Goal: Task Accomplishment & Management: Manage account settings

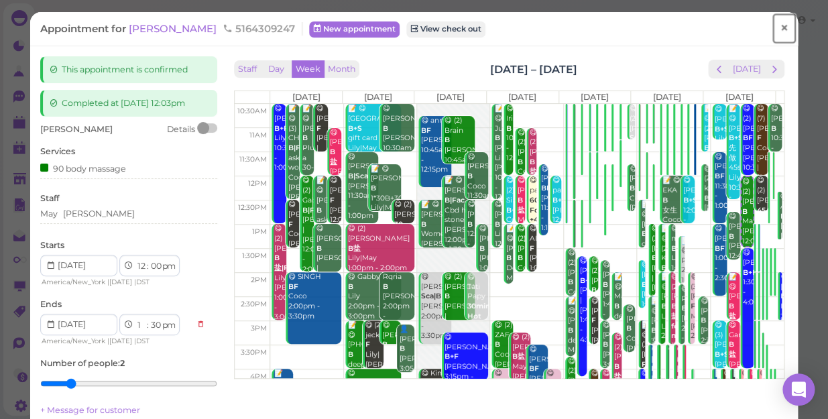
click at [780, 23] on span "×" at bounding box center [784, 28] width 9 height 19
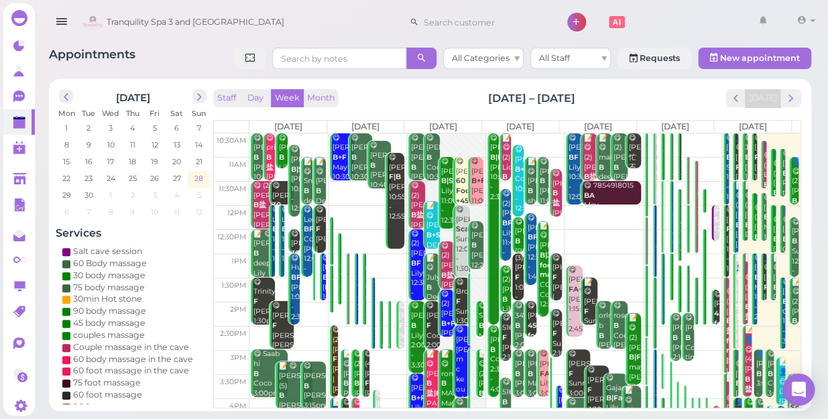
click at [199, 177] on span "28" at bounding box center [198, 178] width 11 height 12
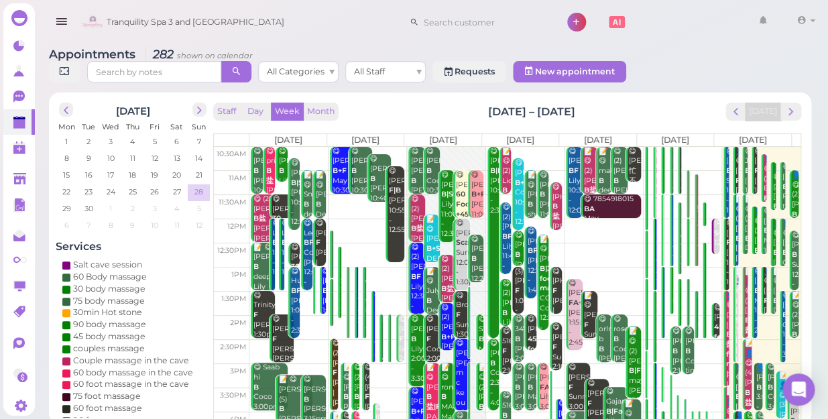
click at [199, 186] on span "28" at bounding box center [198, 192] width 11 height 12
click at [198, 186] on span "28" at bounding box center [198, 192] width 11 height 12
click at [215, 103] on button "Staff" at bounding box center [226, 112] width 27 height 18
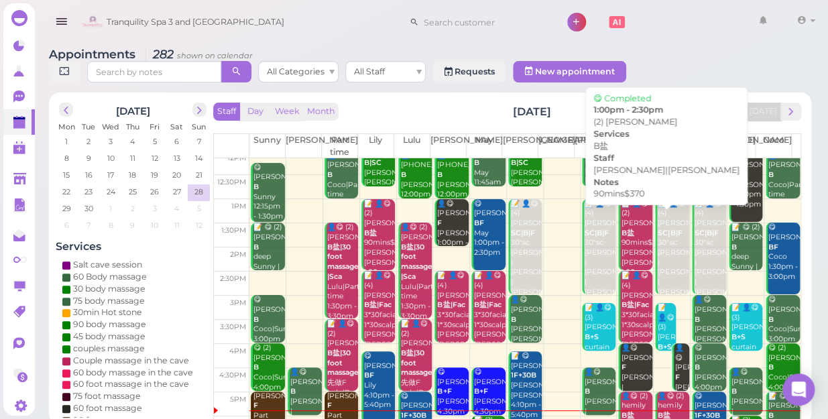
scroll to position [182, 0]
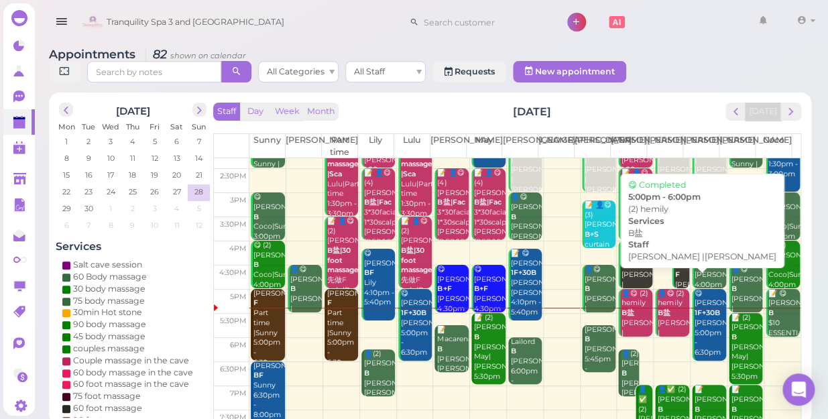
click at [657, 305] on div "👤😋 (2) hemily B盐 [PERSON_NAME] |[PERSON_NAME] 5:00pm - 6:00pm" at bounding box center [673, 333] width 32 height 89
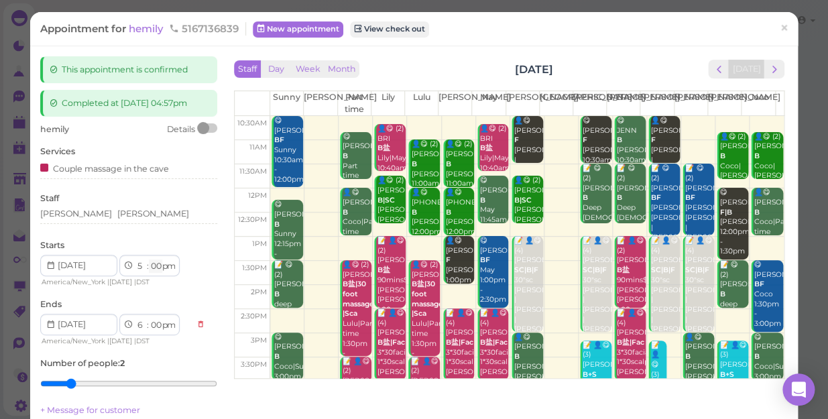
click at [159, 264] on select "00 05 10 15 20 25 30 35 40 45 50 55" at bounding box center [155, 267] width 13 height 14
select select "10"
click at [149, 260] on select "00 05 10 15 20 25 30 35 40 45 50 55" at bounding box center [155, 267] width 13 height 14
select select "10"
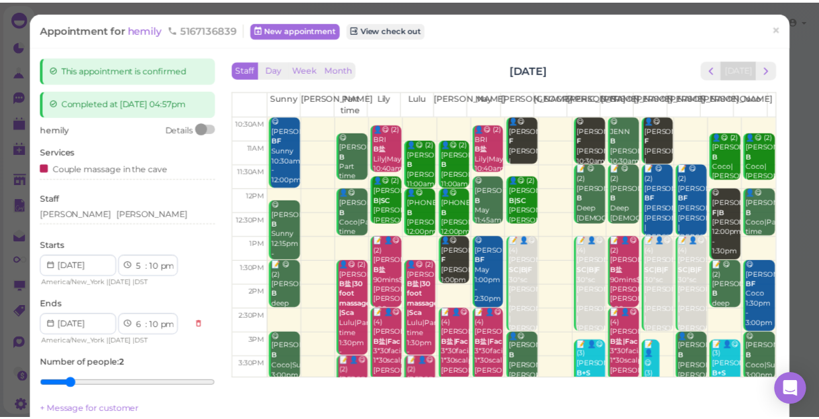
scroll to position [182, 0]
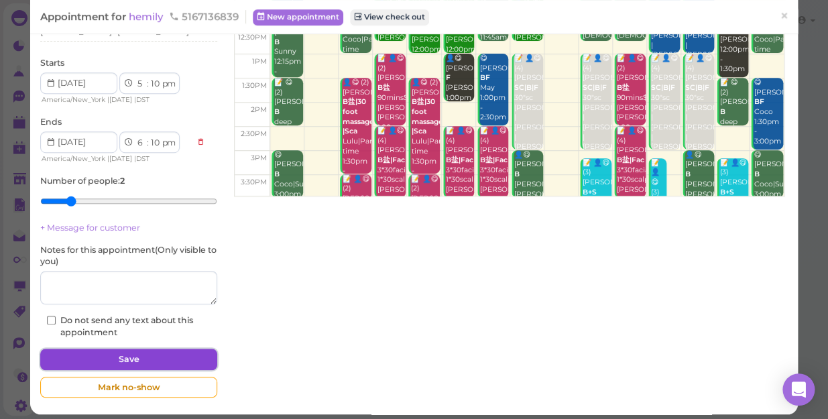
click at [111, 355] on button "Save" at bounding box center [128, 359] width 177 height 21
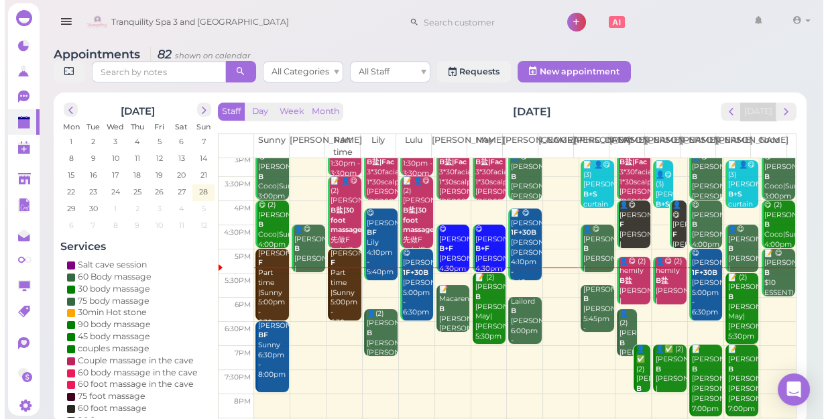
scroll to position [242, 0]
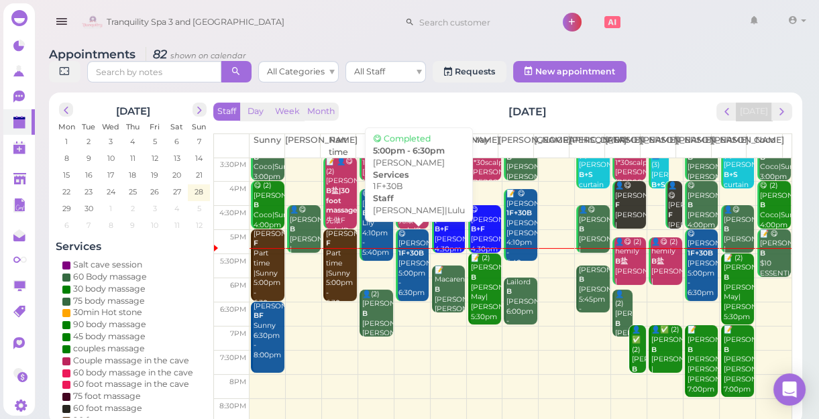
click at [408, 276] on div "😋 [PERSON_NAME] 1F+30B [PERSON_NAME]|Lulu 5:00pm - 6:30pm" at bounding box center [414, 263] width 32 height 69
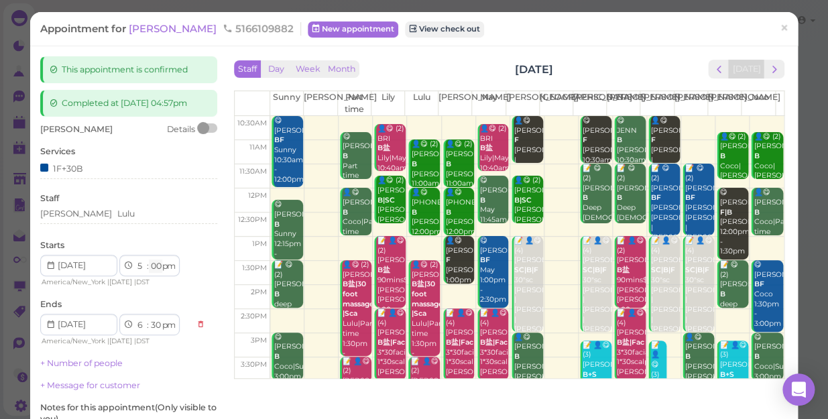
click at [158, 263] on select "00 05 10 15 20 25 30 35 40 45 50 55" at bounding box center [155, 267] width 13 height 14
select select "20"
click at [149, 260] on select "00 05 10 15 20 25 30 35 40 45 50 55" at bounding box center [155, 267] width 13 height 14
select select "50"
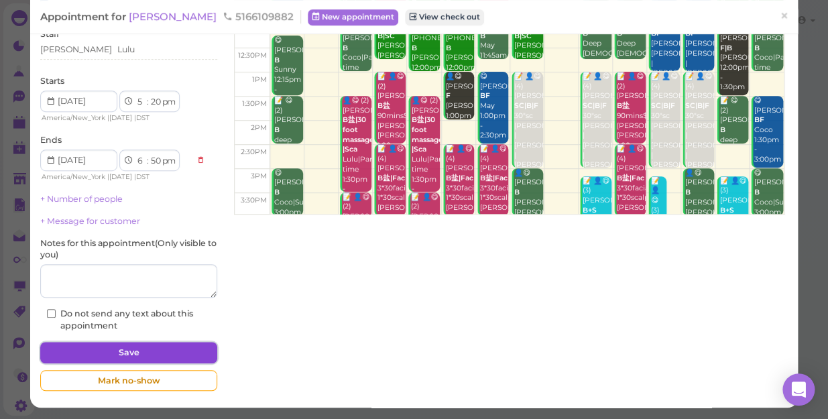
click at [184, 349] on button "Save" at bounding box center [128, 352] width 177 height 21
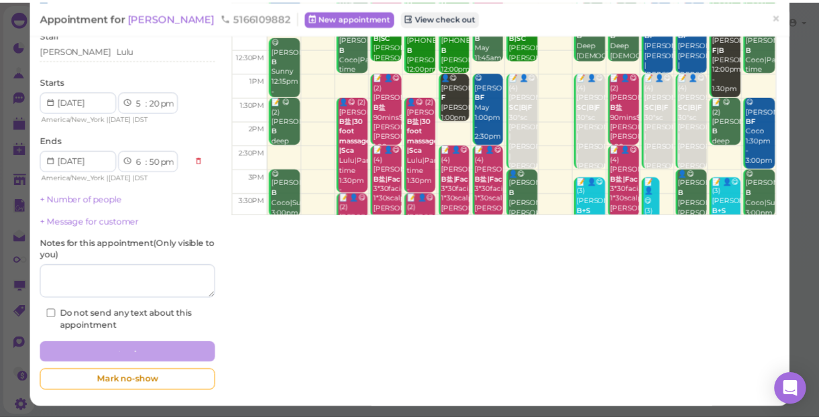
scroll to position [164, 0]
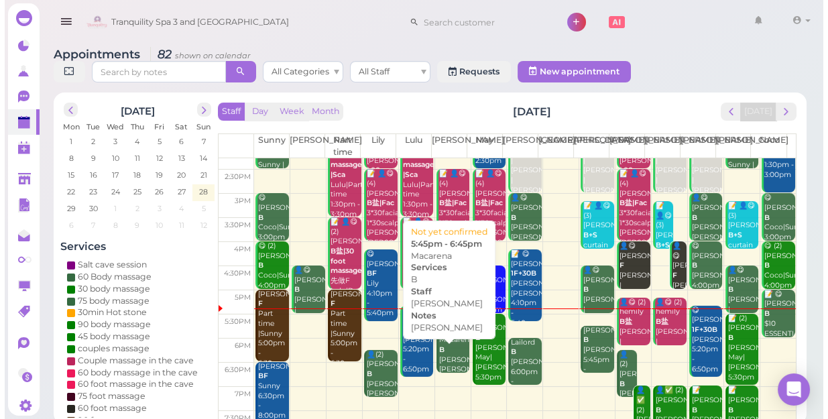
scroll to position [182, 0]
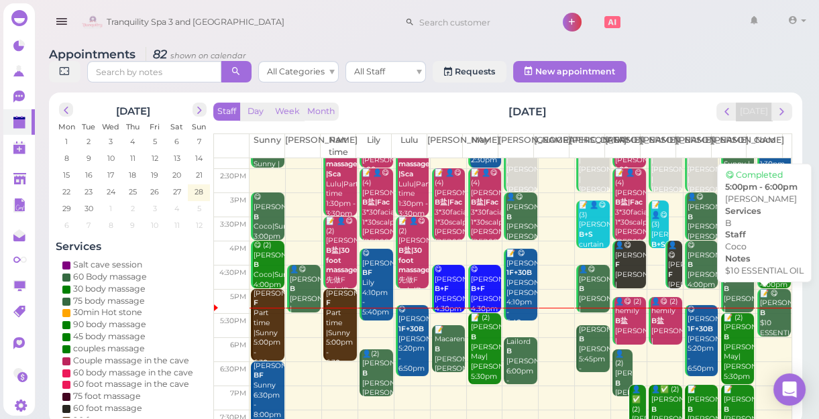
click at [760, 312] on div "📝 😋 [PERSON_NAME] $10 ESSENTIAL OIL Coco 5:00pm - 6:00pm" at bounding box center [775, 338] width 32 height 99
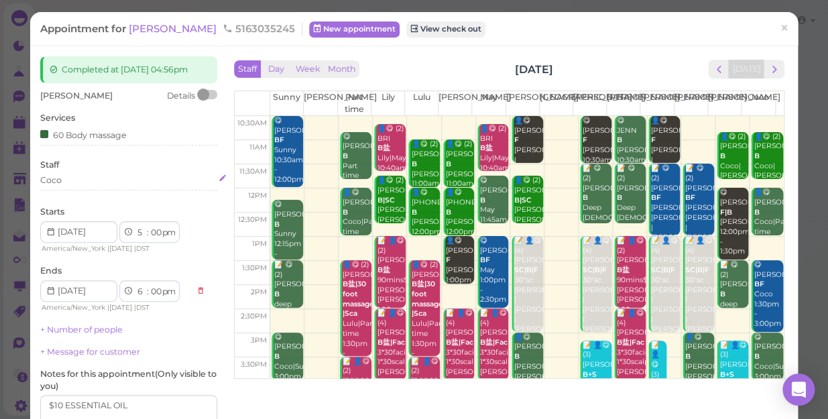
click at [103, 186] on div "Coco" at bounding box center [128, 180] width 177 height 12
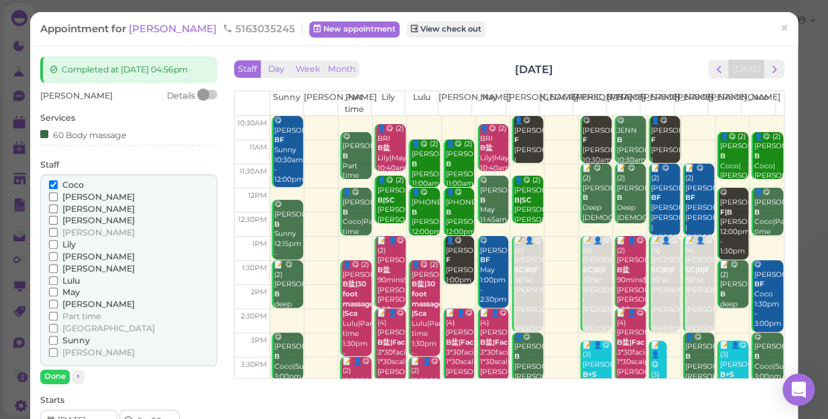
click at [73, 202] on span "[PERSON_NAME]" at bounding box center [98, 197] width 72 height 10
click at [58, 201] on input "[PERSON_NAME]" at bounding box center [53, 196] width 9 height 9
click at [73, 190] on span "Coco" at bounding box center [72, 185] width 21 height 10
click at [58, 189] on input "Coco" at bounding box center [53, 184] width 9 height 9
click at [53, 384] on button "Done" at bounding box center [55, 377] width 30 height 14
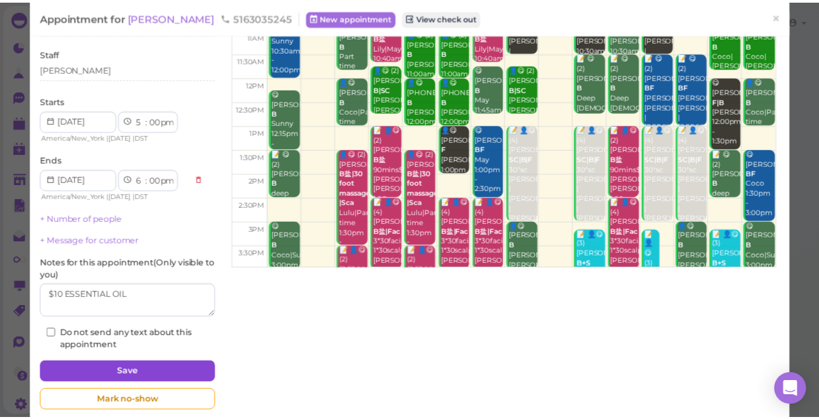
scroll to position [121, 0]
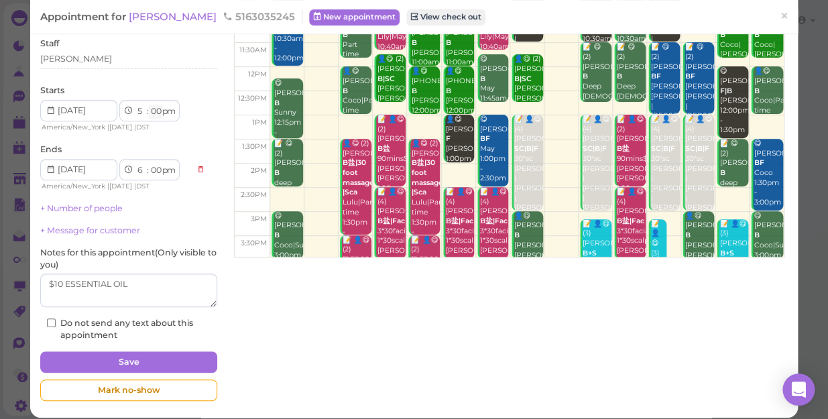
click at [153, 119] on select "00 05 10 15 20 25 30 35 40 45 50 55" at bounding box center [155, 112] width 13 height 14
select select "15"
click at [149, 115] on select "00 05 10 15 20 25 30 35 40 45 50 55" at bounding box center [155, 112] width 13 height 14
select select "15"
click at [148, 373] on button "Save" at bounding box center [128, 361] width 177 height 21
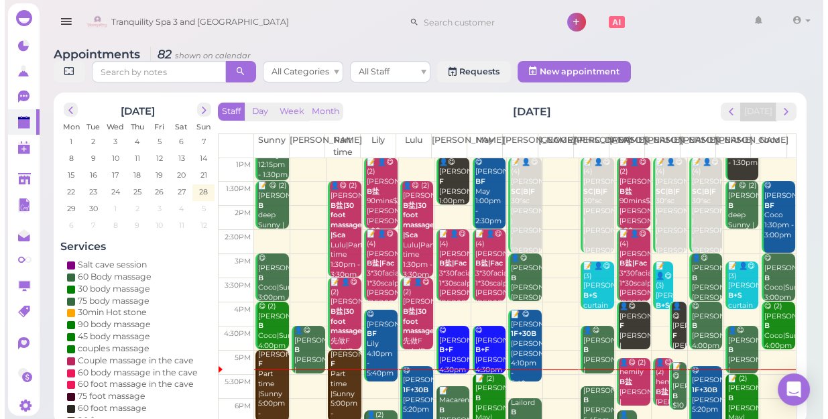
scroll to position [242, 0]
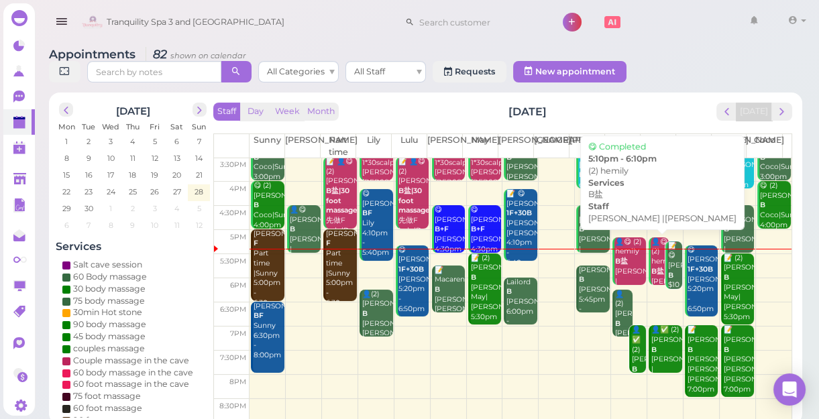
click at [631, 262] on div "👤😋 (2) hemily B盐 [PERSON_NAME] |[PERSON_NAME] 5:10pm - 6:10pm" at bounding box center [630, 276] width 32 height 79
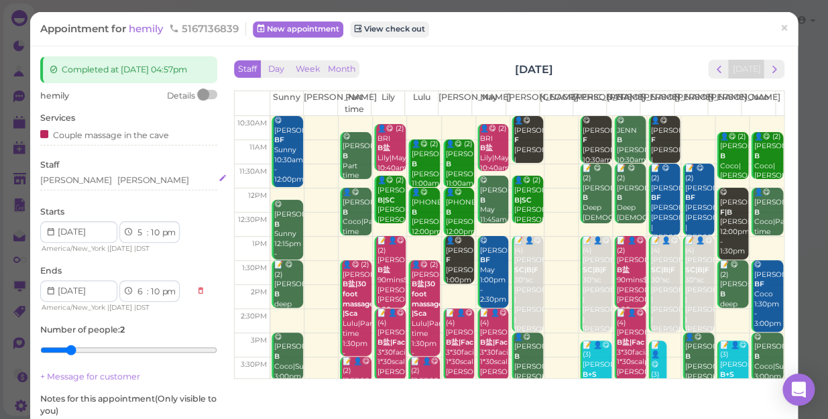
click at [111, 180] on div "[PERSON_NAME] [PERSON_NAME]" at bounding box center [128, 180] width 177 height 12
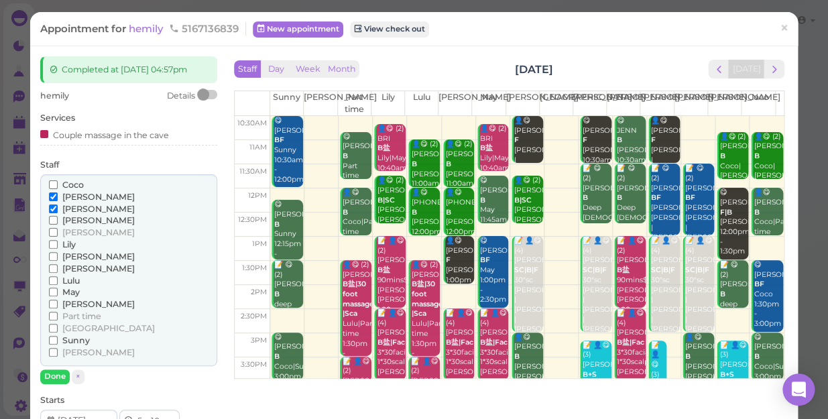
click at [67, 335] on span "Sunny" at bounding box center [75, 340] width 27 height 10
click at [58, 336] on input "Sunny" at bounding box center [53, 340] width 9 height 9
click at [68, 183] on span "Coco" at bounding box center [72, 185] width 21 height 10
click at [58, 183] on input "Coco" at bounding box center [53, 184] width 9 height 9
click at [70, 194] on span "[PERSON_NAME]" at bounding box center [98, 197] width 72 height 10
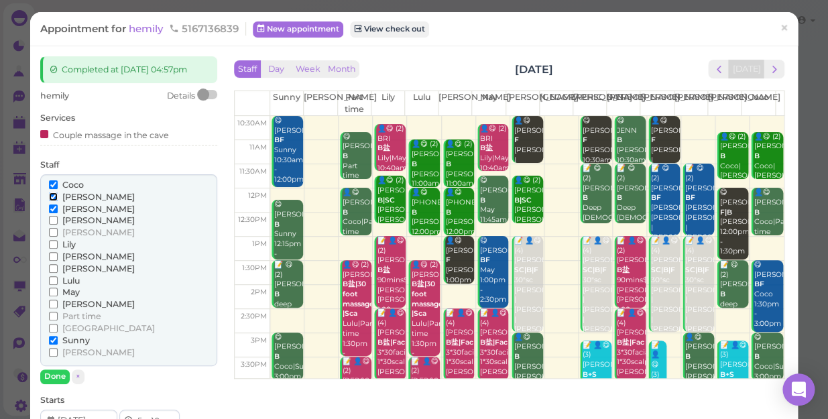
click at [58, 194] on input "[PERSON_NAME]" at bounding box center [53, 196] width 9 height 9
click at [73, 204] on span "[PERSON_NAME]" at bounding box center [98, 209] width 72 height 10
click at [58, 205] on input "[PERSON_NAME]" at bounding box center [53, 209] width 9 height 9
click at [57, 370] on button "Done" at bounding box center [55, 377] width 30 height 14
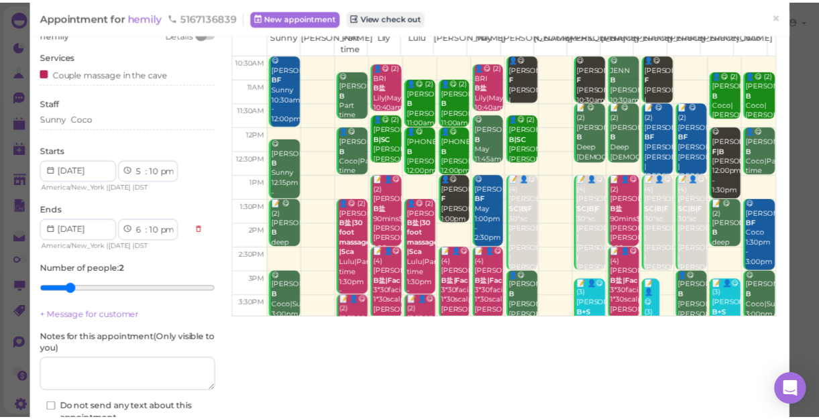
scroll to position [121, 0]
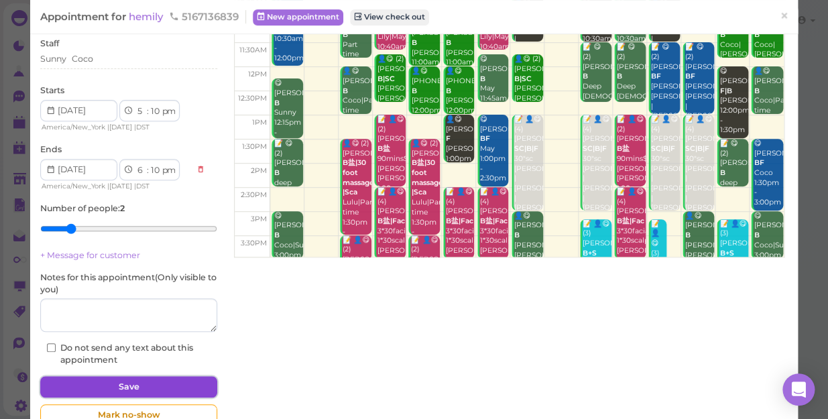
click at [119, 386] on button "Save" at bounding box center [128, 386] width 177 height 21
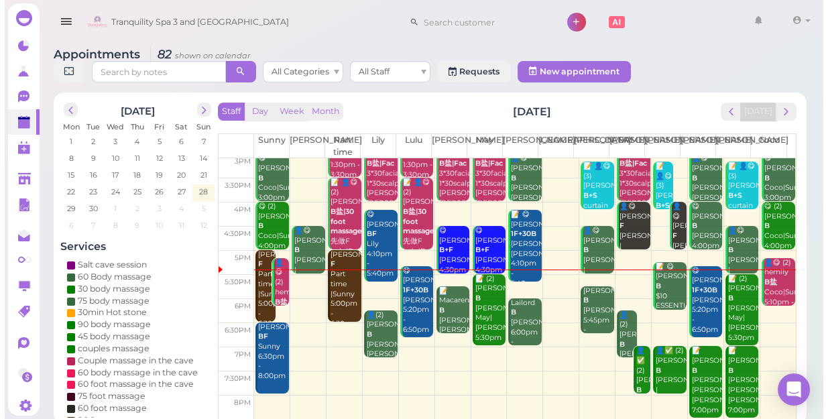
scroll to position [242, 0]
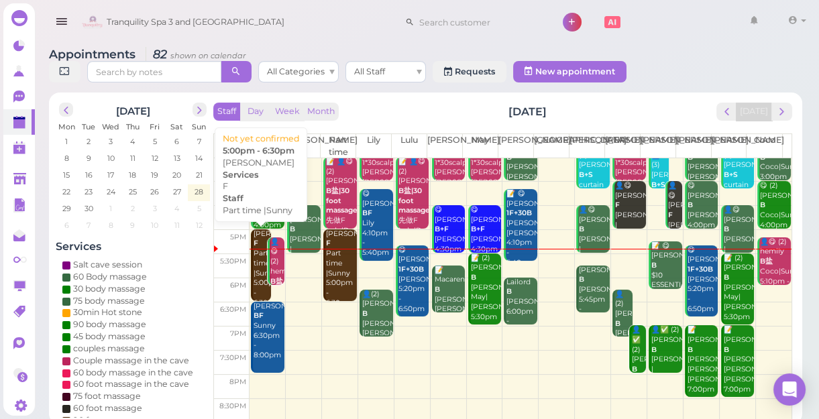
click at [258, 272] on div "[PERSON_NAME] F Part time |Sunny 5:00pm - 6:30pm" at bounding box center [262, 268] width 18 height 79
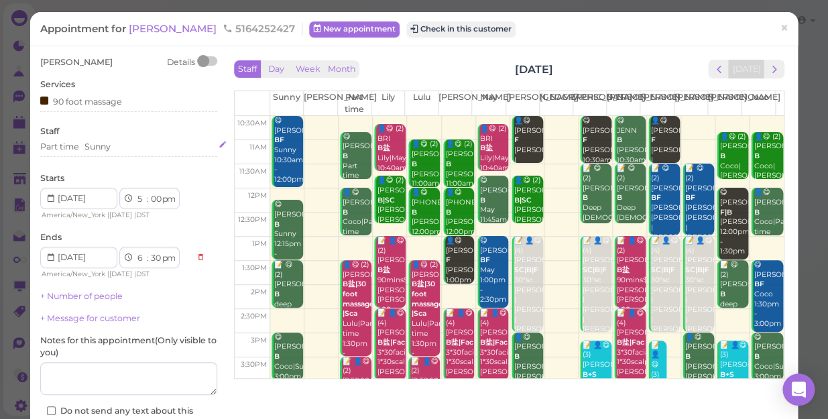
click at [135, 142] on div "Part time Sunny" at bounding box center [128, 147] width 177 height 12
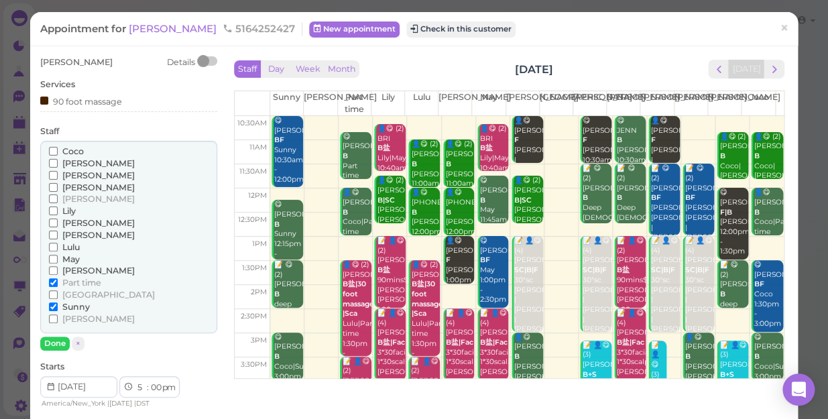
click at [73, 243] on span "Lulu" at bounding box center [70, 247] width 17 height 10
click at [58, 243] on input "Lulu" at bounding box center [53, 247] width 9 height 9
click at [76, 302] on span "Sunny" at bounding box center [75, 307] width 27 height 10
click at [58, 302] on input "Sunny" at bounding box center [53, 306] width 9 height 9
click at [56, 346] on button "Done" at bounding box center [55, 344] width 30 height 14
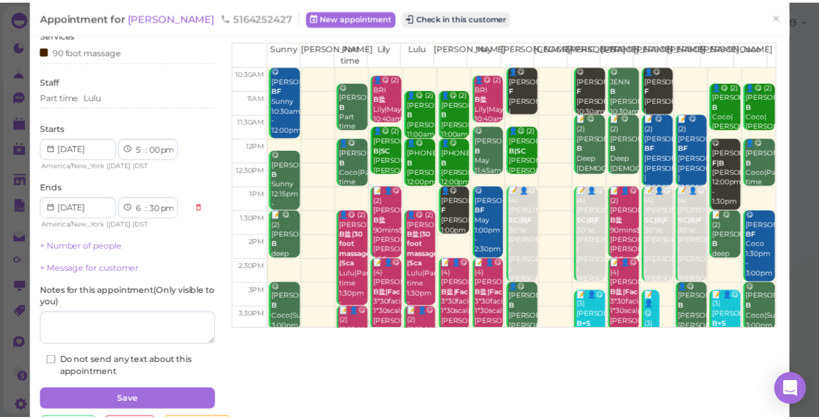
scroll to position [97, 0]
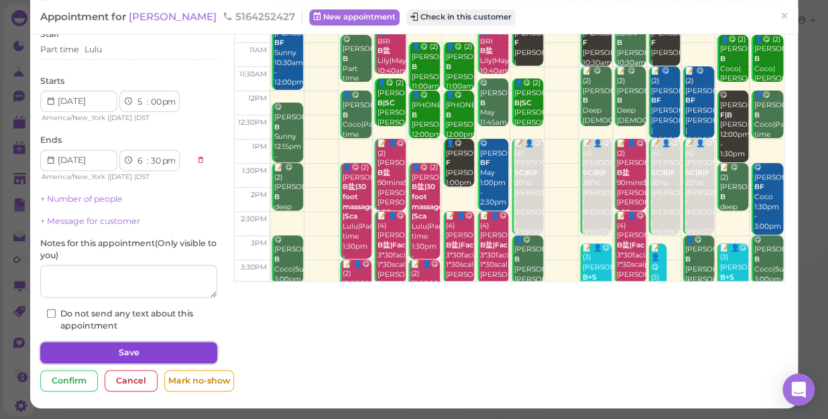
click at [158, 347] on button "Save" at bounding box center [128, 352] width 177 height 21
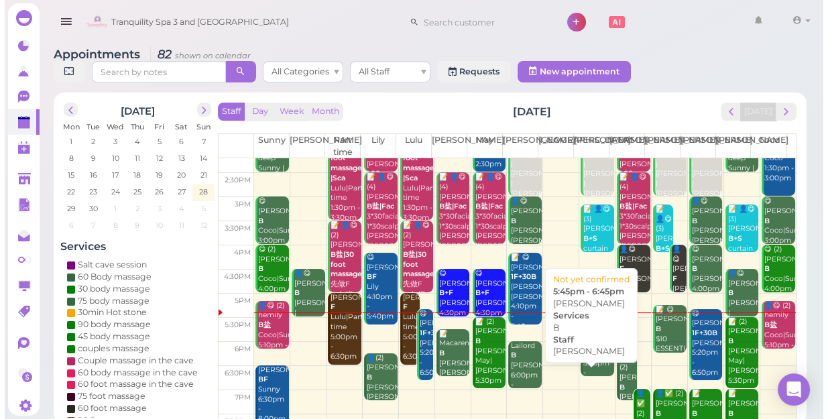
scroll to position [242, 0]
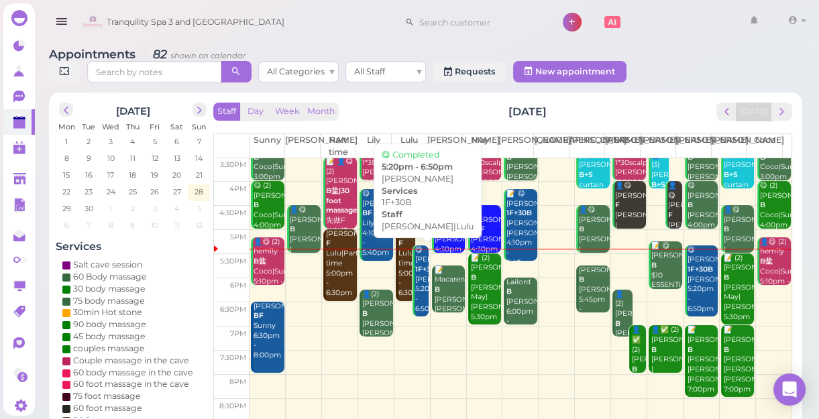
click at [416, 278] on div "😋 [PERSON_NAME] 1F+30B [PERSON_NAME]|Lulu 5:20pm - 6:50pm" at bounding box center [421, 279] width 15 height 69
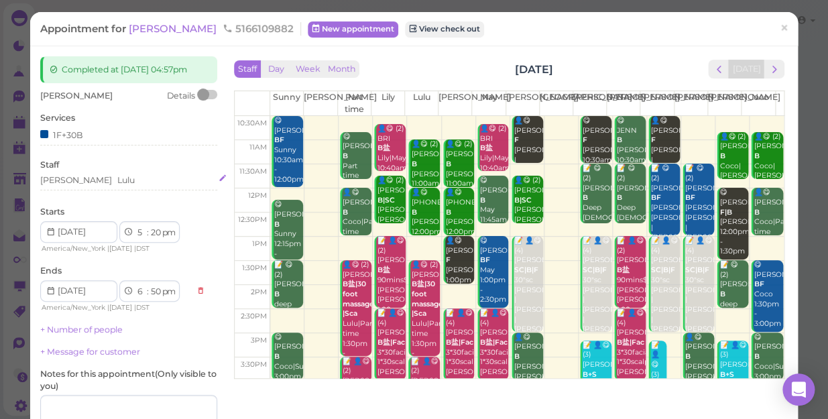
click at [117, 176] on div "[PERSON_NAME] Lulu" at bounding box center [128, 180] width 177 height 12
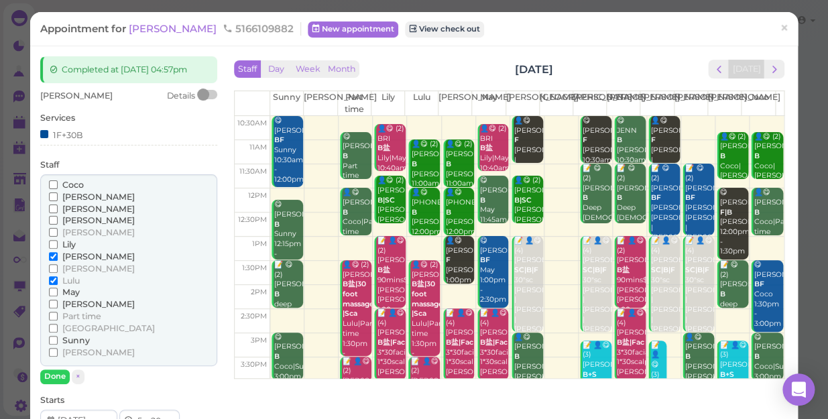
click at [68, 280] on span "Lulu" at bounding box center [70, 281] width 17 height 10
click at [58, 280] on input "Lulu" at bounding box center [53, 280] width 9 height 9
click at [72, 207] on span "[PERSON_NAME]" at bounding box center [98, 209] width 72 height 10
click at [58, 207] on input "[PERSON_NAME]" at bounding box center [53, 209] width 9 height 9
click at [52, 372] on button "Done" at bounding box center [55, 377] width 30 height 14
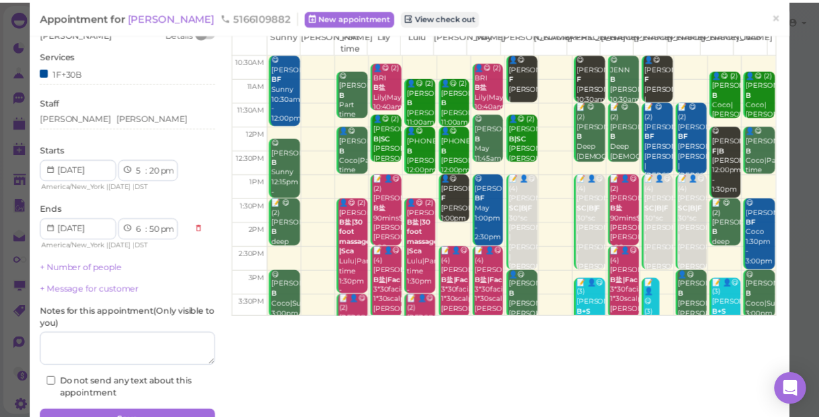
scroll to position [121, 0]
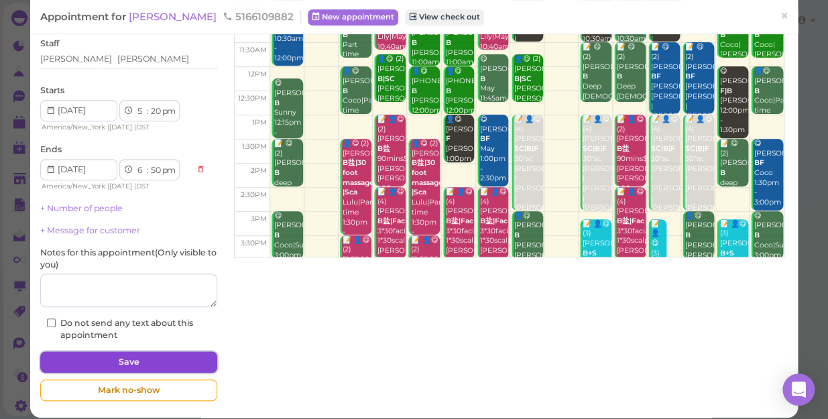
click at [151, 357] on button "Save" at bounding box center [128, 361] width 177 height 21
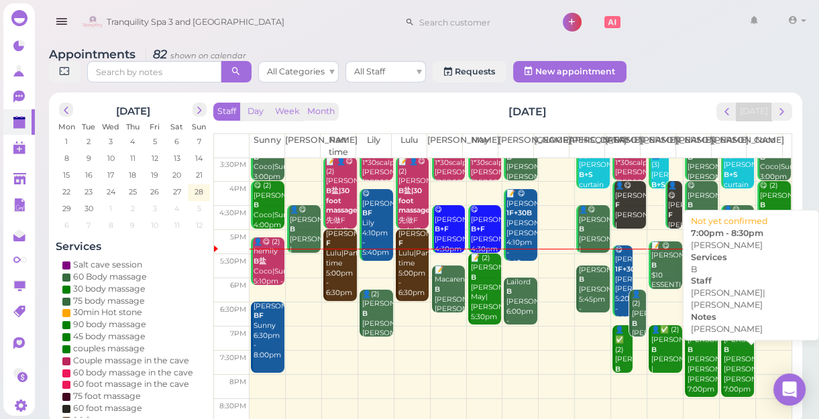
scroll to position [5, 0]
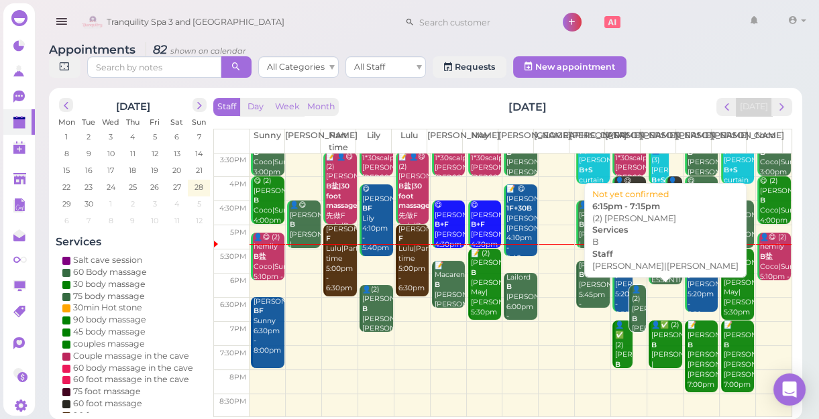
click at [631, 311] on div "👤(2) [PERSON_NAME] B [PERSON_NAME]|[PERSON_NAME] 6:15pm - 7:15pm" at bounding box center [638, 329] width 15 height 89
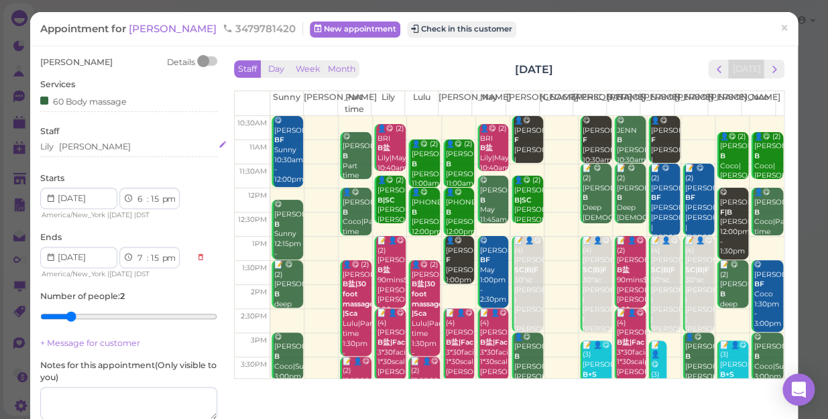
click at [105, 149] on div "Lily [PERSON_NAME]" at bounding box center [128, 147] width 177 height 12
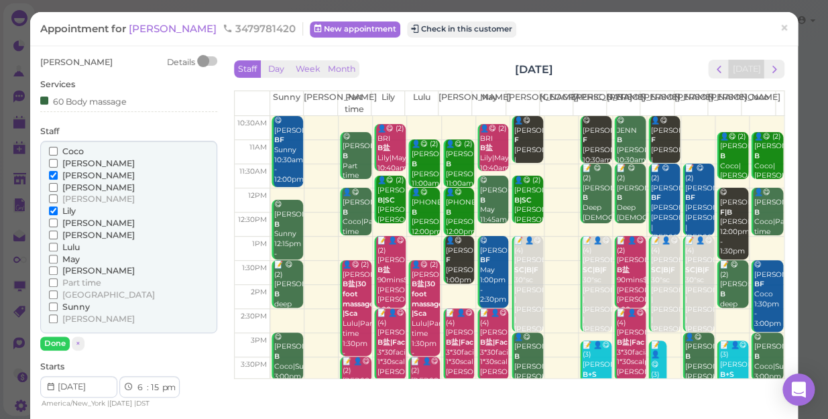
click at [55, 147] on input "Coco" at bounding box center [53, 151] width 9 height 9
click at [80, 174] on span "[PERSON_NAME]" at bounding box center [98, 175] width 72 height 10
click at [58, 174] on input "[PERSON_NAME]" at bounding box center [53, 175] width 9 height 9
click at [46, 341] on button "Done" at bounding box center [55, 344] width 30 height 14
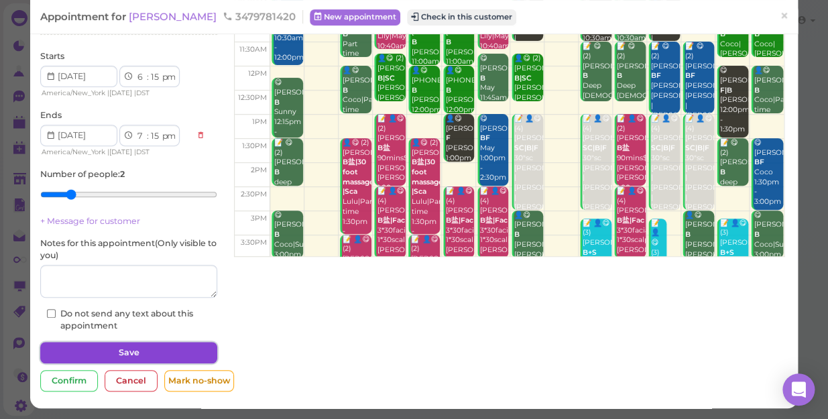
click at [109, 345] on button "Save" at bounding box center [128, 352] width 177 height 21
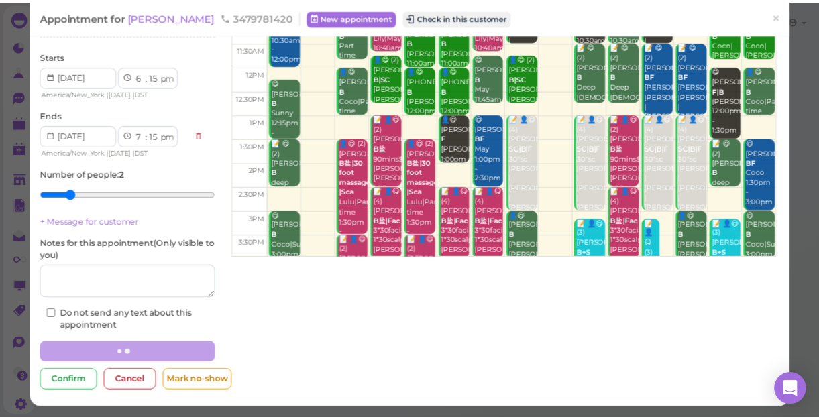
scroll to position [121, 0]
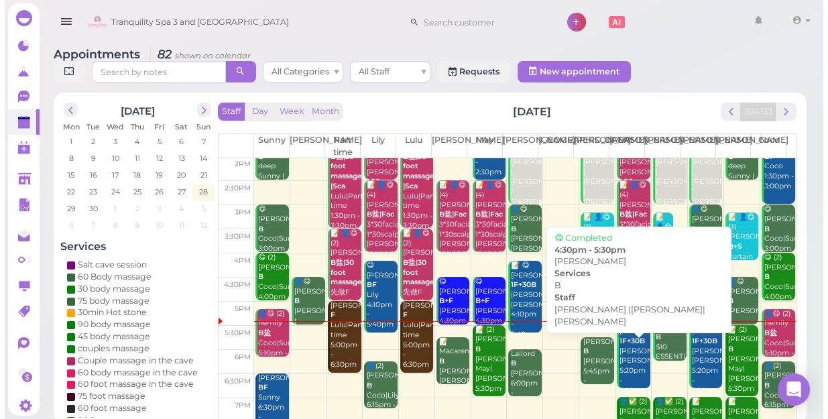
scroll to position [182, 0]
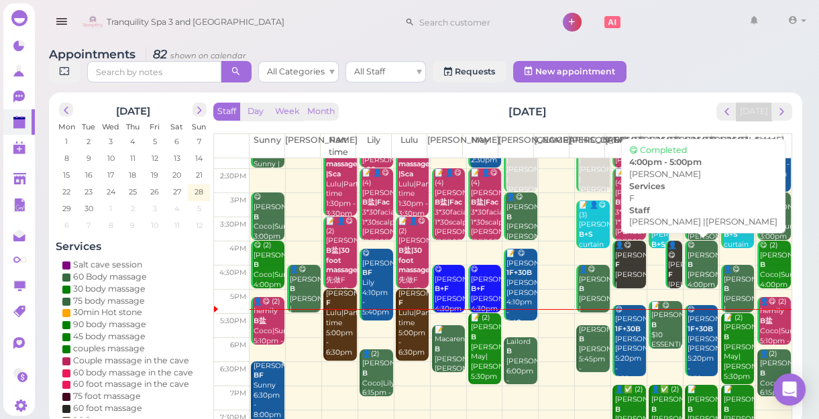
click at [667, 267] on div "👤😋 [PERSON_NAME] F [PERSON_NAME] |[PERSON_NAME] 4:00pm - 5:00pm" at bounding box center [674, 290] width 15 height 99
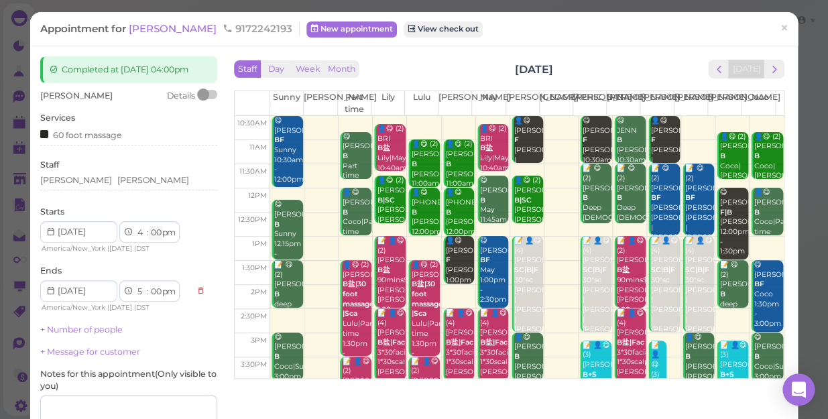
click at [156, 240] on select "00 05 10 15 20 25 30 35 40 45 50 55" at bounding box center [155, 233] width 13 height 14
select select "10"
click at [149, 237] on select "00 05 10 15 20 25 30 35 40 45 50 55" at bounding box center [155, 233] width 13 height 14
select select "10"
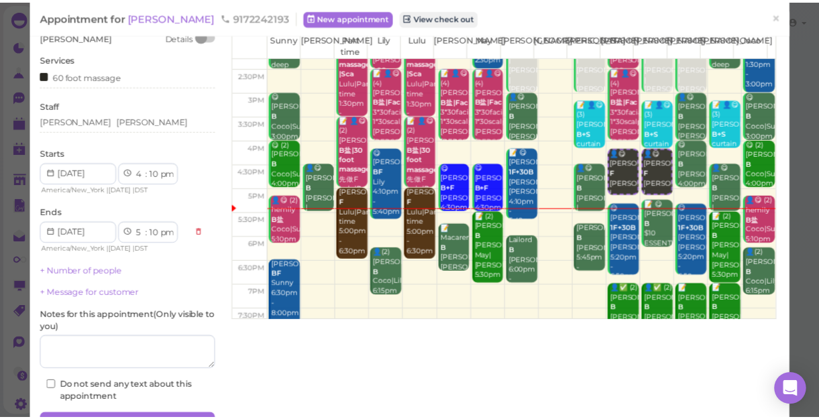
scroll to position [121, 0]
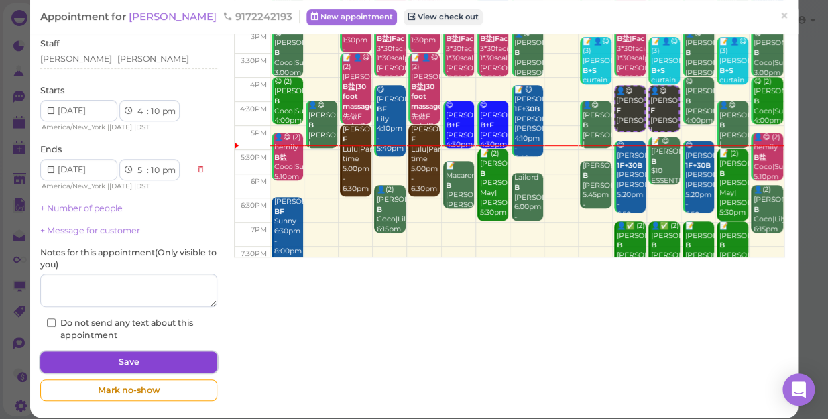
click at [167, 369] on button "Save" at bounding box center [128, 361] width 177 height 21
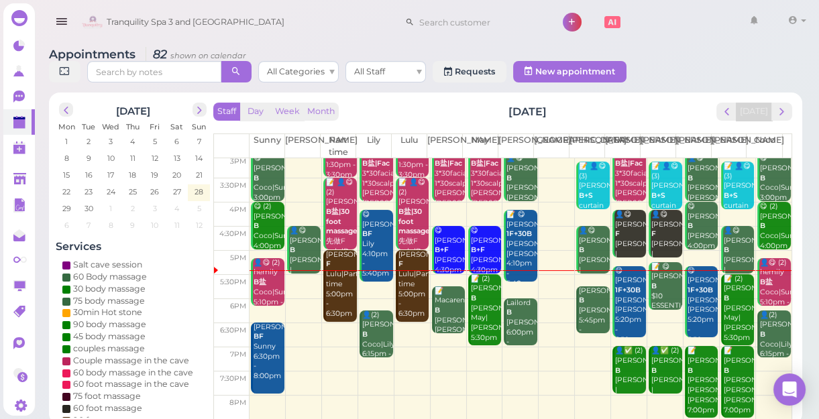
scroll to position [242, 0]
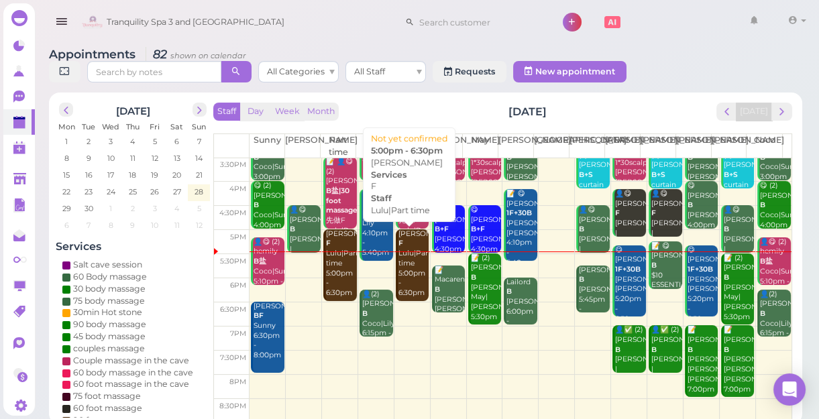
click at [404, 267] on div "[PERSON_NAME]|Part time 5:00pm - 6:30pm" at bounding box center [414, 263] width 32 height 69
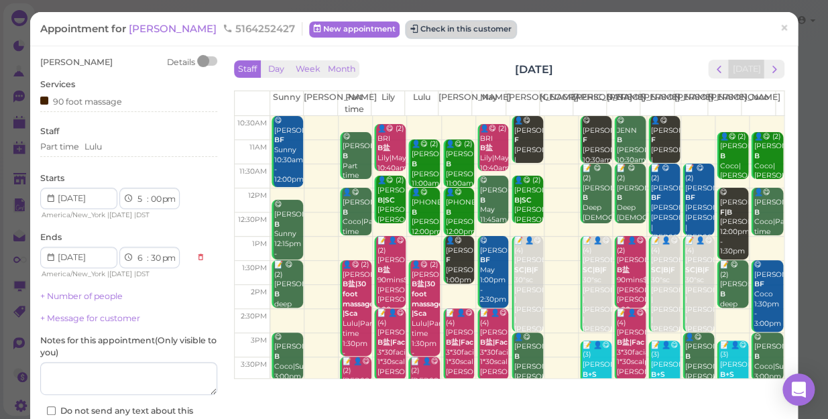
click at [406, 27] on button "Check in this customer" at bounding box center [460, 29] width 109 height 16
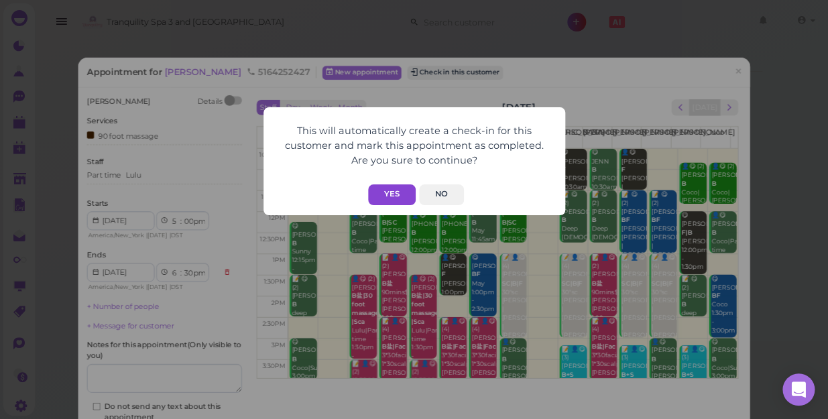
click at [390, 194] on button "Yes" at bounding box center [392, 194] width 48 height 21
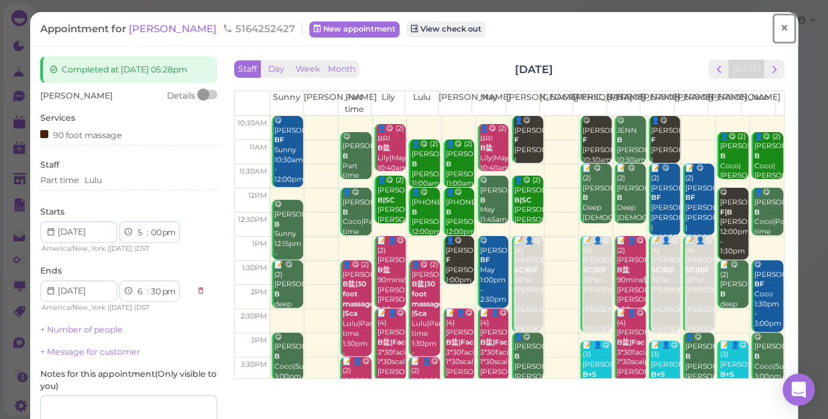
click at [780, 26] on span "×" at bounding box center [784, 28] width 9 height 19
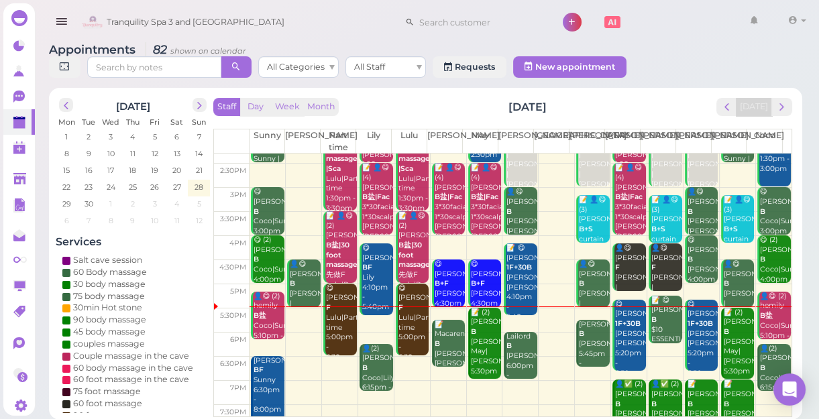
scroll to position [242, 0]
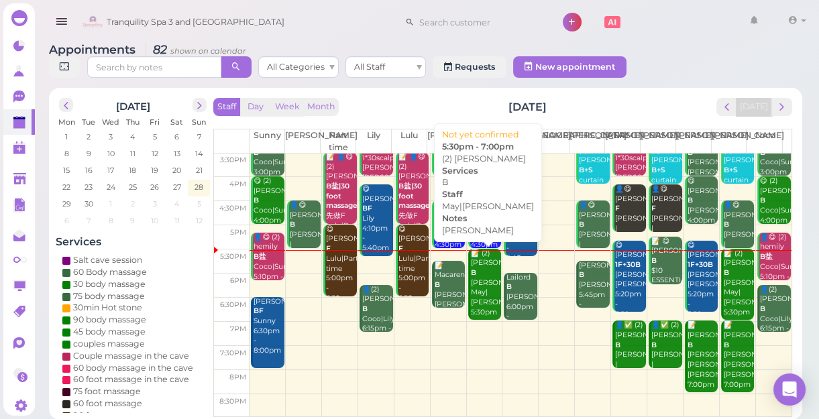
click at [476, 286] on div "📝 (2) [PERSON_NAME] [PERSON_NAME]|[PERSON_NAME] 5:30pm - 7:00pm" at bounding box center [486, 293] width 32 height 89
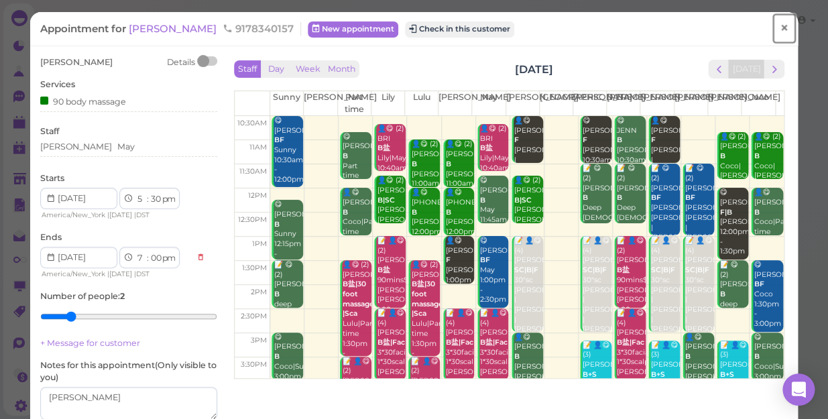
click at [780, 27] on span "×" at bounding box center [784, 28] width 9 height 19
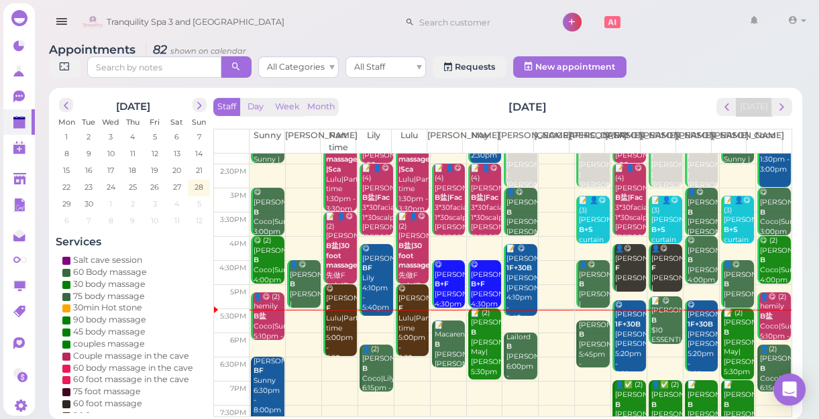
scroll to position [242, 0]
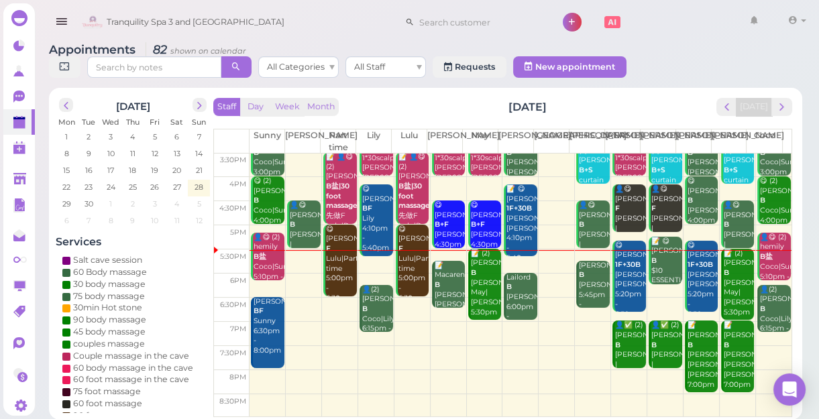
click at [408, 300] on td at bounding box center [520, 310] width 542 height 24
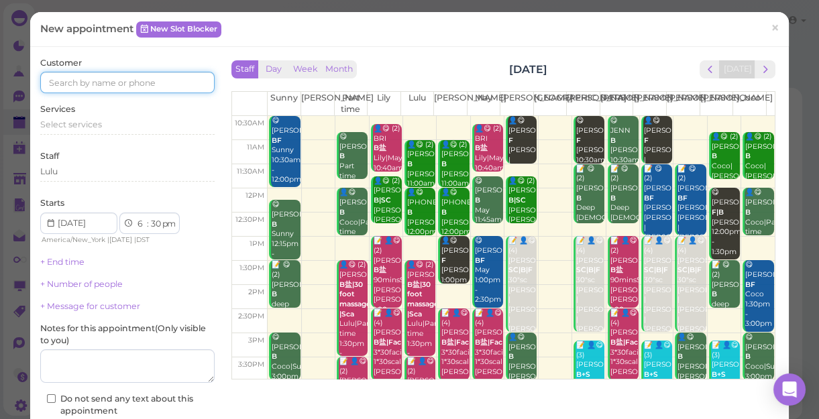
click at [66, 78] on input at bounding box center [127, 82] width 174 height 21
type input "5168081088"
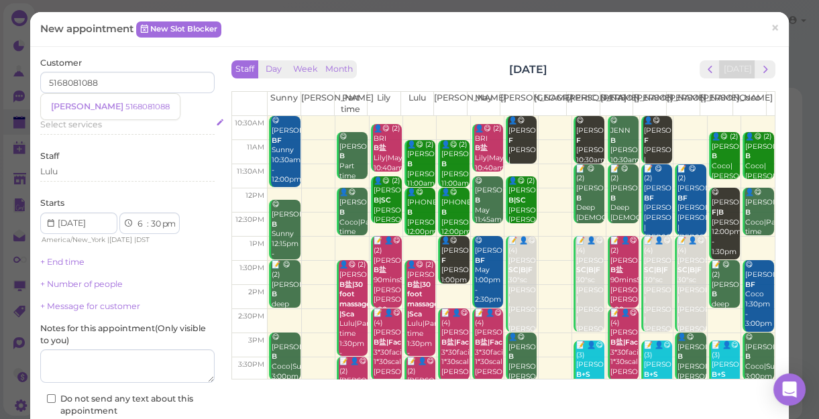
click at [130, 129] on div "Select services" at bounding box center [127, 125] width 174 height 12
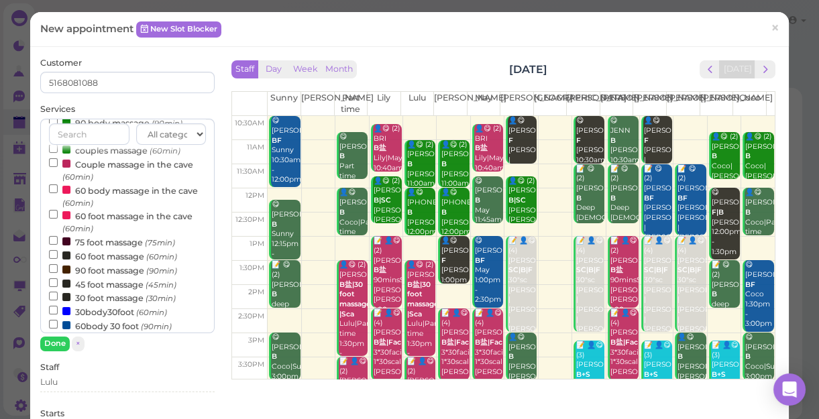
scroll to position [182, 0]
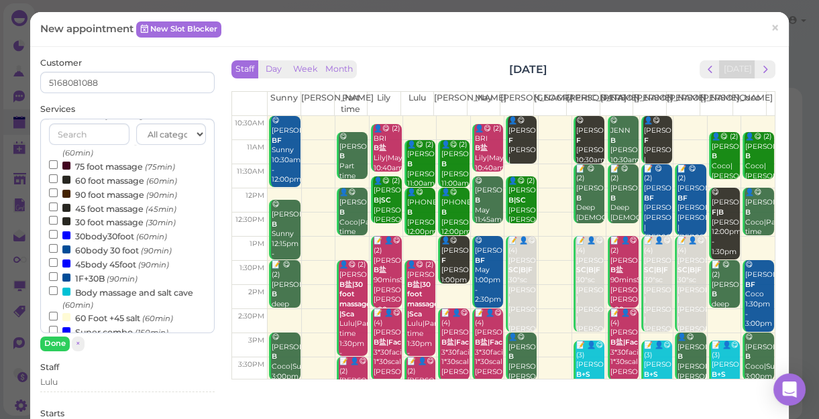
click at [110, 180] on label "60 foot massage (60min)" at bounding box center [113, 180] width 128 height 14
click at [58, 180] on input "60 foot massage (60min)" at bounding box center [53, 178] width 9 height 9
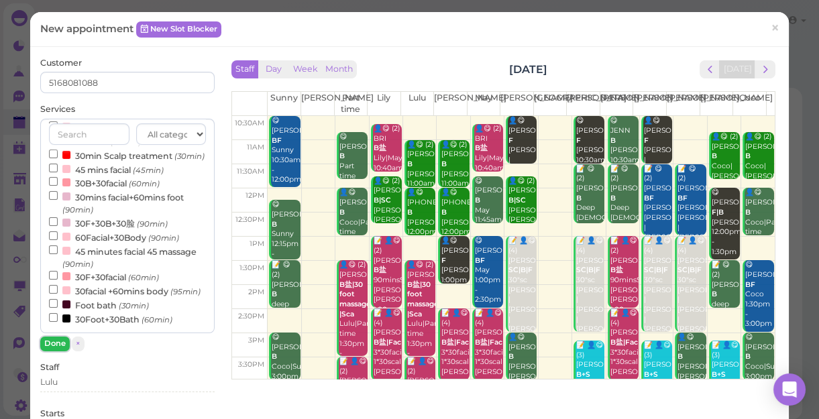
click at [53, 341] on button "Done" at bounding box center [55, 344] width 30 height 14
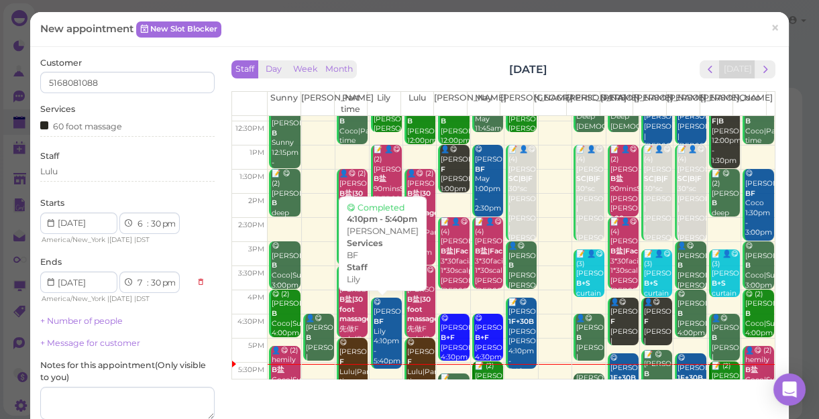
scroll to position [182, 0]
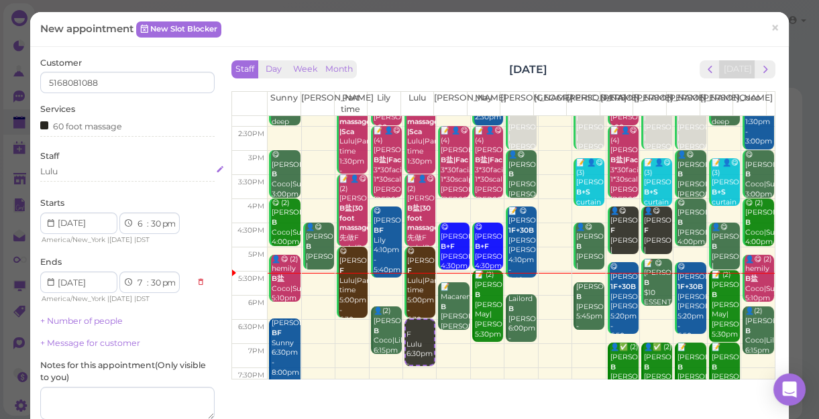
click at [87, 173] on div "Lulu" at bounding box center [127, 172] width 174 height 12
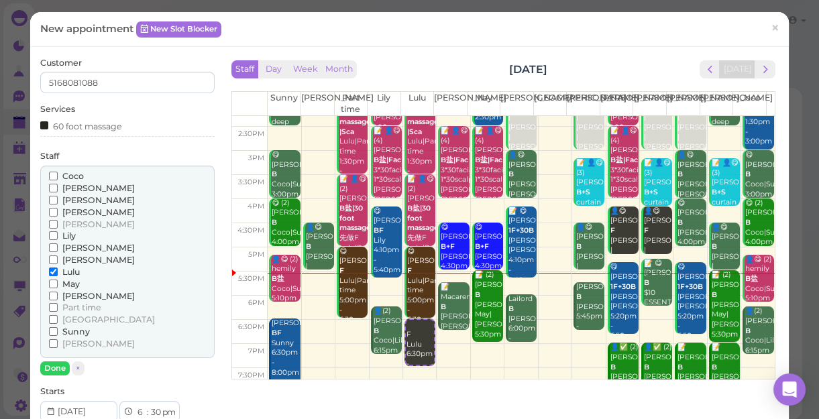
click at [95, 306] on span "Part time" at bounding box center [81, 307] width 39 height 10
click at [58, 306] on input "Part time" at bounding box center [53, 307] width 9 height 9
click at [53, 368] on button "Done" at bounding box center [55, 368] width 30 height 14
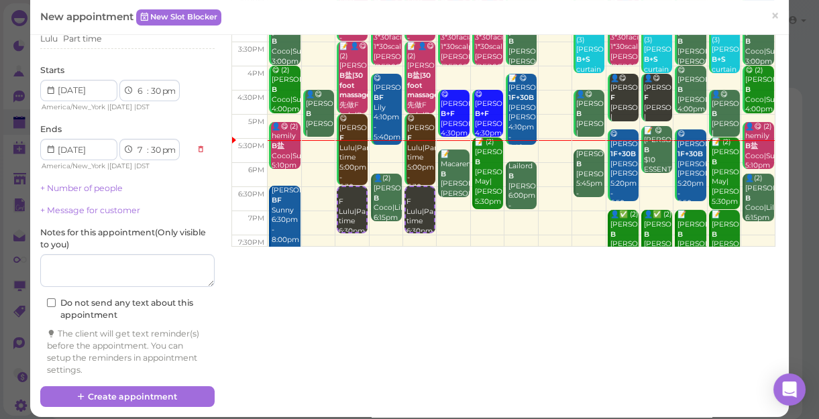
scroll to position [142, 0]
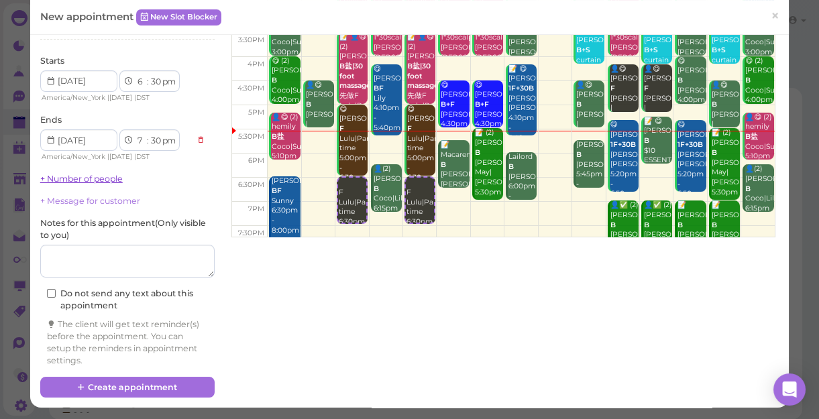
click at [95, 181] on link "+ Number of people" at bounding box center [81, 179] width 82 height 10
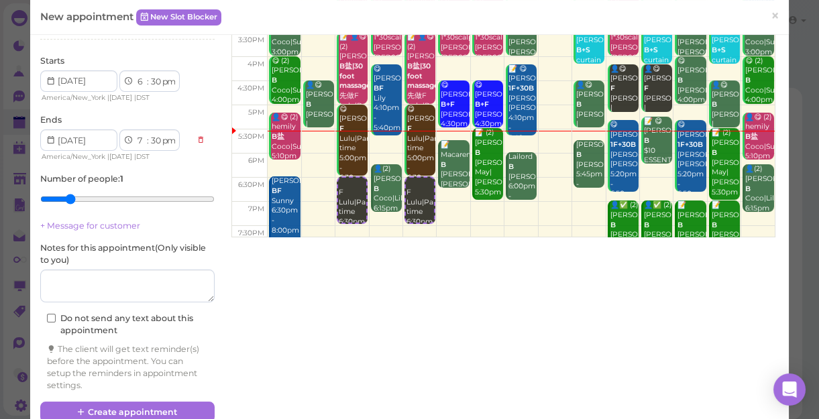
type input "2"
click at [64, 197] on input "range" at bounding box center [127, 198] width 174 height 21
click at [80, 407] on icon at bounding box center [81, 412] width 9 height 10
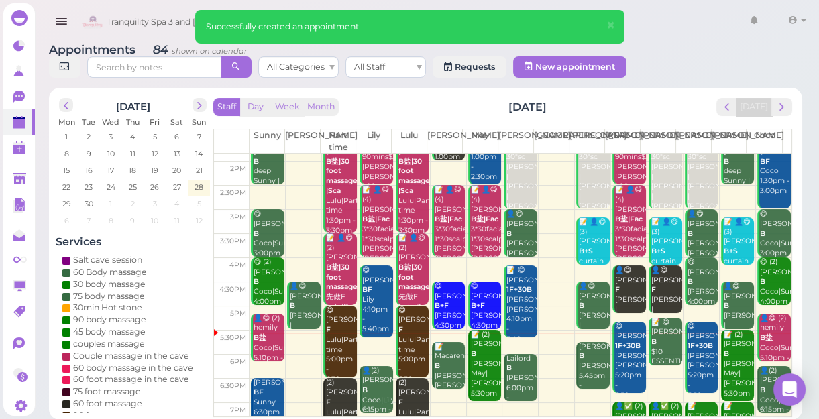
scroll to position [182, 0]
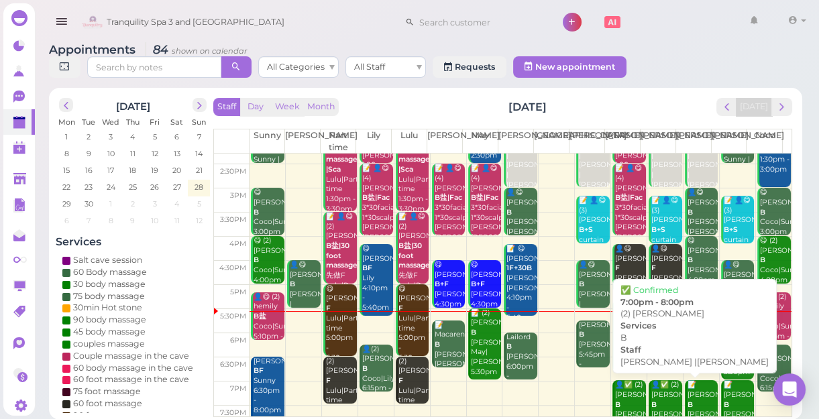
click at [655, 402] on div "👤✅ (2) [PERSON_NAME] B [PERSON_NAME] |[PERSON_NAME] 7:00pm - 8:00pm" at bounding box center [667, 424] width 32 height 89
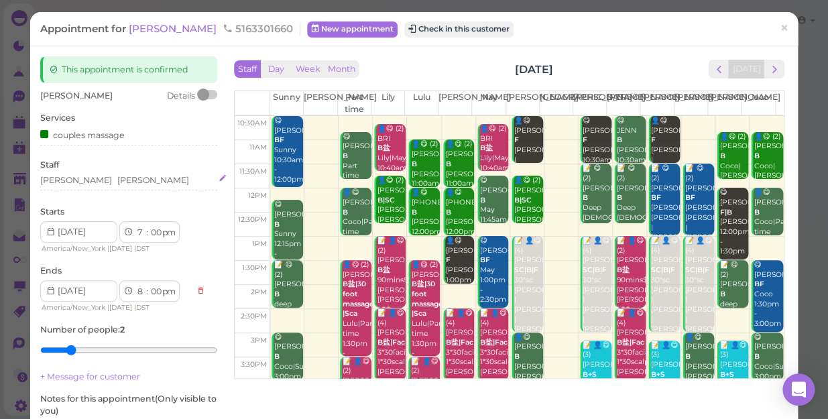
click at [139, 182] on div "[PERSON_NAME] [PERSON_NAME]" at bounding box center [128, 180] width 177 height 12
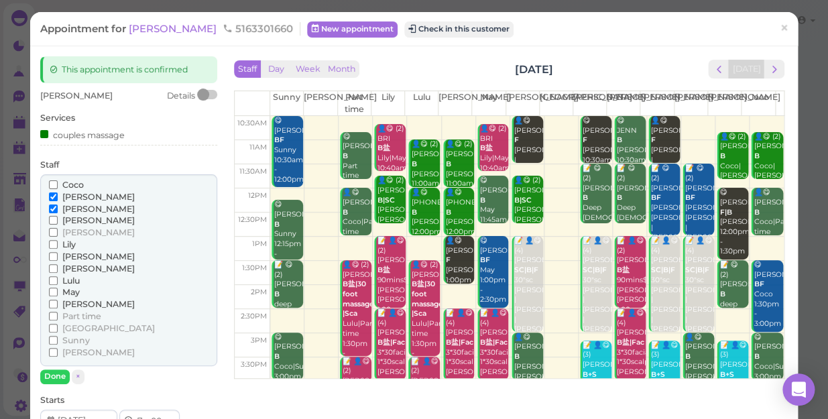
click at [79, 207] on span "[PERSON_NAME]" at bounding box center [98, 209] width 72 height 10
click at [58, 207] on input "[PERSON_NAME]" at bounding box center [53, 209] width 9 height 9
click at [82, 219] on span "[PERSON_NAME]" at bounding box center [98, 220] width 72 height 10
click at [58, 219] on input "[PERSON_NAME]" at bounding box center [53, 220] width 9 height 9
click at [52, 376] on button "Done" at bounding box center [55, 377] width 30 height 14
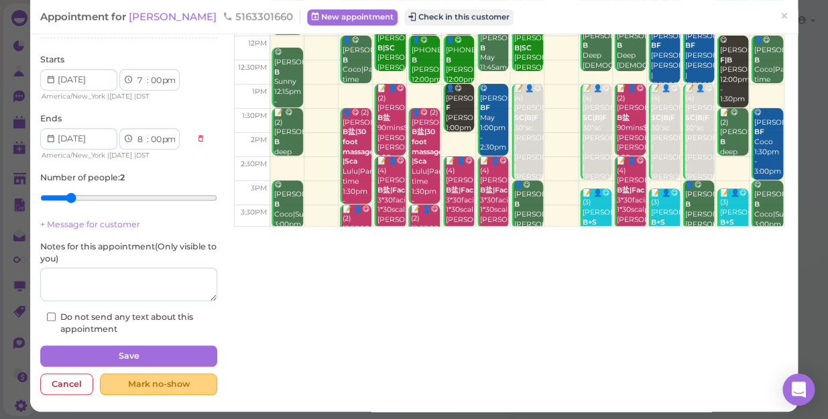
scroll to position [156, 0]
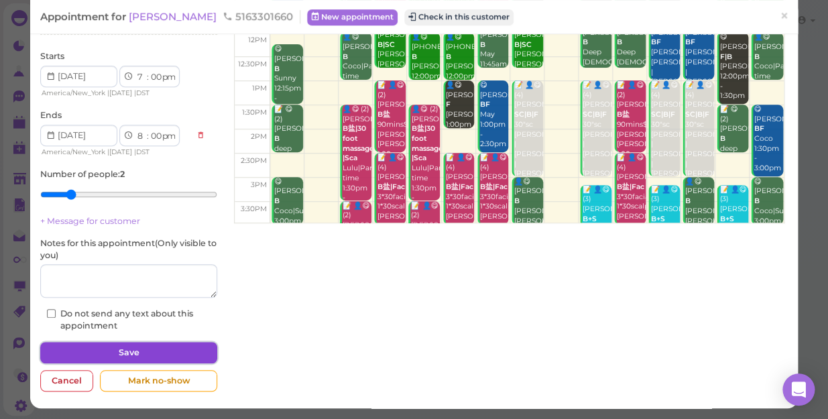
click at [120, 351] on button "Save" at bounding box center [128, 352] width 177 height 21
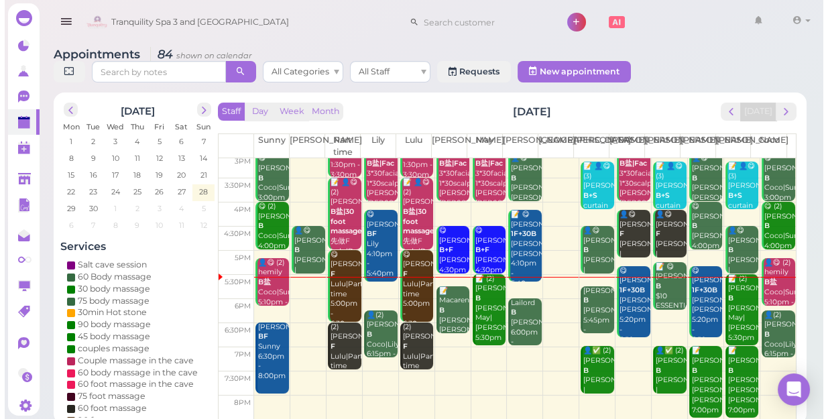
scroll to position [242, 0]
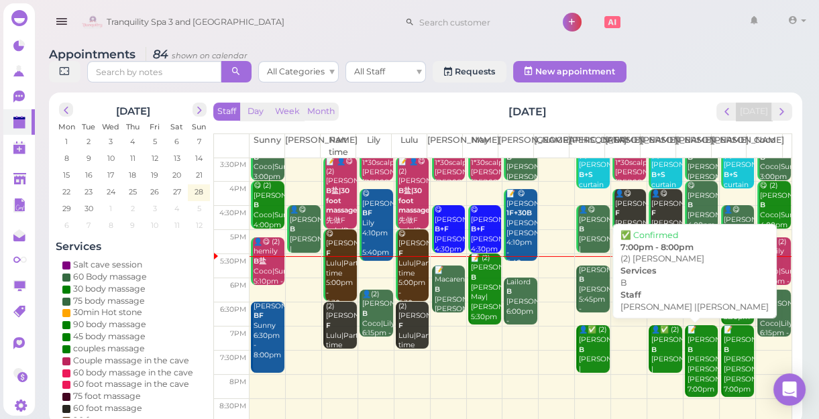
click at [657, 354] on div "👤✅ (2) [PERSON_NAME] B [PERSON_NAME] |[PERSON_NAME] 7:00pm - 8:00pm" at bounding box center [667, 369] width 32 height 89
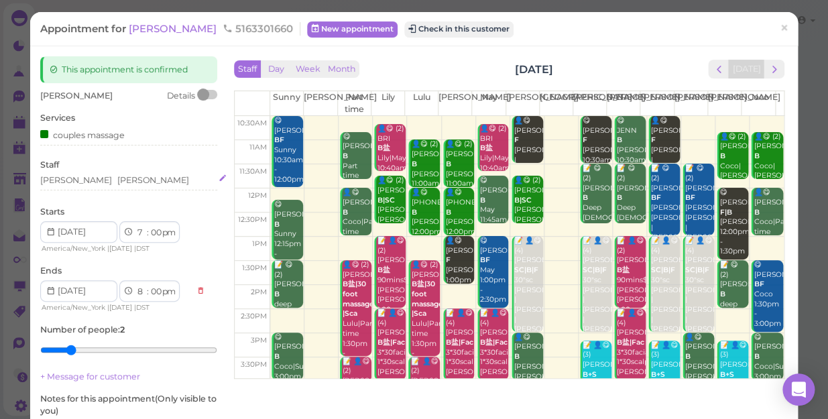
click at [115, 181] on div "[PERSON_NAME] [PERSON_NAME]" at bounding box center [128, 180] width 177 height 12
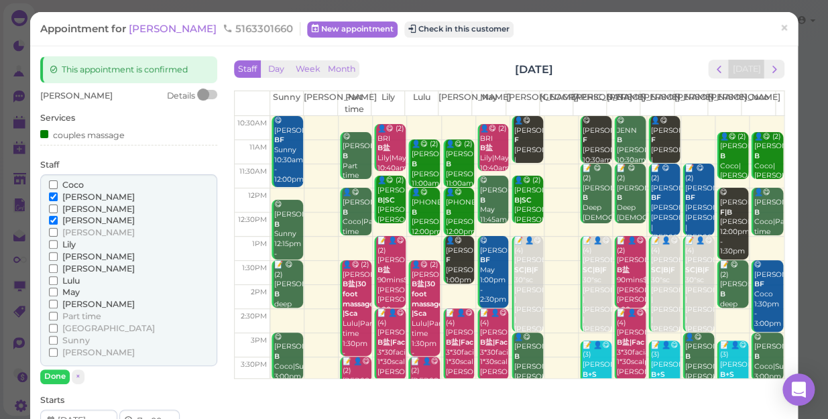
click at [64, 210] on span "[PERSON_NAME]" at bounding box center [98, 209] width 72 height 10
click at [58, 210] on input "[PERSON_NAME]" at bounding box center [53, 209] width 9 height 9
click at [67, 197] on span "[PERSON_NAME]" at bounding box center [98, 197] width 72 height 10
click at [58, 197] on input "[PERSON_NAME]" at bounding box center [53, 196] width 9 height 9
click at [58, 374] on button "Done" at bounding box center [55, 377] width 30 height 14
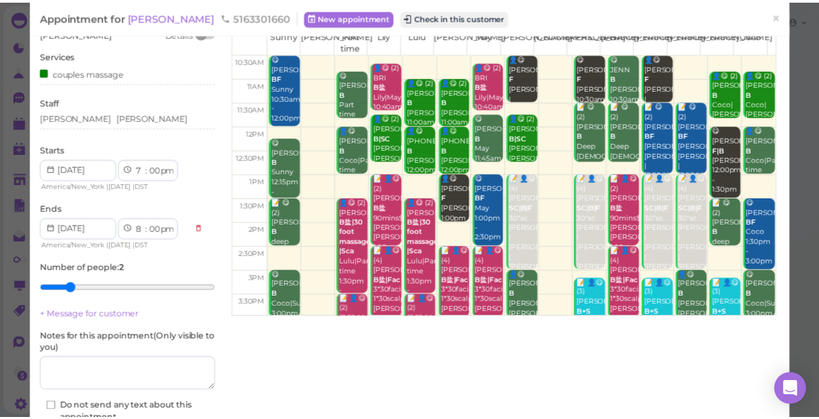
scroll to position [121, 0]
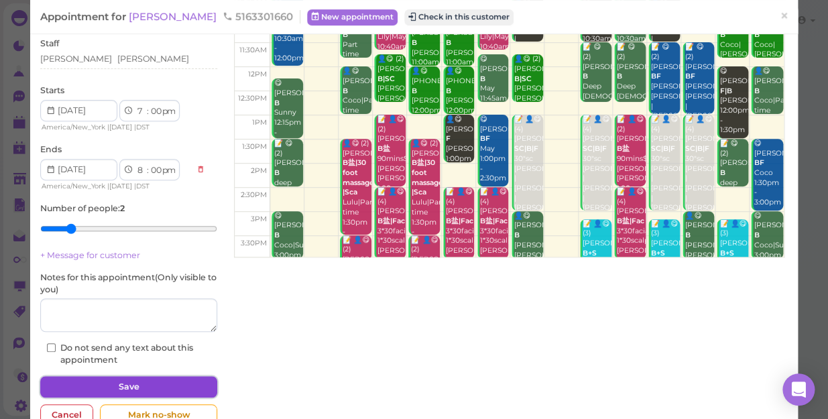
click at [141, 382] on button "Save" at bounding box center [128, 386] width 177 height 21
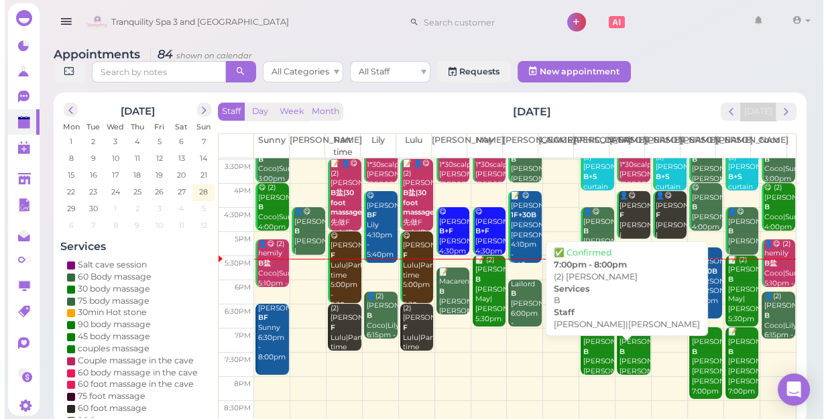
scroll to position [242, 0]
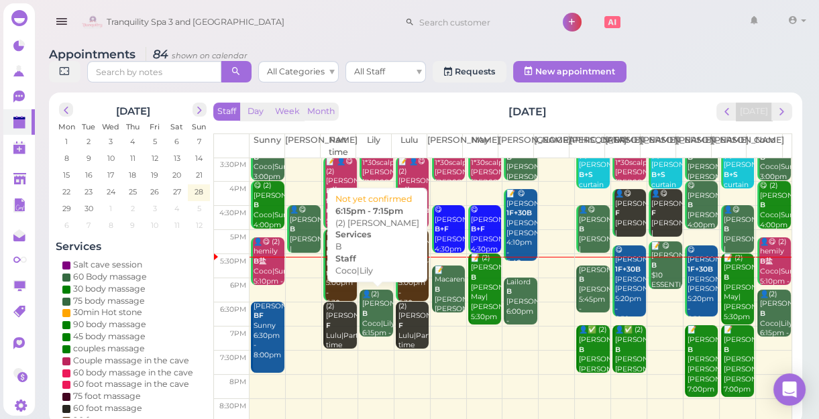
click at [371, 312] on div "👤(2) [PERSON_NAME]|Lily 6:15pm - 7:15pm" at bounding box center [377, 319] width 32 height 59
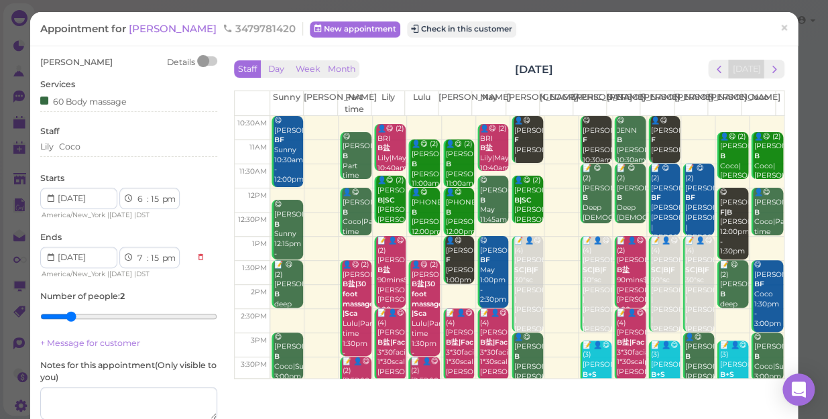
click at [114, 139] on div "Staff [PERSON_NAME]" at bounding box center [128, 143] width 177 height 37
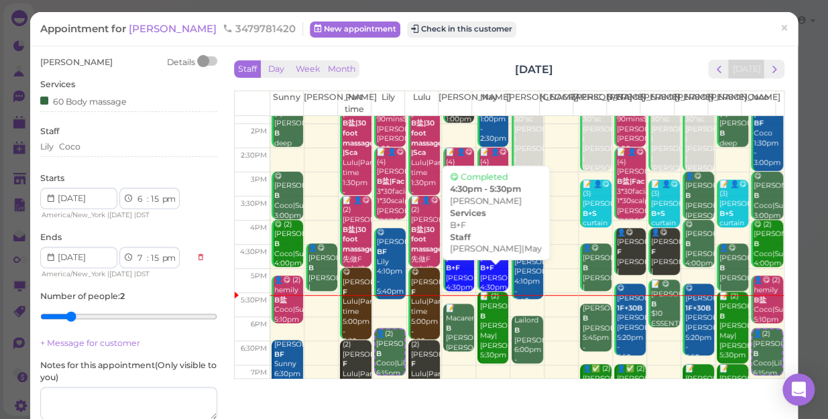
scroll to position [242, 0]
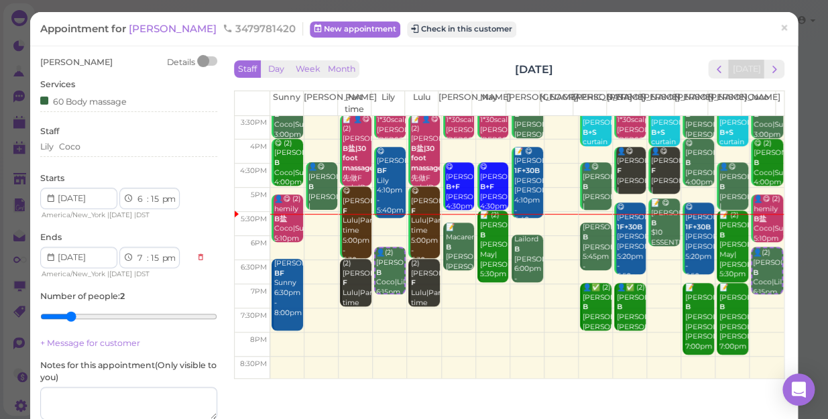
click at [95, 137] on div "Staff [PERSON_NAME]" at bounding box center [128, 143] width 177 height 37
click at [100, 149] on div "Lily Coco" at bounding box center [128, 147] width 177 height 12
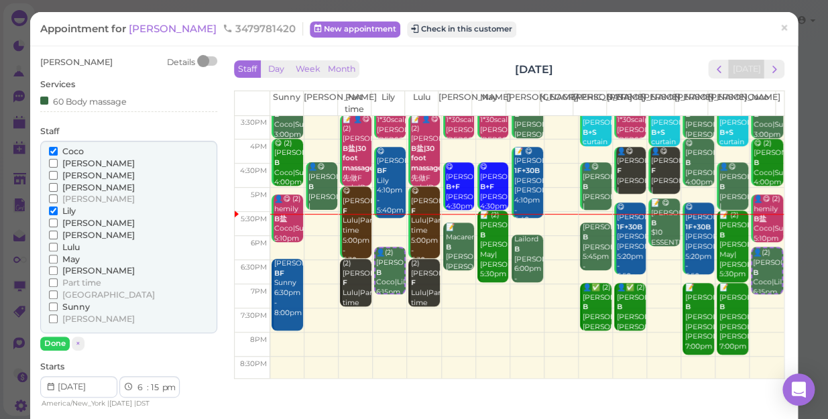
click at [60, 210] on label "Lily" at bounding box center [62, 211] width 27 height 12
click at [58, 210] on input "Lily" at bounding box center [53, 211] width 9 height 9
click at [76, 164] on span "[PERSON_NAME]" at bounding box center [98, 163] width 72 height 10
click at [58, 164] on input "[PERSON_NAME]" at bounding box center [53, 163] width 9 height 9
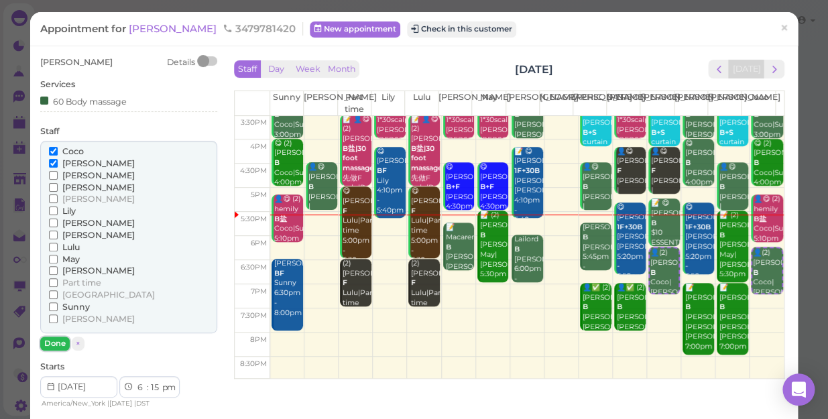
click at [52, 346] on button "Done" at bounding box center [55, 344] width 30 height 14
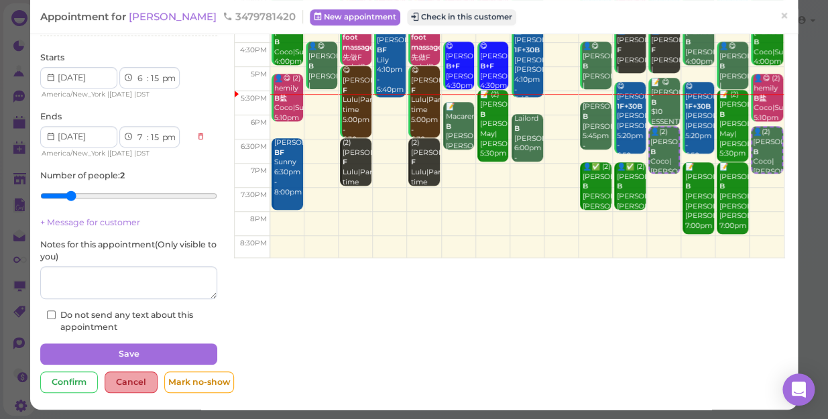
scroll to position [122, 0]
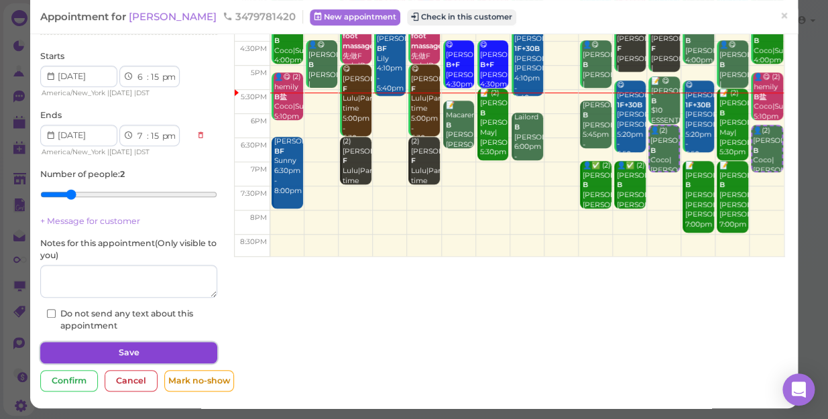
click at [145, 353] on button "Save" at bounding box center [128, 352] width 177 height 21
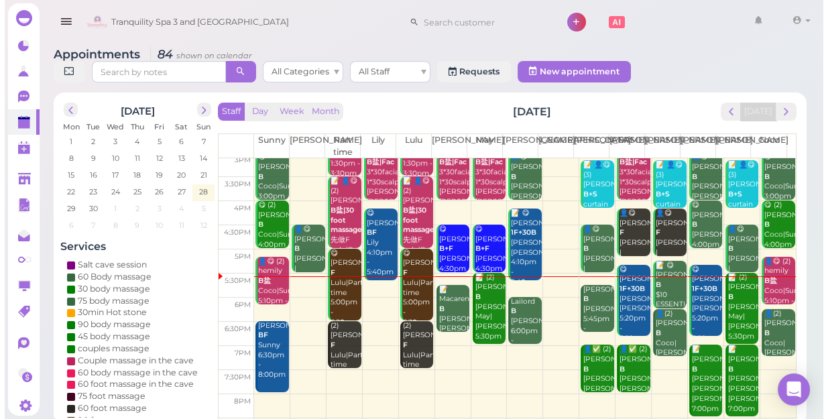
scroll to position [242, 0]
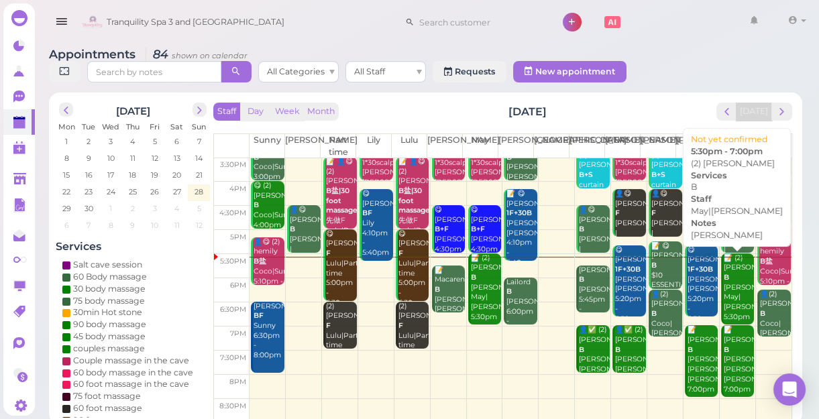
click at [724, 298] on div "📝 (2) [PERSON_NAME] [PERSON_NAME]|[PERSON_NAME] 5:30pm - 7:00pm" at bounding box center [739, 298] width 32 height 89
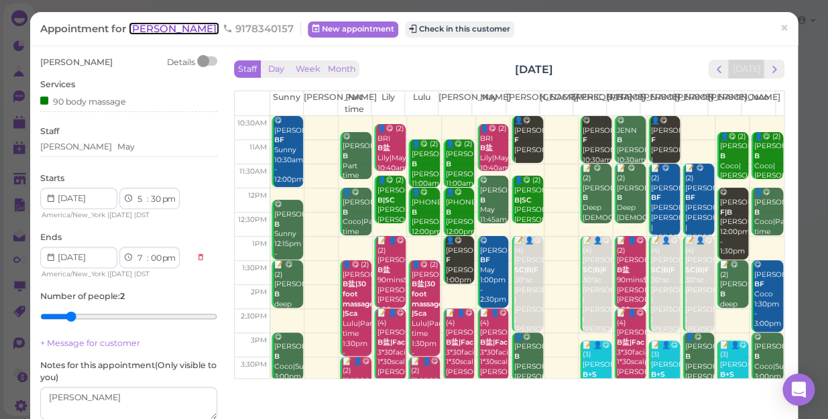
click at [146, 26] on span "[PERSON_NAME]" at bounding box center [174, 28] width 91 height 13
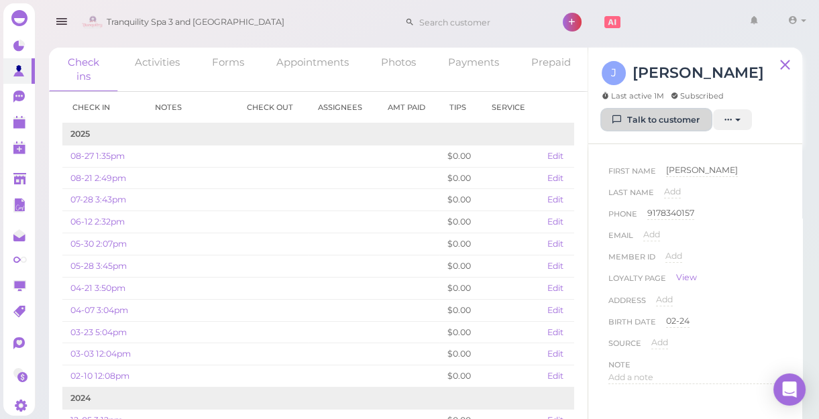
click at [669, 121] on link "Talk to customer" at bounding box center [656, 119] width 109 height 21
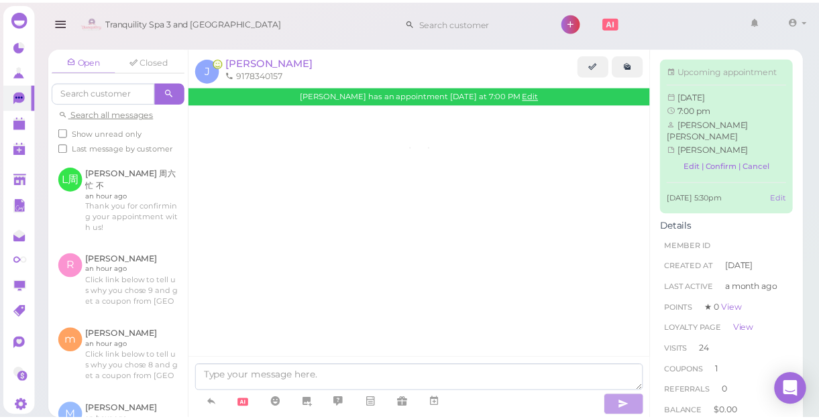
scroll to position [2207, 0]
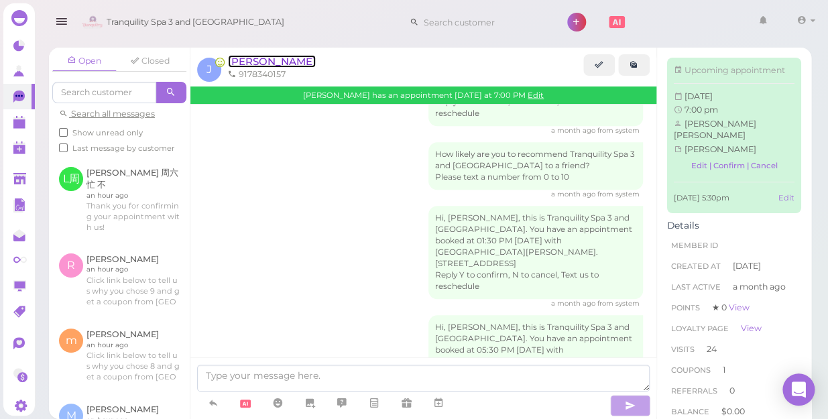
click at [237, 60] on span "[PERSON_NAME]" at bounding box center [272, 61] width 88 height 13
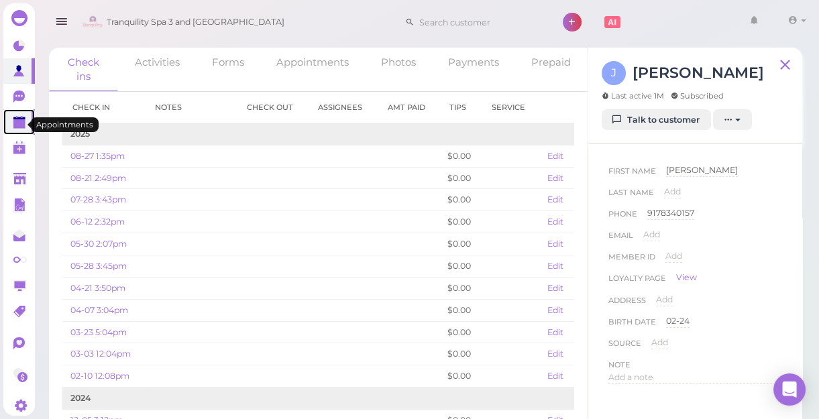
click at [16, 125] on polygon at bounding box center [19, 123] width 12 height 9
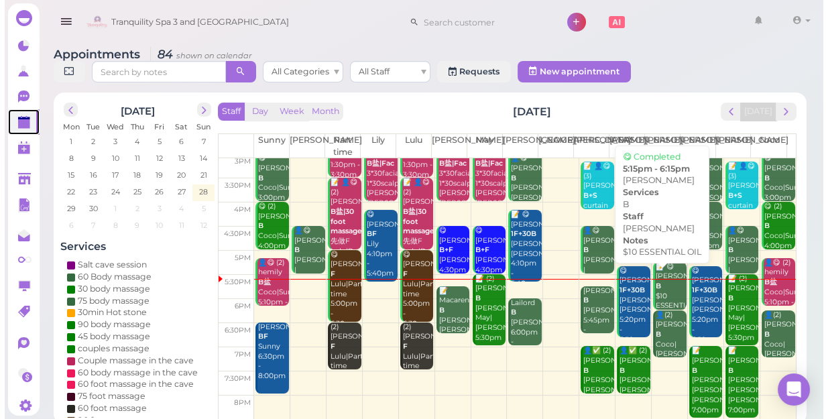
scroll to position [242, 0]
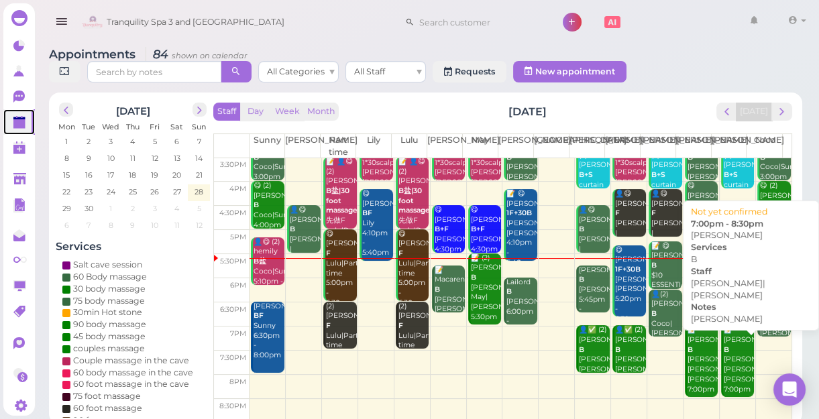
click at [726, 366] on div "📝 [PERSON_NAME] B [PERSON_NAME] [PERSON_NAME]|[PERSON_NAME] 7:00pm - 8:30pm" at bounding box center [739, 369] width 32 height 89
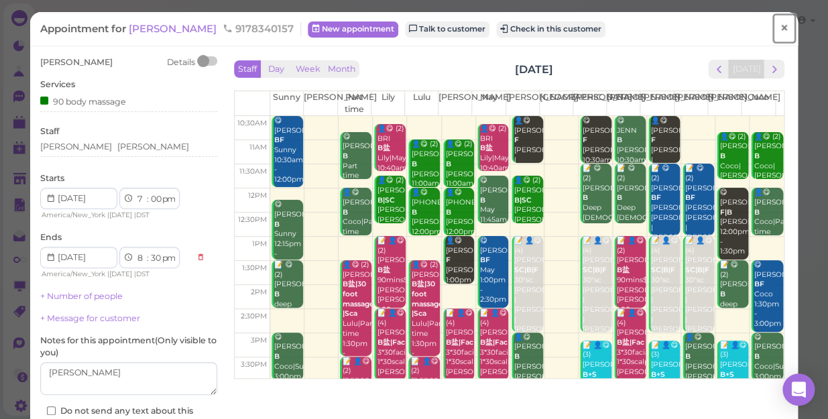
click at [780, 27] on span "×" at bounding box center [784, 28] width 9 height 19
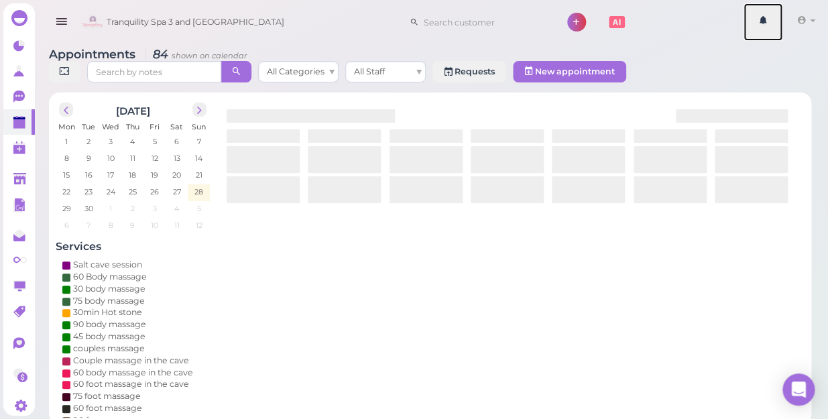
click at [777, 27] on link at bounding box center [763, 22] width 39 height 38
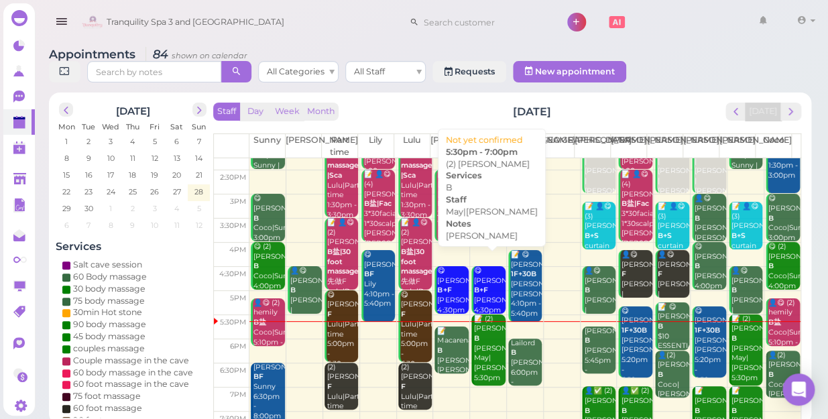
scroll to position [242, 0]
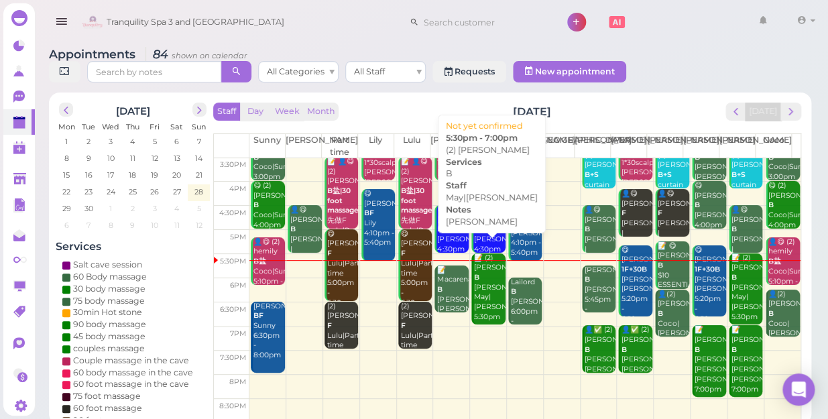
click at [483, 262] on div "📝 (2) [PERSON_NAME] [PERSON_NAME]|[PERSON_NAME] 5:30pm - 7:00pm" at bounding box center [489, 298] width 32 height 89
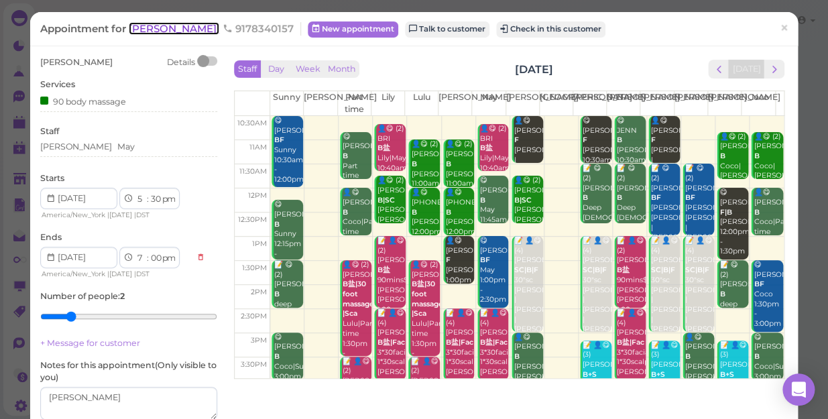
click at [154, 27] on span "[PERSON_NAME]" at bounding box center [174, 28] width 91 height 13
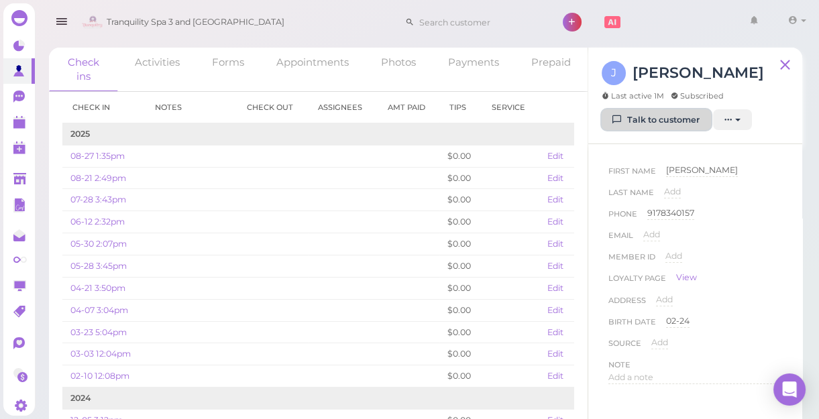
click at [643, 118] on link "Talk to customer" at bounding box center [656, 119] width 109 height 21
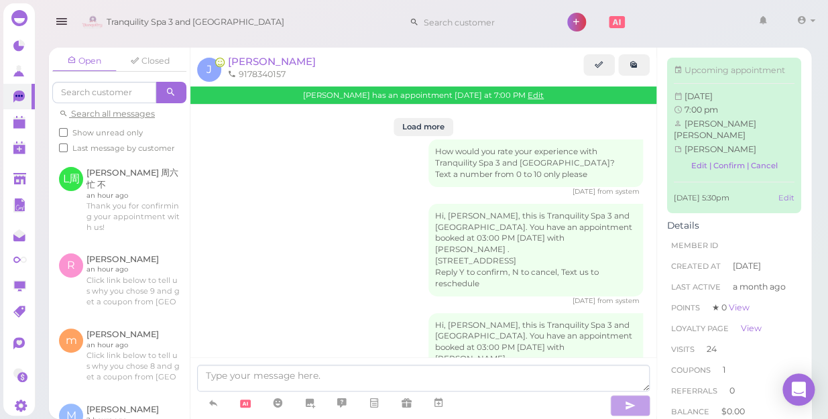
scroll to position [2207, 0]
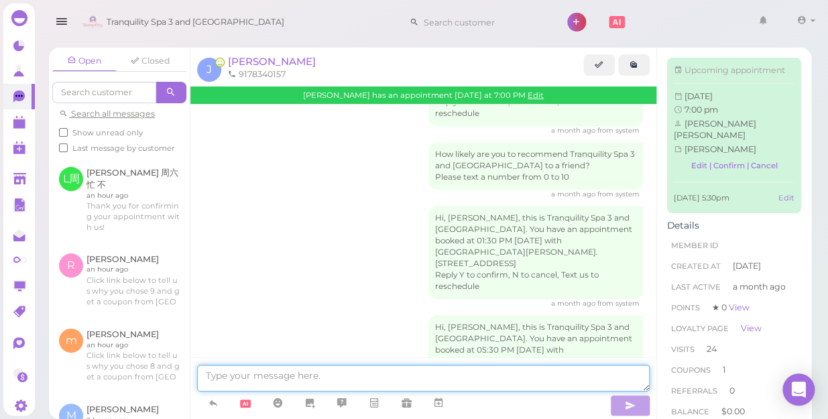
drag, startPoint x: 381, startPoint y: 372, endPoint x: 380, endPoint y: 365, distance: 6.7
click at [379, 369] on textarea at bounding box center [423, 378] width 453 height 27
type textarea "hi dear are you coming"
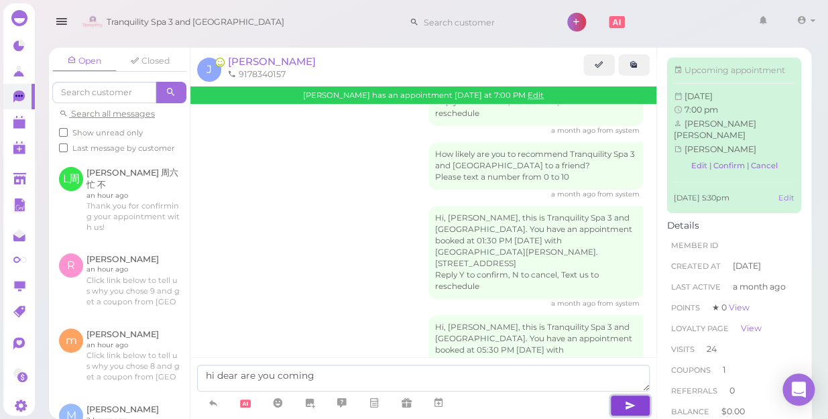
click at [640, 404] on button "button" at bounding box center [630, 405] width 40 height 21
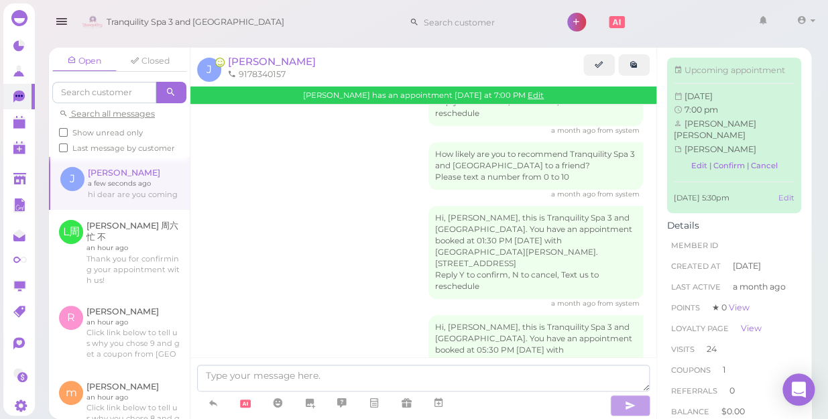
scroll to position [2239, 0]
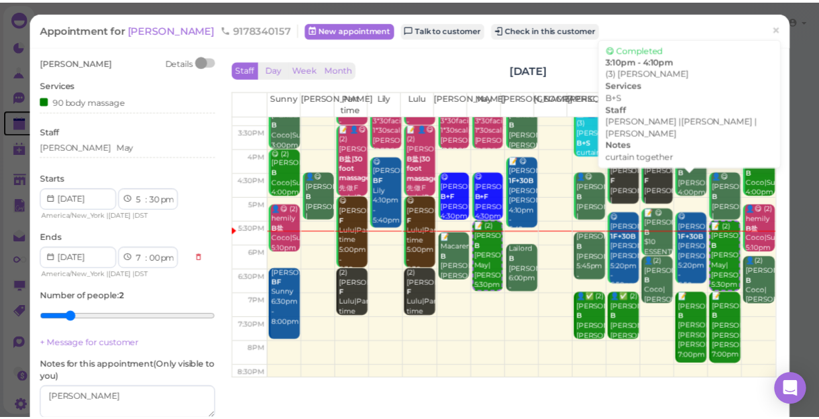
scroll to position [242, 0]
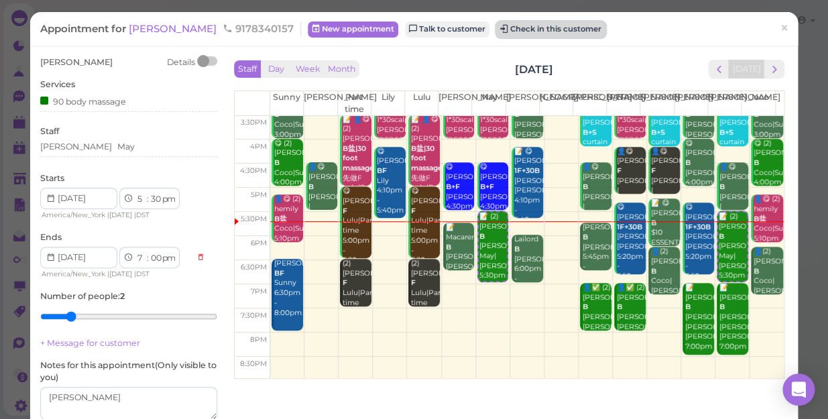
click at [511, 31] on button "Check in this customer" at bounding box center [550, 29] width 109 height 16
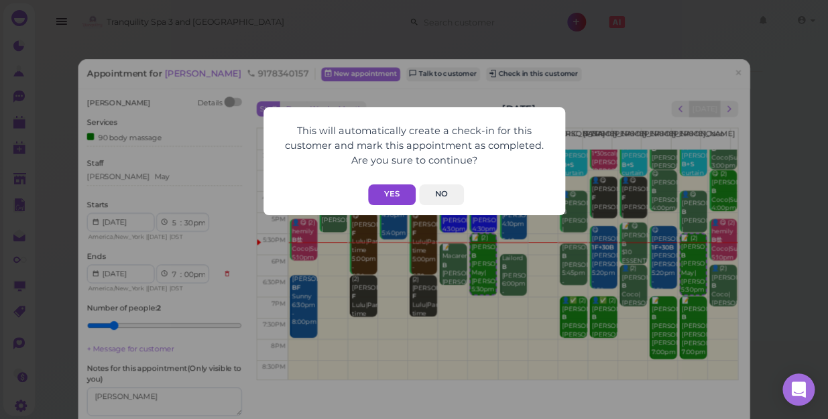
click at [393, 193] on button "Yes" at bounding box center [392, 194] width 48 height 21
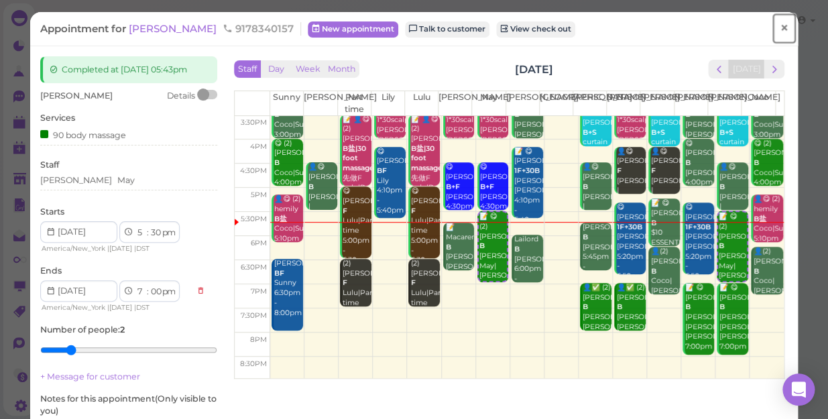
click at [780, 25] on span "×" at bounding box center [784, 28] width 9 height 19
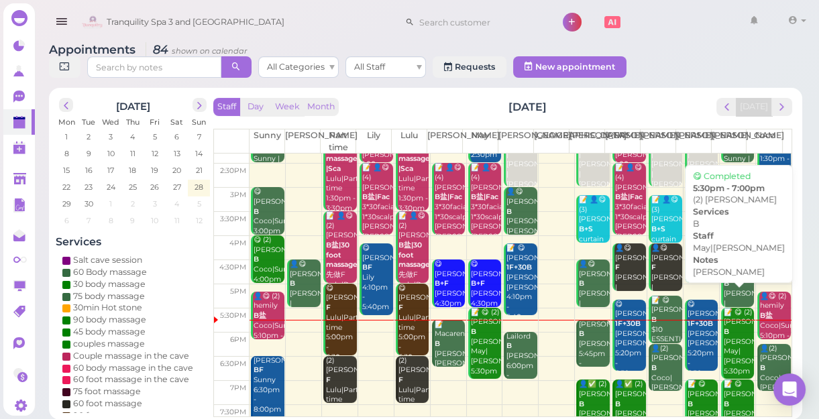
scroll to position [242, 0]
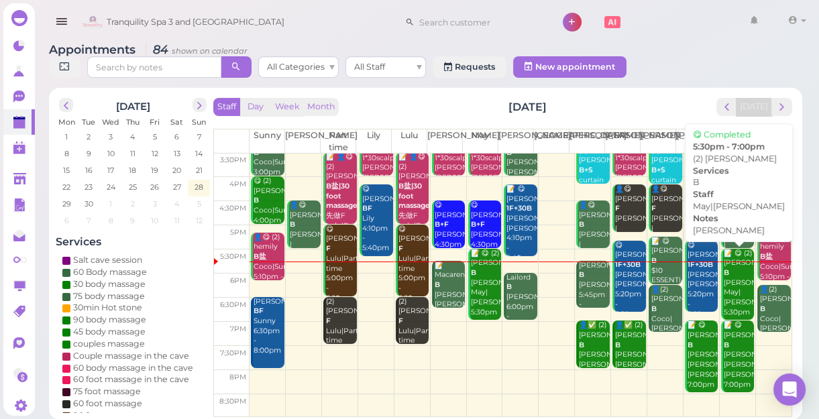
click at [724, 277] on b "B" at bounding box center [726, 272] width 5 height 9
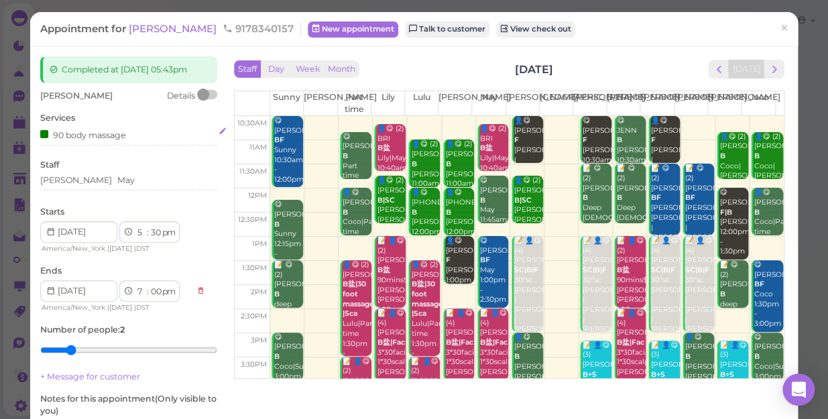
click at [129, 133] on div "90 body massage" at bounding box center [128, 134] width 177 height 14
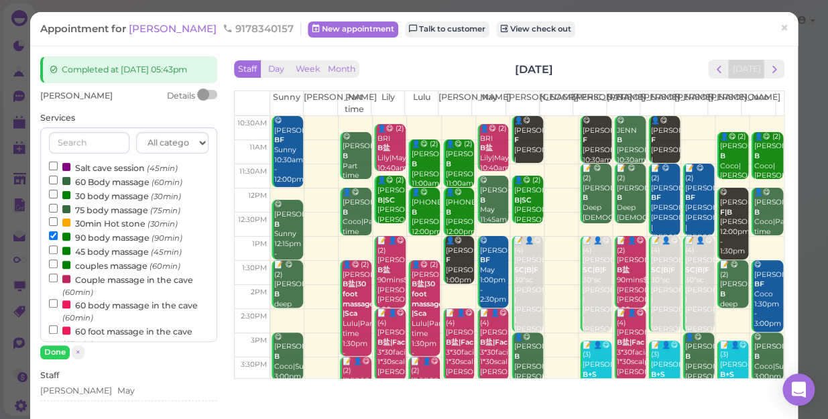
scroll to position [121, 0]
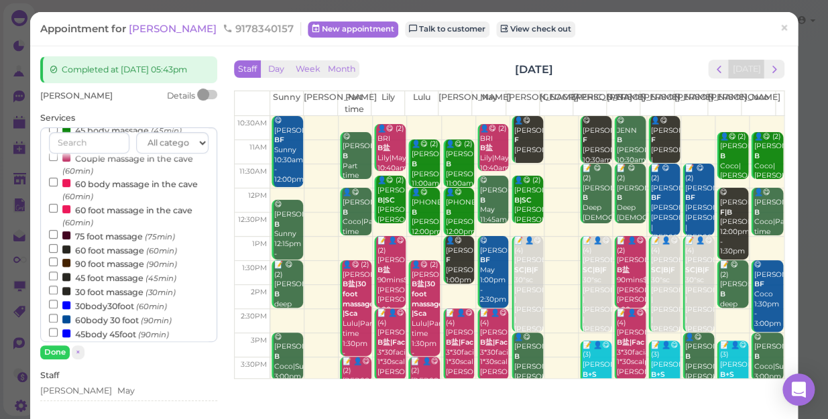
click at [103, 265] on label "90 foot massage (90min)" at bounding box center [113, 263] width 128 height 14
click at [58, 265] on input "90 foot massage (90min)" at bounding box center [53, 262] width 9 height 9
select select "8"
select select "30"
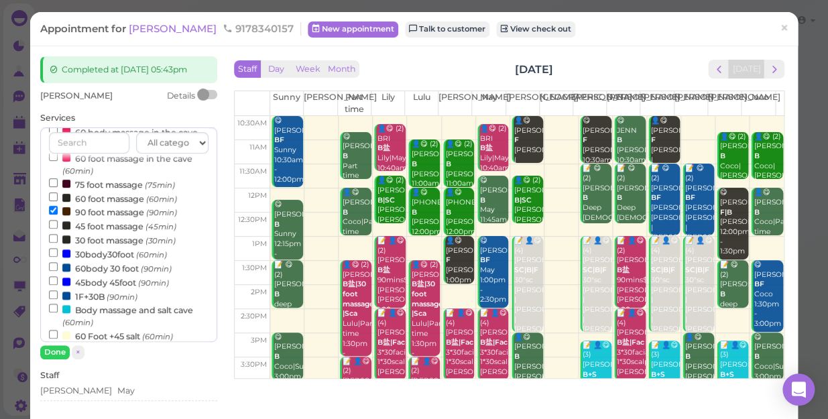
scroll to position [66, 0]
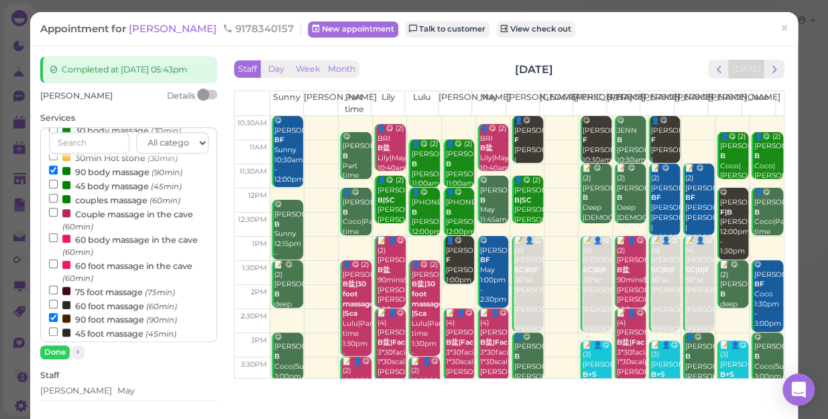
click at [108, 173] on label "90 body massage (90min)" at bounding box center [115, 171] width 133 height 14
click at [58, 173] on input "90 body massage (90min)" at bounding box center [53, 170] width 9 height 9
select select "7"
select select "00"
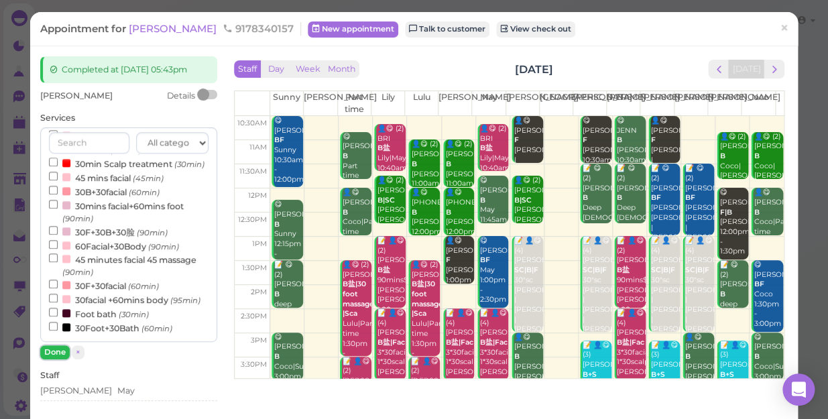
click at [56, 354] on button "Done" at bounding box center [55, 352] width 30 height 14
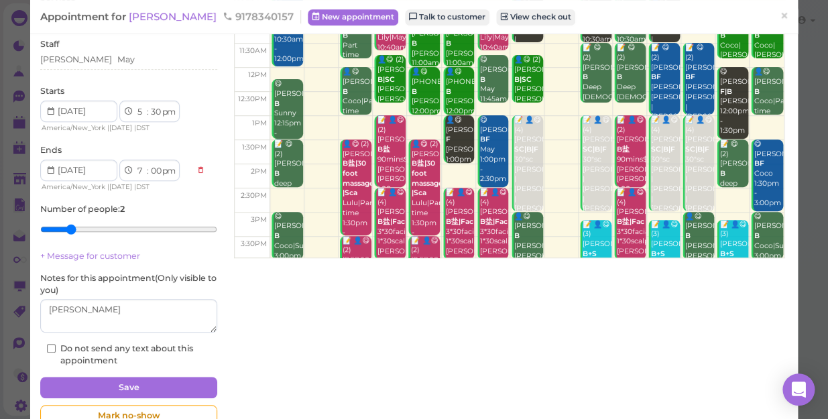
scroll to position [156, 0]
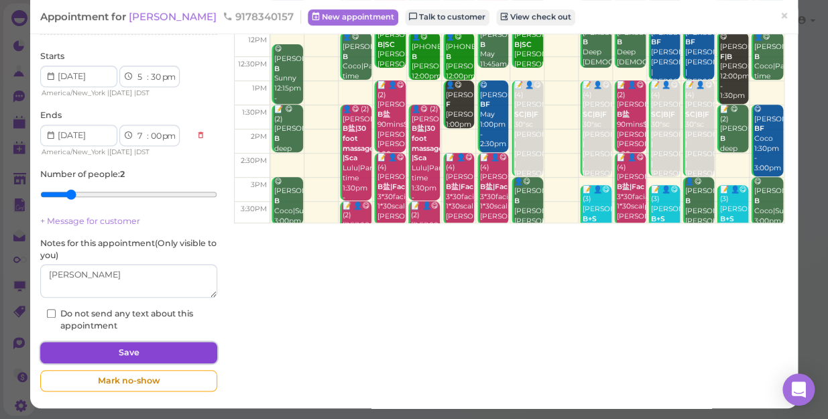
click at [131, 346] on button "Save" at bounding box center [128, 352] width 177 height 21
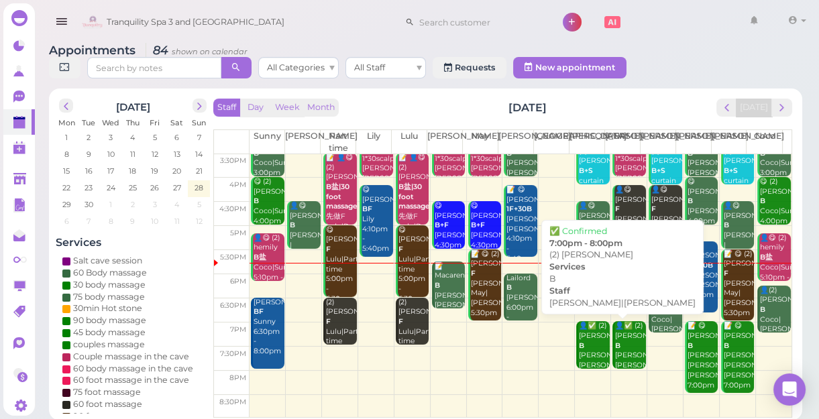
scroll to position [5, 0]
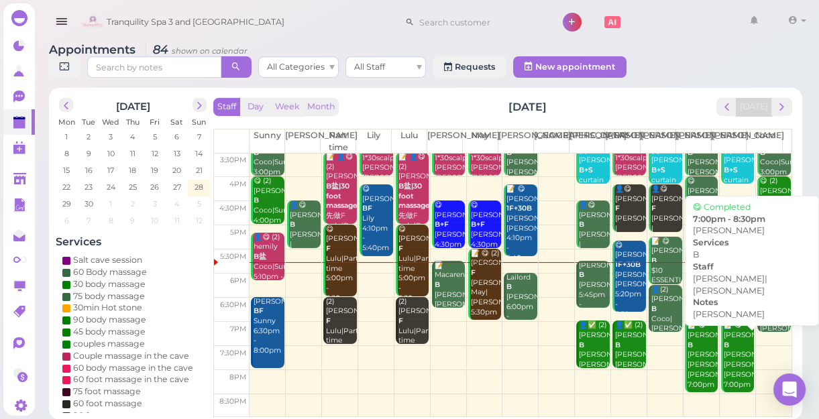
click at [725, 374] on div "📝 😋 [PERSON_NAME] B [PERSON_NAME] [PERSON_NAME]|[PERSON_NAME] 7:00pm - 8:30pm" at bounding box center [739, 365] width 32 height 89
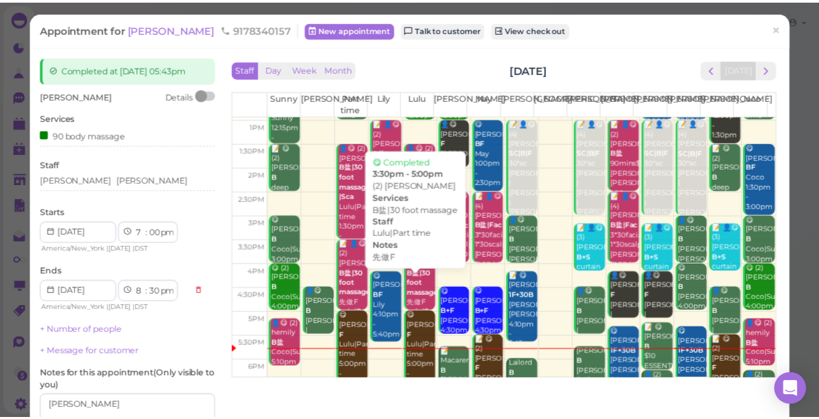
scroll to position [242, 0]
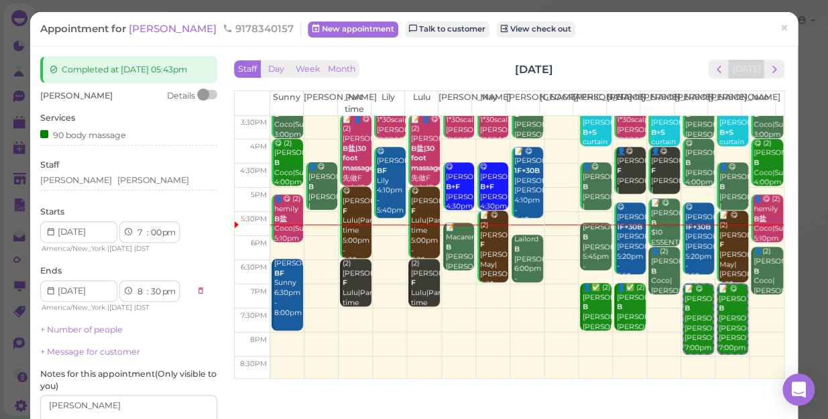
click at [158, 235] on select "00 05 10 15 20 25 30 35 40 45 50 55" at bounding box center [155, 233] width 13 height 14
click at [779, 27] on link "×" at bounding box center [784, 29] width 25 height 32
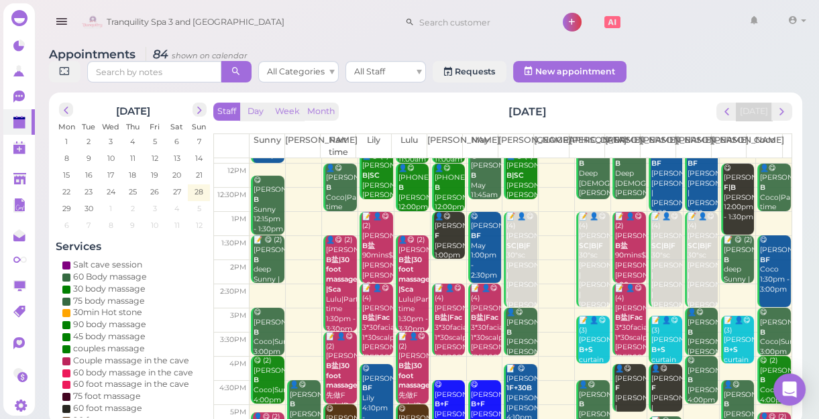
scroll to position [182, 0]
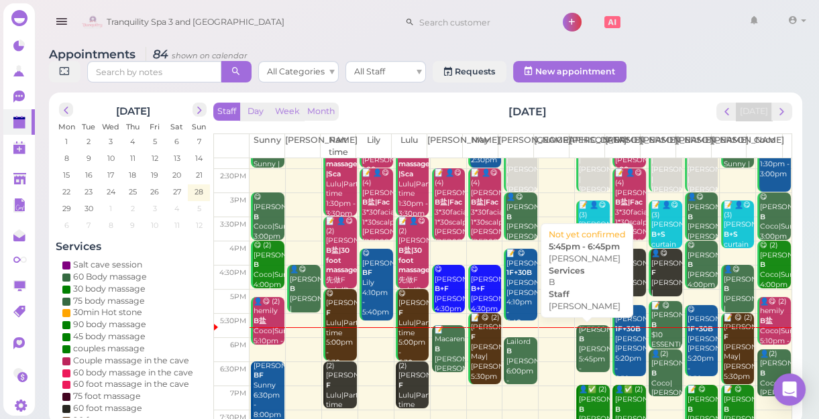
click at [579, 332] on div "[PERSON_NAME] [PERSON_NAME] 5:45pm - 6:45pm" at bounding box center [594, 354] width 32 height 59
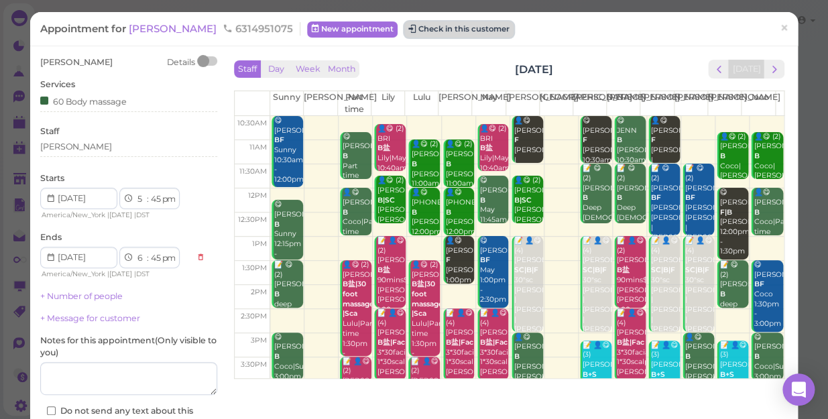
click at [404, 32] on button "Check in this customer" at bounding box center [458, 29] width 109 height 16
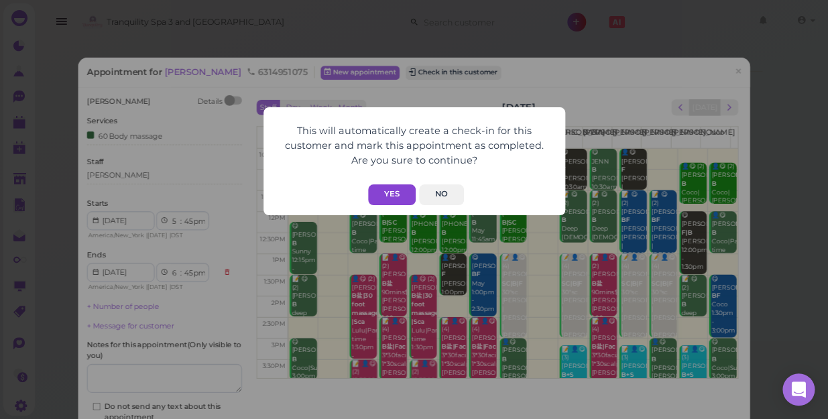
click at [382, 188] on button "Yes" at bounding box center [392, 194] width 48 height 21
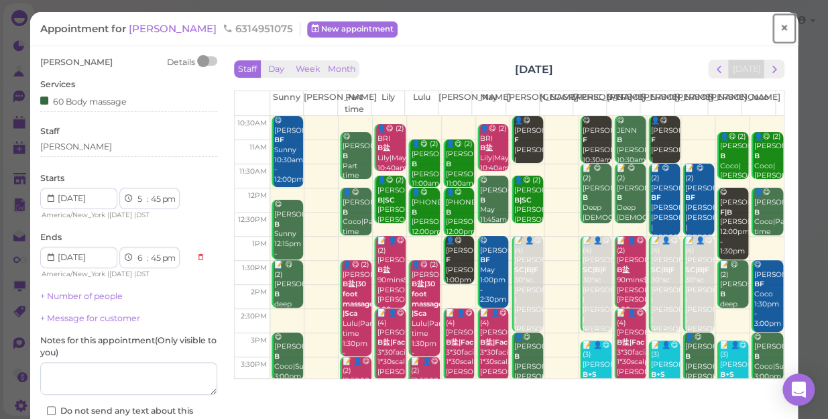
click at [780, 30] on span "×" at bounding box center [784, 28] width 9 height 19
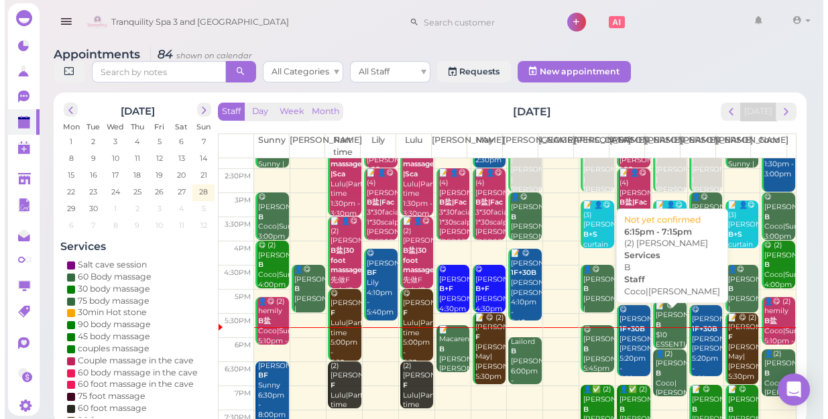
scroll to position [242, 0]
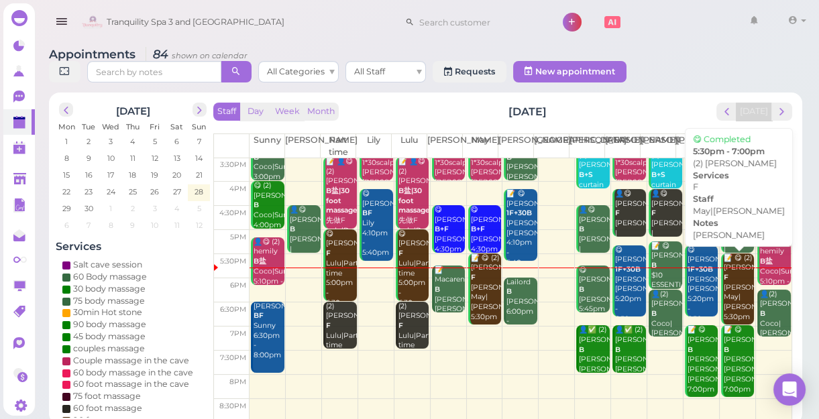
click at [729, 297] on div "📝 😋 (2) [PERSON_NAME] [PERSON_NAME]|[PERSON_NAME] 5:30pm - 7:00pm" at bounding box center [739, 298] width 32 height 89
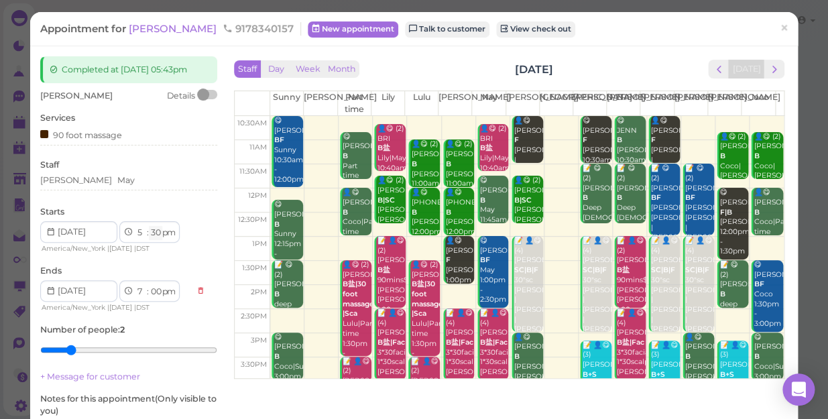
click at [152, 230] on select "00 05 10 15 20 25 30 35 40 45 50 55" at bounding box center [155, 233] width 13 height 14
select select "45"
click at [149, 226] on select "00 05 10 15 20 25 30 35 40 45 50 55" at bounding box center [155, 233] width 13 height 14
select select "15"
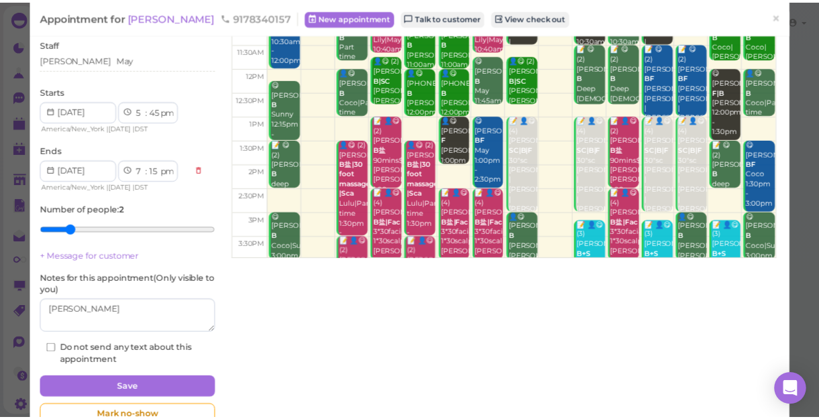
scroll to position [121, 0]
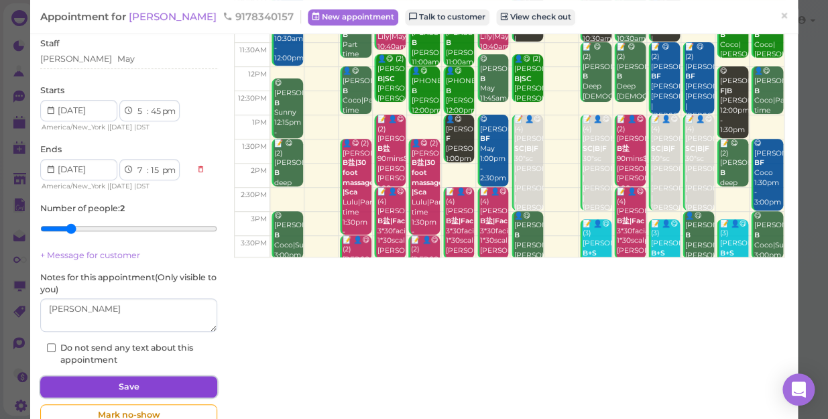
click at [166, 385] on button "Save" at bounding box center [128, 386] width 177 height 21
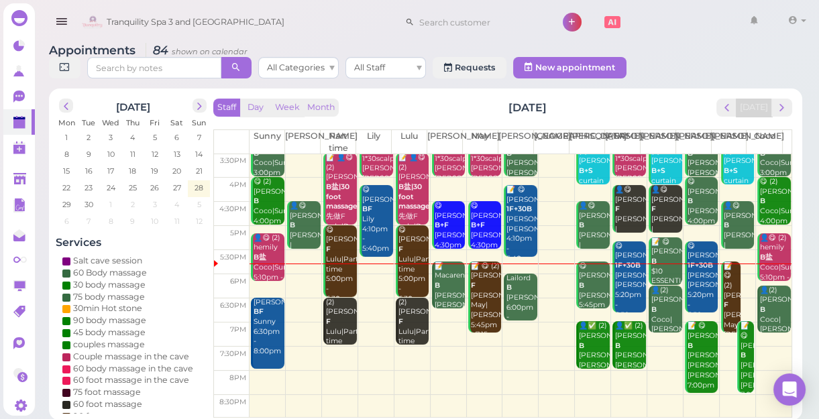
scroll to position [5, 0]
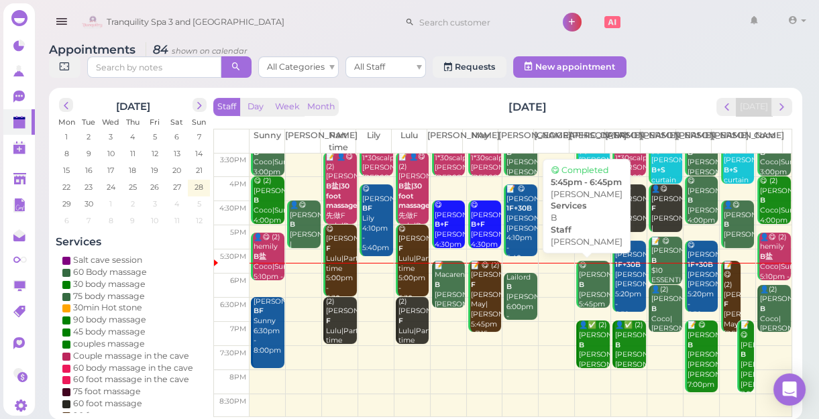
click at [588, 283] on div "😋 [PERSON_NAME] B [PERSON_NAME] 5:45pm - 6:45pm" at bounding box center [594, 295] width 32 height 69
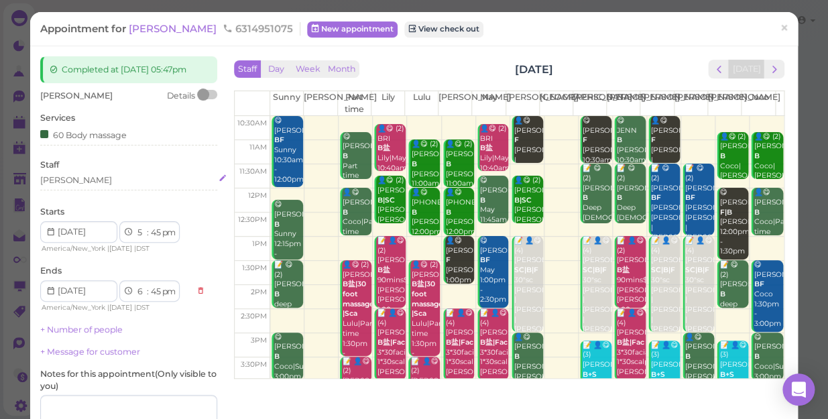
click at [82, 180] on div "[PERSON_NAME]" at bounding box center [128, 180] width 177 height 12
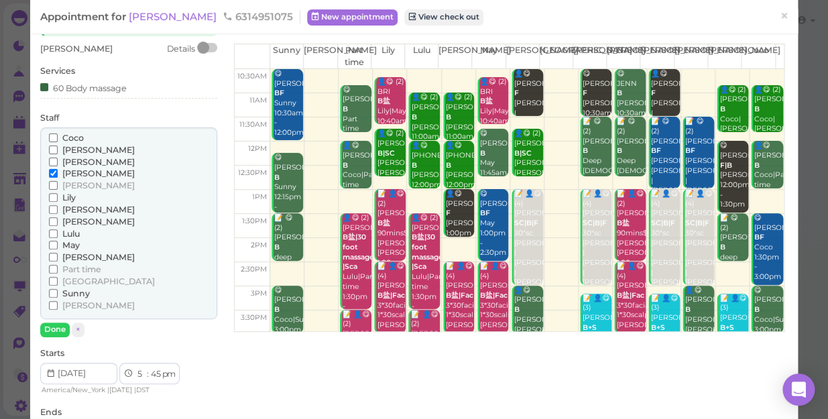
scroll to position [60, 0]
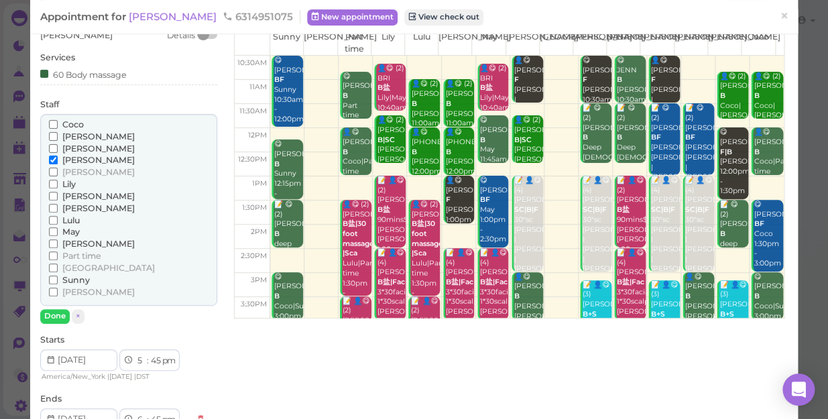
click at [70, 243] on span "[PERSON_NAME]" at bounding box center [98, 244] width 72 height 10
click at [58, 243] on input "[PERSON_NAME]" at bounding box center [53, 243] width 9 height 9
click at [72, 160] on span "[PERSON_NAME]" at bounding box center [98, 160] width 72 height 10
click at [58, 160] on input "[PERSON_NAME]" at bounding box center [53, 160] width 9 height 9
click at [56, 315] on button "Done" at bounding box center [55, 316] width 30 height 14
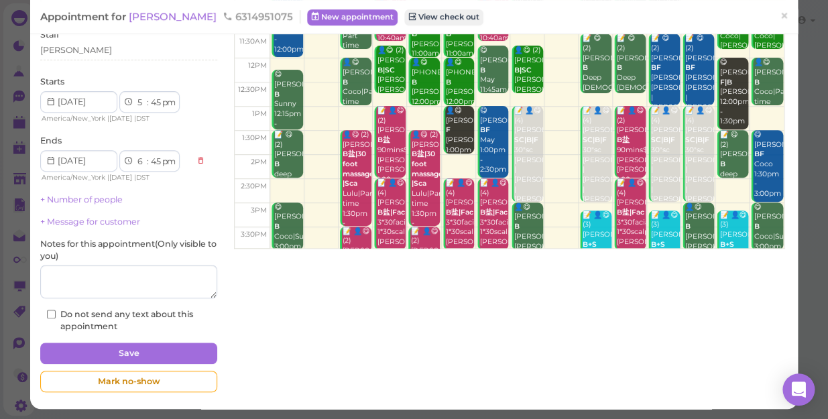
scroll to position [131, 0]
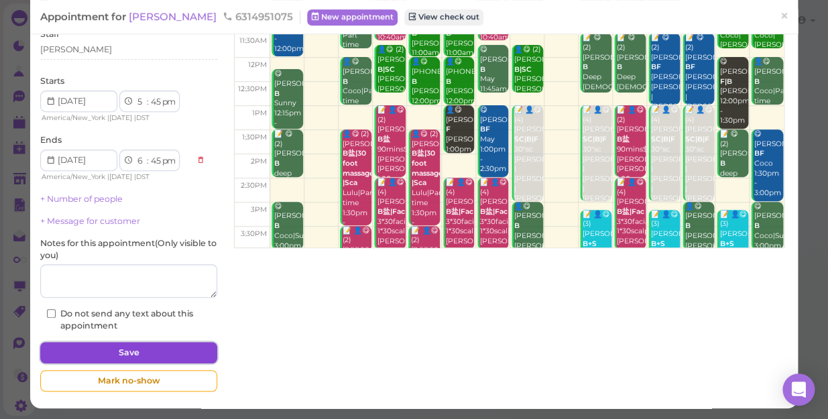
click at [85, 353] on button "Save" at bounding box center [128, 352] width 177 height 21
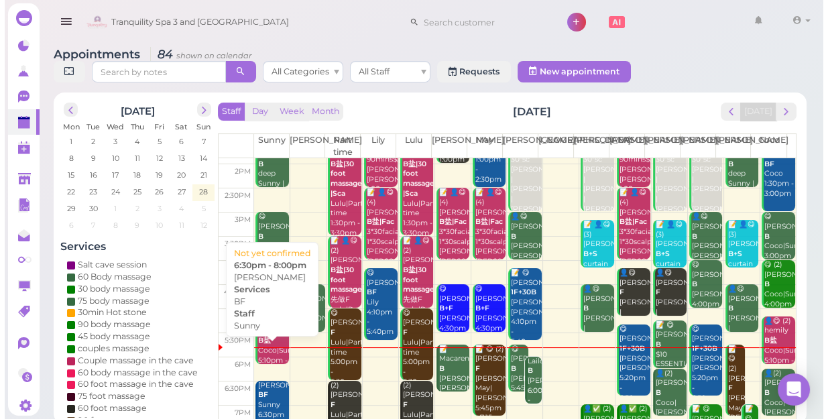
scroll to position [242, 0]
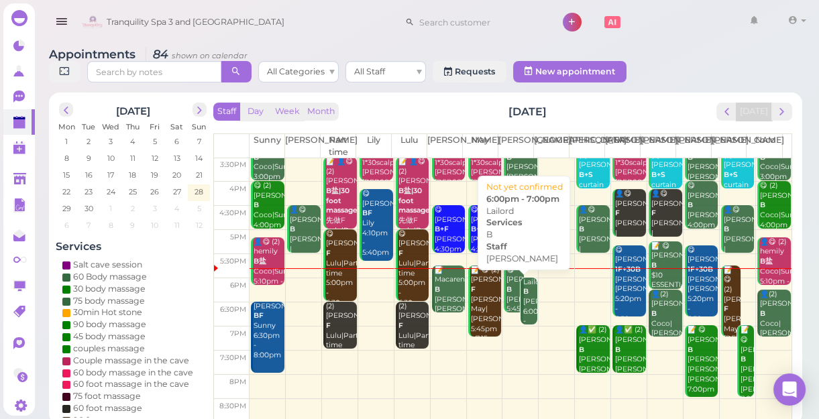
click at [522, 307] on div "Lailord B [PERSON_NAME] 6:00pm - 7:00pm" at bounding box center [529, 307] width 15 height 59
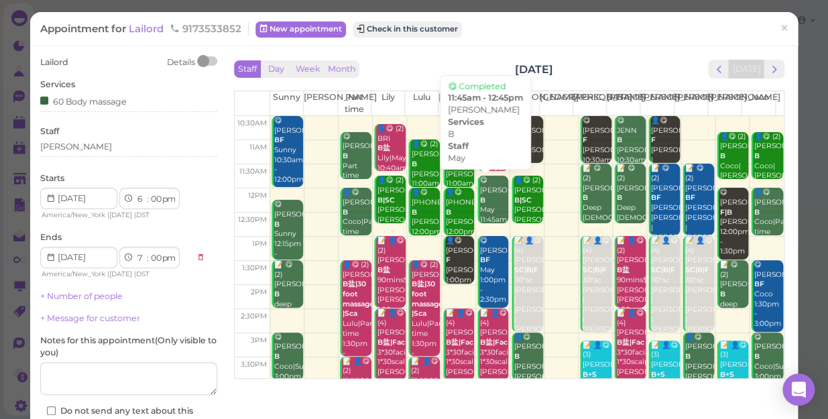
scroll to position [121, 0]
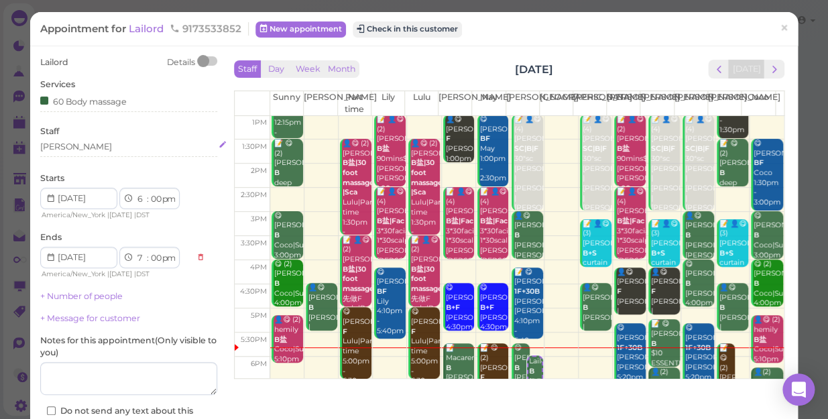
click at [94, 149] on div "[PERSON_NAME]" at bounding box center [128, 147] width 177 height 12
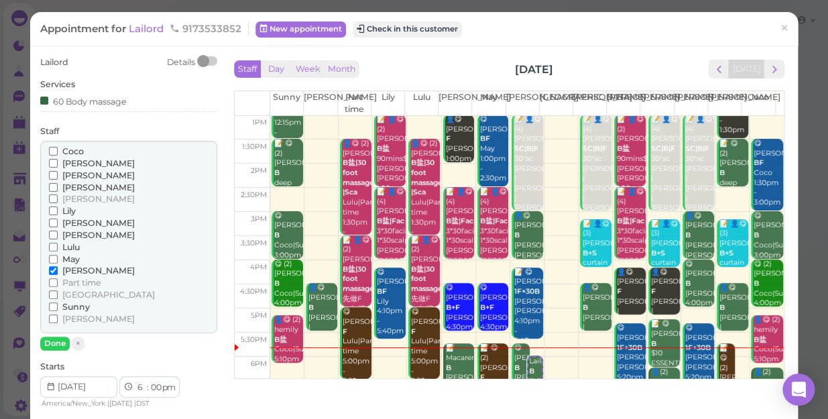
click at [78, 182] on span "[PERSON_NAME]" at bounding box center [98, 187] width 72 height 10
click at [58, 183] on input "[PERSON_NAME]" at bounding box center [53, 187] width 9 height 9
click at [67, 265] on label "[PERSON_NAME]" at bounding box center [92, 271] width 86 height 12
click at [58, 266] on input "[PERSON_NAME]" at bounding box center [53, 270] width 9 height 9
click at [54, 342] on button "Done" at bounding box center [55, 344] width 30 height 14
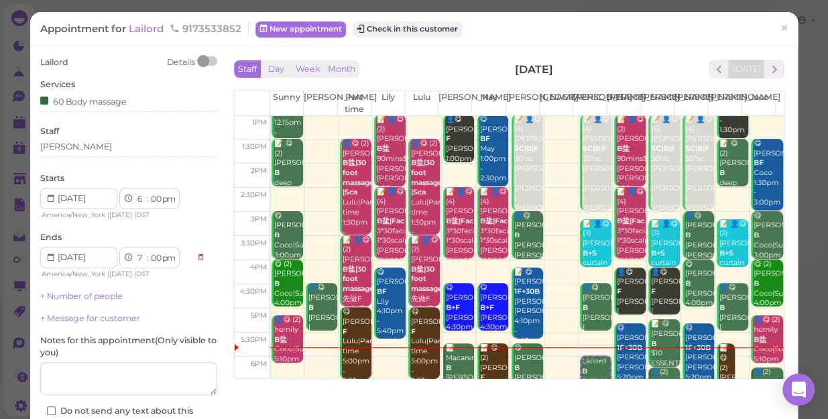
scroll to position [97, 0]
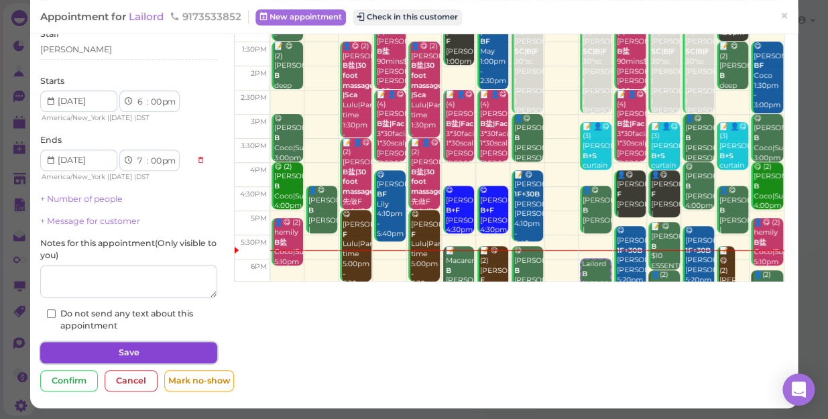
click at [149, 357] on button "Save" at bounding box center [128, 352] width 177 height 21
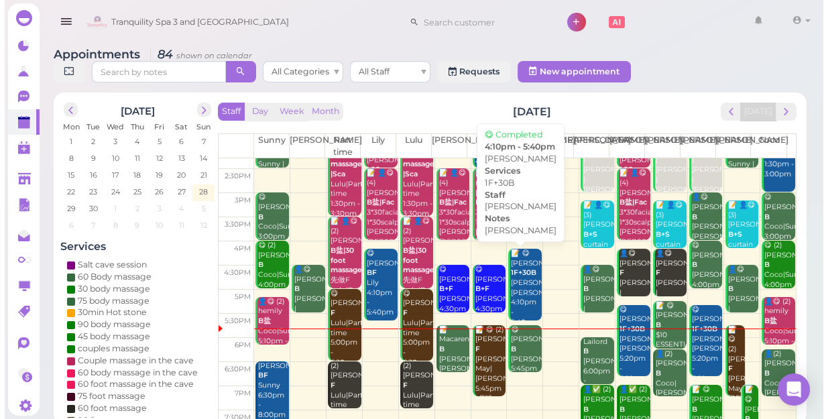
scroll to position [242, 0]
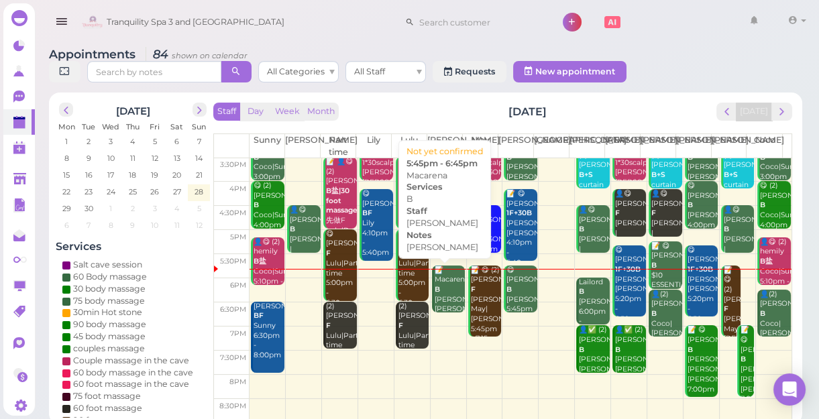
click at [439, 290] on div "📝 Macarena B [PERSON_NAME] [PERSON_NAME] 5:45pm - 6:45pm" at bounding box center [450, 305] width 32 height 79
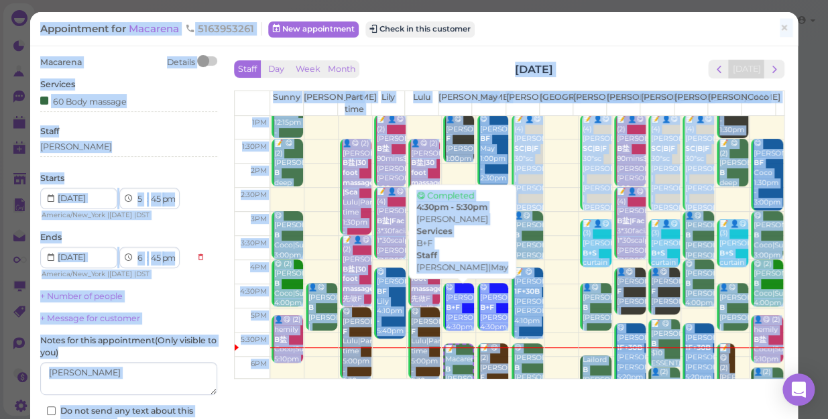
scroll to position [182, 0]
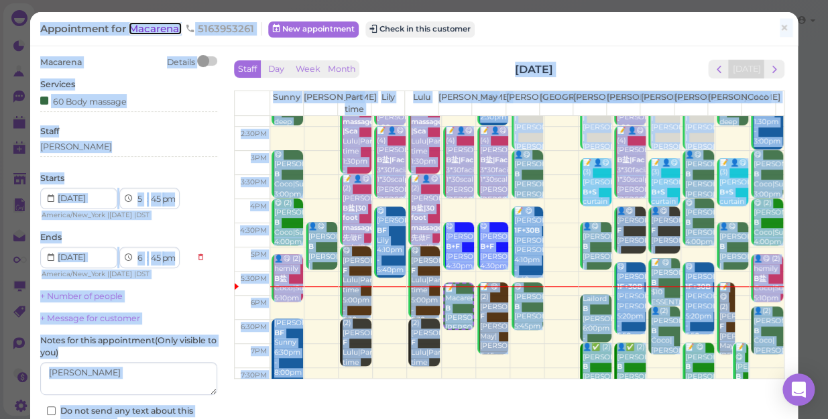
click at [154, 30] on span "Macarena" at bounding box center [155, 28] width 53 height 13
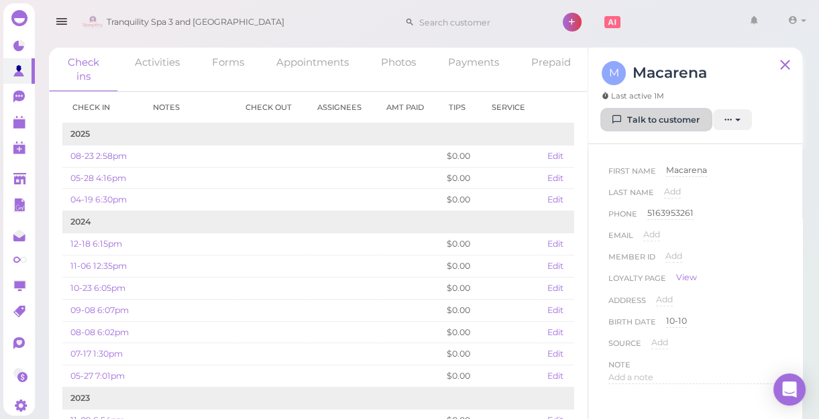
click at [675, 123] on link "Talk to customer" at bounding box center [656, 119] width 109 height 21
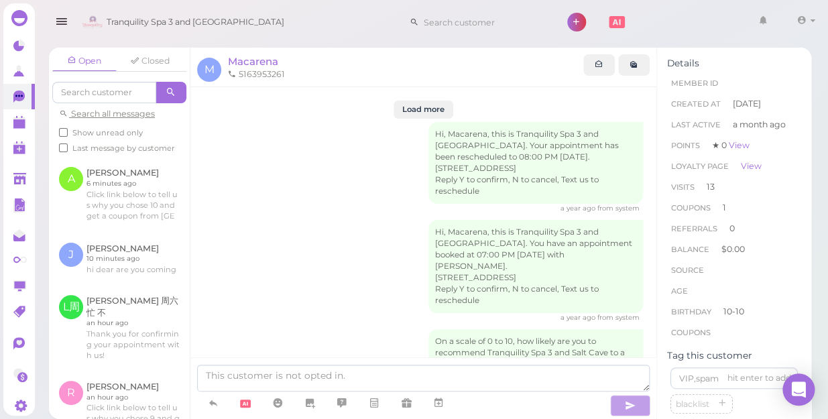
scroll to position [2332, 0]
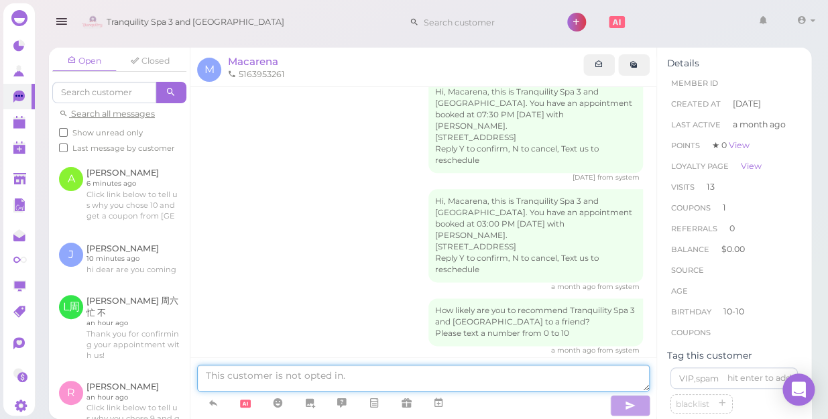
click at [325, 376] on textarea at bounding box center [423, 378] width 453 height 27
type textarea "hi dear are you coming"
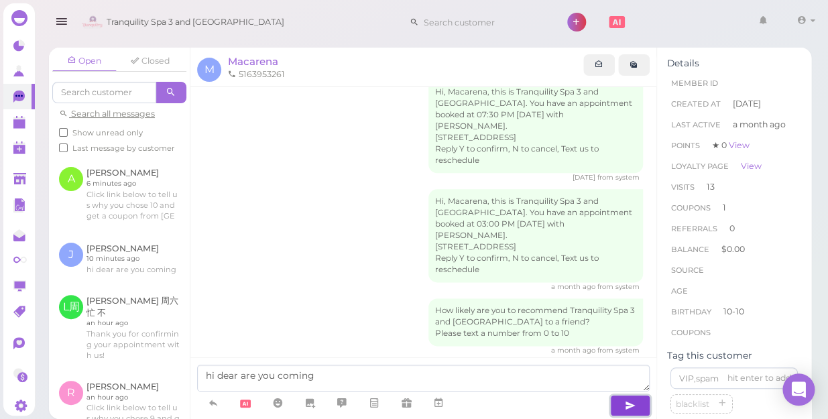
click at [628, 409] on icon "button" at bounding box center [630, 405] width 11 height 13
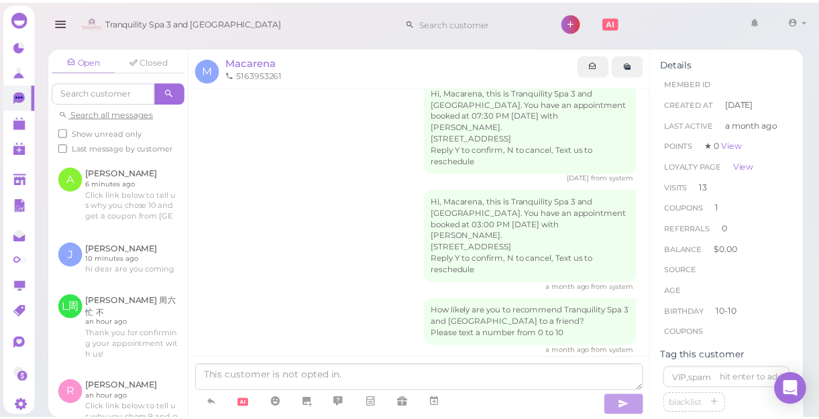
scroll to position [2363, 0]
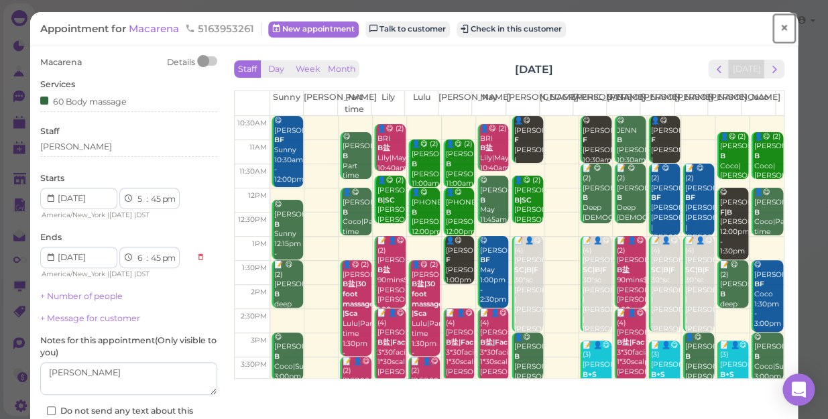
click at [780, 25] on span "×" at bounding box center [784, 28] width 9 height 19
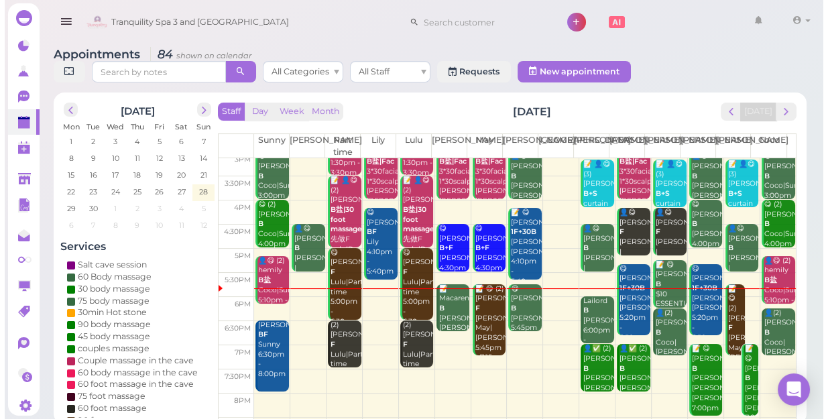
scroll to position [242, 0]
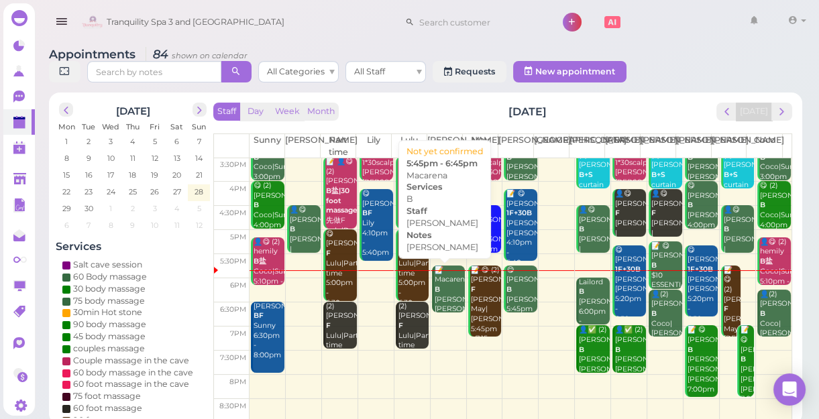
click at [450, 292] on div "📝 Macarena B [PERSON_NAME] [PERSON_NAME] 5:45pm - 6:45pm" at bounding box center [450, 305] width 32 height 79
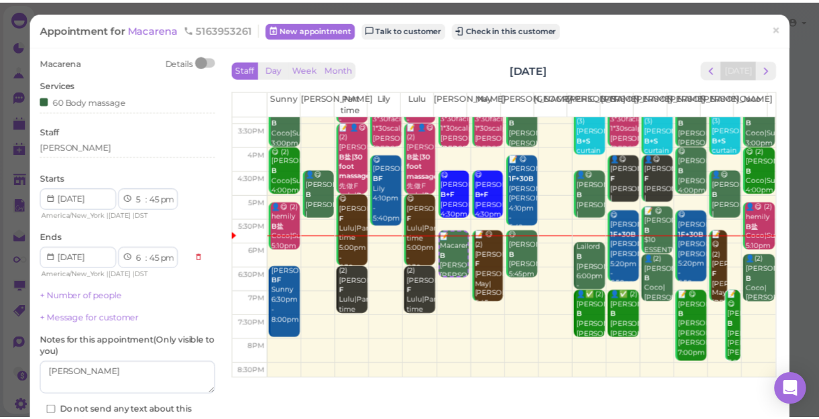
scroll to position [242, 0]
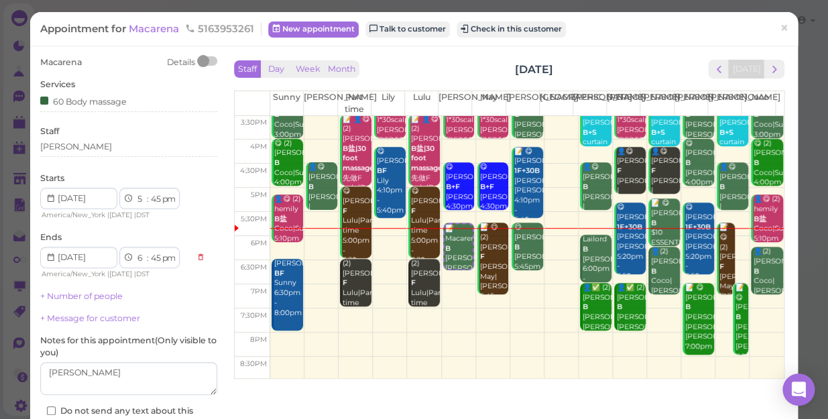
click at [373, 240] on td at bounding box center [527, 248] width 514 height 24
click at [780, 27] on span "×" at bounding box center [784, 28] width 9 height 19
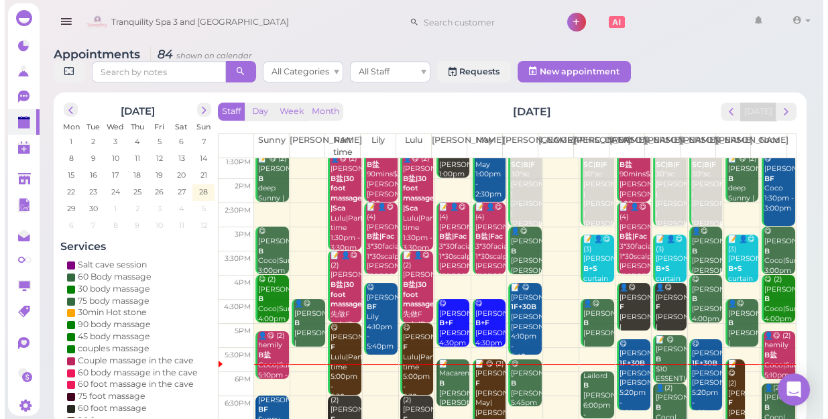
scroll to position [182, 0]
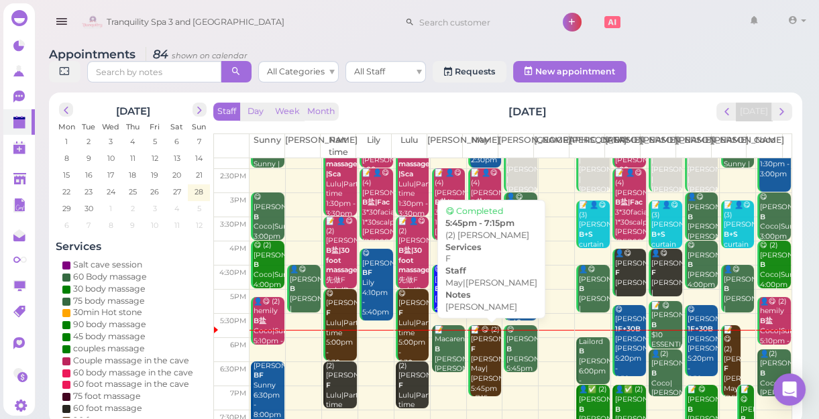
click at [479, 364] on div "📝 😋 (2) [PERSON_NAME] F [PERSON_NAME]|[PERSON_NAME] 5:45pm - 7:15pm" at bounding box center [486, 364] width 32 height 79
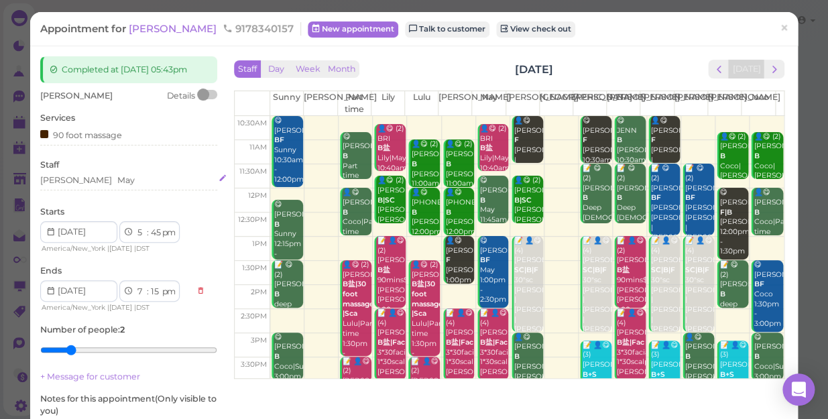
click at [100, 182] on div "[PERSON_NAME]" at bounding box center [128, 180] width 177 height 12
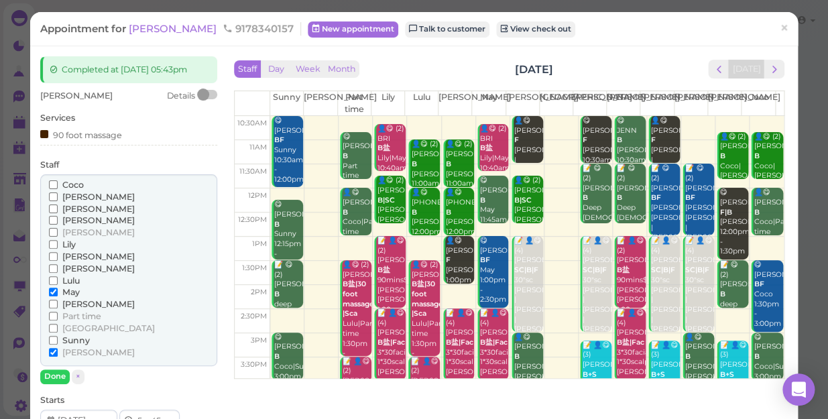
click at [66, 288] on span "May" at bounding box center [70, 292] width 17 height 10
click at [58, 288] on input "May" at bounding box center [53, 292] width 9 height 9
click at [70, 245] on span "Lily" at bounding box center [68, 244] width 13 height 10
click at [58, 245] on input "Lily" at bounding box center [53, 244] width 9 height 9
click at [68, 294] on span "May" at bounding box center [70, 292] width 17 height 10
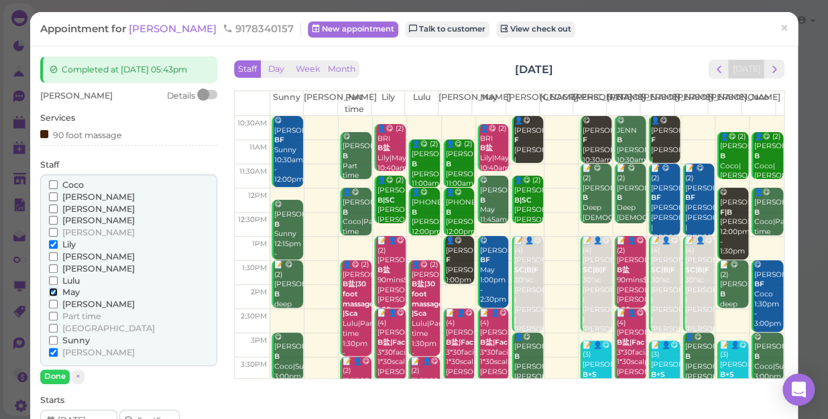
click at [58, 294] on input "May" at bounding box center [53, 292] width 9 height 9
click at [68, 294] on span "May" at bounding box center [70, 292] width 17 height 10
click at [58, 294] on input "May" at bounding box center [53, 292] width 9 height 9
click at [52, 290] on input "May" at bounding box center [53, 292] width 9 height 9
click at [61, 376] on button "Done" at bounding box center [55, 377] width 30 height 14
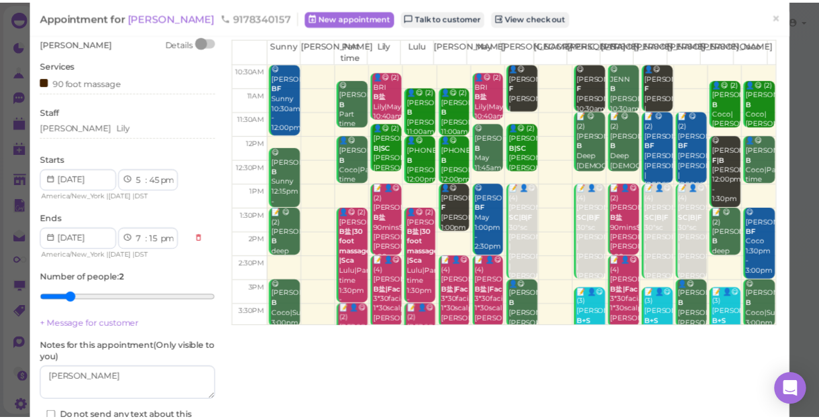
scroll to position [121, 0]
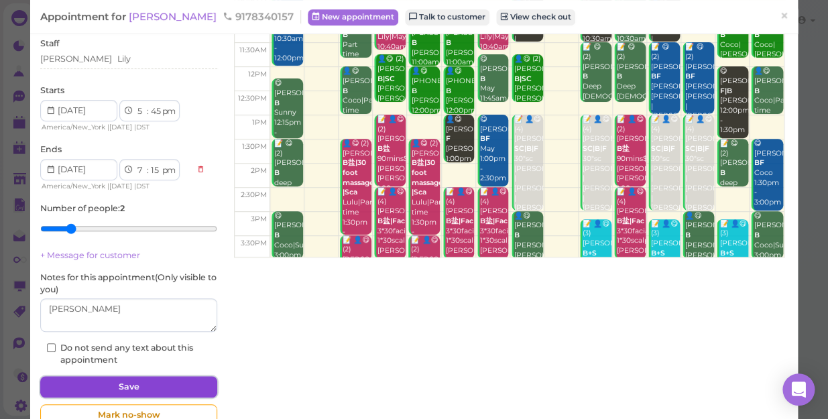
click at [129, 387] on button "Save" at bounding box center [128, 386] width 177 height 21
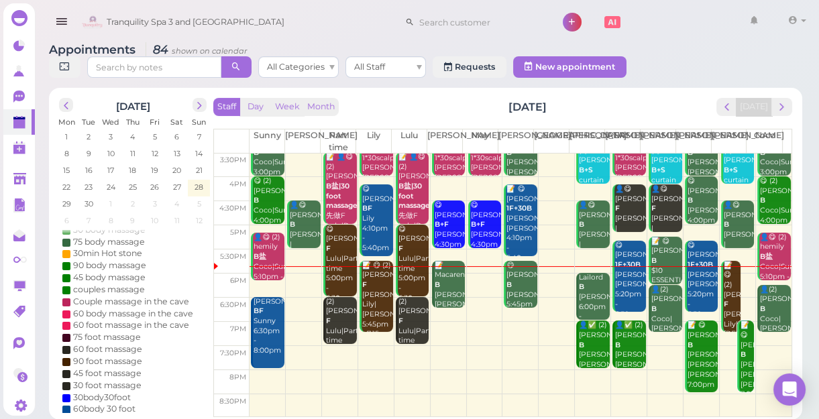
scroll to position [121, 0]
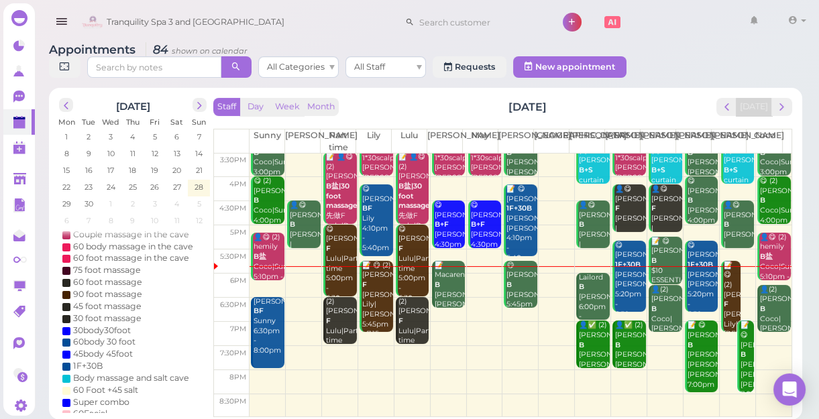
click at [471, 275] on td at bounding box center [520, 286] width 542 height 24
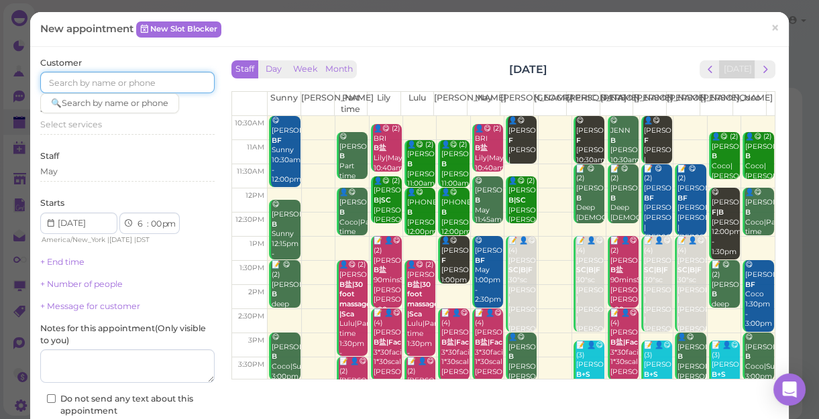
click at [143, 76] on input at bounding box center [127, 82] width 174 height 21
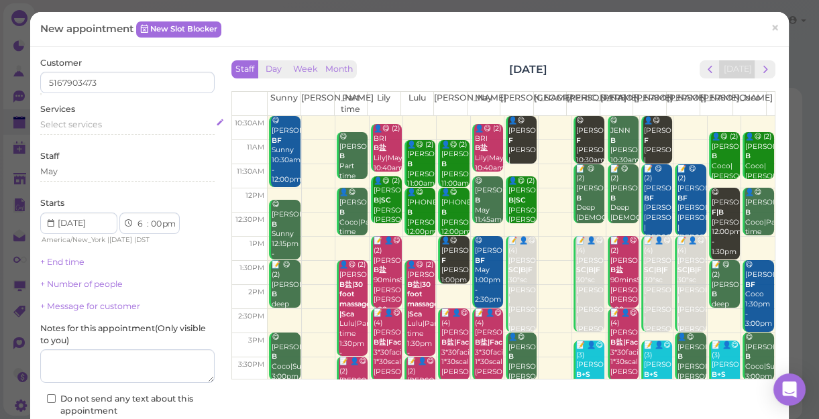
click at [101, 126] on div "Select services" at bounding box center [127, 125] width 174 height 12
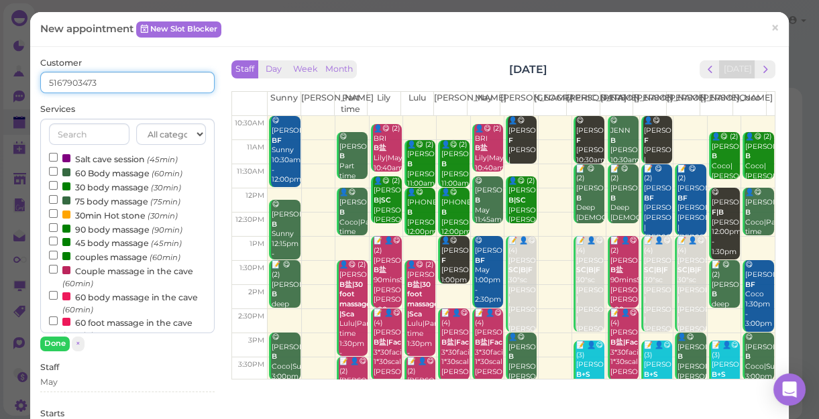
click at [58, 81] on input "5167903473" at bounding box center [127, 82] width 174 height 21
click at [60, 80] on input "5167903473" at bounding box center [127, 82] width 174 height 21
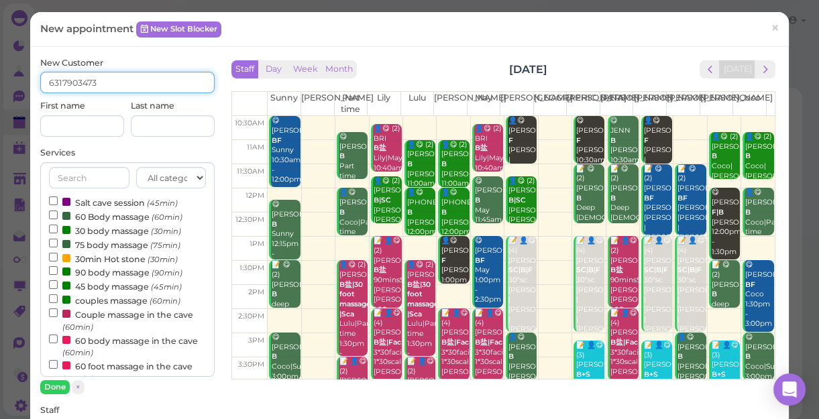
click at [107, 80] on input "6317903473" at bounding box center [127, 82] width 174 height 21
click at [61, 80] on input "6317903473" at bounding box center [127, 82] width 174 height 21
click at [133, 80] on input "5167903473" at bounding box center [127, 82] width 174 height 21
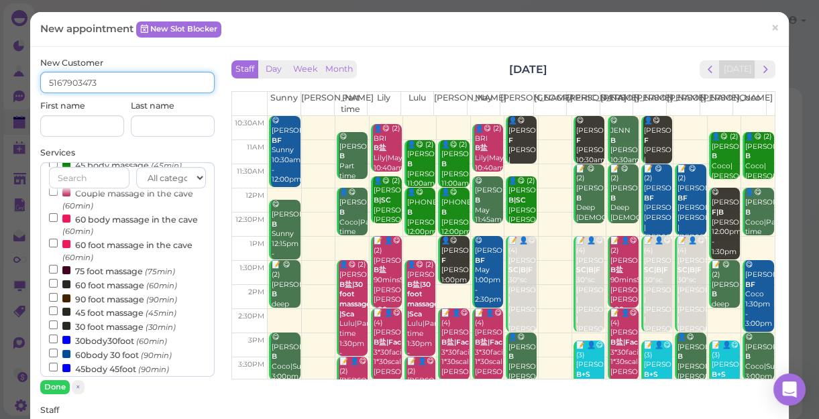
type input "5167903473"
click at [85, 313] on label "45 foot massage (45min)" at bounding box center [112, 312] width 127 height 14
click at [58, 313] on input "45 foot massage (45min)" at bounding box center [53, 310] width 9 height 9
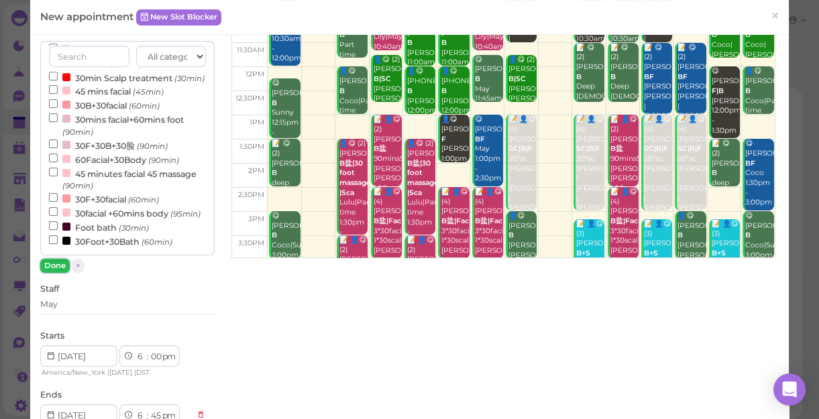
click at [61, 262] on button "Done" at bounding box center [55, 266] width 30 height 14
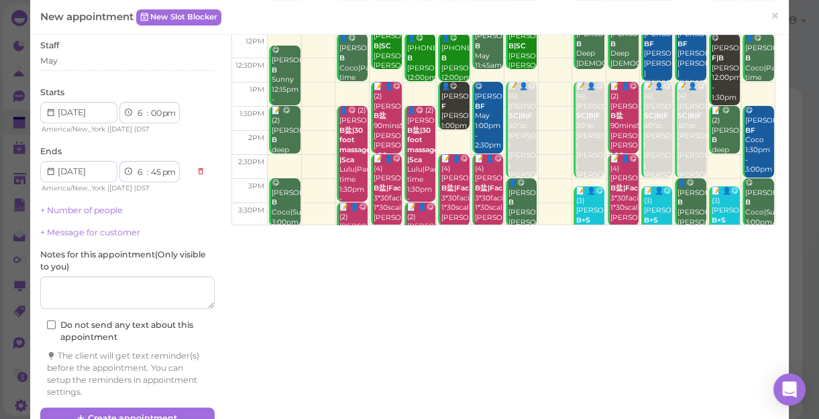
scroll to position [186, 0]
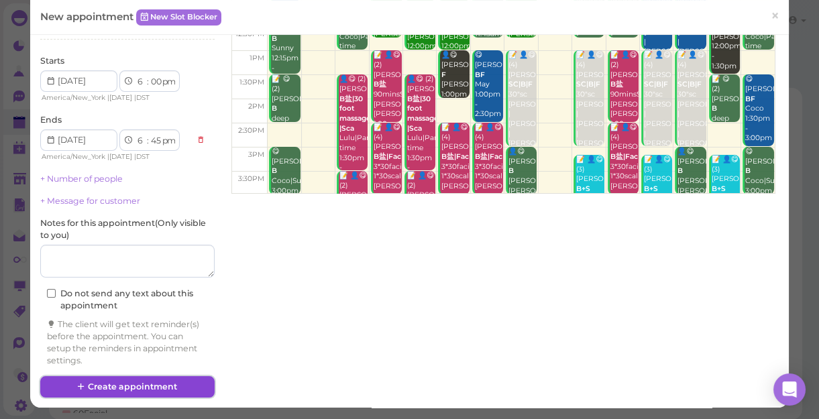
click at [91, 391] on button "Create appointment" at bounding box center [127, 386] width 174 height 21
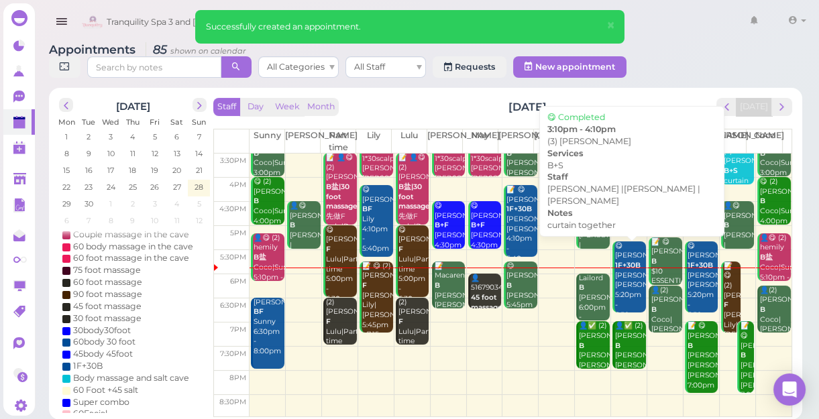
scroll to position [242, 0]
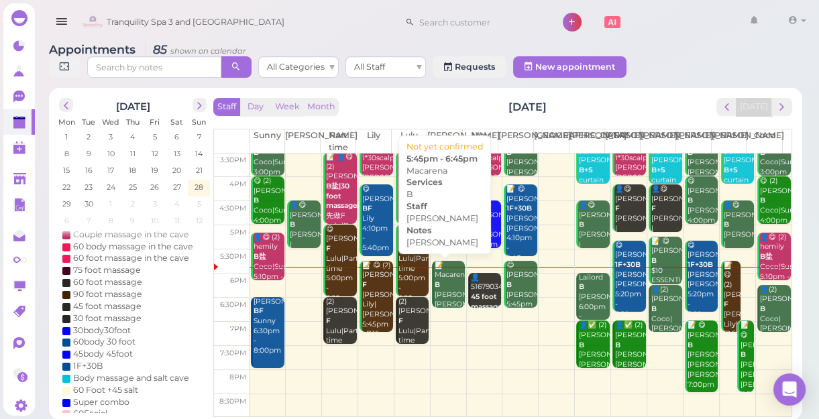
click at [436, 291] on div "📝 Macarena B [PERSON_NAME] [PERSON_NAME] 5:45pm - 6:45pm" at bounding box center [450, 300] width 32 height 79
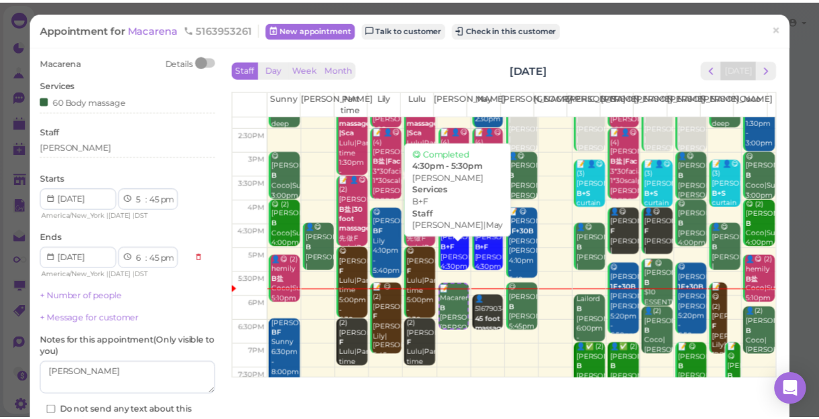
scroll to position [182, 0]
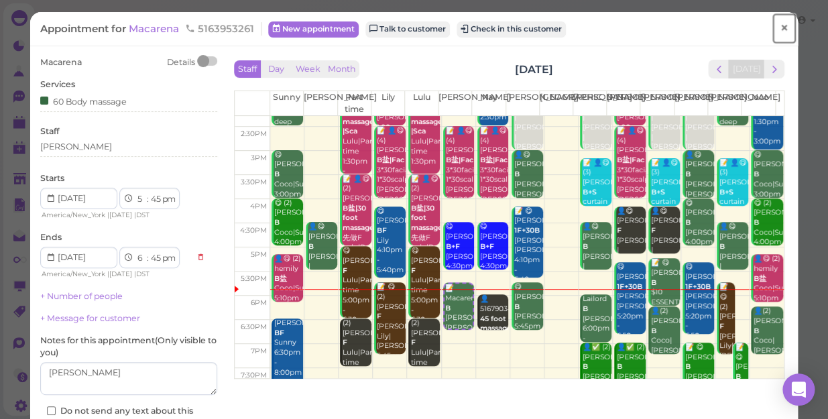
click at [780, 27] on span "×" at bounding box center [784, 28] width 9 height 19
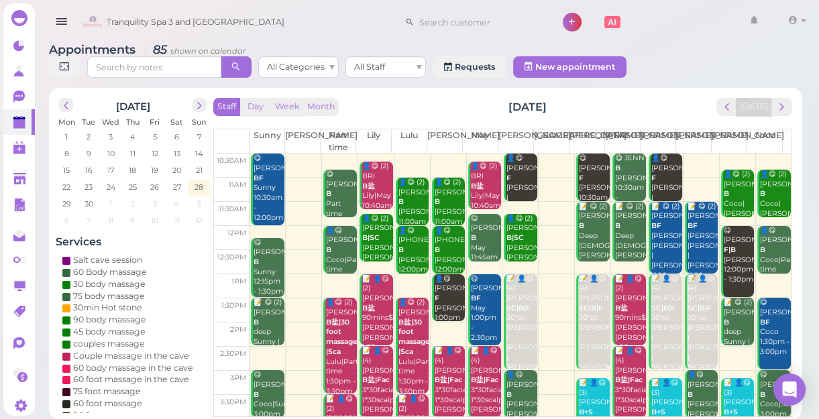
scroll to position [182, 0]
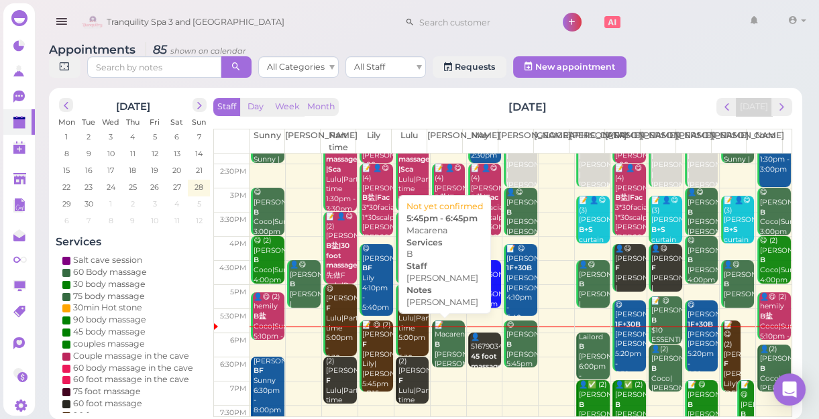
click at [439, 341] on div "📝 Macarena B [PERSON_NAME] [PERSON_NAME] 5:45pm - 6:45pm" at bounding box center [450, 360] width 32 height 79
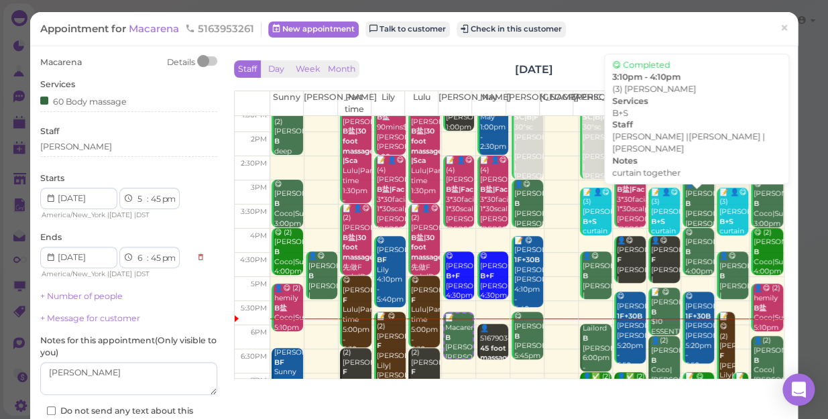
scroll to position [182, 0]
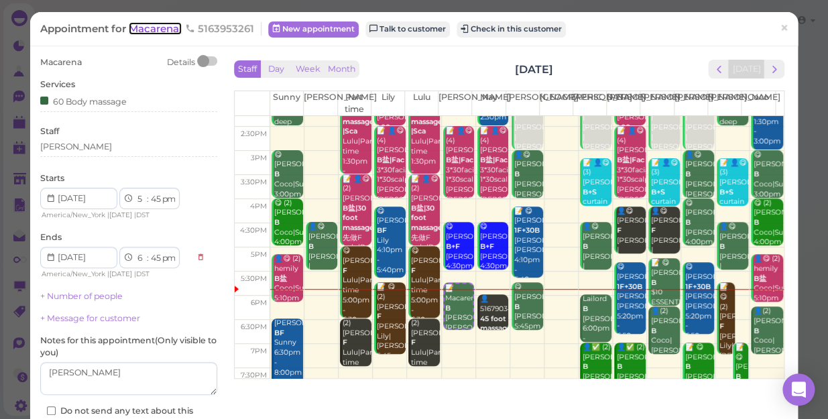
click at [147, 27] on span "Macarena" at bounding box center [155, 28] width 53 height 13
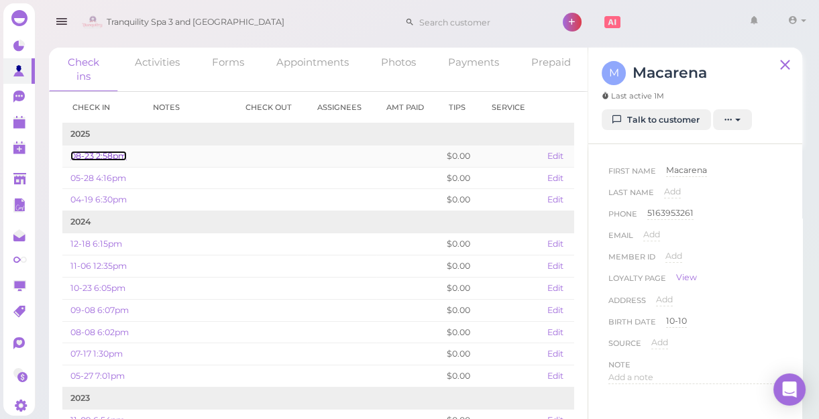
click at [111, 152] on link "08-23 2:58pm" at bounding box center [98, 156] width 56 height 10
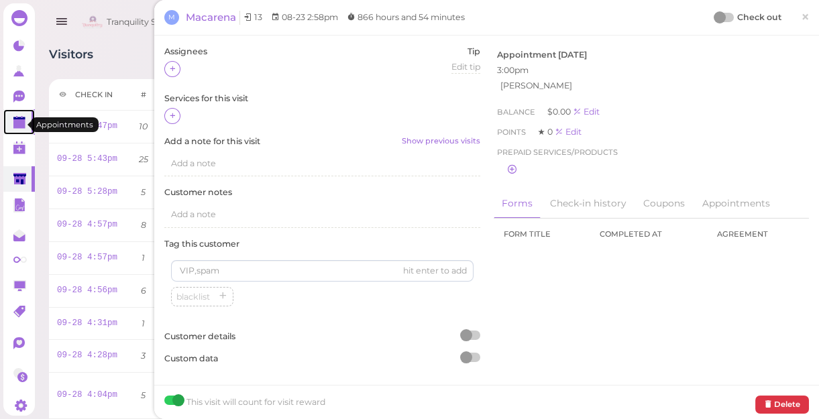
click at [19, 125] on polygon at bounding box center [19, 123] width 12 height 9
click at [801, 16] on span "×" at bounding box center [805, 16] width 9 height 19
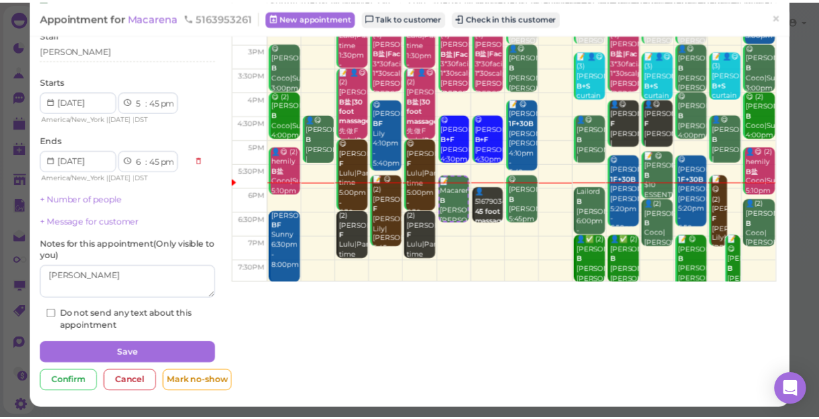
scroll to position [194, 0]
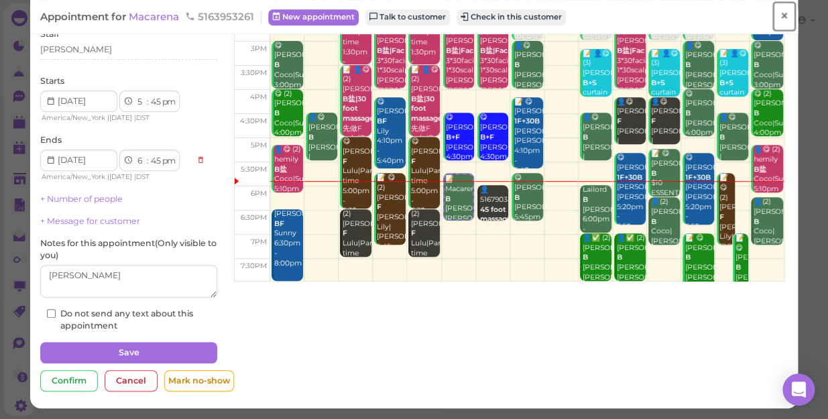
click at [780, 14] on span "×" at bounding box center [784, 16] width 9 height 19
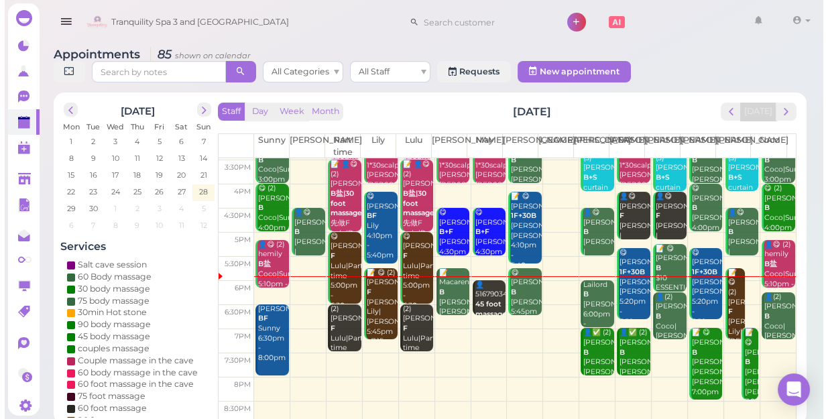
scroll to position [242, 0]
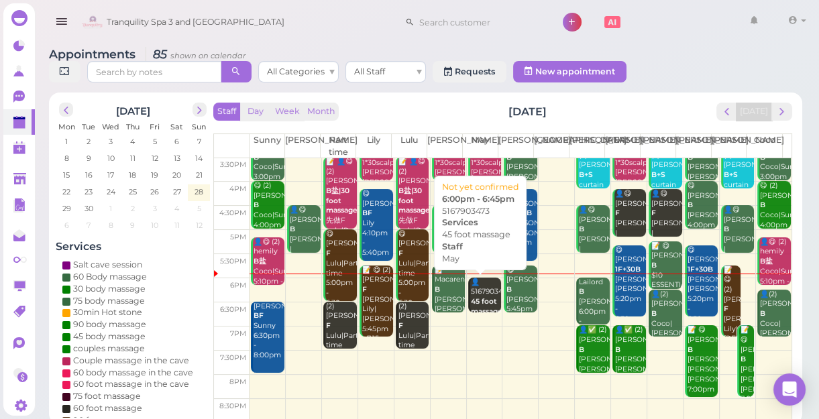
click at [481, 298] on b "45 foot massage" at bounding box center [487, 306] width 32 height 19
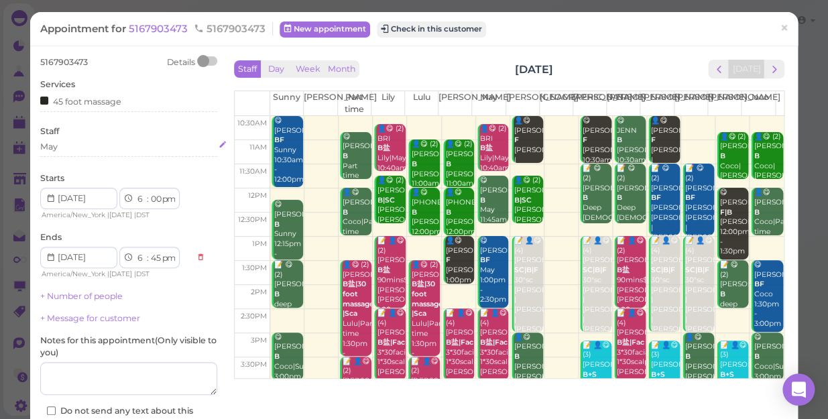
click at [68, 153] on div "May" at bounding box center [128, 149] width 177 height 16
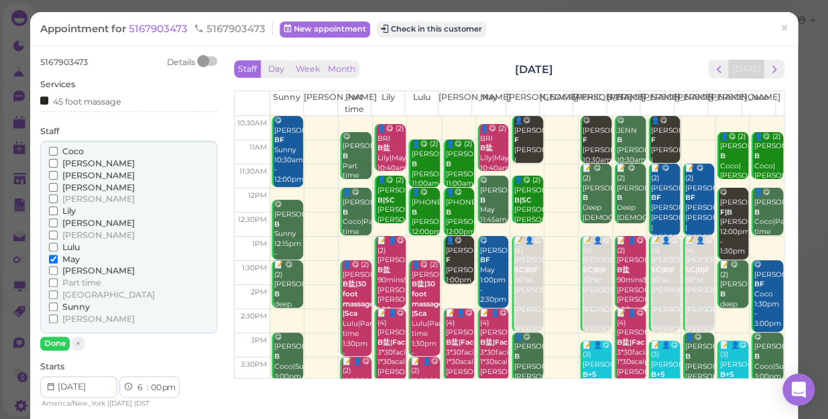
click at [67, 194] on span "[PERSON_NAME]" at bounding box center [98, 199] width 72 height 10
click at [58, 194] on input "[PERSON_NAME]" at bounding box center [53, 198] width 9 height 9
click at [67, 256] on span "May" at bounding box center [70, 259] width 17 height 10
click at [58, 256] on input "May" at bounding box center [53, 259] width 9 height 9
click at [48, 341] on button "Done" at bounding box center [55, 344] width 30 height 14
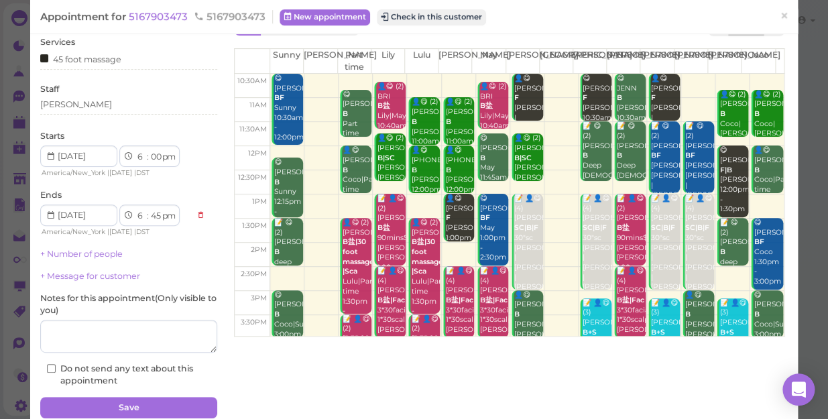
scroll to position [97, 0]
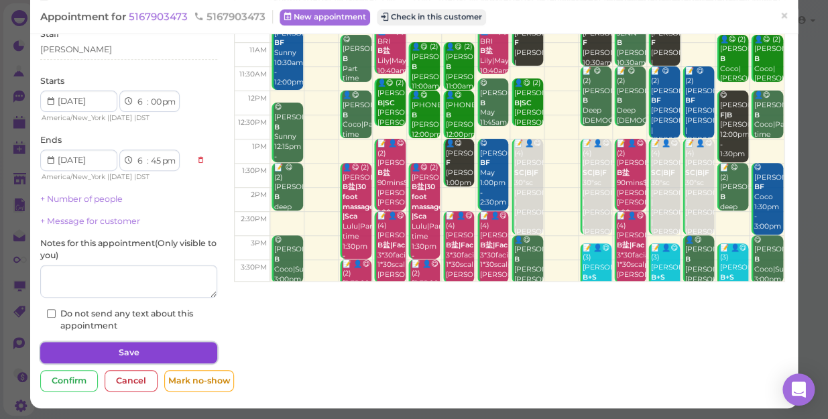
click at [101, 353] on button "Save" at bounding box center [128, 352] width 177 height 21
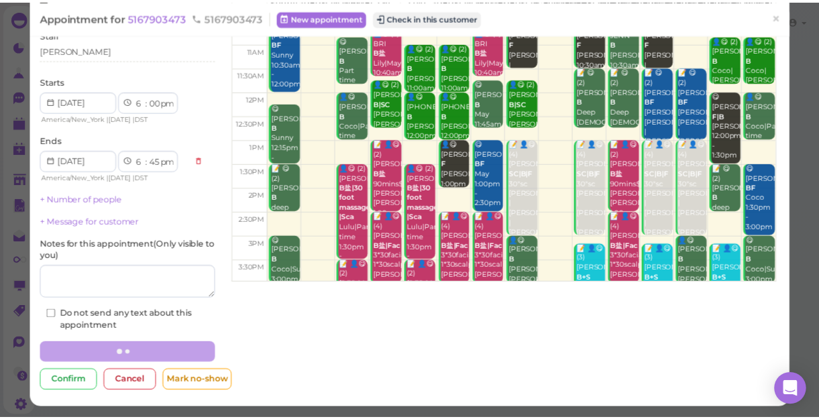
scroll to position [97, 0]
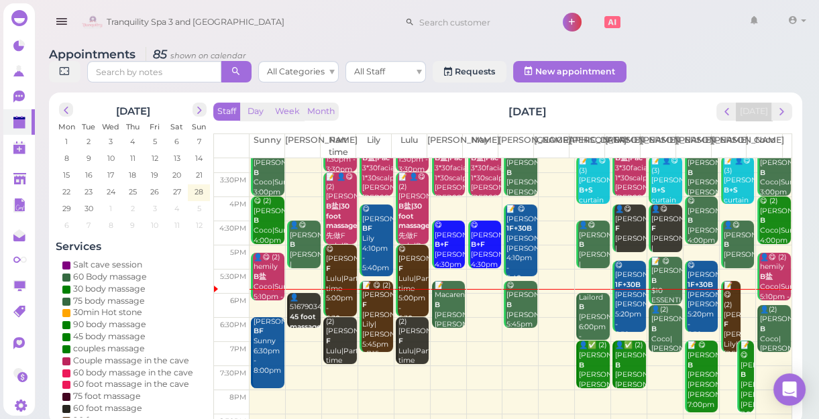
scroll to position [242, 0]
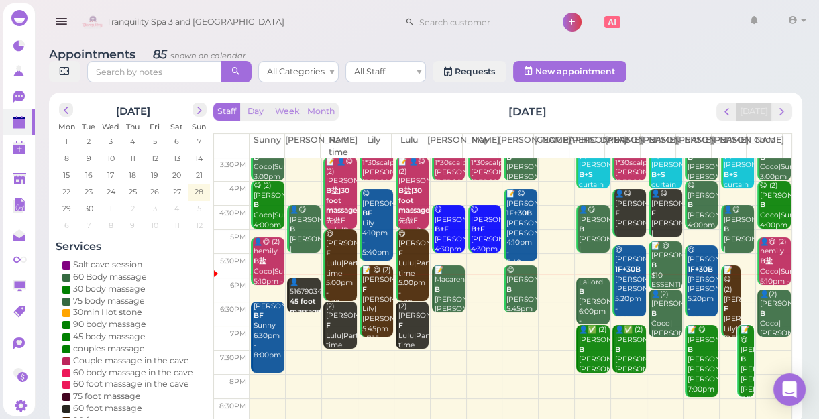
click at [476, 279] on td at bounding box center [520, 290] width 542 height 24
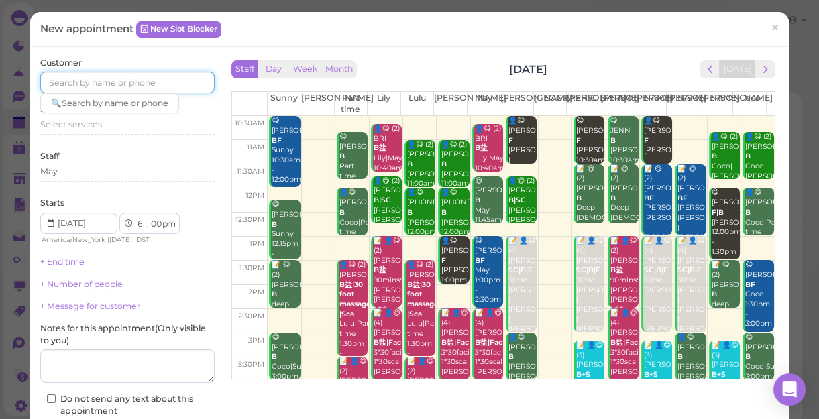
click at [95, 79] on input at bounding box center [127, 82] width 174 height 21
type input "5162056628"
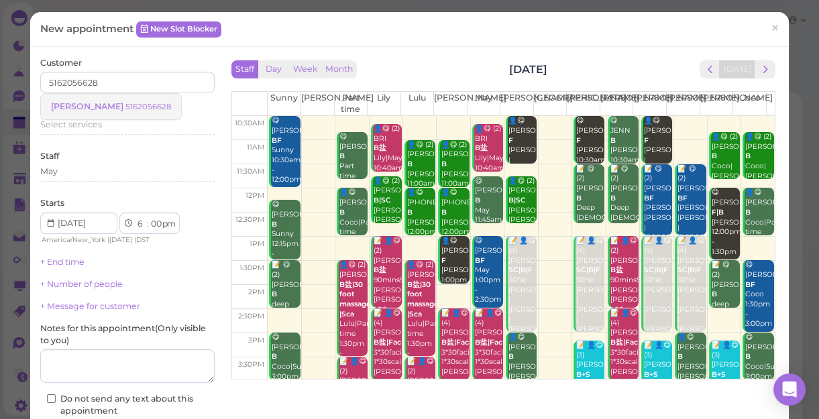
click at [113, 97] on link "[PERSON_NAME] 5162056628" at bounding box center [111, 106] width 140 height 25
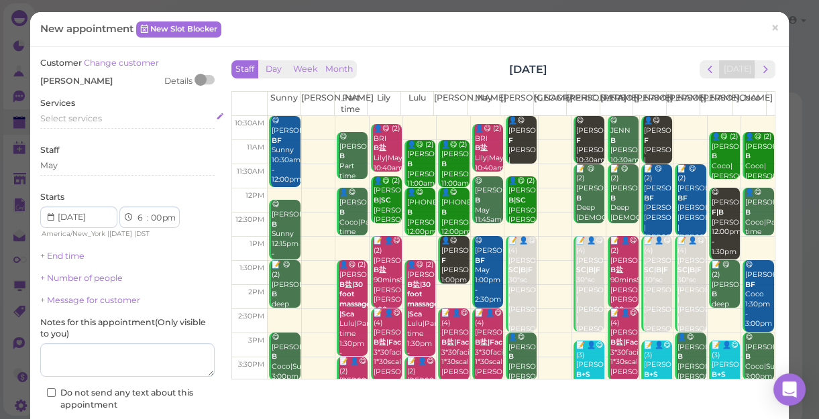
click at [95, 119] on span "Select services" at bounding box center [71, 118] width 62 height 10
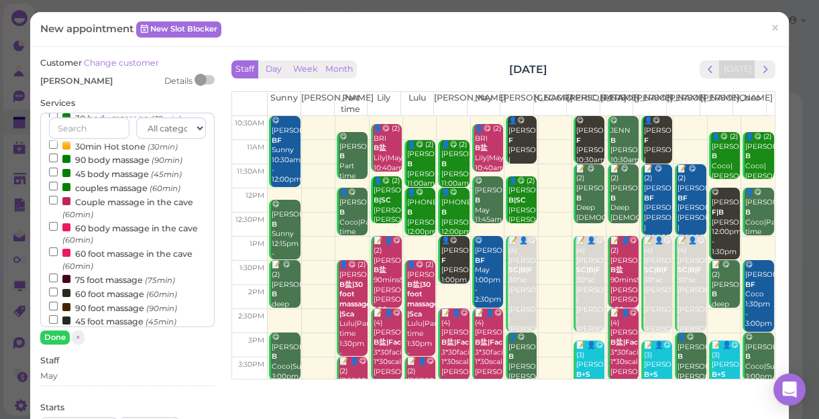
scroll to position [121, 0]
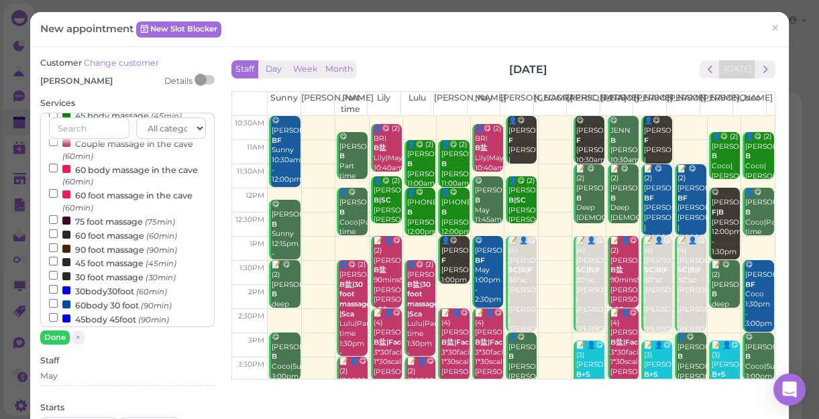
click at [95, 237] on label "60 foot massage (60min)" at bounding box center [113, 235] width 128 height 14
click at [58, 237] on input "60 foot massage (60min)" at bounding box center [53, 233] width 9 height 9
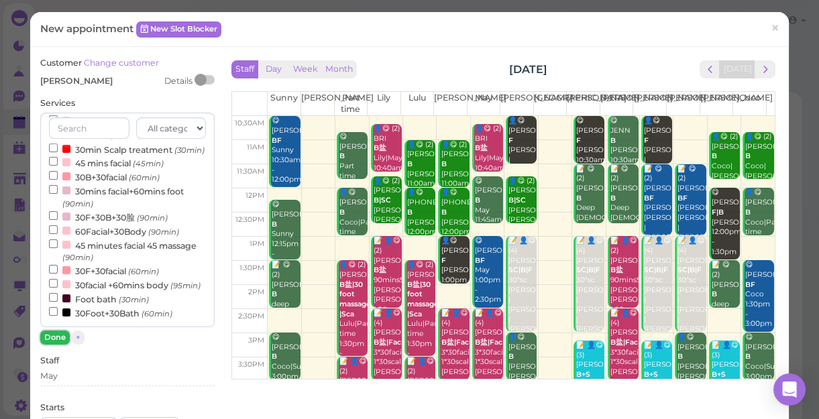
click at [60, 342] on button "Done" at bounding box center [55, 338] width 30 height 14
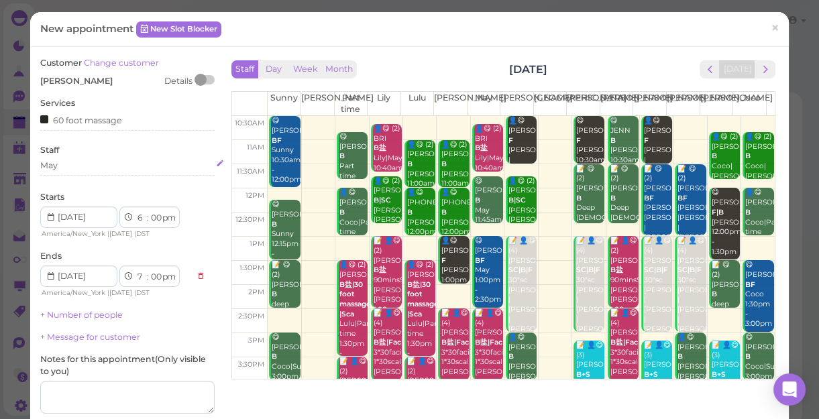
click at [73, 166] on div "May" at bounding box center [127, 166] width 174 height 12
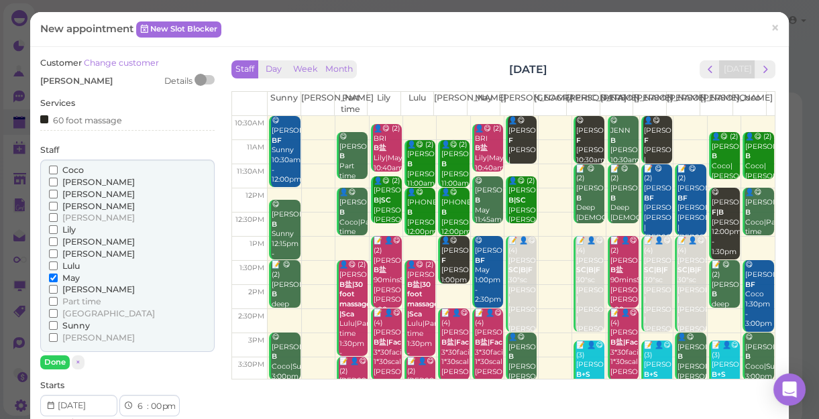
click at [73, 286] on span "[PERSON_NAME]" at bounding box center [98, 289] width 72 height 10
click at [58, 286] on input "[PERSON_NAME]" at bounding box center [53, 289] width 9 height 9
click at [72, 276] on span "May" at bounding box center [70, 278] width 17 height 10
click at [58, 276] on input "May" at bounding box center [53, 278] width 9 height 9
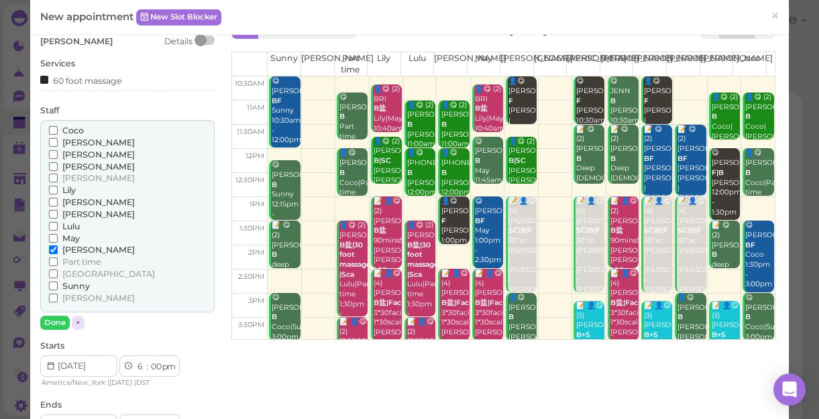
scroll to position [60, 0]
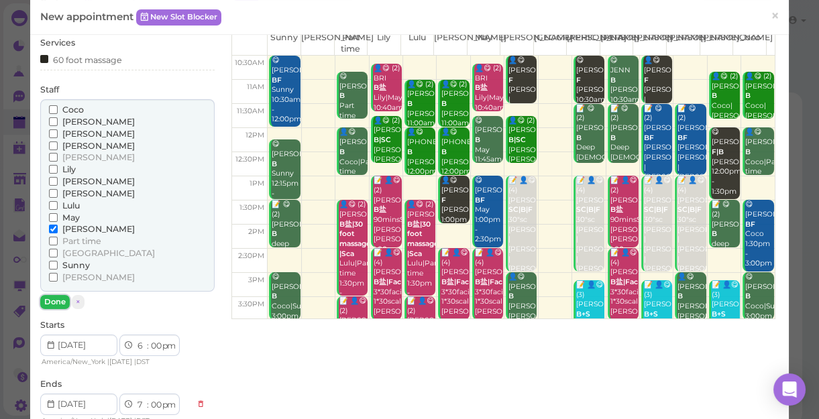
click at [57, 300] on button "Done" at bounding box center [55, 302] width 30 height 14
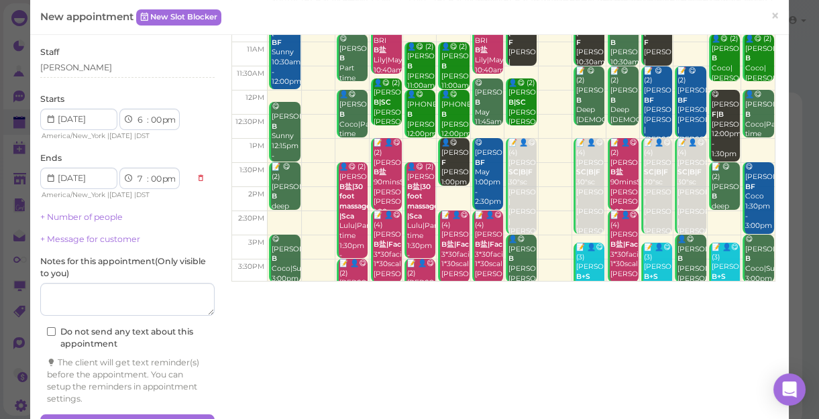
scroll to position [136, 0]
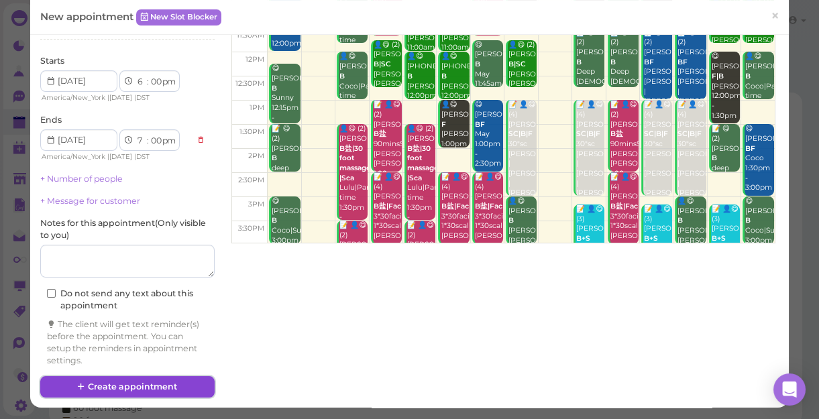
click at [106, 384] on button "Create appointment" at bounding box center [127, 386] width 174 height 21
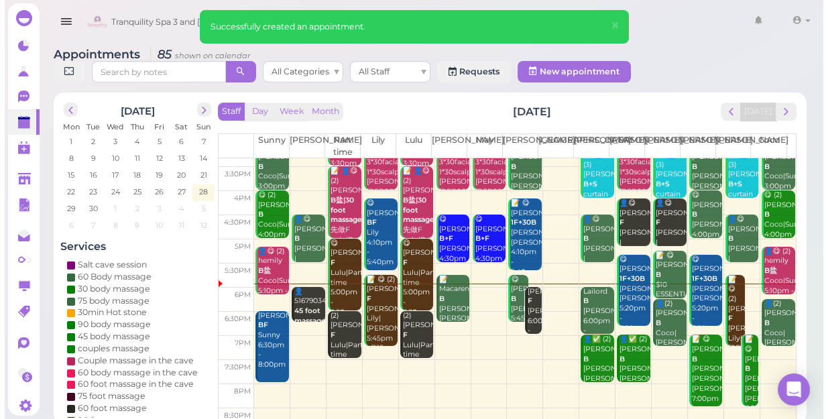
scroll to position [242, 0]
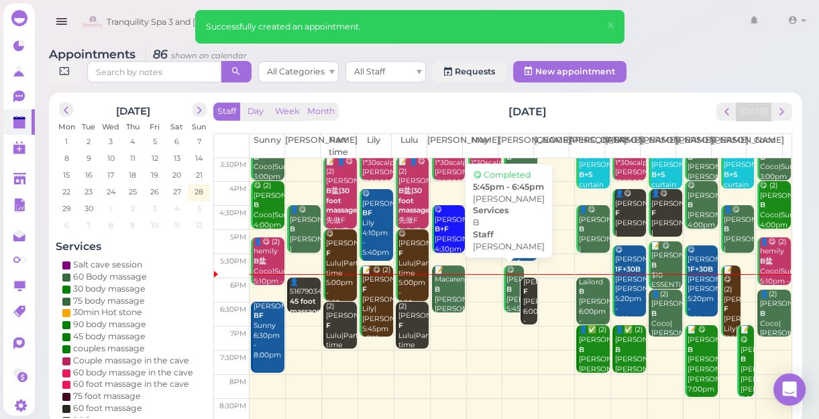
click at [508, 293] on div "😋 [PERSON_NAME] B [PERSON_NAME] 5:45pm - 6:45pm" at bounding box center [515, 300] width 18 height 69
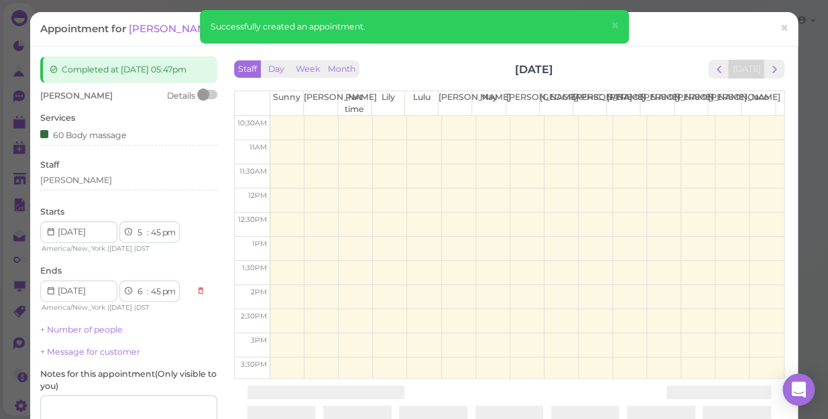
click at [508, 293] on div "Staff Day Week Month [DATE] [DATE] [PERSON_NAME] Part time [PERSON_NAME] [PERSO…" at bounding box center [509, 215] width 557 height 319
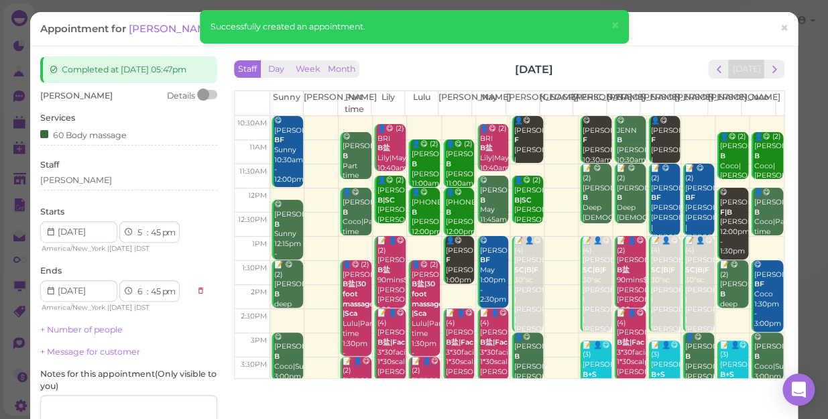
click at [100, 168] on div "Staff [PERSON_NAME]" at bounding box center [128, 177] width 177 height 37
click at [93, 184] on div "[PERSON_NAME]" at bounding box center [128, 180] width 177 height 12
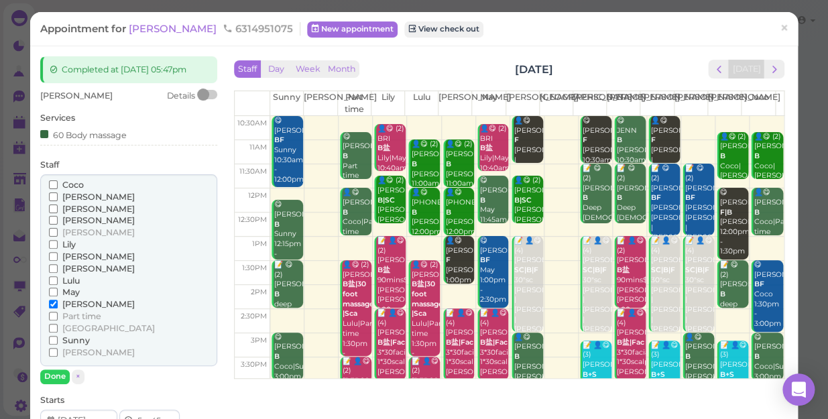
click at [68, 291] on span "May" at bounding box center [70, 292] width 17 height 10
click at [58, 291] on input "May" at bounding box center [53, 292] width 9 height 9
click at [73, 303] on span "[PERSON_NAME]" at bounding box center [98, 304] width 72 height 10
click at [58, 303] on input "[PERSON_NAME]" at bounding box center [53, 304] width 9 height 9
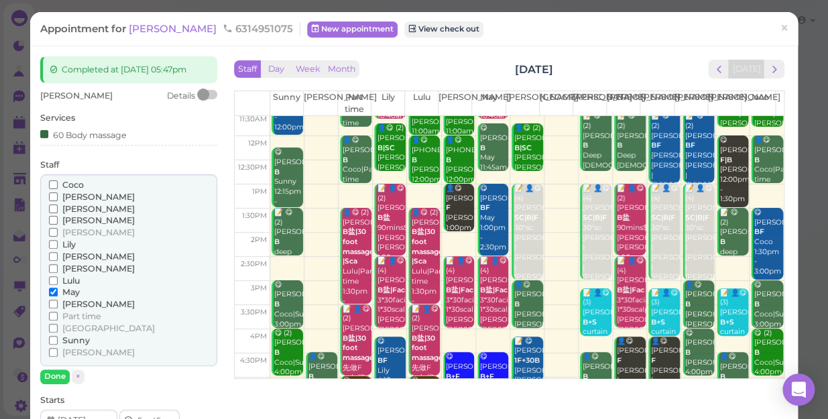
scroll to position [121, 0]
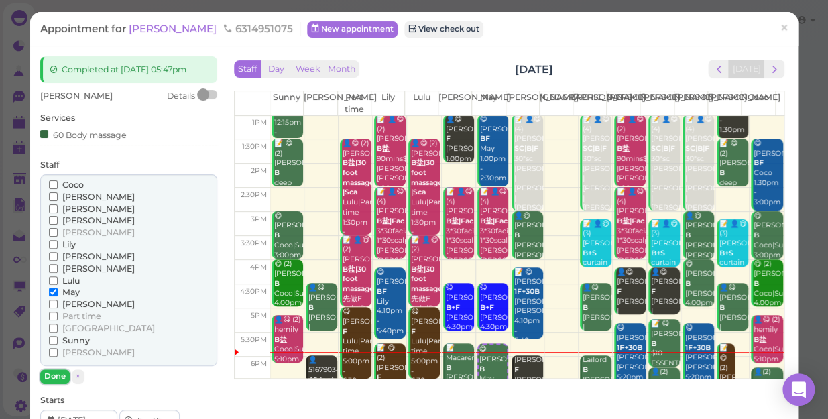
click at [52, 372] on button "Done" at bounding box center [55, 377] width 30 height 14
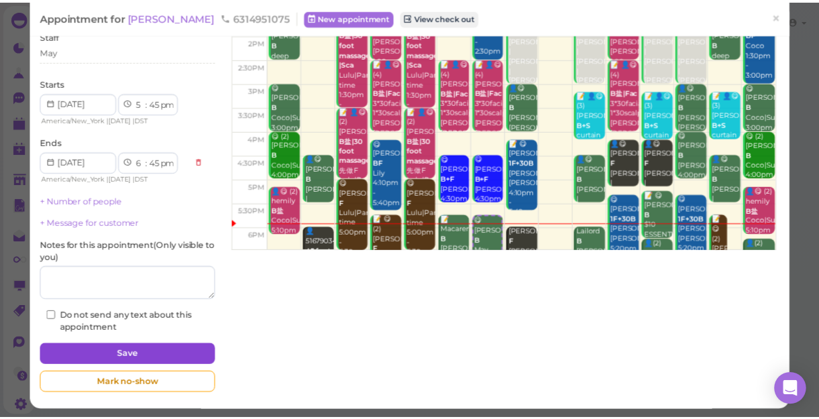
scroll to position [131, 0]
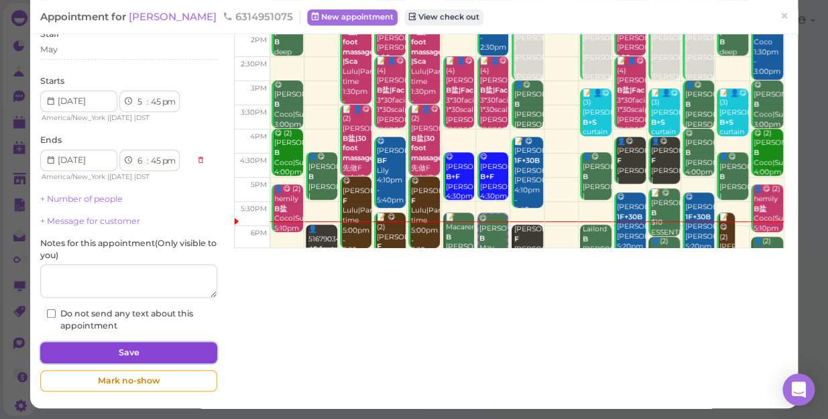
click at [135, 351] on button "Save" at bounding box center [128, 352] width 177 height 21
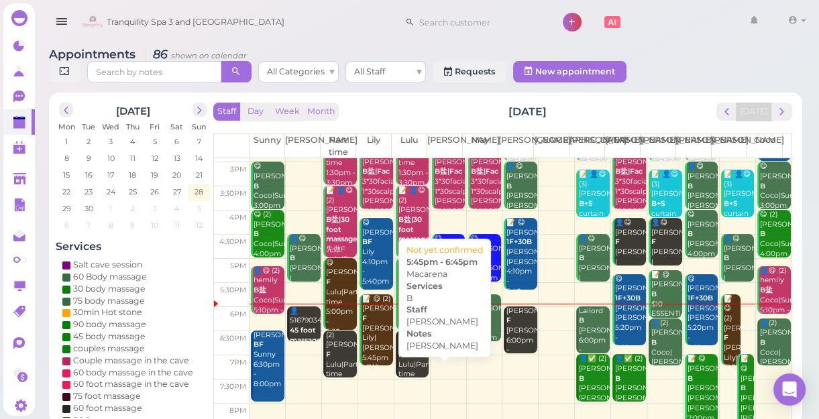
scroll to position [242, 0]
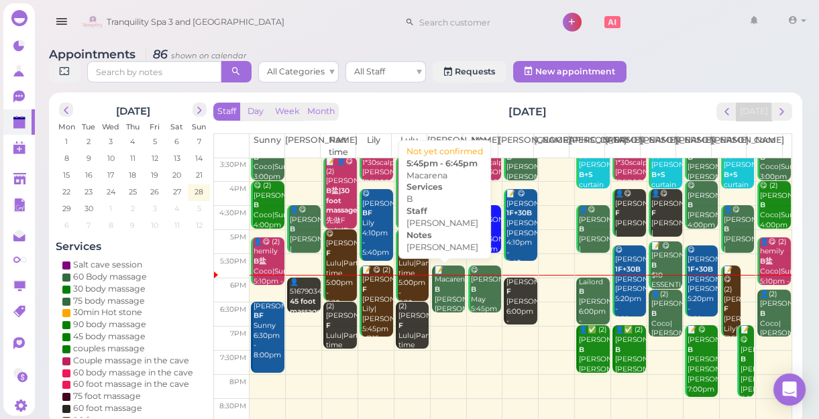
click at [443, 289] on div "📝 Macarena B [PERSON_NAME] [PERSON_NAME] 5:45pm - 6:45pm" at bounding box center [450, 305] width 32 height 79
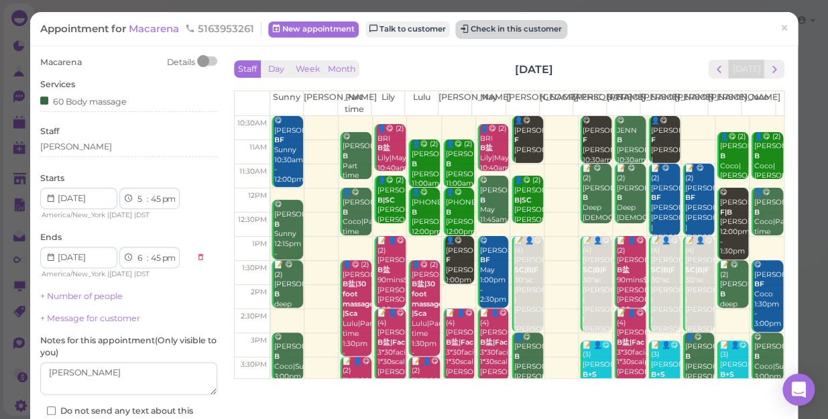
click at [537, 29] on button "Check in this customer" at bounding box center [511, 29] width 109 height 16
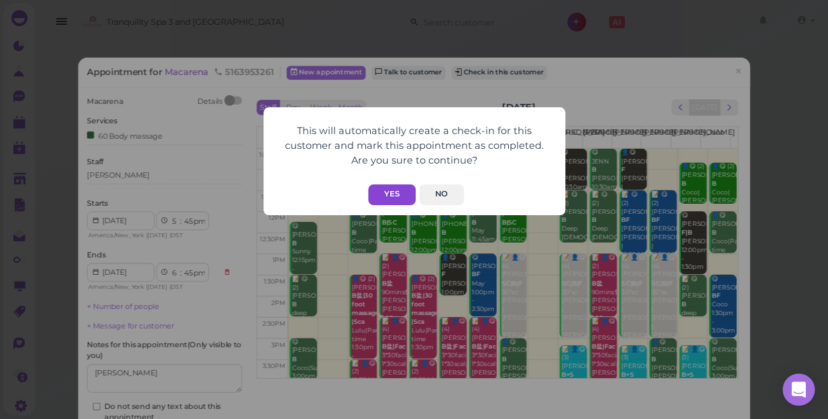
click at [388, 192] on button "Yes" at bounding box center [392, 194] width 48 height 21
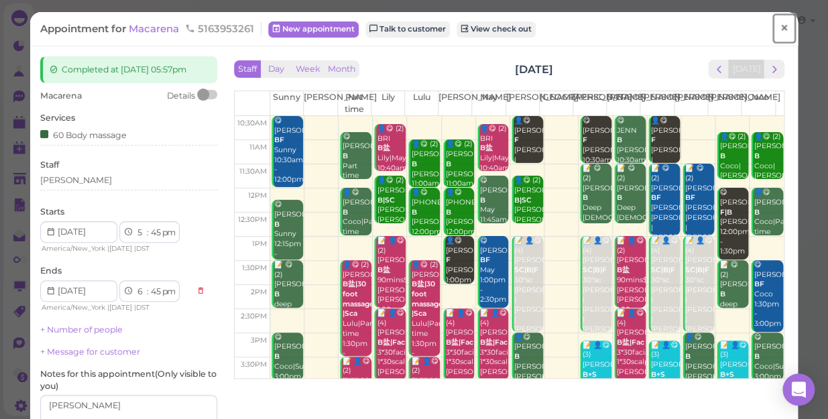
click at [780, 27] on span "×" at bounding box center [784, 28] width 9 height 19
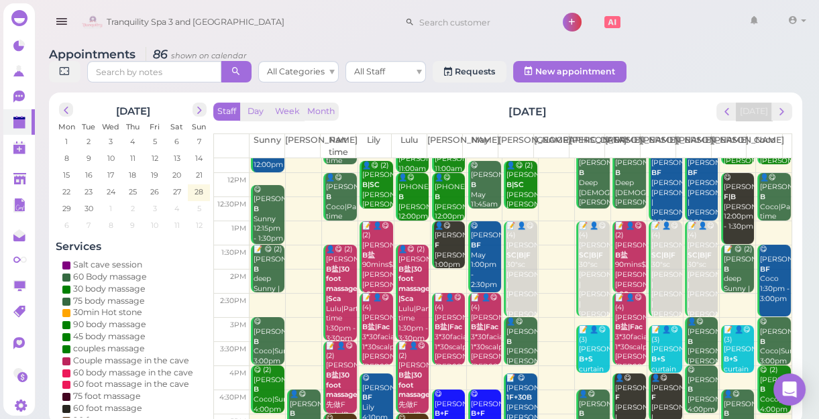
scroll to position [182, 0]
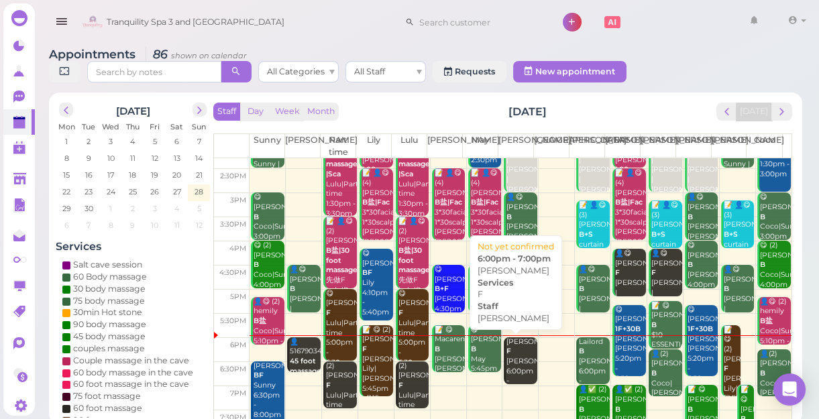
click at [516, 359] on div "[PERSON_NAME] F [PERSON_NAME] 6:00pm - 7:00pm" at bounding box center [522, 366] width 32 height 59
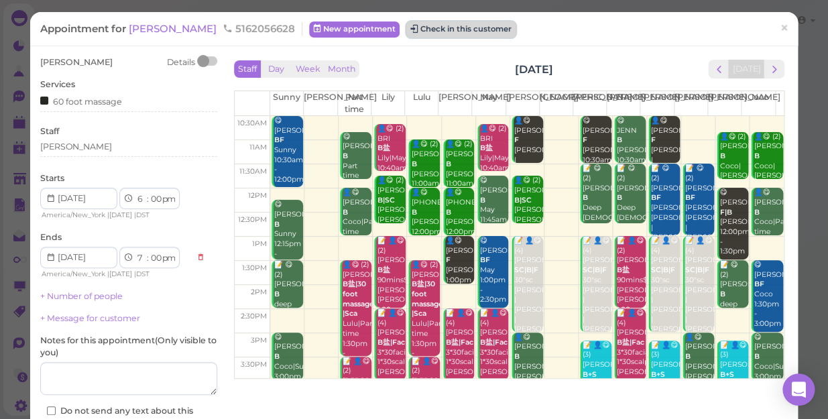
click at [406, 27] on button "Check in this customer" at bounding box center [460, 29] width 109 height 16
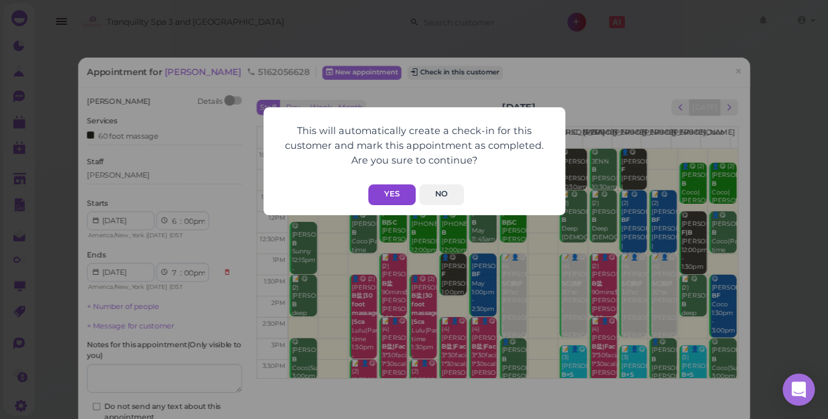
click at [401, 194] on button "Yes" at bounding box center [392, 194] width 48 height 21
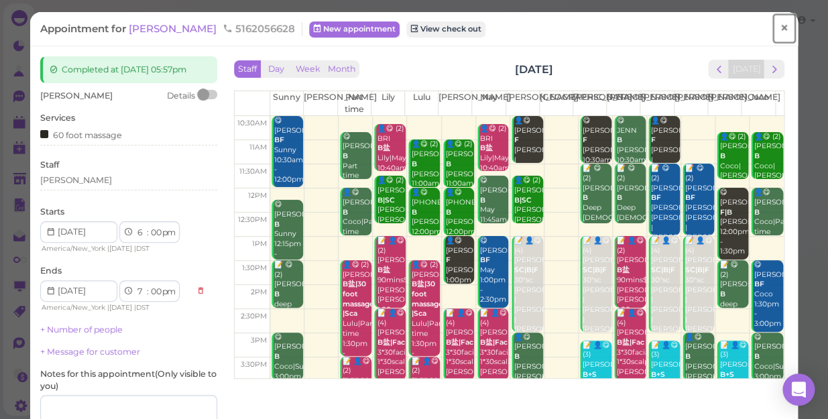
click at [780, 25] on span "×" at bounding box center [784, 28] width 9 height 19
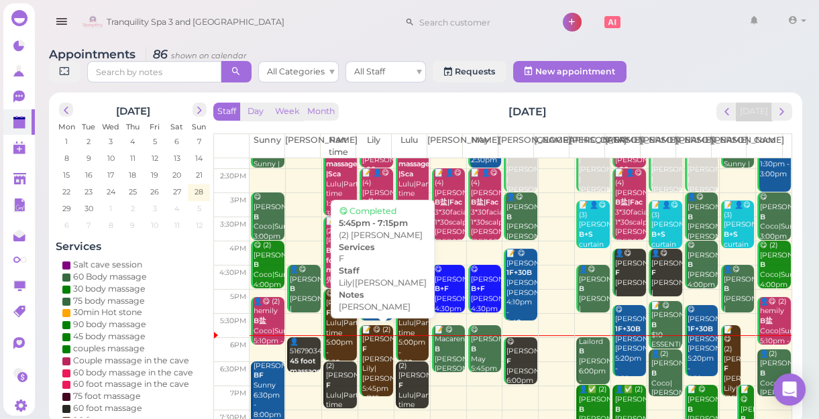
scroll to position [242, 0]
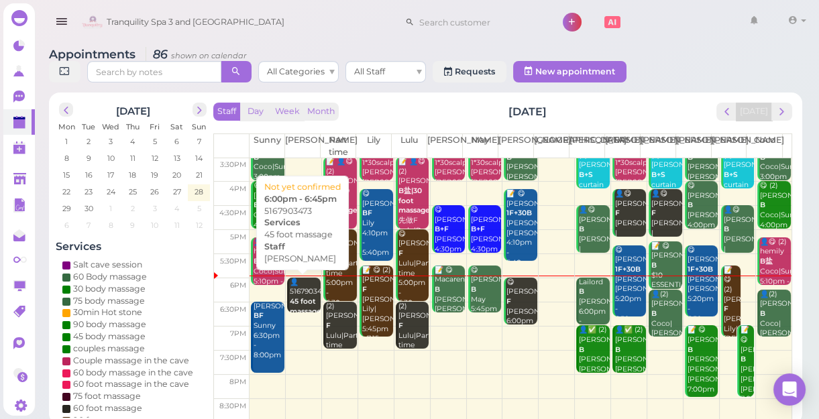
click at [294, 284] on div "👤5167903473 45 foot massage [PERSON_NAME] 6:00pm - 6:45pm" at bounding box center [305, 317] width 32 height 79
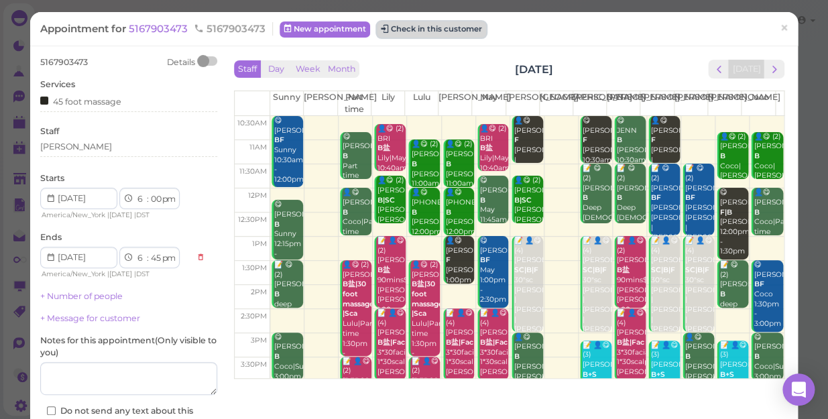
click at [445, 27] on button "Check in this customer" at bounding box center [431, 29] width 109 height 16
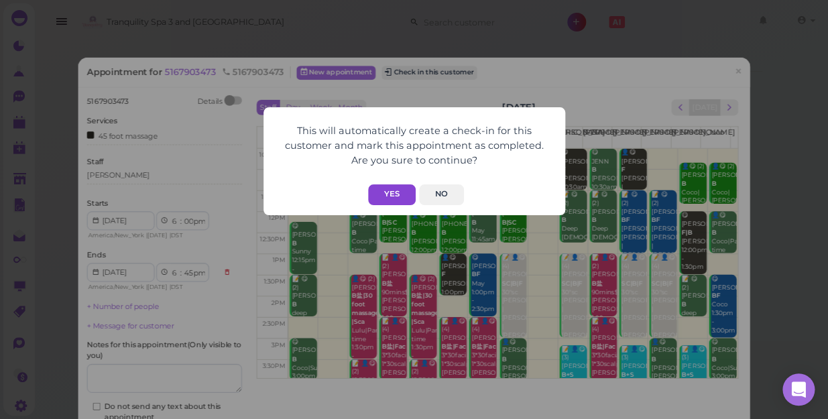
click at [389, 192] on button "Yes" at bounding box center [392, 194] width 48 height 21
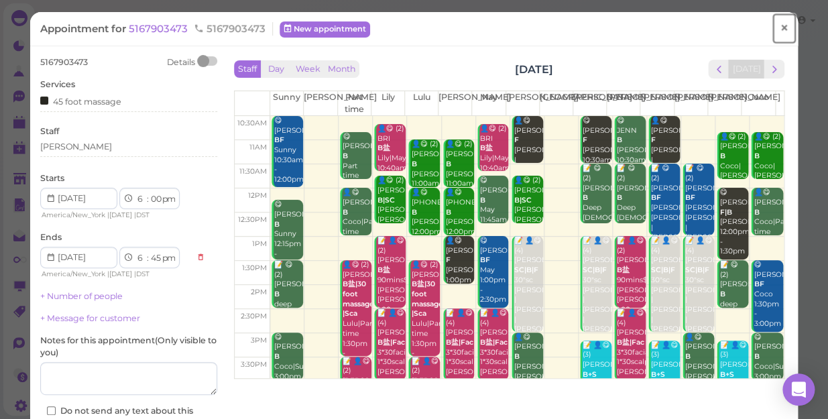
click at [780, 27] on span "×" at bounding box center [784, 28] width 9 height 19
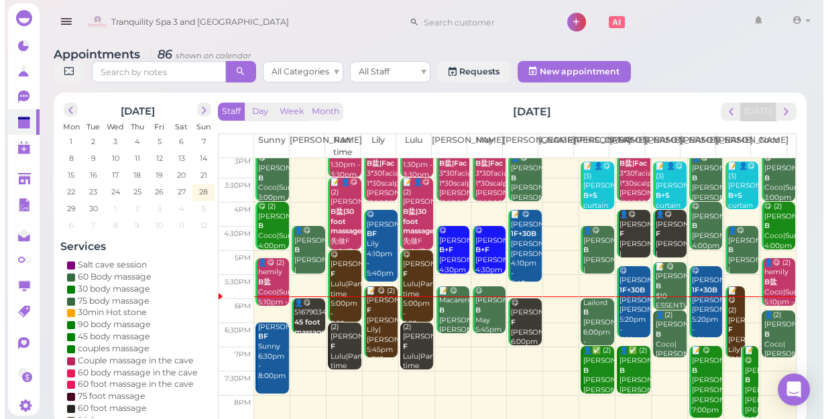
scroll to position [242, 0]
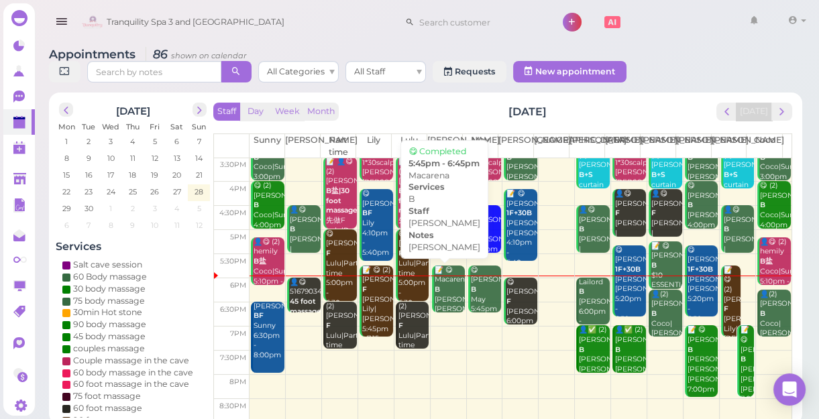
click at [444, 294] on div "📝 😋 Macarena B [PERSON_NAME] [PERSON_NAME] 5:45pm - 6:45pm" at bounding box center [450, 305] width 32 height 79
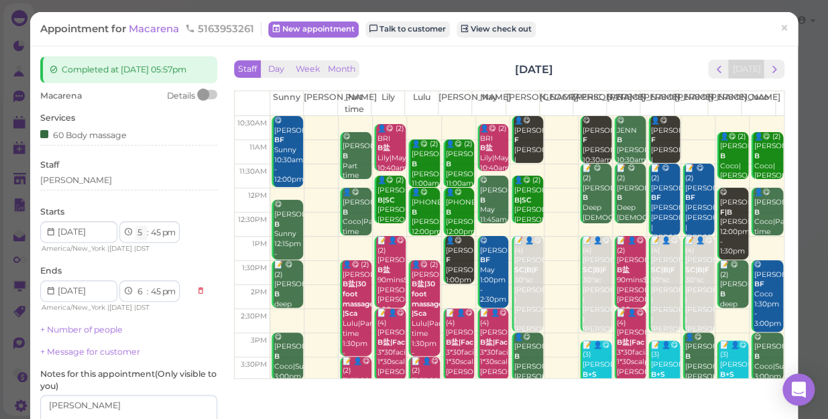
click at [141, 234] on select "1 2 3 4 5 6 7 8 9 10 11 12" at bounding box center [140, 233] width 11 height 14
select select "6"
click at [135, 226] on select "1 2 3 4 5 6 7 8 9 10 11 12" at bounding box center [140, 233] width 11 height 14
select select "7"
click at [158, 233] on select "00 05 10 15 20 25 30 35 40 45 50 55" at bounding box center [155, 233] width 13 height 14
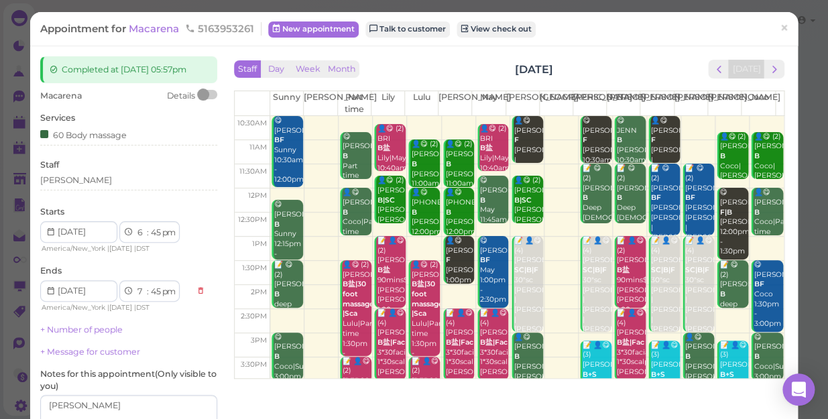
select select "00"
click at [149, 226] on select "00 05 10 15 20 25 30 35 40 45 50 55" at bounding box center [155, 233] width 13 height 14
select select "00"
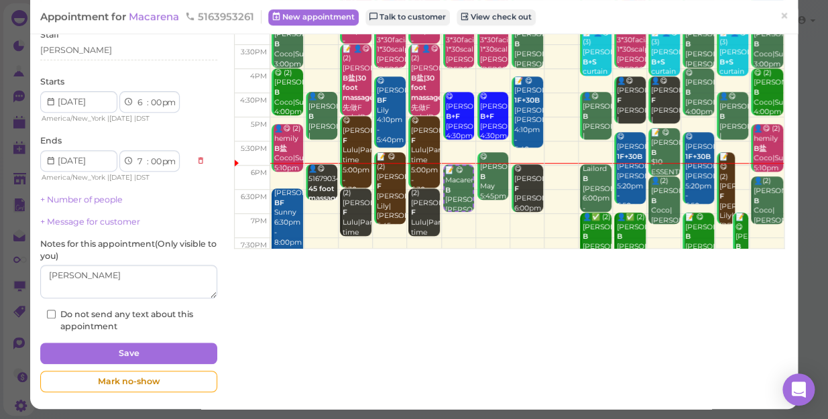
scroll to position [131, 0]
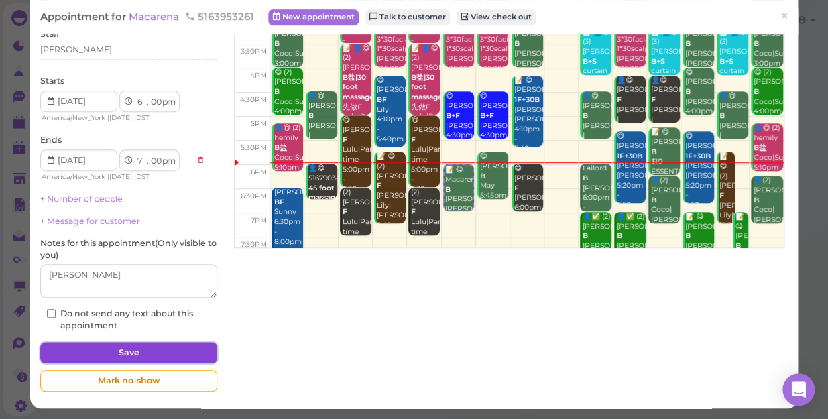
click at [141, 348] on button "Save" at bounding box center [128, 352] width 177 height 21
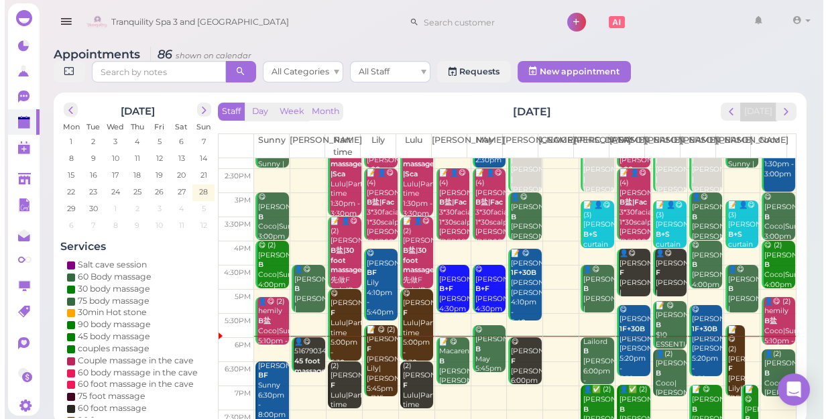
scroll to position [242, 0]
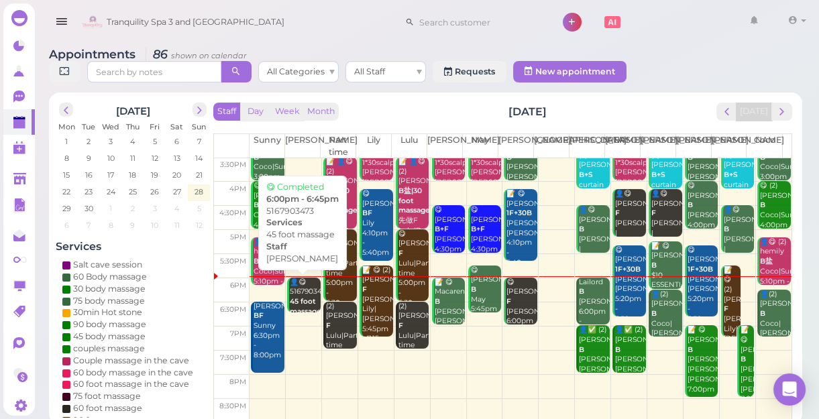
click at [295, 296] on div "👤😋 5167903473 45 foot massage [PERSON_NAME] 6:00pm - 6:45pm" at bounding box center [305, 317] width 32 height 79
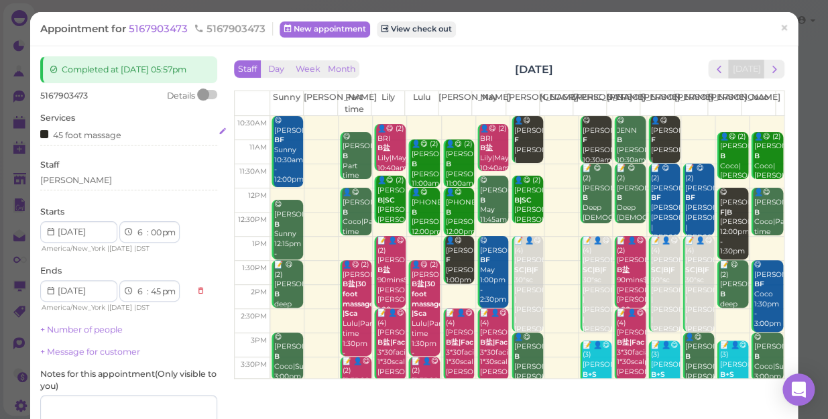
click at [127, 130] on div "45 foot massage" at bounding box center [128, 134] width 177 height 14
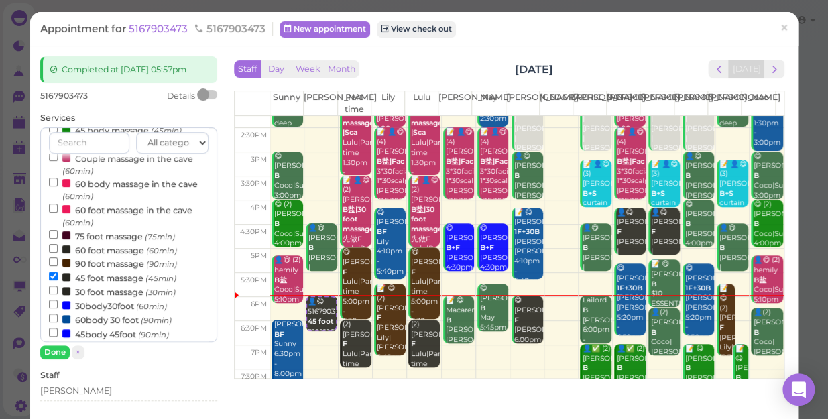
scroll to position [182, 0]
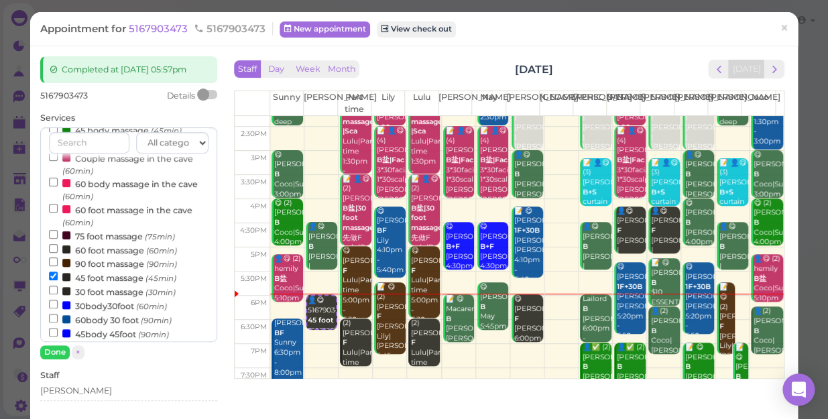
click at [98, 253] on label "60 foot massage (60min)" at bounding box center [113, 250] width 128 height 14
click at [58, 253] on input "60 foot massage (60min)" at bounding box center [53, 248] width 9 height 9
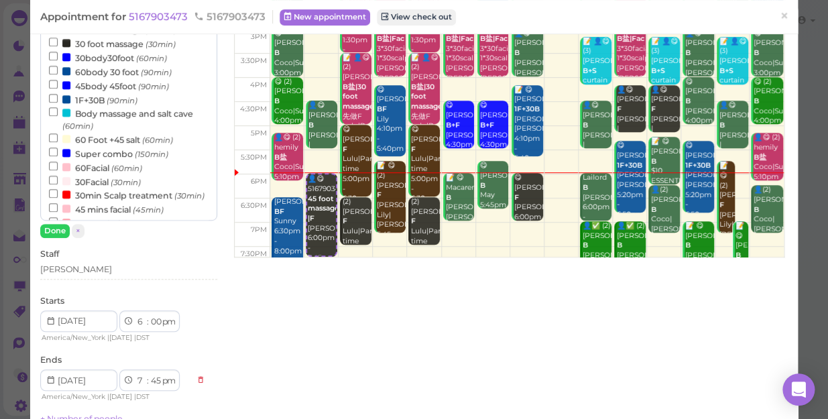
scroll to position [188, 0]
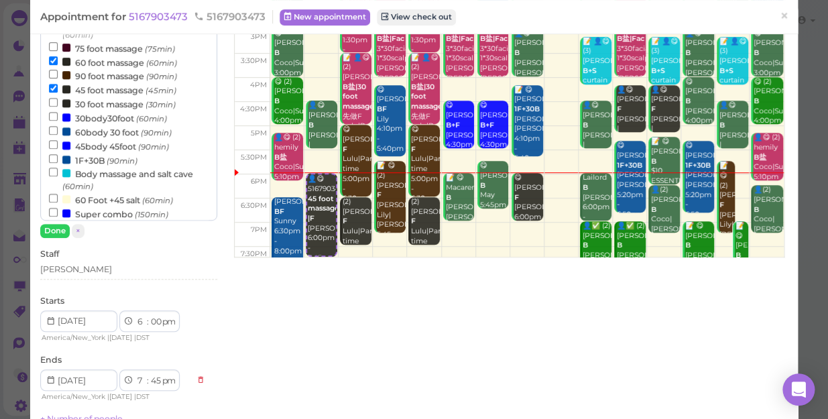
click at [106, 62] on label "60 foot massage (60min)" at bounding box center [113, 62] width 128 height 14
click at [58, 62] on input "60 foot massage (60min)" at bounding box center [53, 60] width 9 height 9
click at [96, 60] on label "60 foot massage (60min)" at bounding box center [113, 62] width 128 height 14
click at [58, 60] on input "60 foot massage (60min)" at bounding box center [53, 60] width 9 height 9
select select "7"
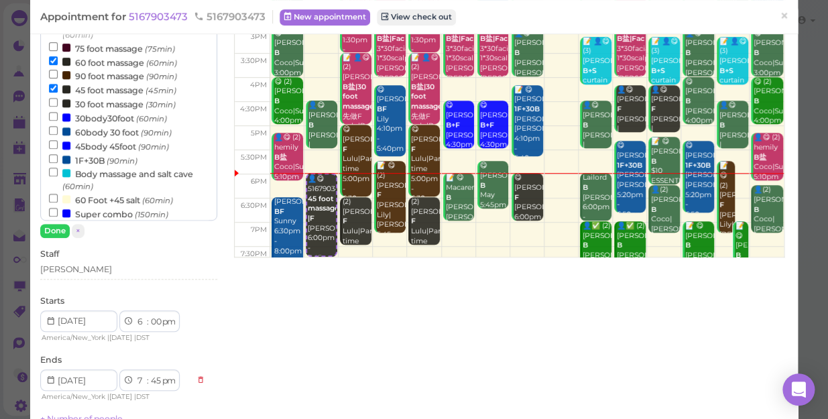
click at [132, 96] on label "45 foot massage (45min)" at bounding box center [112, 89] width 127 height 14
click at [58, 93] on input "45 foot massage (45min)" at bounding box center [53, 88] width 9 height 9
select select "00"
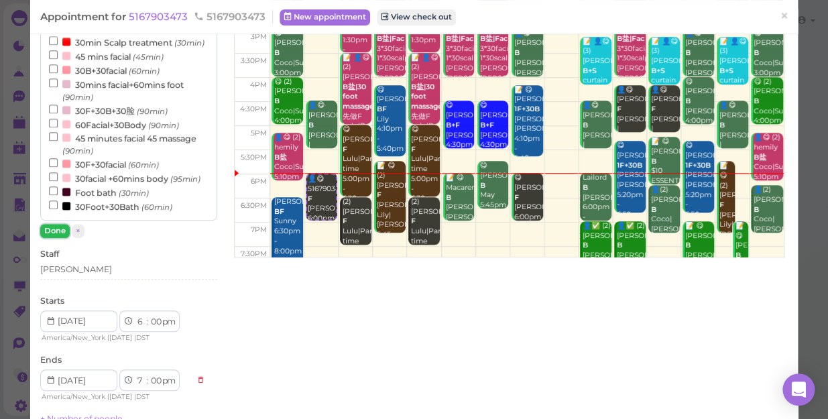
click at [56, 224] on button "Done" at bounding box center [55, 231] width 30 height 14
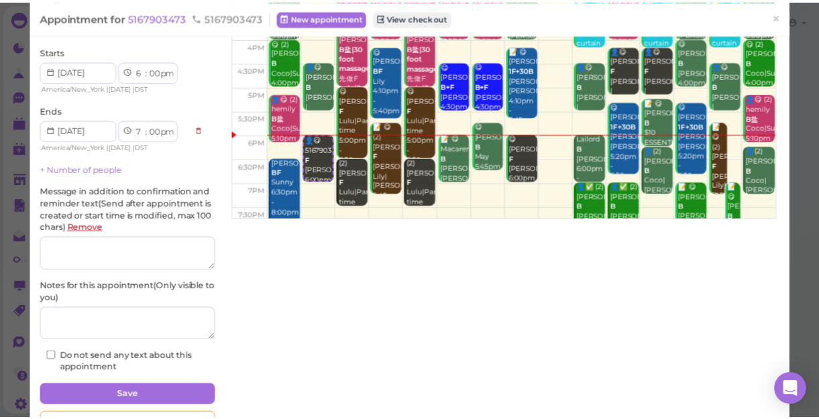
scroll to position [182, 0]
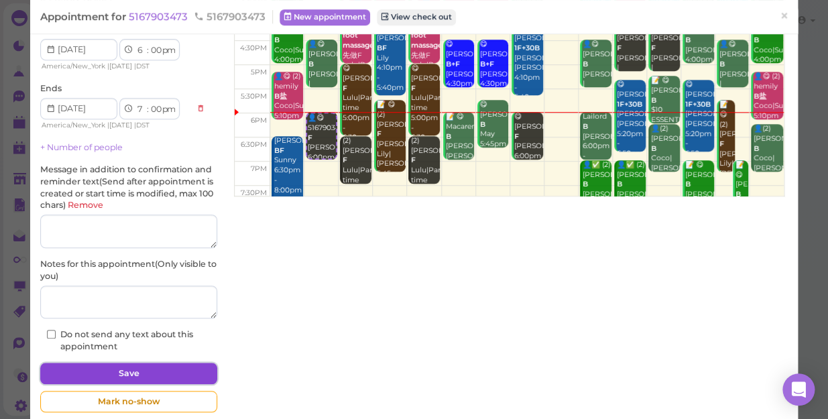
click at [99, 369] on button "Save" at bounding box center [128, 373] width 177 height 21
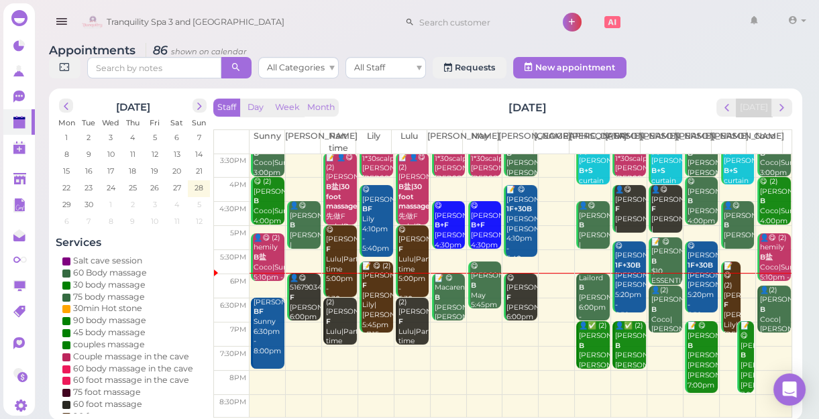
scroll to position [5, 0]
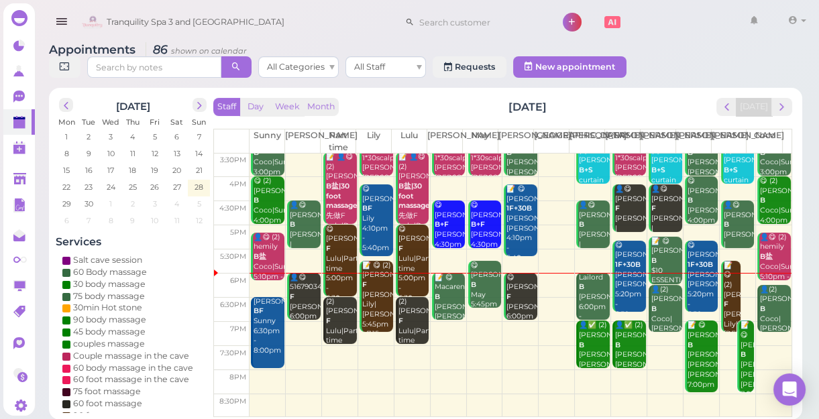
click at [433, 325] on td at bounding box center [520, 334] width 542 height 24
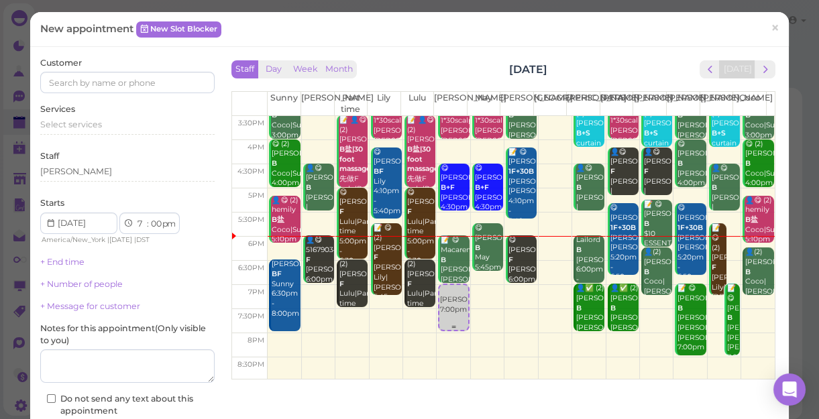
scroll to position [242, 0]
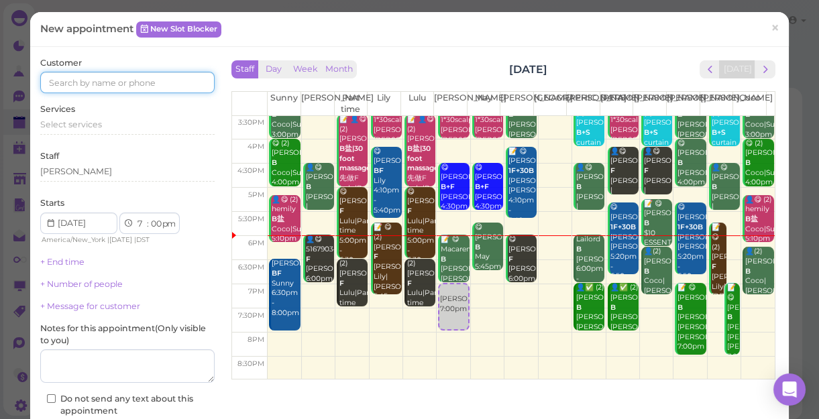
click at [139, 82] on input at bounding box center [127, 82] width 174 height 21
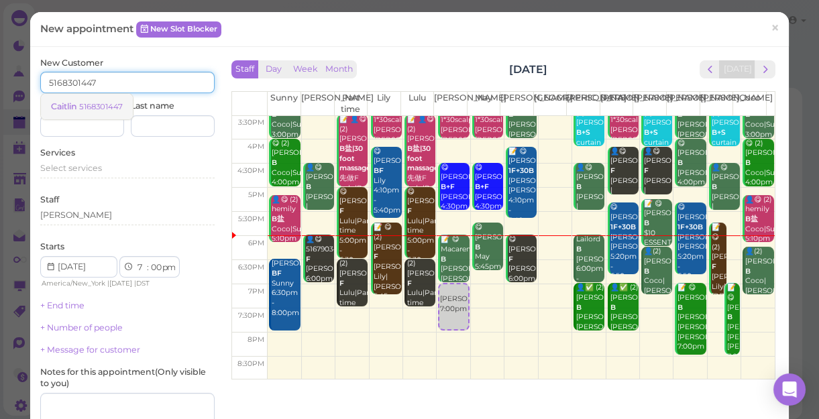
type input "5168301447"
click at [111, 108] on small "5168301447" at bounding box center [101, 106] width 44 height 9
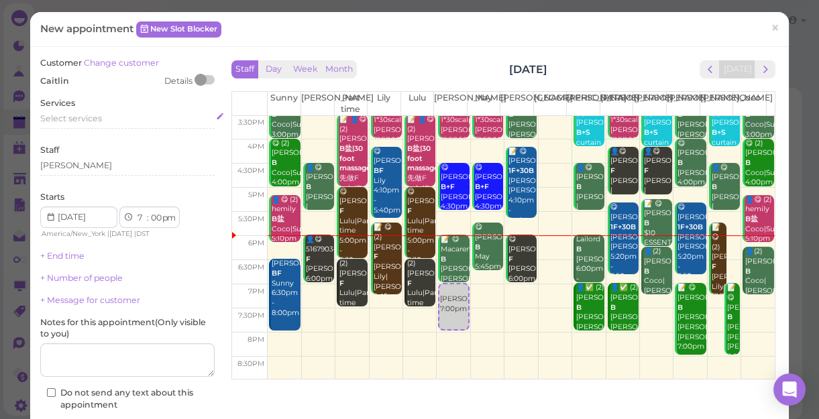
click at [102, 114] on div "Select services" at bounding box center [127, 119] width 174 height 12
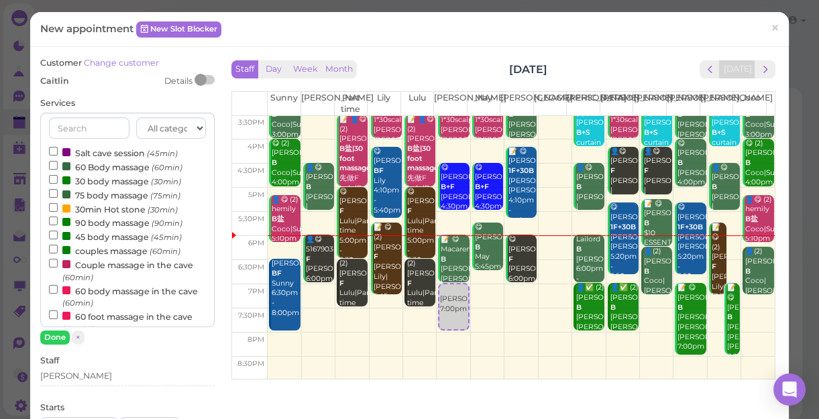
click at [82, 170] on label "60 Body massage (60min)" at bounding box center [115, 167] width 133 height 14
click at [58, 170] on input "60 Body massage (60min)" at bounding box center [53, 165] width 9 height 9
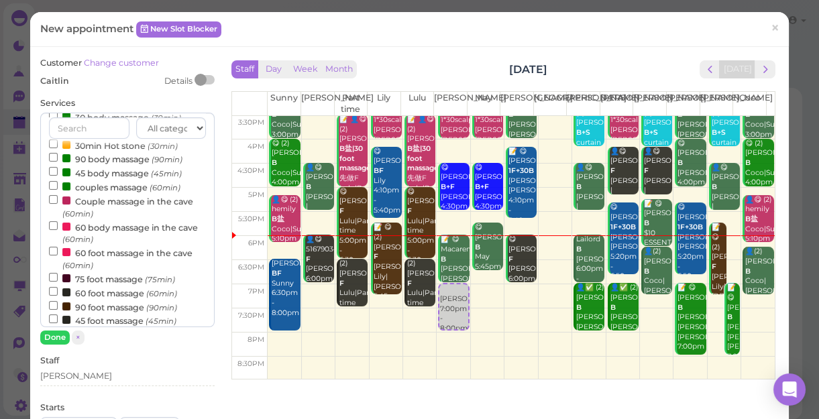
scroll to position [121, 0]
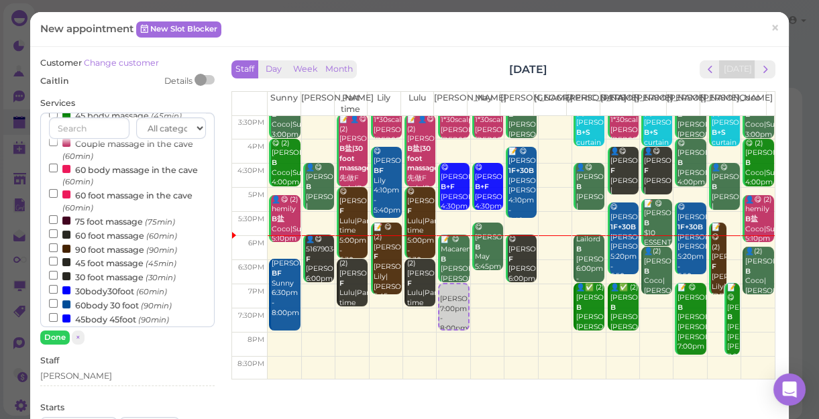
click at [119, 311] on label "60body 30 foot (90min)" at bounding box center [110, 305] width 123 height 14
click at [58, 308] on input "60body 30 foot (90min)" at bounding box center [53, 303] width 9 height 9
select select "30"
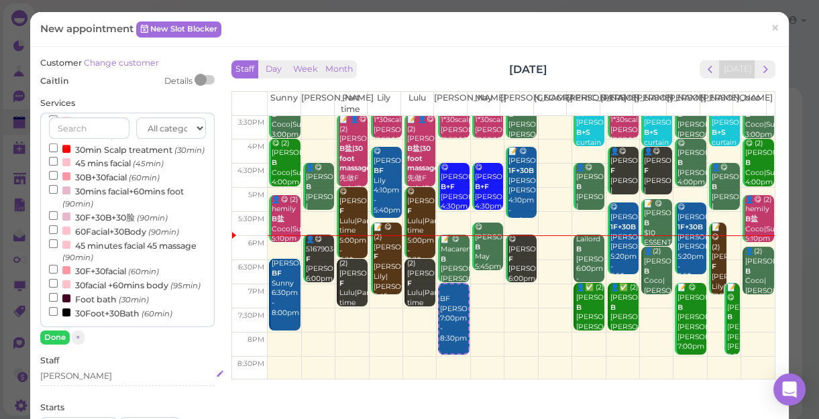
click at [78, 378] on div "[PERSON_NAME]" at bounding box center [127, 376] width 174 height 12
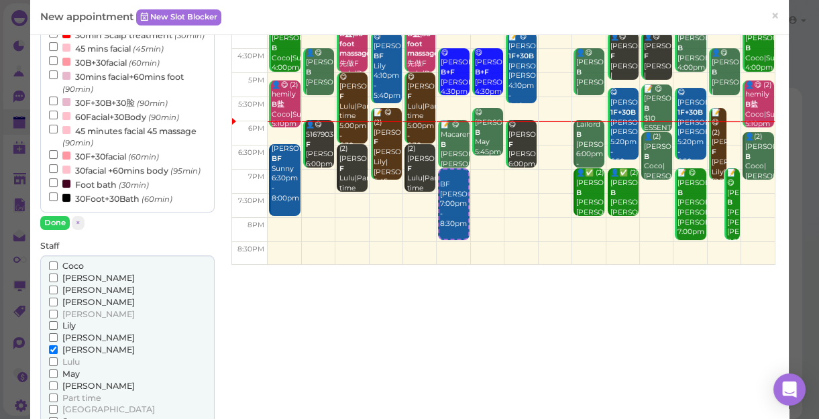
scroll to position [121, 0]
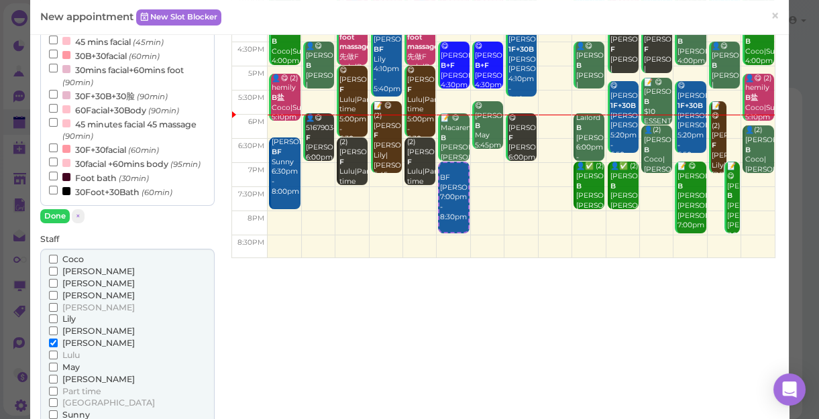
click at [76, 369] on span "May" at bounding box center [70, 367] width 17 height 10
click at [58, 369] on input "May" at bounding box center [53, 367] width 9 height 9
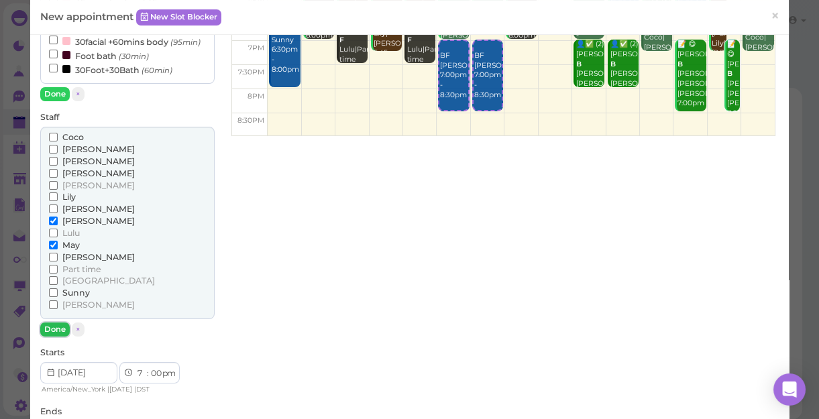
click at [49, 326] on button "Done" at bounding box center [55, 330] width 30 height 14
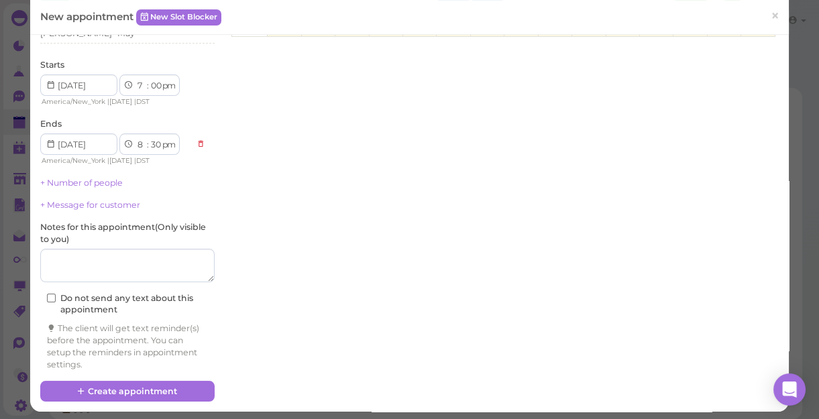
scroll to position [347, 0]
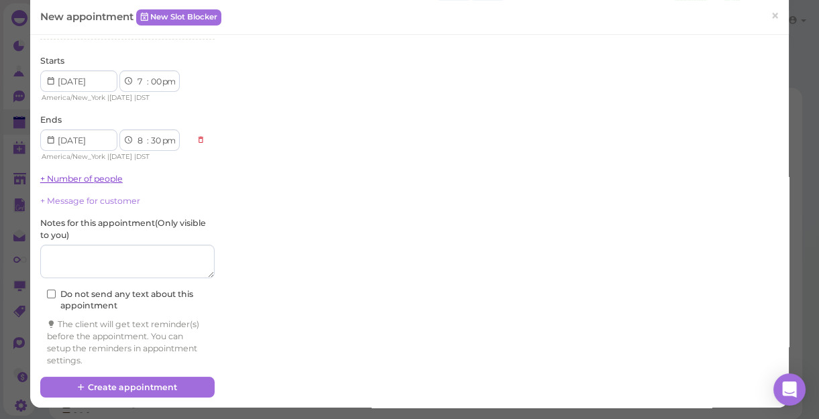
click at [85, 177] on link "+ Number of people" at bounding box center [81, 179] width 82 height 10
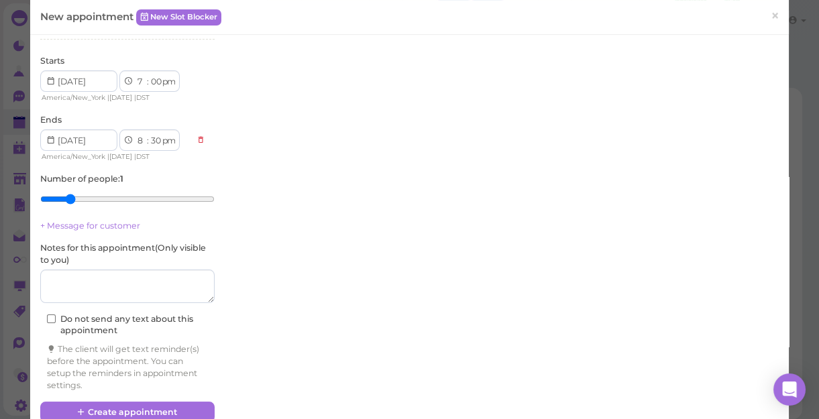
type input "2"
click at [66, 200] on input "range" at bounding box center [127, 198] width 174 height 21
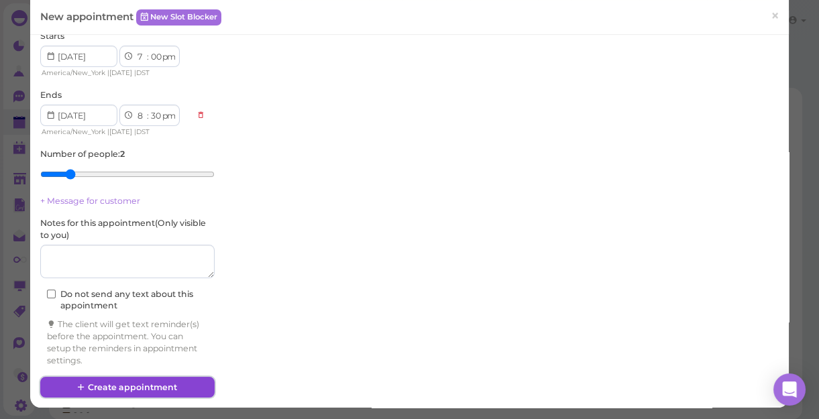
click at [139, 383] on button "Create appointment" at bounding box center [127, 387] width 174 height 21
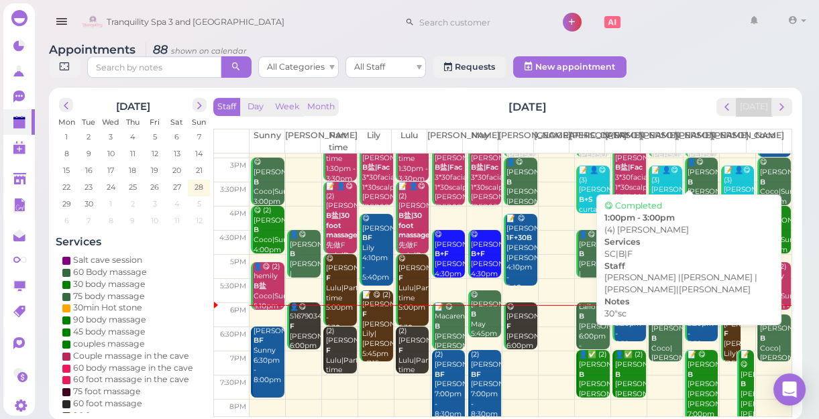
scroll to position [242, 0]
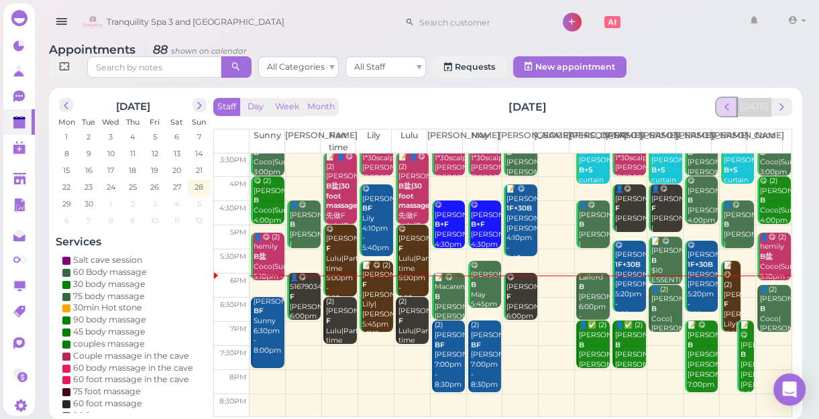
click at [731, 107] on span "prev" at bounding box center [726, 107] width 13 height 13
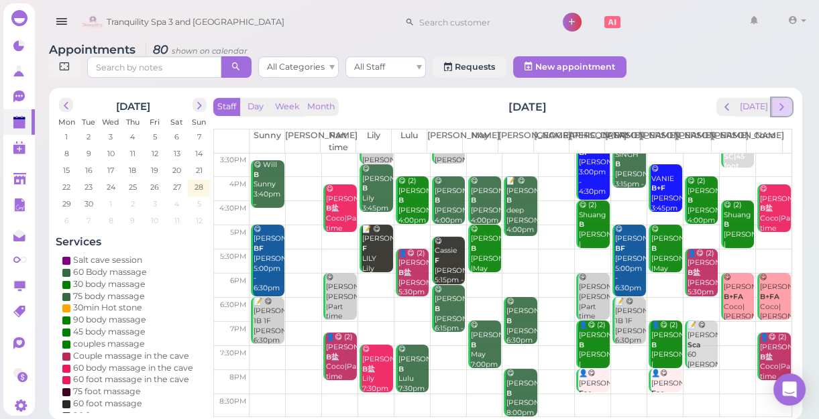
click at [789, 105] on button "next" at bounding box center [781, 107] width 21 height 18
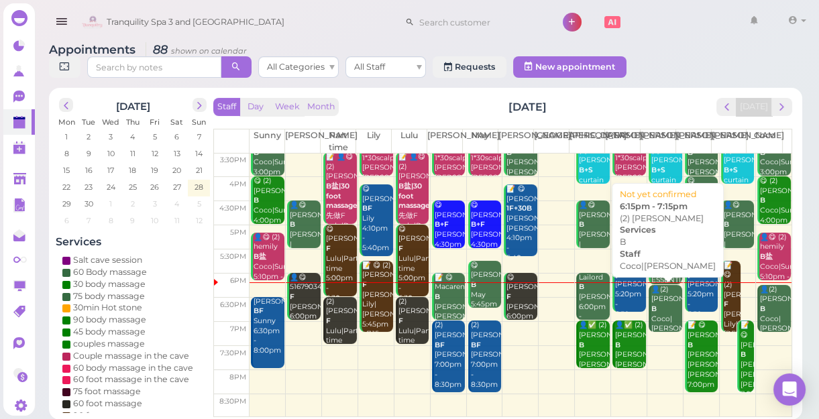
click at [655, 308] on div "👤(2) [PERSON_NAME]|[PERSON_NAME] 6:15pm - 7:15pm" at bounding box center [667, 319] width 32 height 69
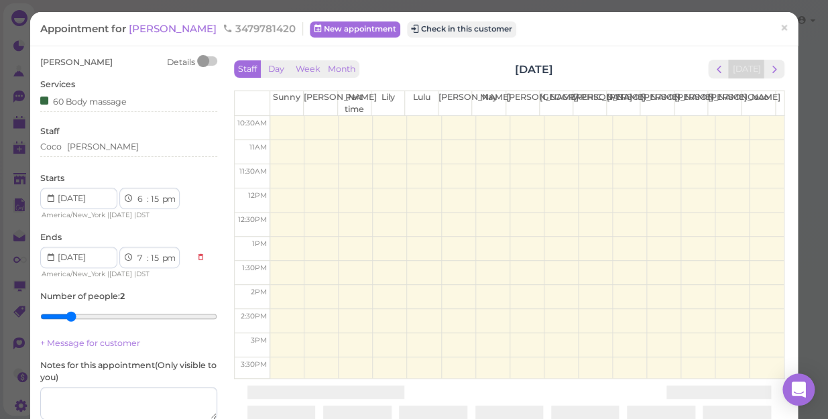
click at [655, 308] on div "Staff Day Week Month [DATE] [DATE] [PERSON_NAME] Part time [PERSON_NAME] [PERSO…" at bounding box center [509, 215] width 557 height 319
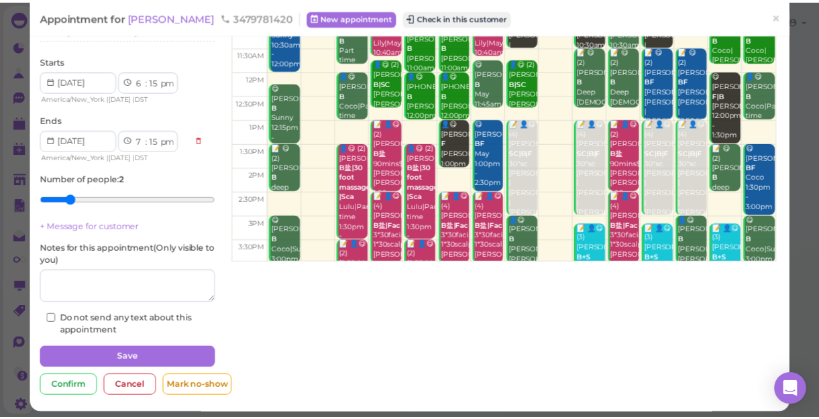
scroll to position [121, 0]
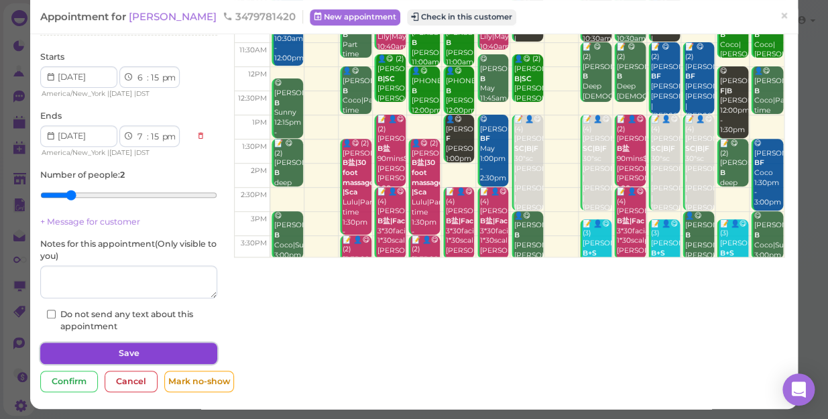
click at [132, 350] on button "Save" at bounding box center [128, 353] width 177 height 21
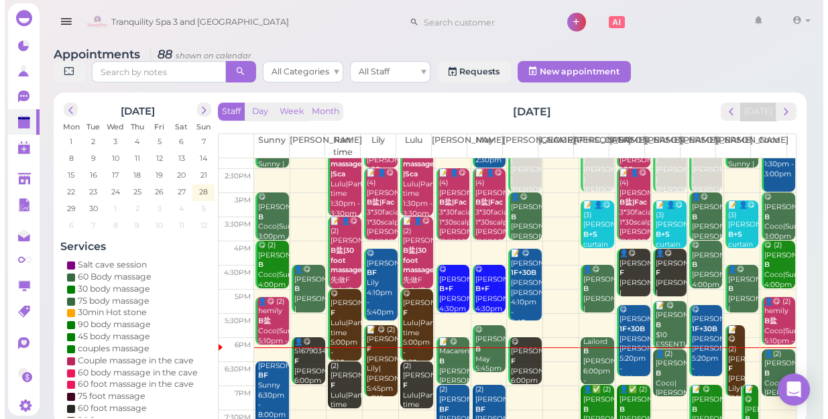
scroll to position [242, 0]
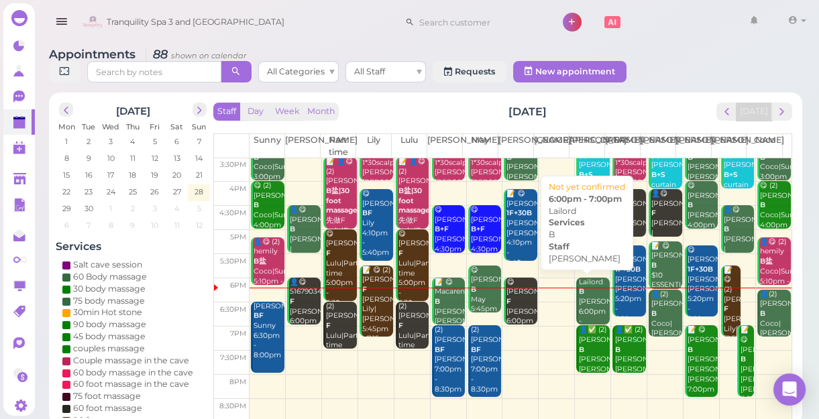
click at [588, 302] on div "Lailord B [PERSON_NAME] 6:00pm - 7:00pm" at bounding box center [594, 307] width 32 height 59
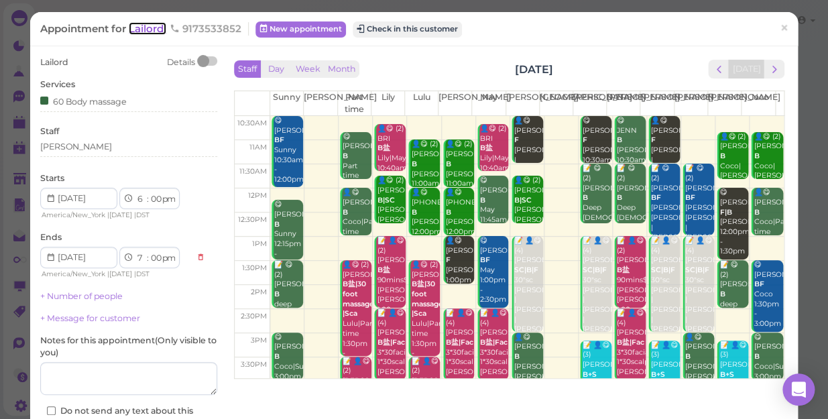
click at [144, 32] on span "Lailord" at bounding box center [148, 28] width 38 height 13
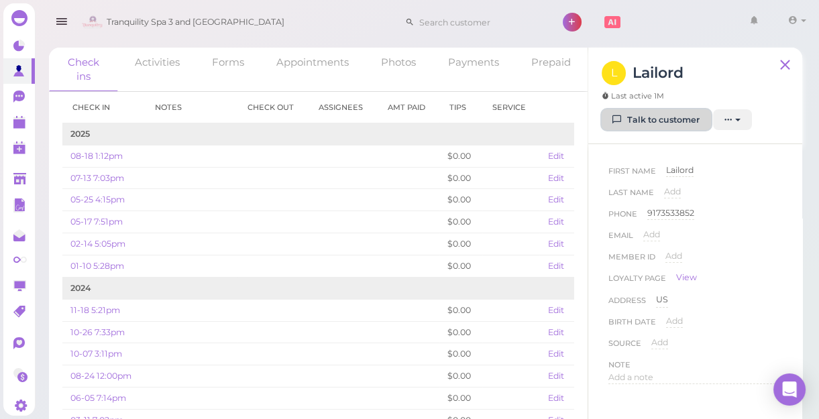
click at [662, 121] on link "Talk to customer" at bounding box center [656, 119] width 109 height 21
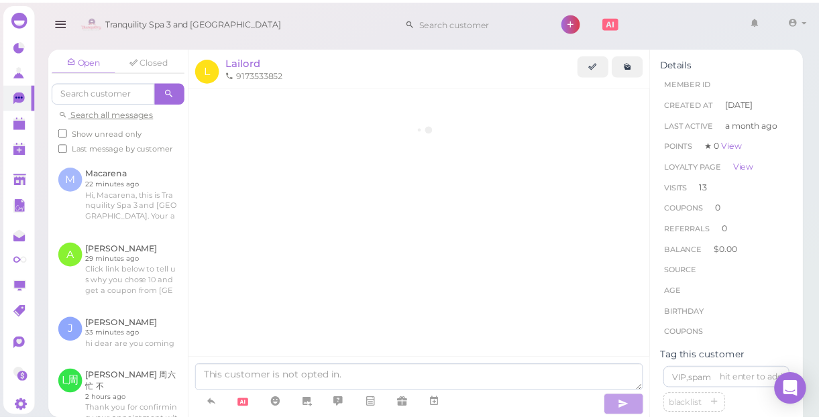
scroll to position [2219, 0]
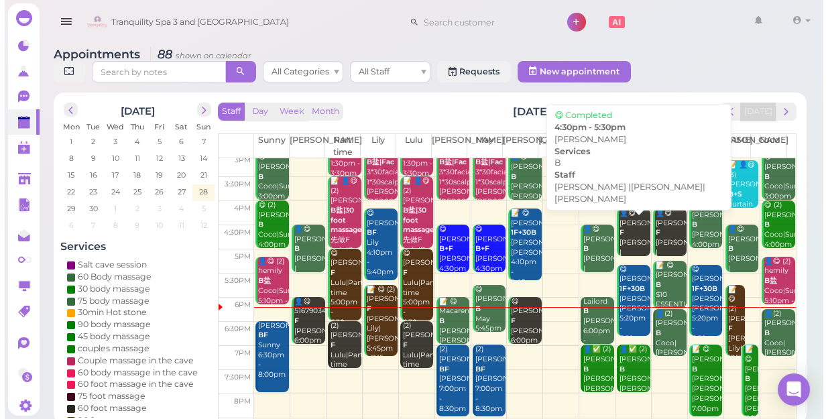
scroll to position [242, 0]
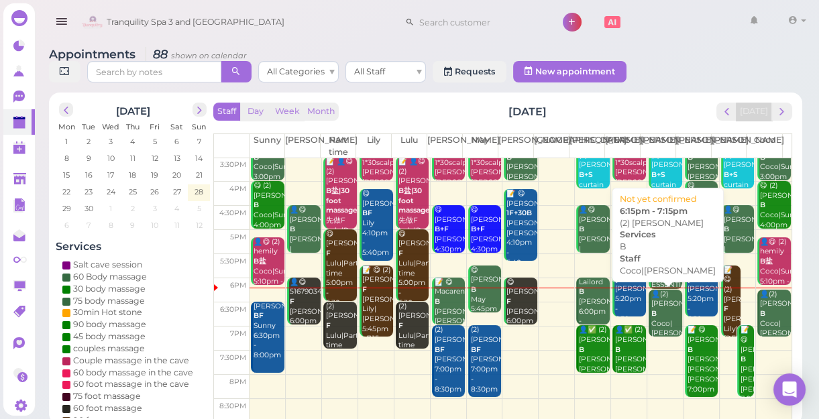
click at [651, 320] on div "👤(2) [PERSON_NAME]|[PERSON_NAME] 6:15pm - 7:15pm" at bounding box center [667, 324] width 32 height 69
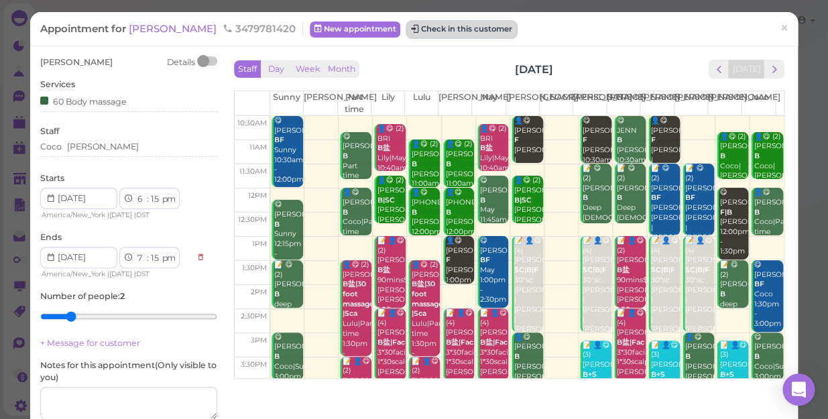
click at [425, 32] on button "Check in this customer" at bounding box center [461, 29] width 109 height 16
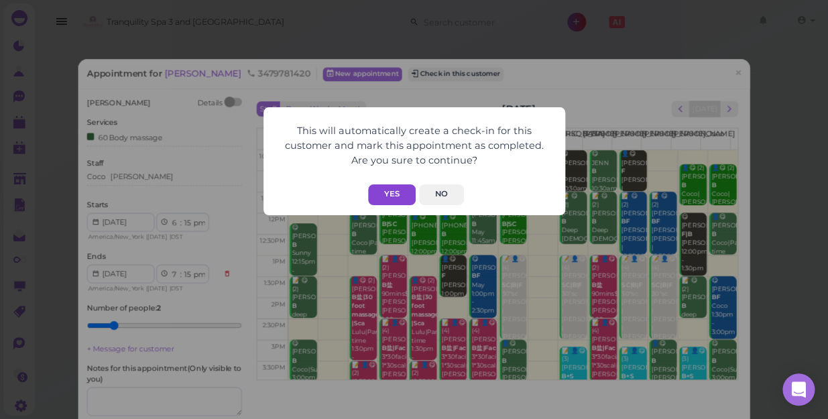
click at [390, 194] on button "Yes" at bounding box center [392, 194] width 48 height 21
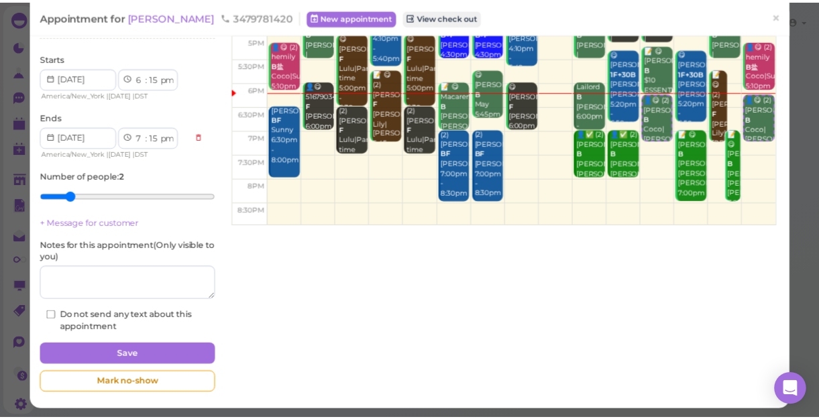
scroll to position [156, 0]
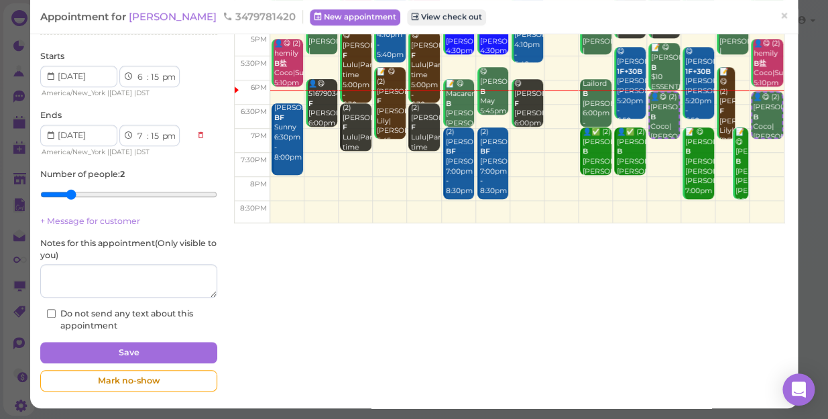
click at [282, 183] on td at bounding box center [527, 189] width 514 height 24
click at [780, 13] on span "×" at bounding box center [784, 16] width 9 height 19
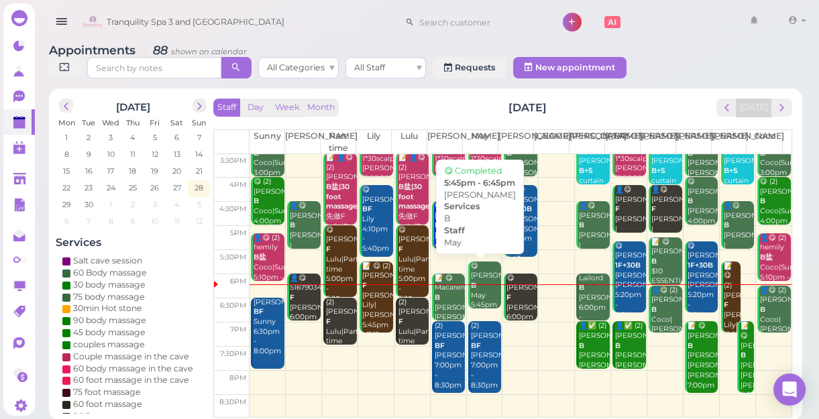
scroll to position [5, 0]
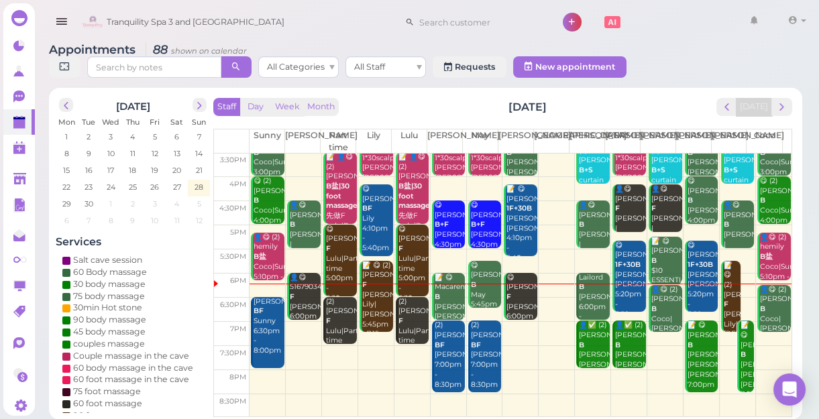
click at [261, 376] on td at bounding box center [520, 382] width 542 height 24
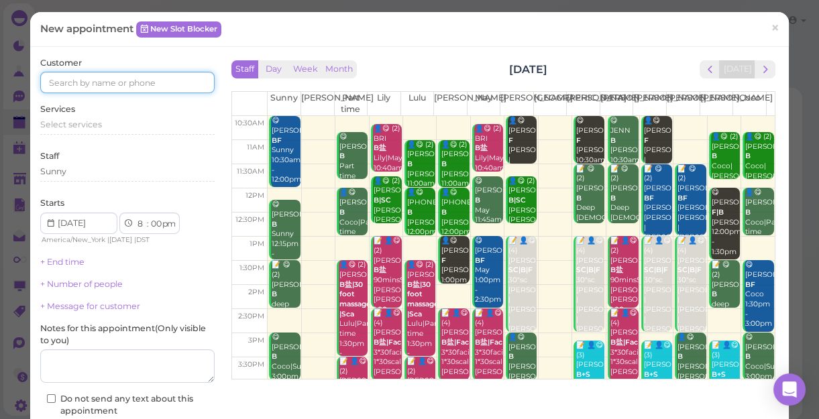
click at [143, 82] on input at bounding box center [127, 82] width 174 height 21
type input "5166531346"
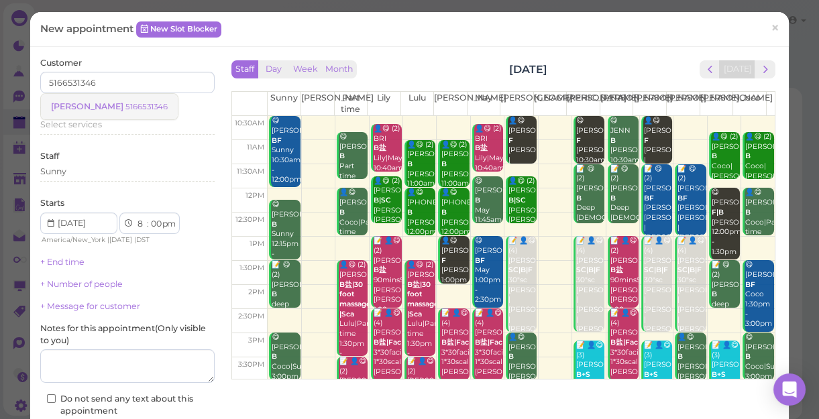
click at [80, 107] on span "[PERSON_NAME]" at bounding box center [88, 106] width 74 height 10
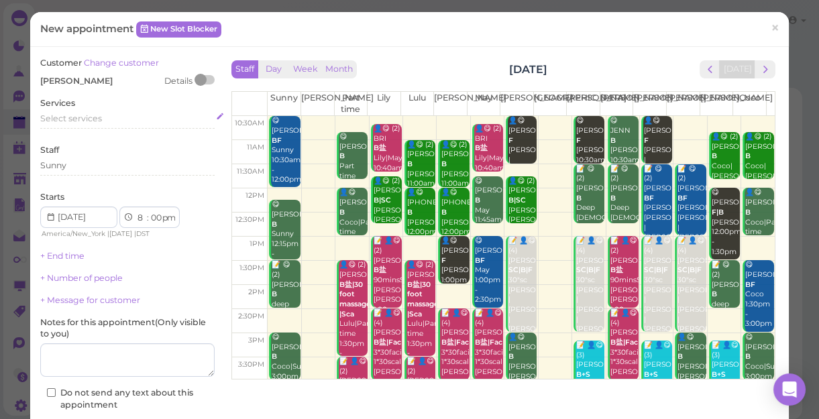
click at [84, 120] on span "Select services" at bounding box center [71, 118] width 62 height 10
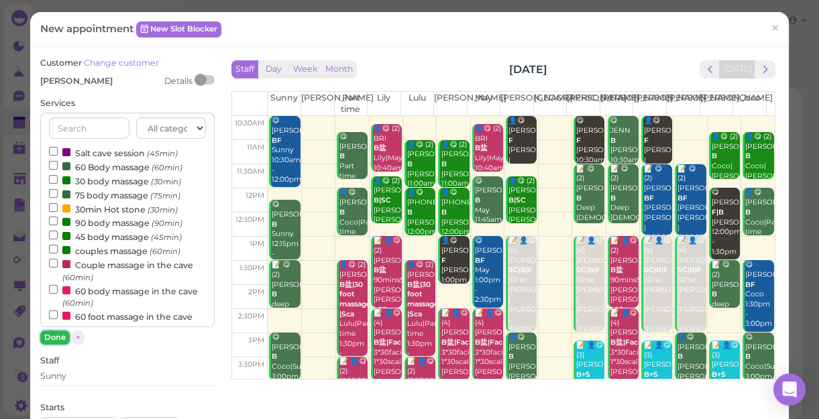
click at [60, 341] on button "Done" at bounding box center [55, 338] width 30 height 14
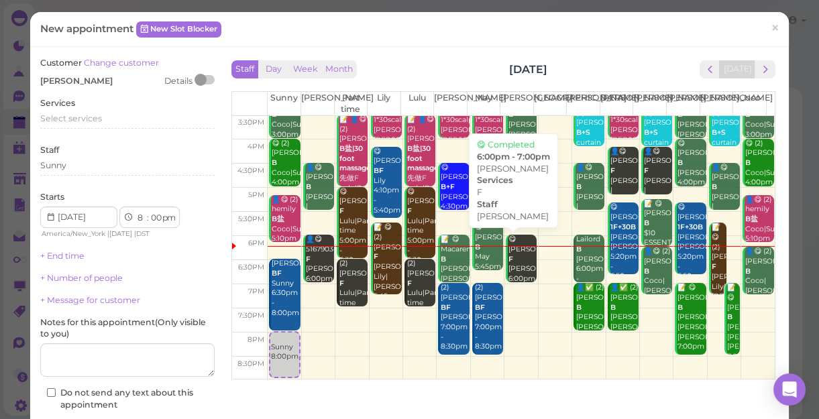
scroll to position [99, 0]
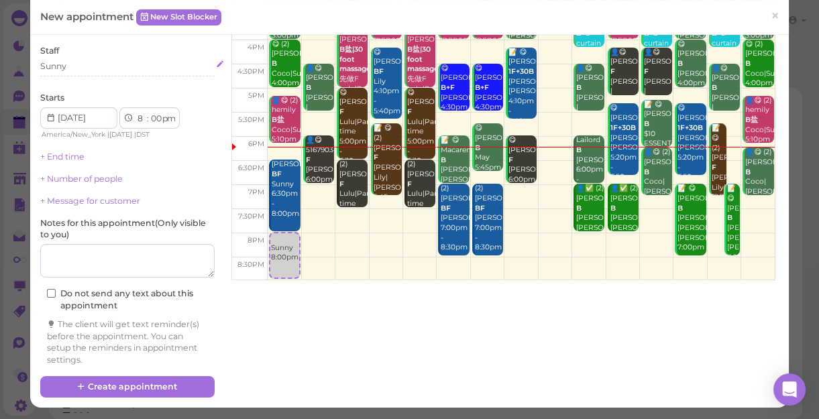
click at [72, 66] on div "Sunny" at bounding box center [127, 66] width 174 height 12
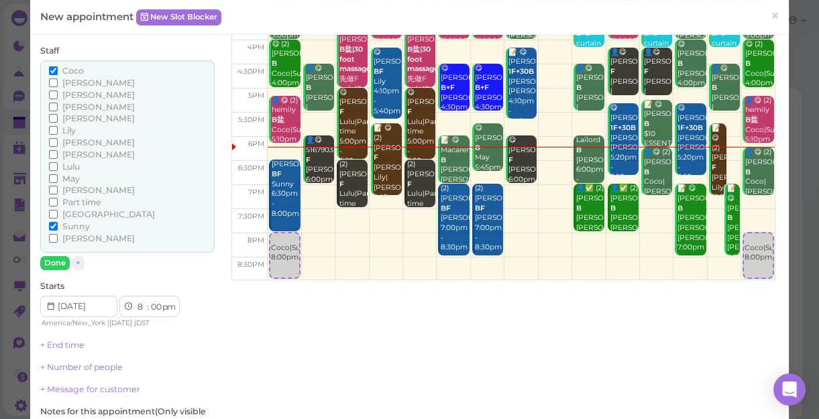
click at [67, 123] on label "[PERSON_NAME]" at bounding box center [92, 119] width 86 height 12
click at [58, 123] on input "[PERSON_NAME]" at bounding box center [53, 118] width 9 height 9
click at [67, 129] on span "Lily" at bounding box center [68, 130] width 13 height 10
click at [58, 129] on input "Lily" at bounding box center [53, 130] width 9 height 9
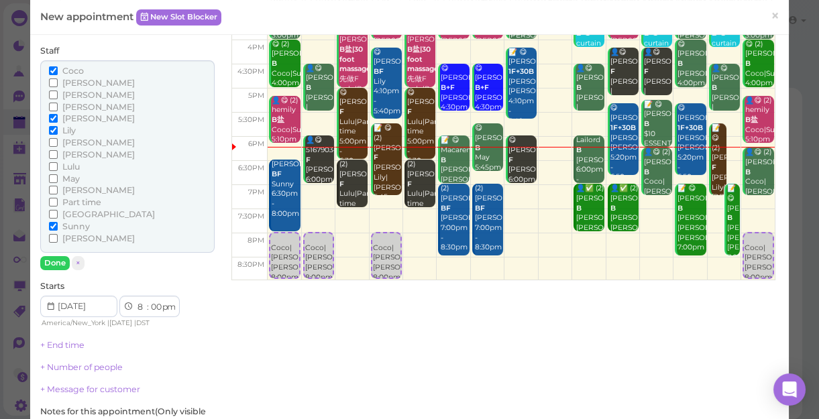
click at [67, 120] on span "[PERSON_NAME]" at bounding box center [98, 118] width 72 height 10
click at [58, 120] on input "[PERSON_NAME]" at bounding box center [53, 118] width 9 height 9
click at [73, 64] on div "[PERSON_NAME] [PERSON_NAME] [PERSON_NAME] [PERSON_NAME] [PERSON_NAME]" at bounding box center [127, 156] width 174 height 192
click at [73, 68] on span "Coco" at bounding box center [72, 71] width 21 height 10
click at [58, 68] on input "Coco" at bounding box center [53, 70] width 9 height 9
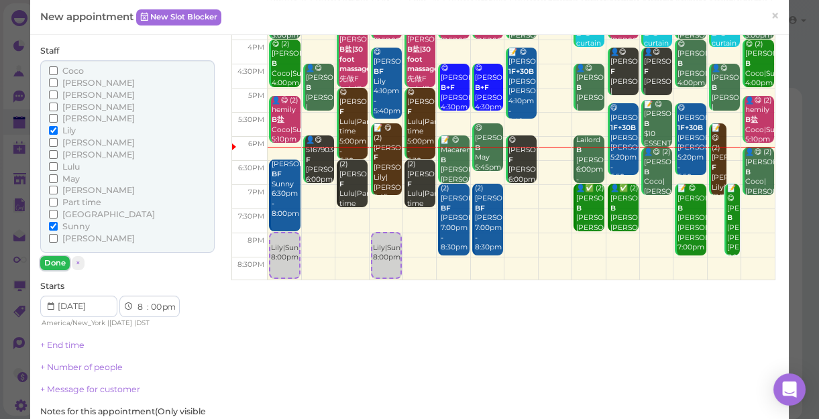
click at [54, 260] on button "Done" at bounding box center [55, 263] width 30 height 14
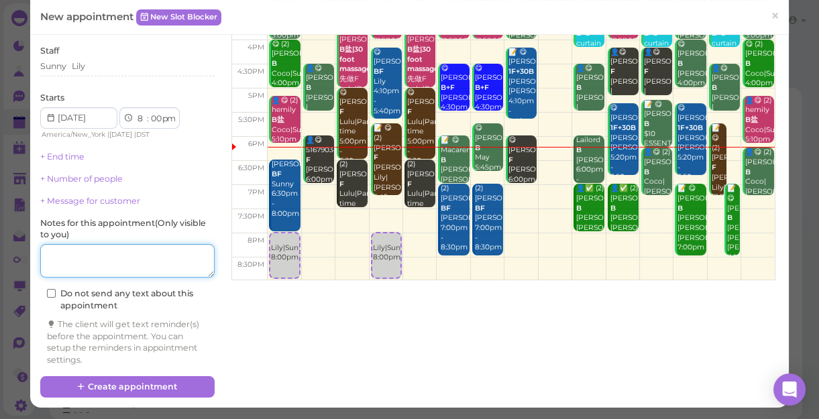
click at [75, 260] on textarea at bounding box center [127, 261] width 174 height 34
type textarea "1f 1b"
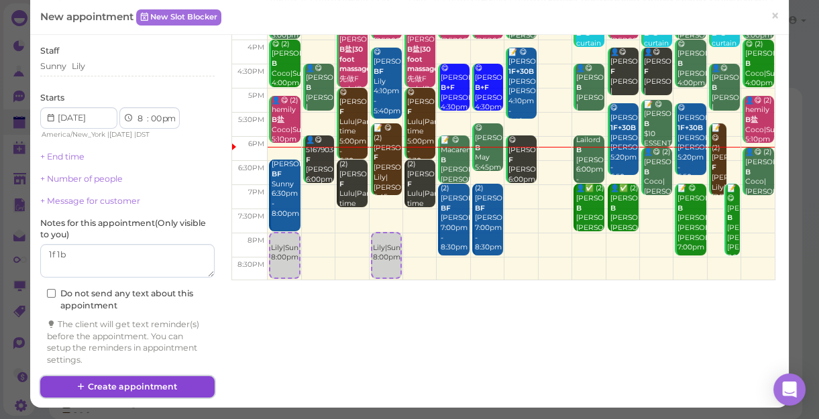
click at [154, 389] on button "Create appointment" at bounding box center [127, 386] width 174 height 21
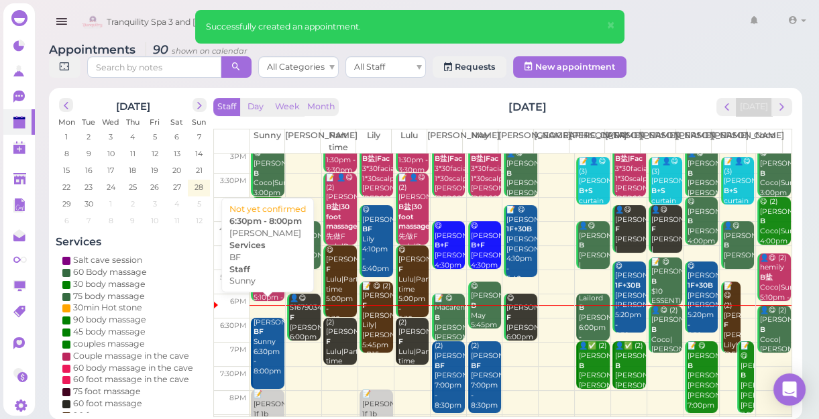
scroll to position [242, 0]
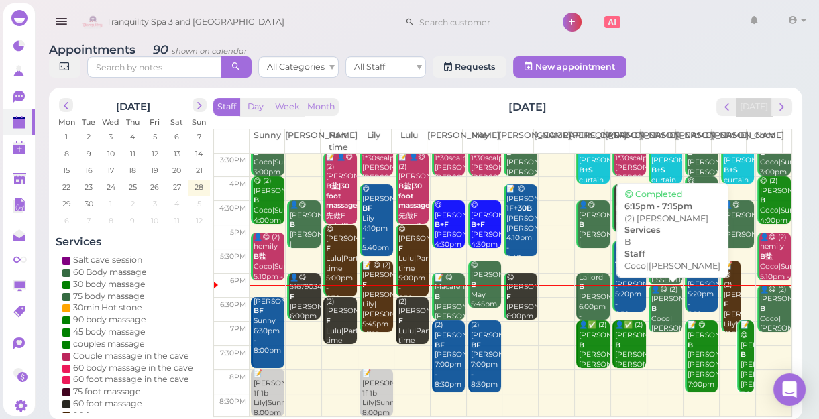
click at [654, 306] on div "👤😋 (2) [PERSON_NAME]|[PERSON_NAME] 6:15pm - 7:15pm" at bounding box center [667, 319] width 32 height 69
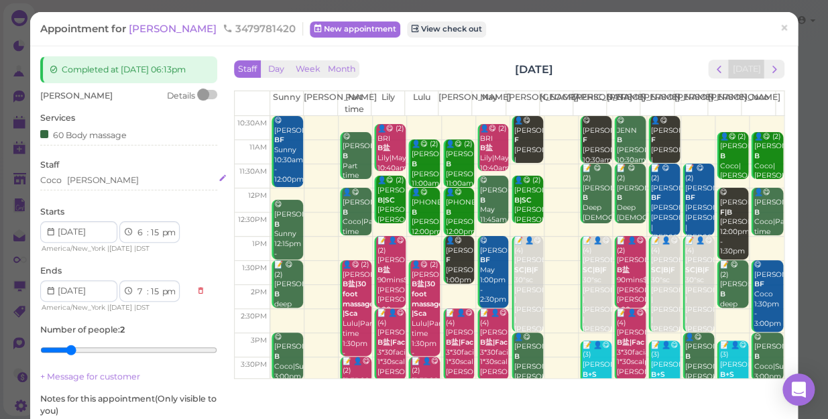
click at [122, 188] on div "[PERSON_NAME]" at bounding box center [128, 182] width 177 height 16
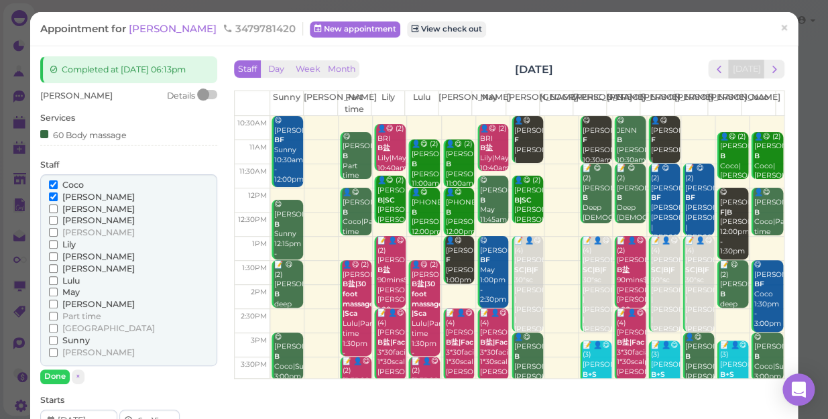
click at [79, 341] on span "Sunny" at bounding box center [75, 340] width 27 height 10
click at [58, 341] on input "Sunny" at bounding box center [53, 340] width 9 height 9
click at [73, 183] on span "Coco" at bounding box center [72, 185] width 21 height 10
click at [58, 183] on input "Coco" at bounding box center [53, 184] width 9 height 9
click at [58, 380] on button "Done" at bounding box center [55, 377] width 30 height 14
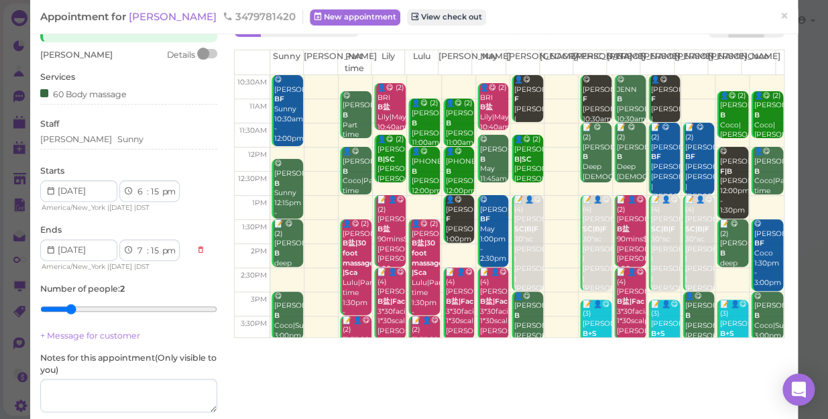
scroll to position [124, 0]
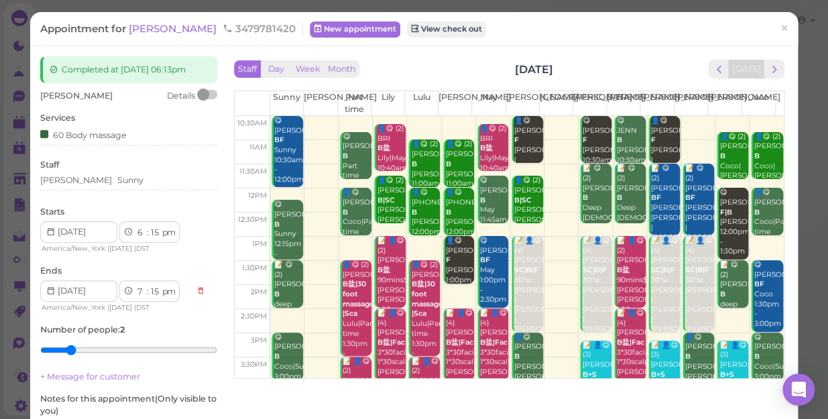
scroll to position [156, 0]
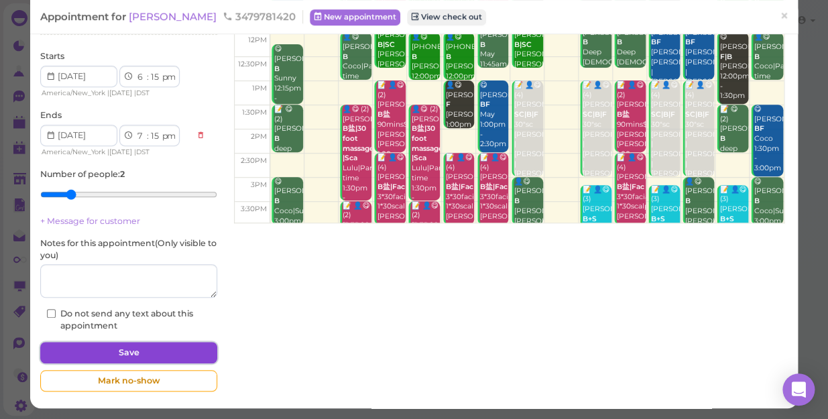
click at [126, 353] on button "Save" at bounding box center [128, 352] width 177 height 21
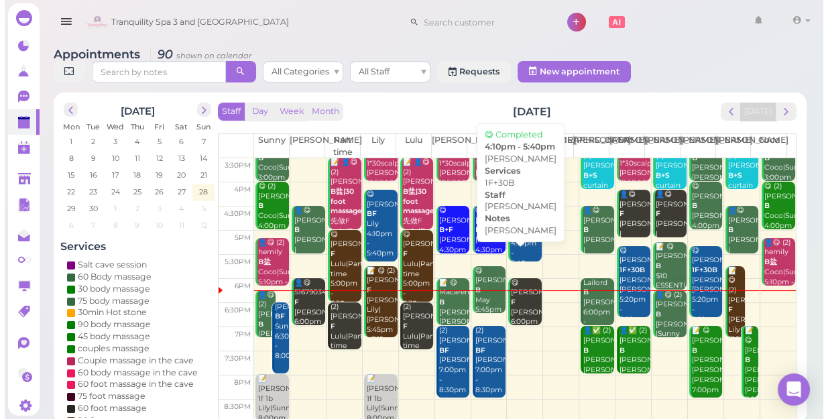
scroll to position [242, 0]
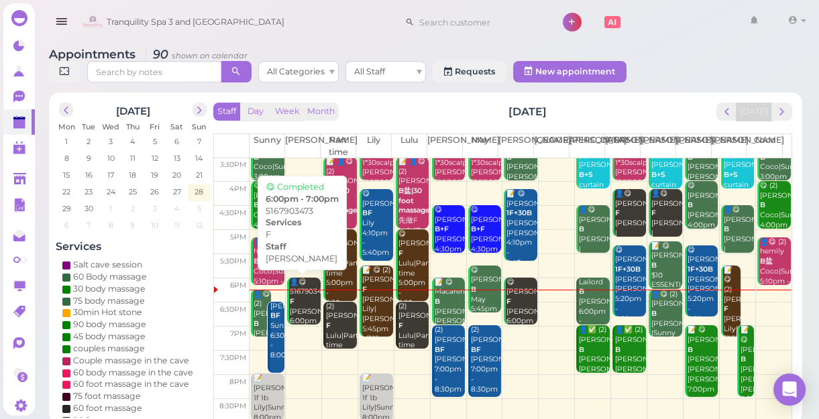
click at [299, 300] on div "👤😋 5167903473 F Kelly 6:00pm - 7:00pm" at bounding box center [305, 312] width 32 height 69
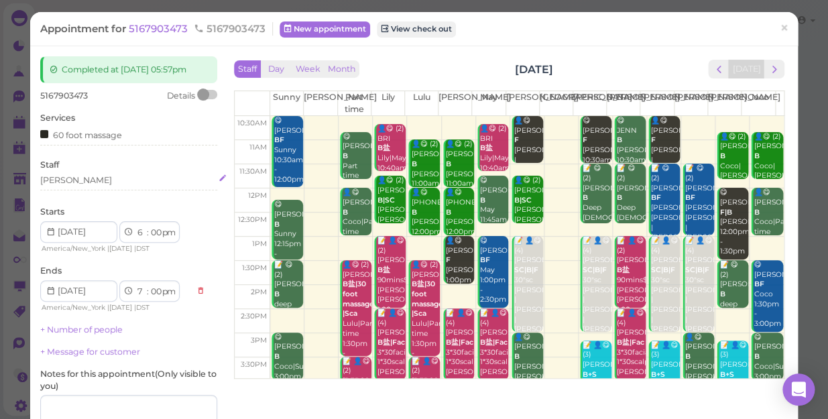
click at [80, 181] on div "[PERSON_NAME]" at bounding box center [128, 180] width 177 height 12
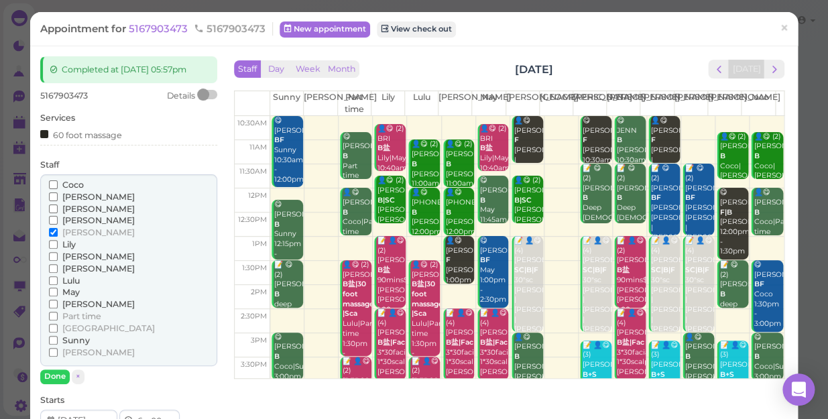
click at [85, 221] on span "[PERSON_NAME]" at bounding box center [98, 220] width 72 height 10
click at [58, 221] on input "[PERSON_NAME]" at bounding box center [53, 220] width 9 height 9
click at [68, 231] on span "[PERSON_NAME]" at bounding box center [98, 232] width 72 height 10
click at [58, 231] on input "[PERSON_NAME]" at bounding box center [53, 232] width 9 height 9
click at [47, 376] on button "Done" at bounding box center [55, 377] width 30 height 14
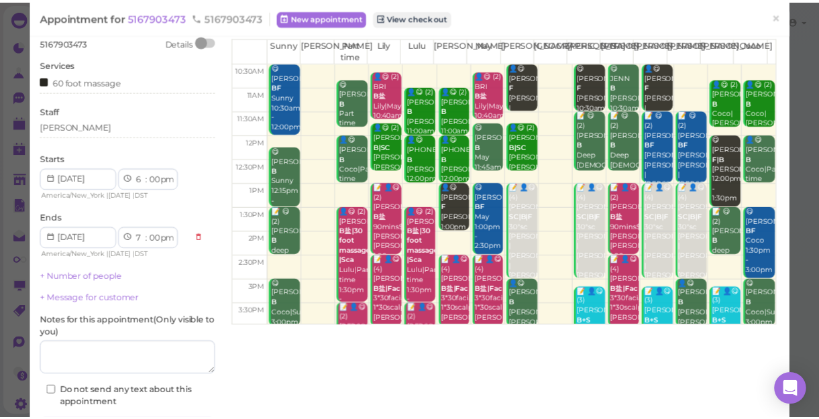
scroll to position [131, 0]
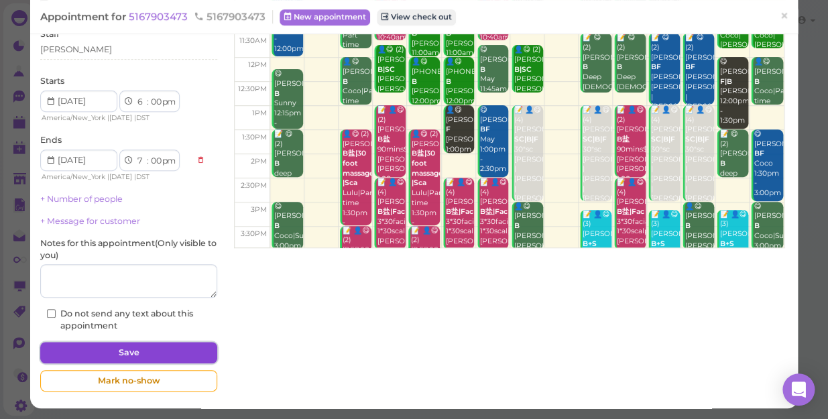
click at [74, 352] on button "Save" at bounding box center [128, 352] width 177 height 21
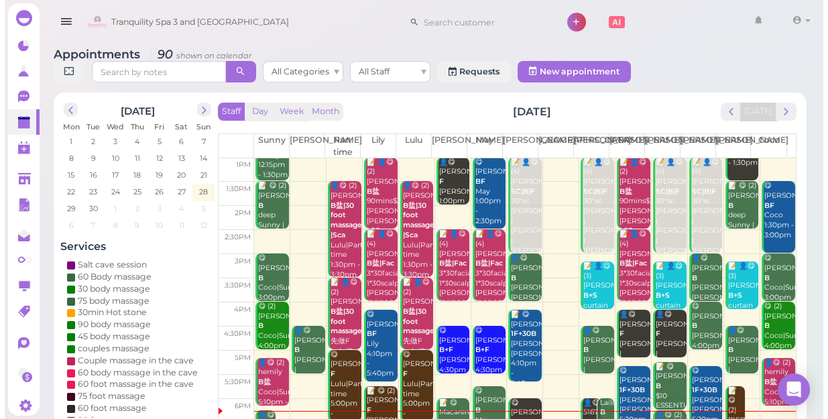
scroll to position [182, 0]
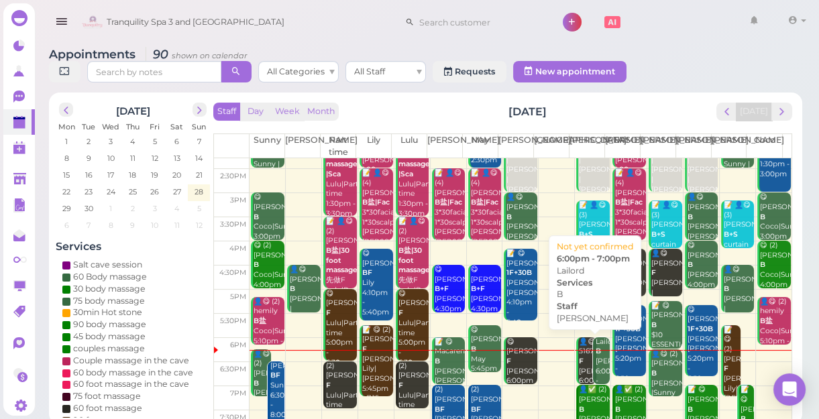
click at [595, 369] on div "Lailord B [PERSON_NAME] 6:00pm - 7:00pm" at bounding box center [602, 366] width 15 height 59
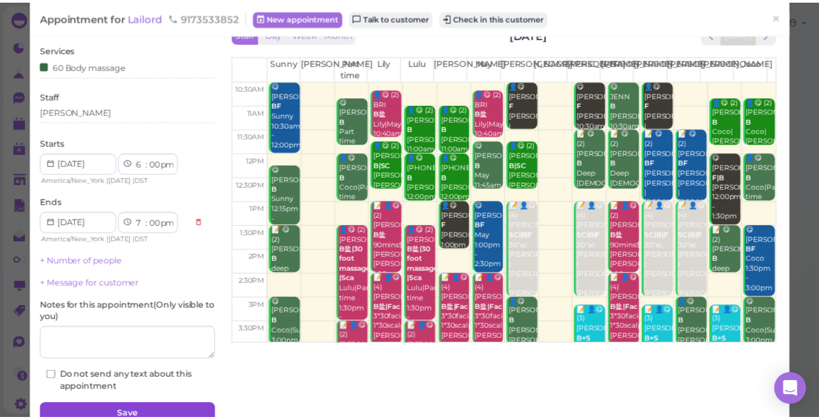
scroll to position [97, 0]
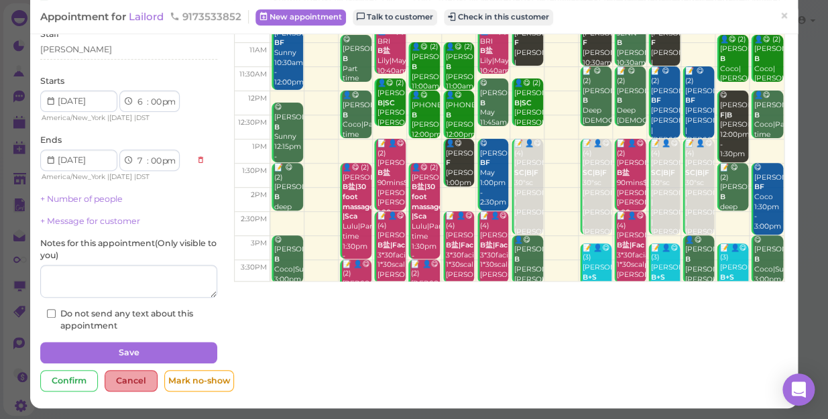
click at [132, 381] on div "Cancel" at bounding box center [131, 380] width 53 height 21
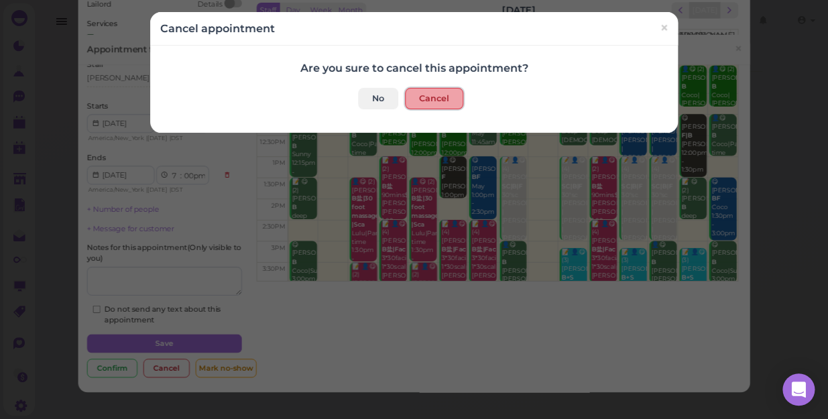
click at [431, 91] on button "Cancel" at bounding box center [434, 98] width 58 height 21
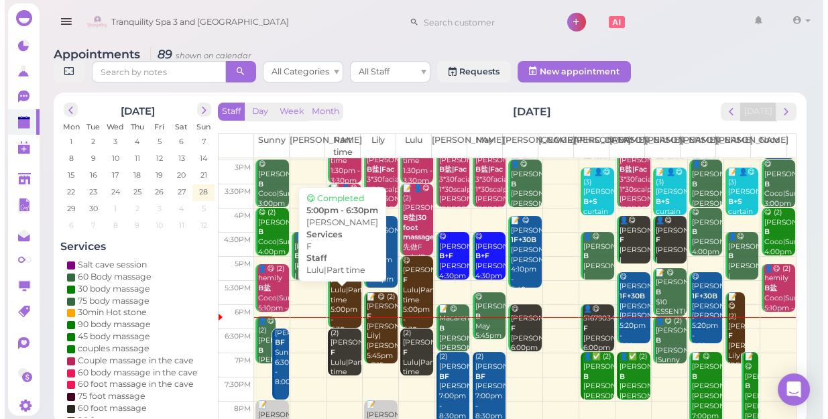
scroll to position [242, 0]
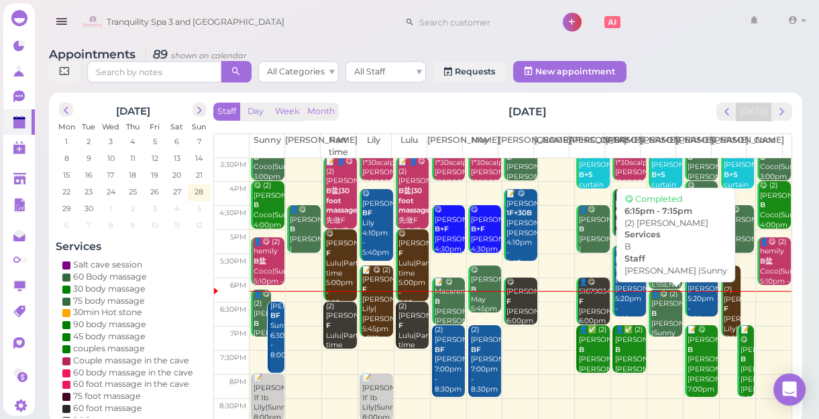
click at [651, 318] on div "👤😋 (2) Rick B Emily |Sunny 6:15pm - 7:15pm" at bounding box center [667, 324] width 32 height 69
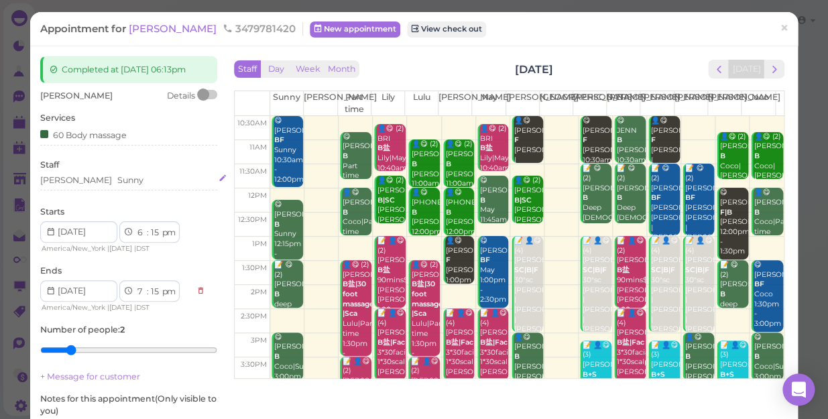
click at [139, 181] on div "Emily Sunny" at bounding box center [128, 180] width 177 height 12
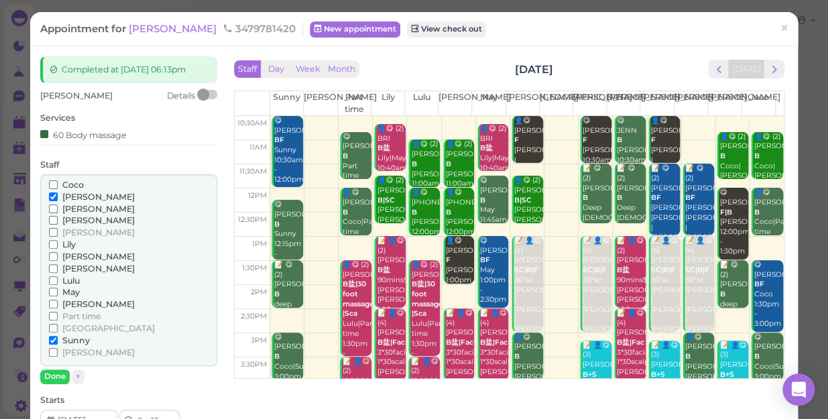
click at [74, 180] on span "Coco" at bounding box center [72, 185] width 21 height 10
click at [58, 180] on input "Coco" at bounding box center [53, 184] width 9 height 9
click at [72, 193] on span "[PERSON_NAME]" at bounding box center [98, 197] width 72 height 10
click at [58, 193] on input "[PERSON_NAME]" at bounding box center [53, 196] width 9 height 9
click at [72, 194] on span "[PERSON_NAME]" at bounding box center [98, 197] width 72 height 10
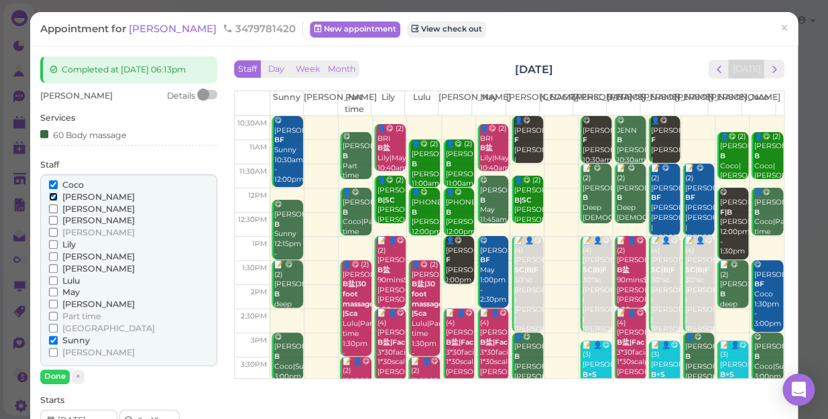
click at [58, 194] on input "[PERSON_NAME]" at bounding box center [53, 196] width 9 height 9
click at [54, 376] on button "Done" at bounding box center [55, 377] width 30 height 14
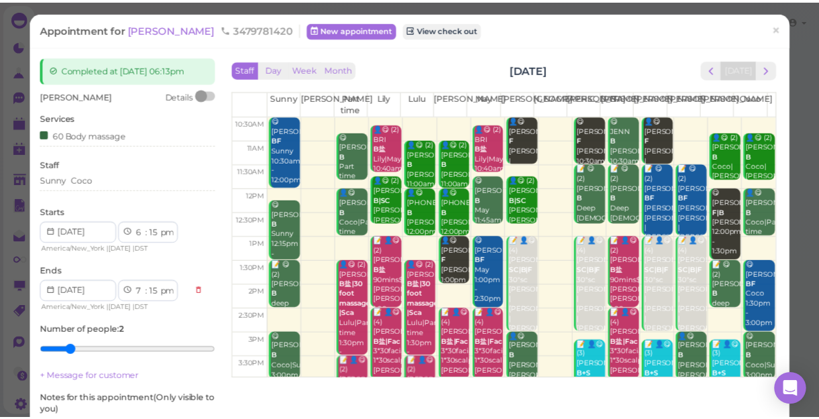
scroll to position [121, 0]
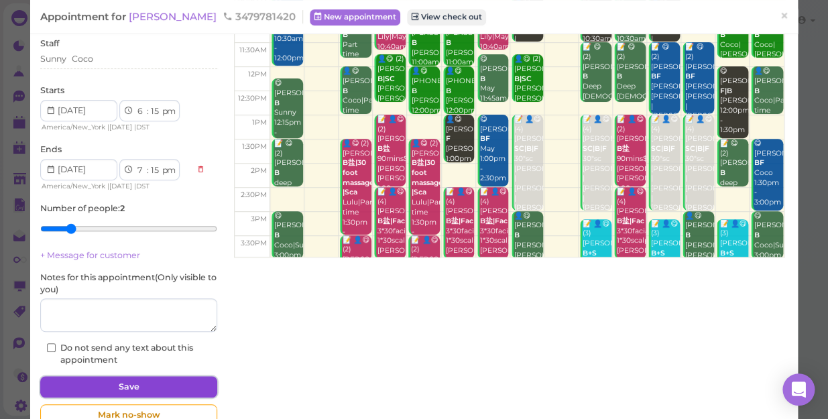
click at [98, 386] on button "Save" at bounding box center [128, 386] width 177 height 21
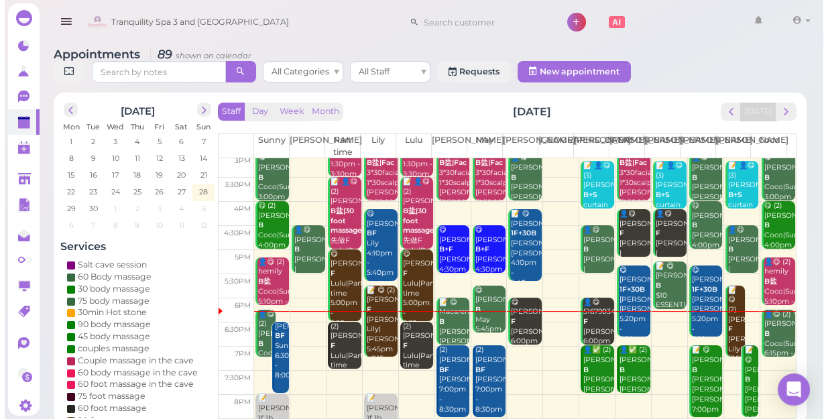
scroll to position [242, 0]
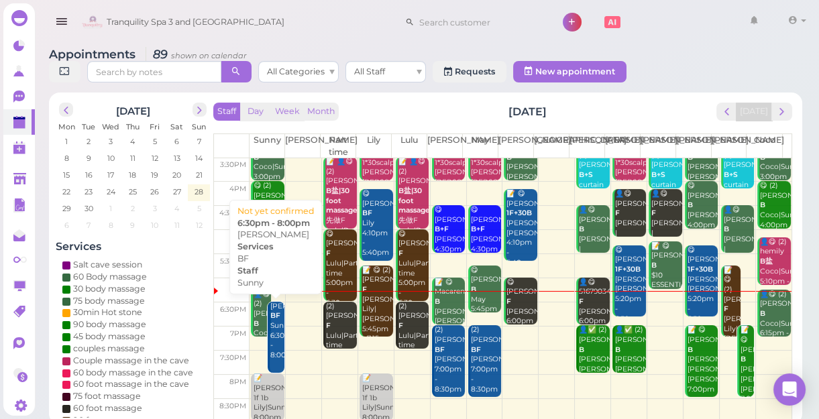
click at [276, 339] on div "Billy BF Sunny 6:30pm - 8:00pm" at bounding box center [277, 331] width 15 height 59
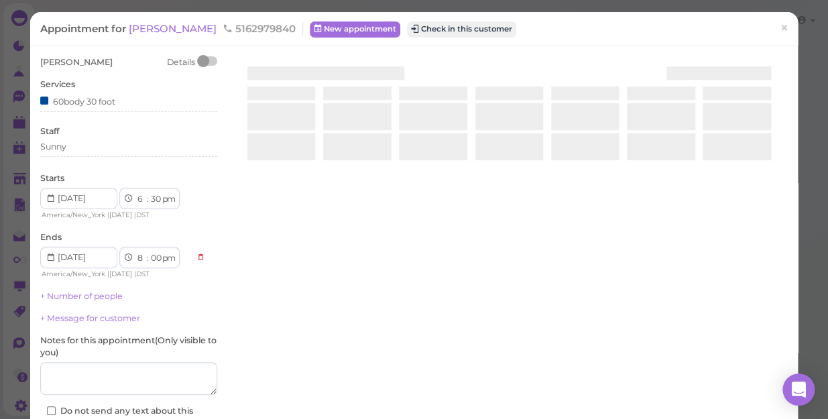
click at [276, 339] on div at bounding box center [509, 215] width 557 height 319
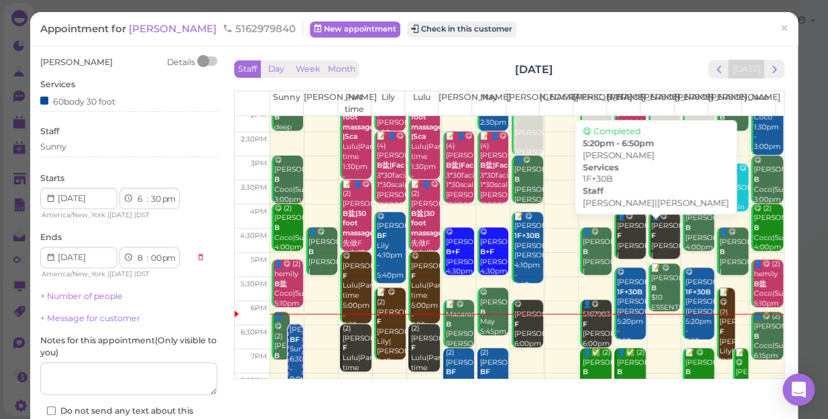
scroll to position [242, 0]
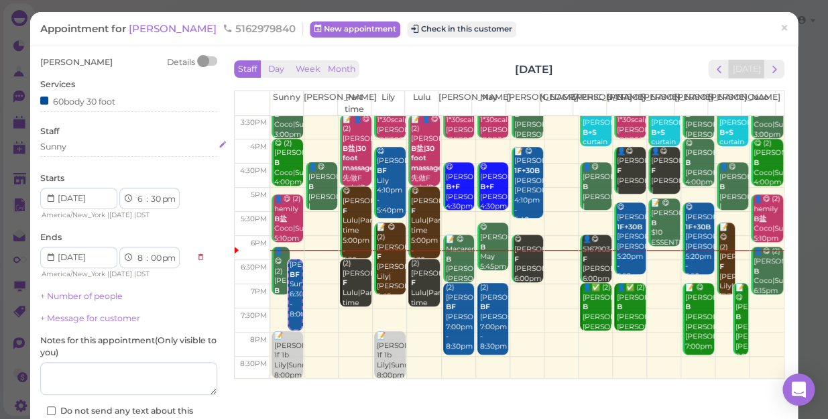
click at [78, 148] on div "Sunny" at bounding box center [128, 147] width 177 height 12
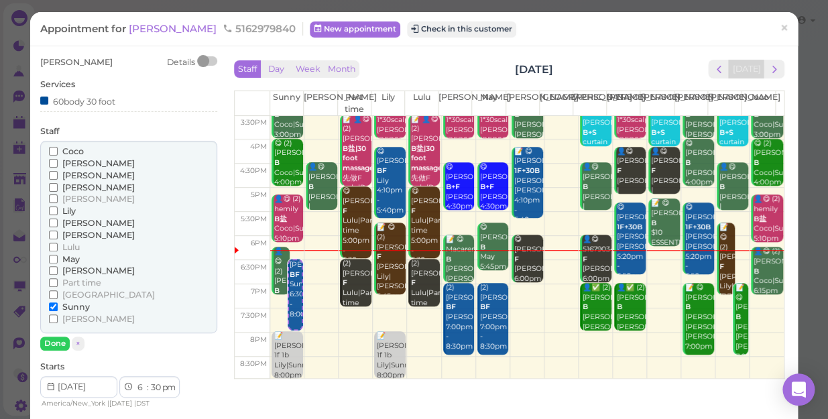
click at [77, 162] on span "[PERSON_NAME]" at bounding box center [98, 163] width 72 height 10
click at [58, 162] on input "[PERSON_NAME]" at bounding box center [53, 163] width 9 height 9
click at [57, 303] on input "Sunny" at bounding box center [53, 306] width 9 height 9
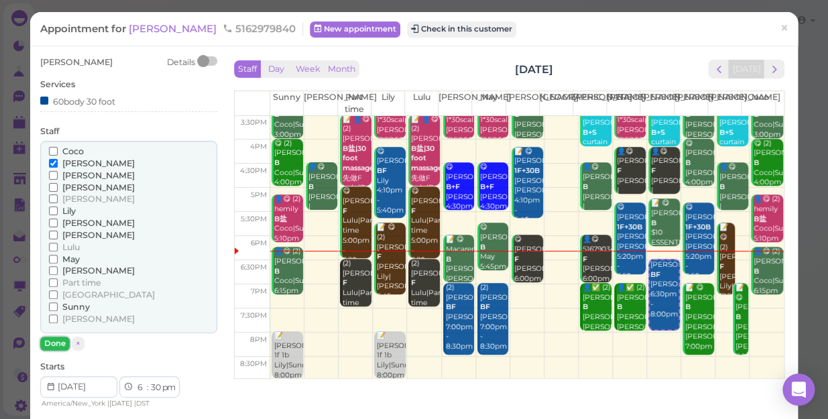
click at [54, 343] on button "Done" at bounding box center [55, 344] width 30 height 14
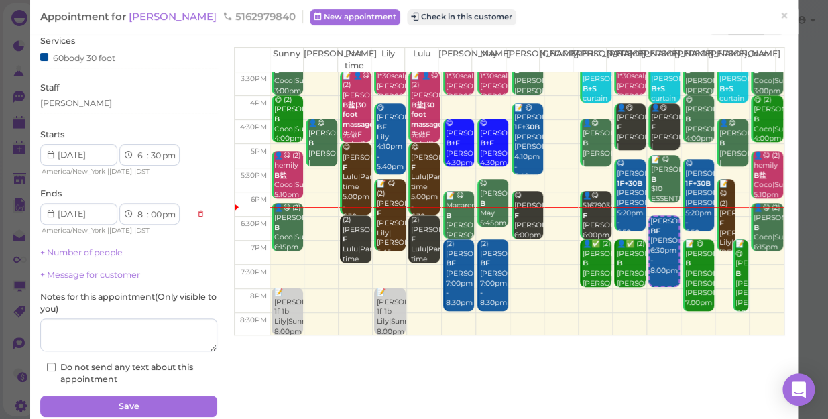
scroll to position [97, 0]
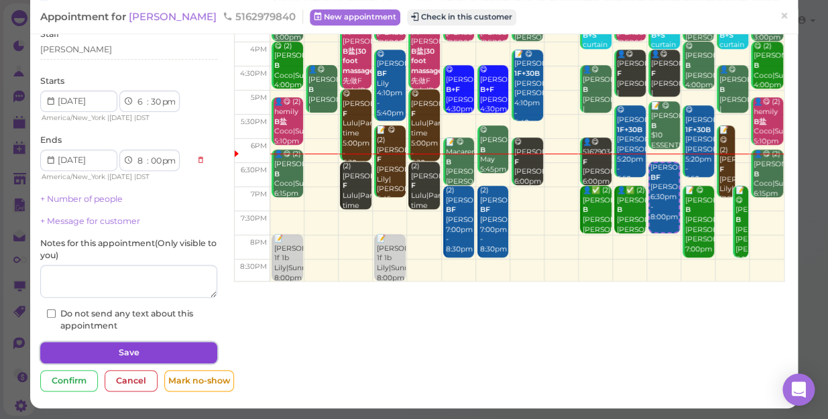
click at [75, 347] on button "Save" at bounding box center [128, 352] width 177 height 21
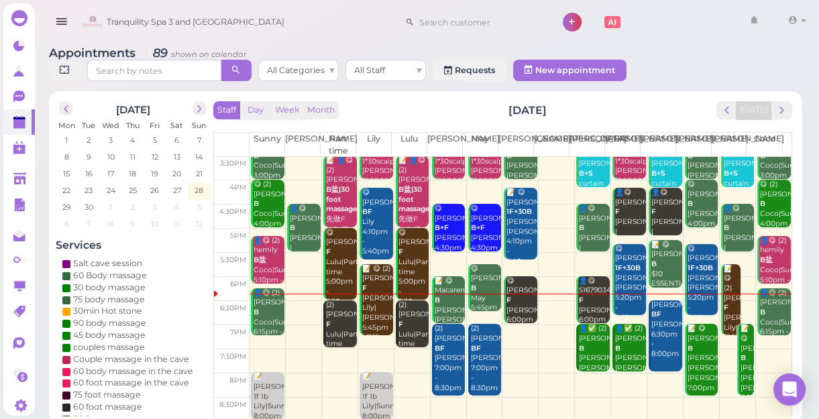
scroll to position [5, 0]
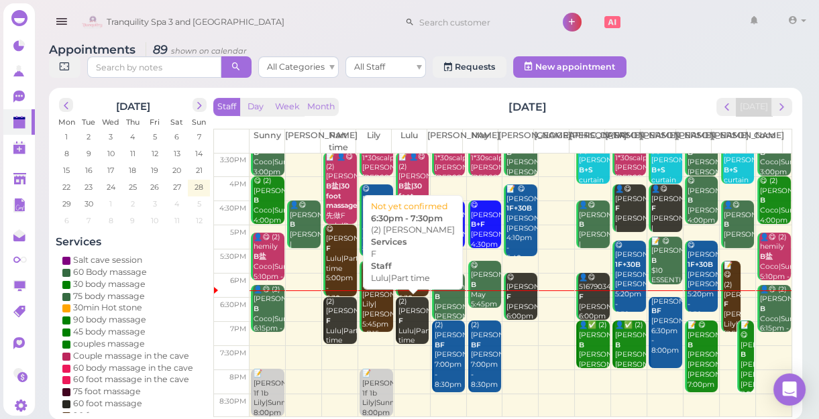
click at [401, 320] on div "(2) Larry F Lulu|Part time 6:30pm - 7:30pm" at bounding box center [414, 336] width 32 height 79
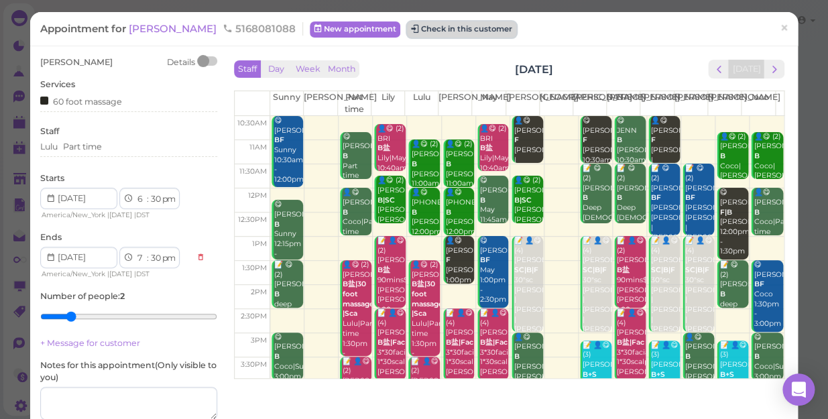
click at [407, 23] on button "Check in this customer" at bounding box center [461, 29] width 109 height 16
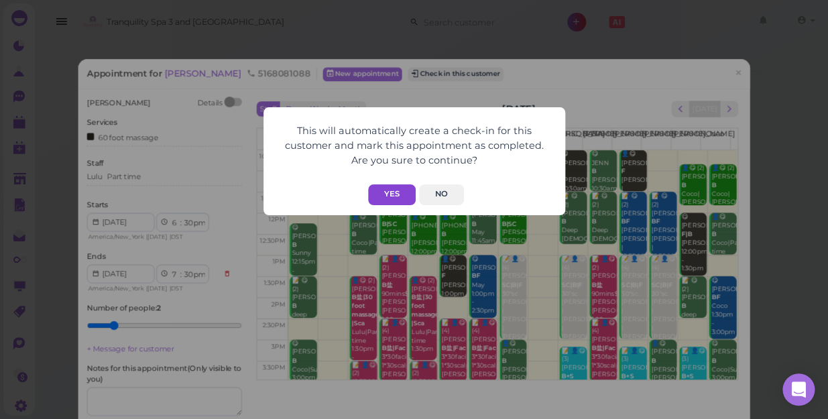
click at [390, 192] on button "Yes" at bounding box center [392, 194] width 48 height 21
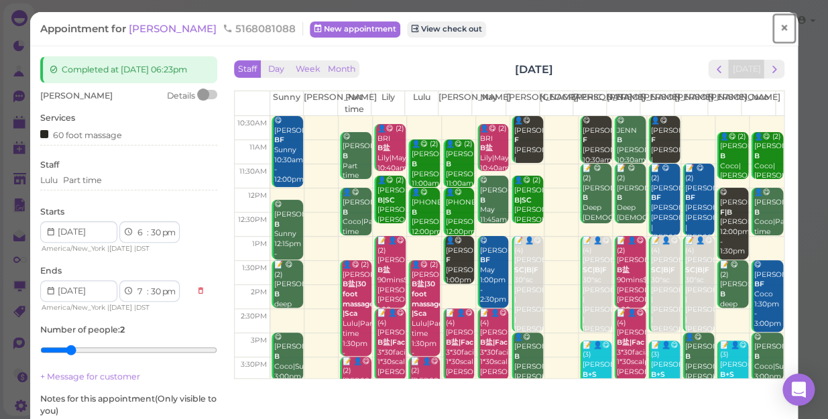
click at [780, 25] on span "×" at bounding box center [784, 28] width 9 height 19
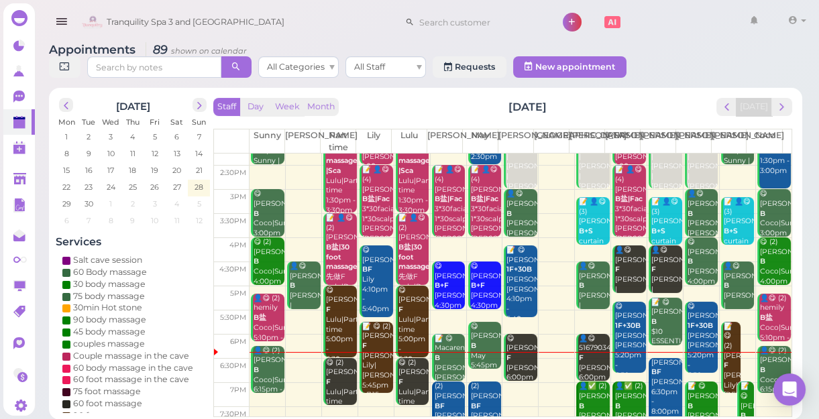
scroll to position [242, 0]
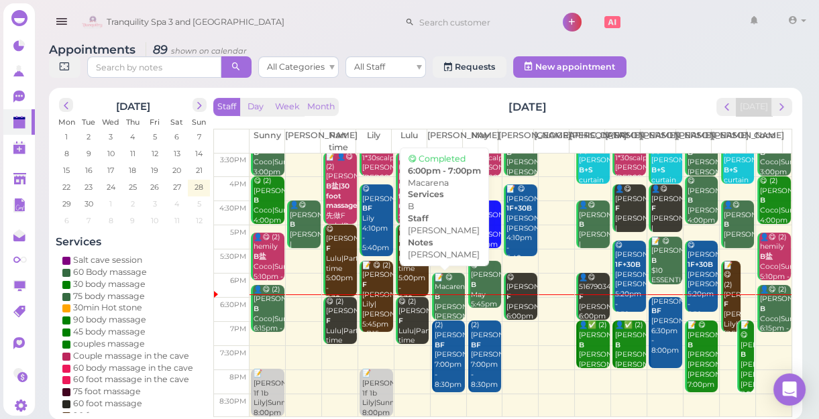
click at [452, 292] on div "📝 😋 Macarena B lisa Lisa 6:00pm - 7:00pm" at bounding box center [450, 312] width 32 height 79
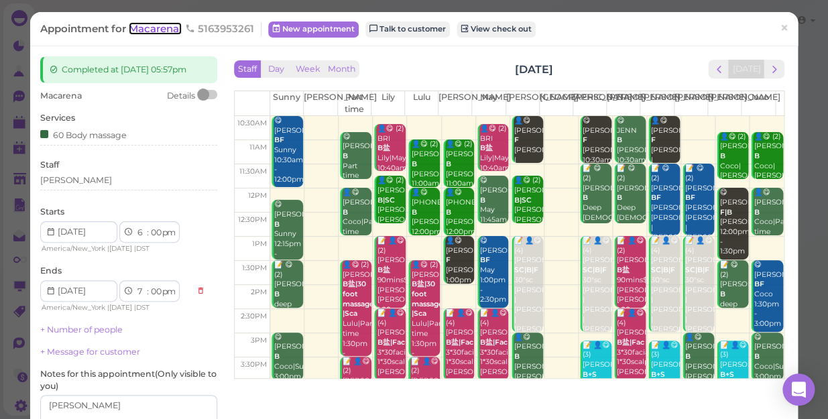
click at [164, 27] on span "Macarena" at bounding box center [155, 28] width 53 height 13
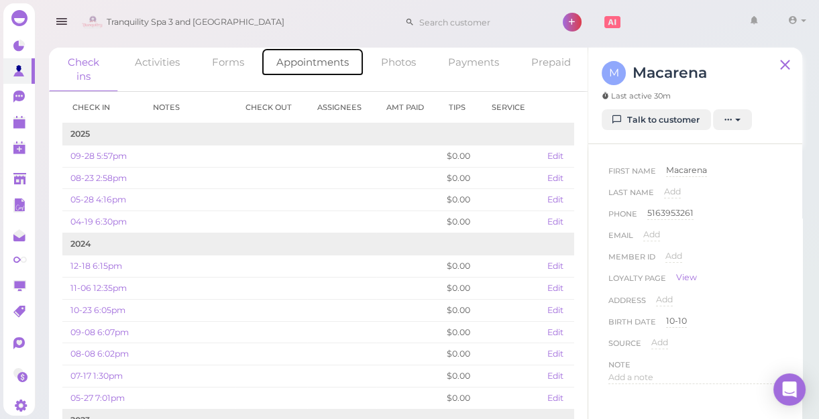
click at [316, 58] on link "Appointments" at bounding box center [312, 62] width 103 height 29
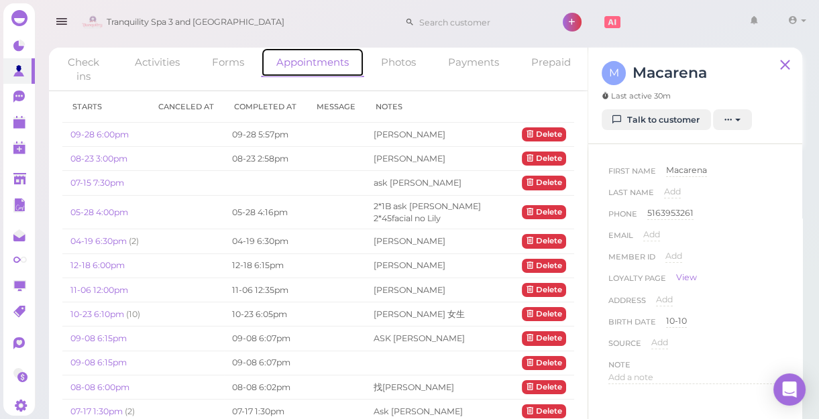
click at [302, 59] on link "Appointments" at bounding box center [312, 63] width 103 height 30
click at [106, 158] on link "08-23 3:00pm" at bounding box center [98, 159] width 57 height 10
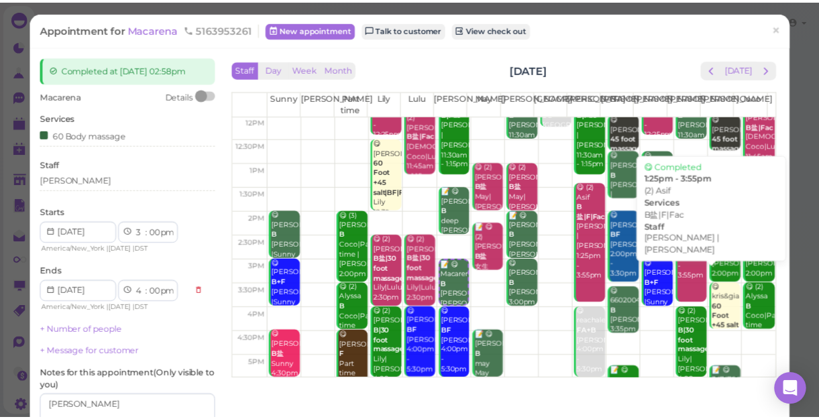
scroll to position [121, 0]
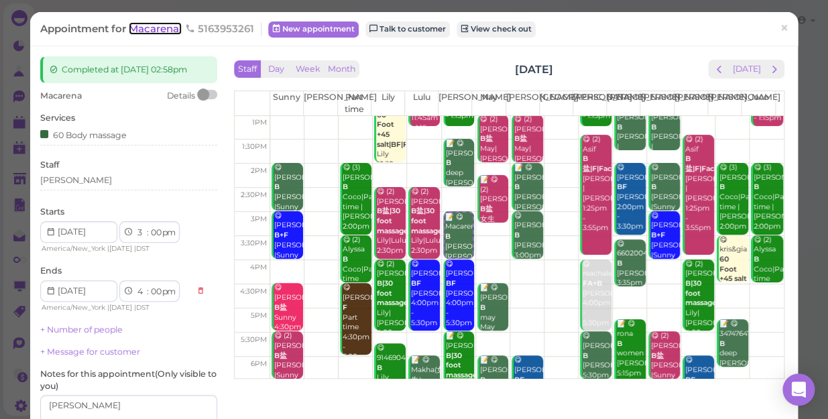
click at [148, 30] on span "Macarena" at bounding box center [155, 28] width 53 height 13
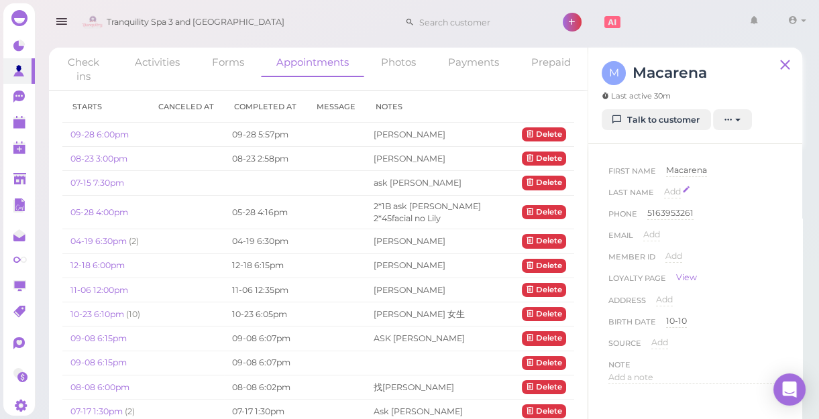
click at [675, 191] on span "Add" at bounding box center [672, 191] width 17 height 10
type input "n"
type input "不约人"
click at [683, 215] on button "Done" at bounding box center [680, 216] width 30 height 14
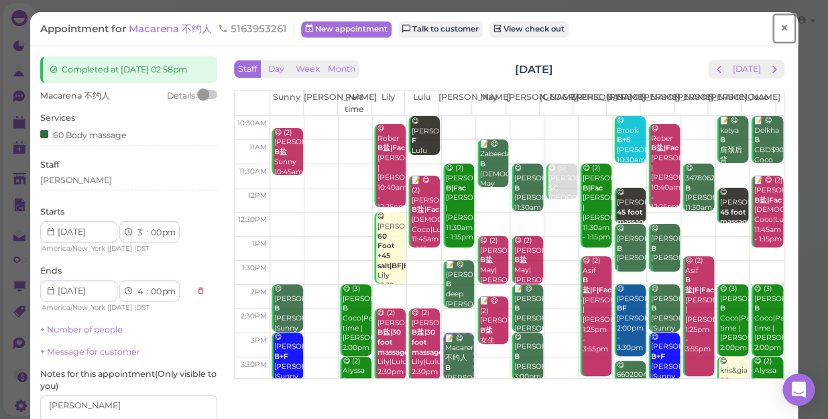
click at [780, 25] on span "×" at bounding box center [784, 28] width 9 height 19
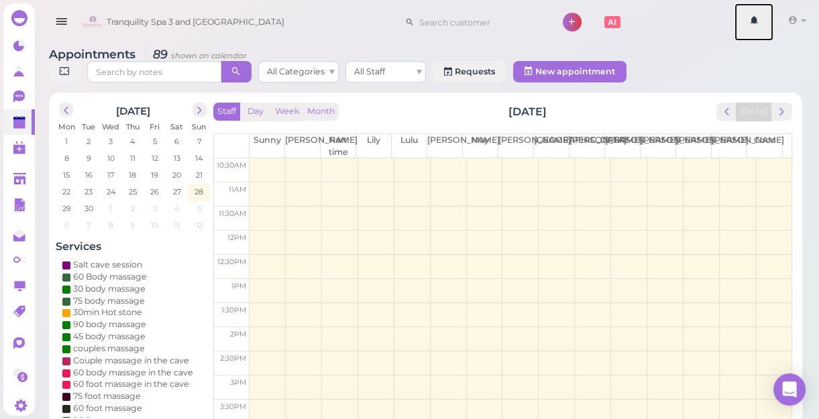
click at [777, 25] on ul "1 Account Refer Friends Billings Logout" at bounding box center [777, 22] width 87 height 38
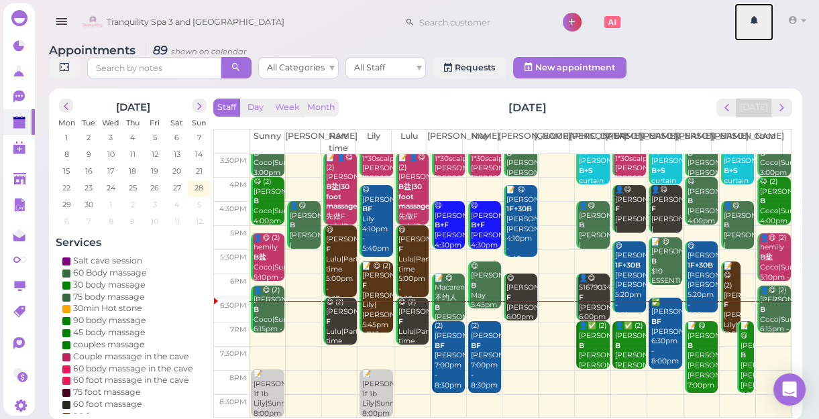
scroll to position [5, 0]
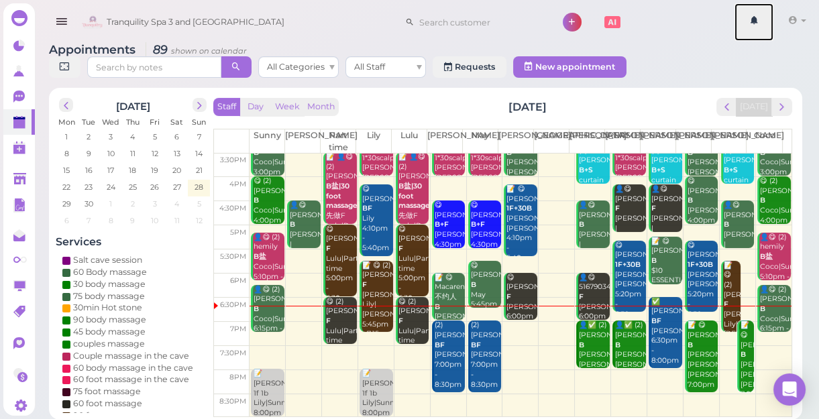
click at [410, 351] on td at bounding box center [520, 358] width 542 height 24
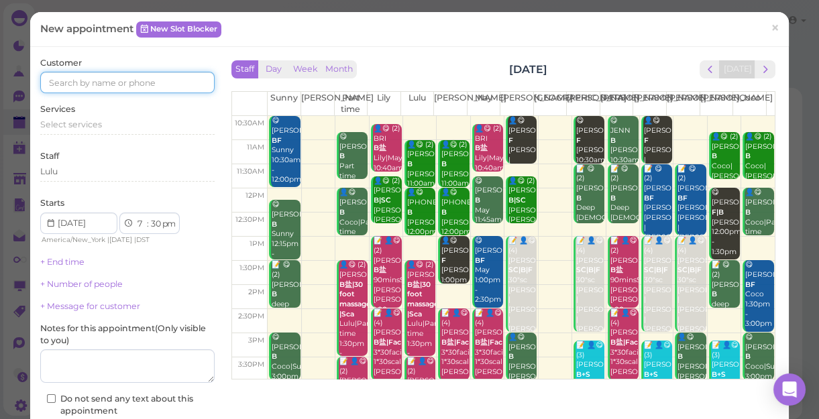
click at [152, 84] on input at bounding box center [127, 82] width 174 height 21
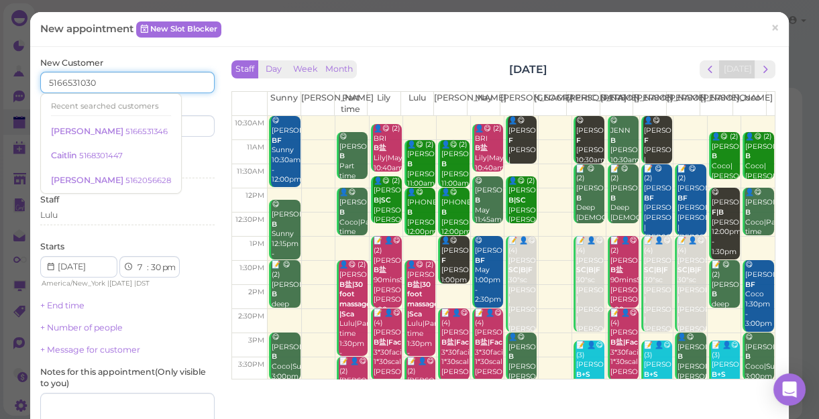
type input "5166531030"
click at [193, 123] on input at bounding box center [173, 125] width 84 height 21
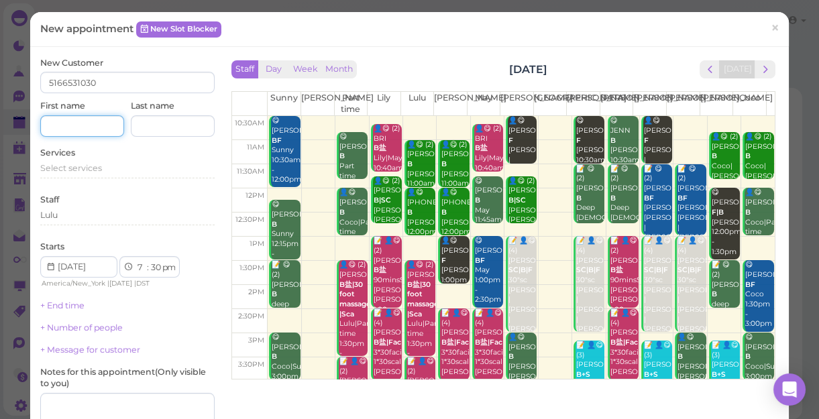
click at [82, 122] on input at bounding box center [82, 125] width 84 height 21
type input "karma"
click at [75, 163] on span "Select services" at bounding box center [71, 168] width 62 height 10
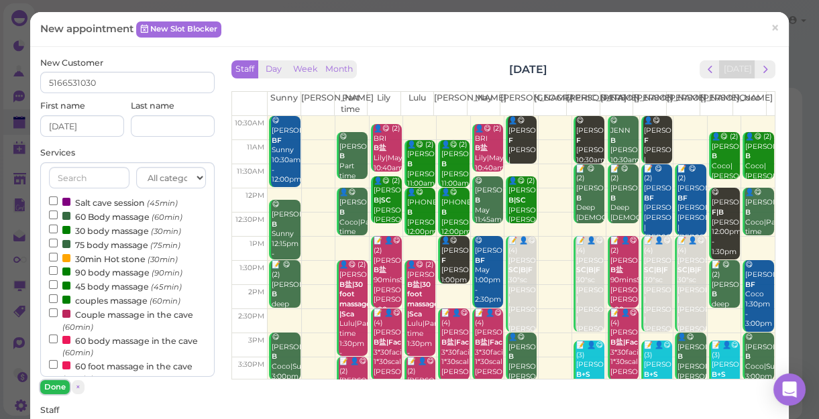
click at [54, 386] on button "Done" at bounding box center [55, 387] width 30 height 14
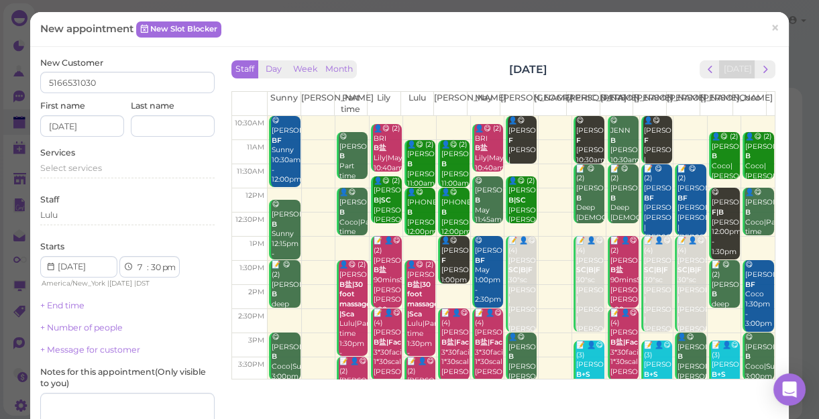
click at [81, 219] on div "Lulu" at bounding box center [127, 215] width 174 height 12
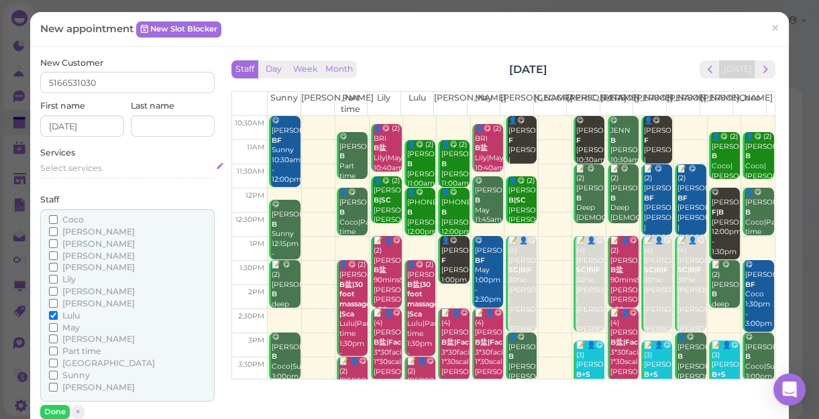
click at [89, 166] on span "Select services" at bounding box center [71, 168] width 62 height 10
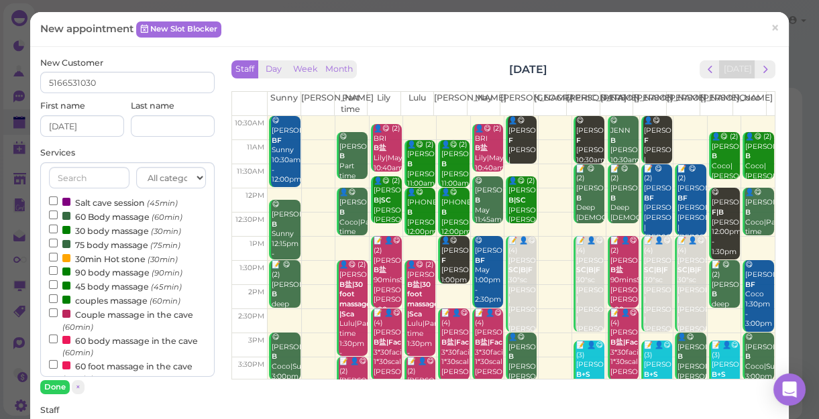
click at [119, 302] on label "couples massage (60min)" at bounding box center [114, 300] width 131 height 14
click at [58, 302] on input "couples massage (60min)" at bounding box center [53, 298] width 9 height 9
click at [52, 388] on button "Done" at bounding box center [55, 387] width 30 height 14
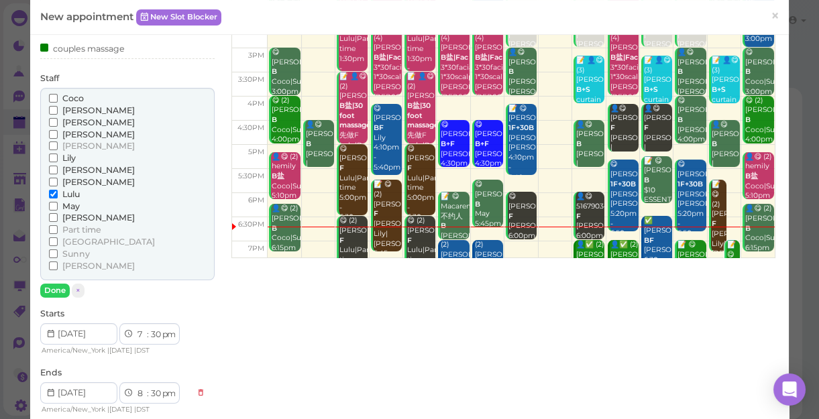
scroll to position [242, 0]
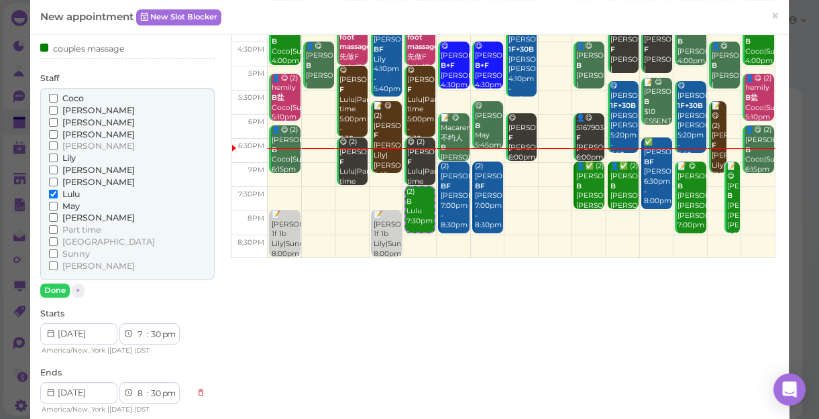
click at [83, 227] on span "Part time" at bounding box center [81, 230] width 39 height 10
click at [58, 227] on input "Part time" at bounding box center [53, 229] width 9 height 9
click at [56, 288] on button "Done" at bounding box center [55, 291] width 30 height 14
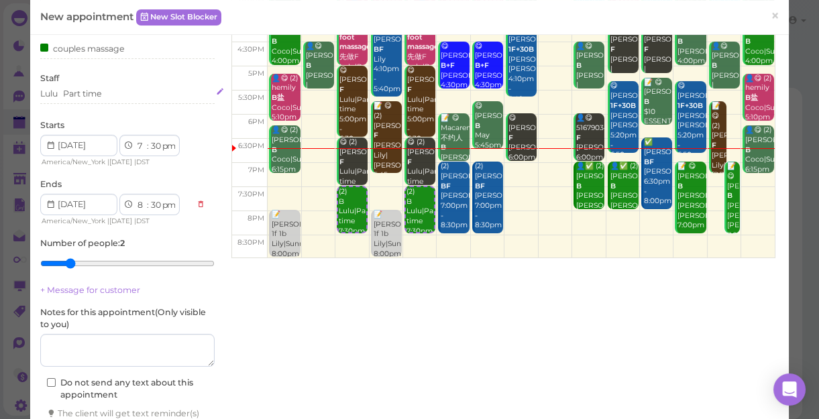
click at [124, 97] on div "Lulu Part time" at bounding box center [127, 94] width 174 height 12
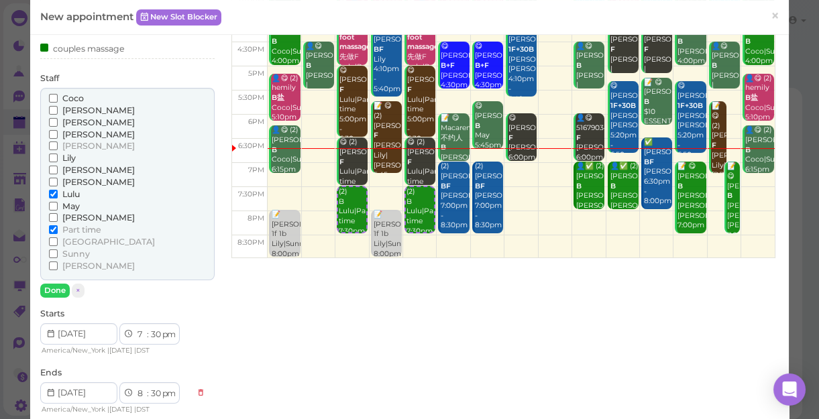
click at [80, 254] on span "Sunny" at bounding box center [75, 254] width 27 height 10
click at [58, 254] on input "Sunny" at bounding box center [53, 253] width 9 height 9
click at [83, 229] on span "Part time" at bounding box center [81, 230] width 39 height 10
click at [58, 229] on input "Part time" at bounding box center [53, 229] width 9 height 9
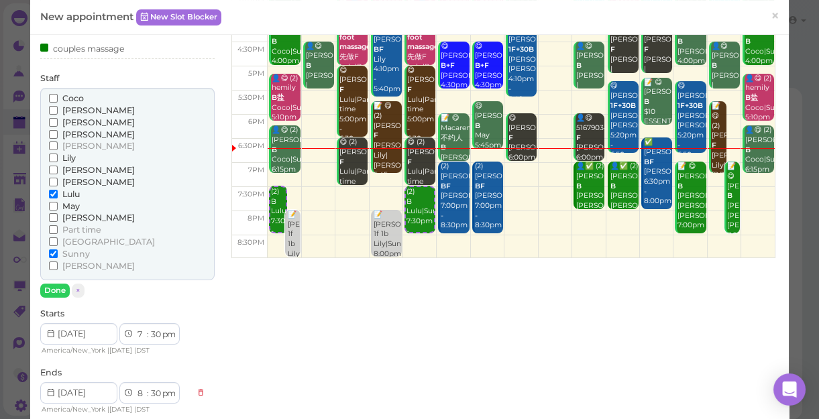
click at [65, 156] on span "Lily" at bounding box center [68, 158] width 13 height 10
click at [58, 156] on input "Lily" at bounding box center [53, 158] width 9 height 9
click at [66, 192] on span "Lulu" at bounding box center [70, 194] width 17 height 10
click at [58, 192] on input "Lulu" at bounding box center [53, 194] width 9 height 9
click at [76, 216] on span "[PERSON_NAME]" at bounding box center [98, 218] width 72 height 10
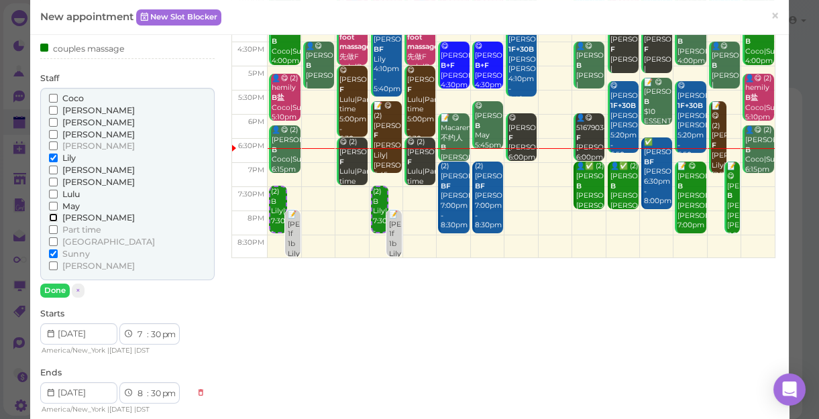
click at [58, 216] on input "[PERSON_NAME]" at bounding box center [53, 217] width 9 height 9
click at [60, 162] on label "Lily" at bounding box center [62, 158] width 27 height 12
click at [58, 162] on input "Lily" at bounding box center [53, 158] width 9 height 9
click at [68, 153] on span "Lily" at bounding box center [68, 158] width 13 height 10
click at [58, 154] on input "Lily" at bounding box center [53, 158] width 9 height 9
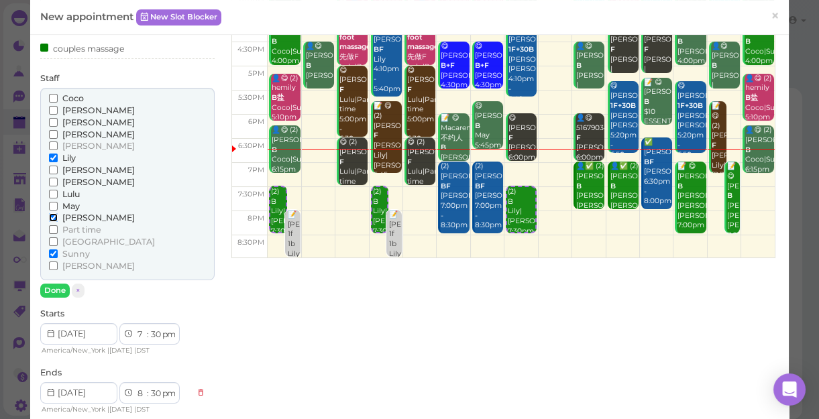
click at [54, 215] on input "[PERSON_NAME]" at bounding box center [53, 217] width 9 height 9
click at [55, 288] on button "Done" at bounding box center [55, 291] width 30 height 14
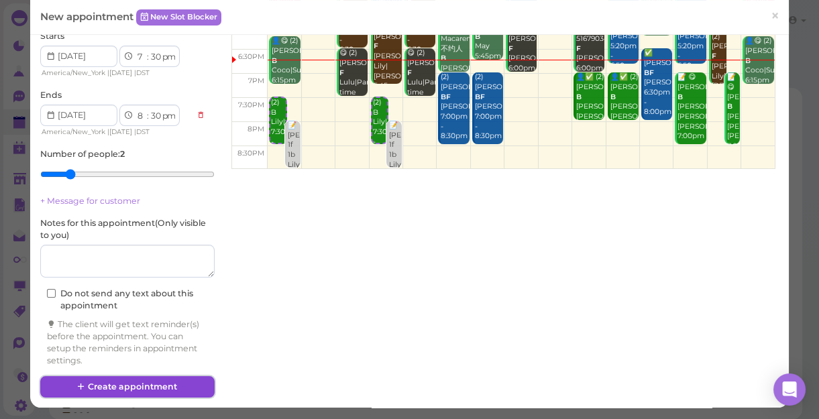
click at [113, 382] on button "Create appointment" at bounding box center [127, 386] width 174 height 21
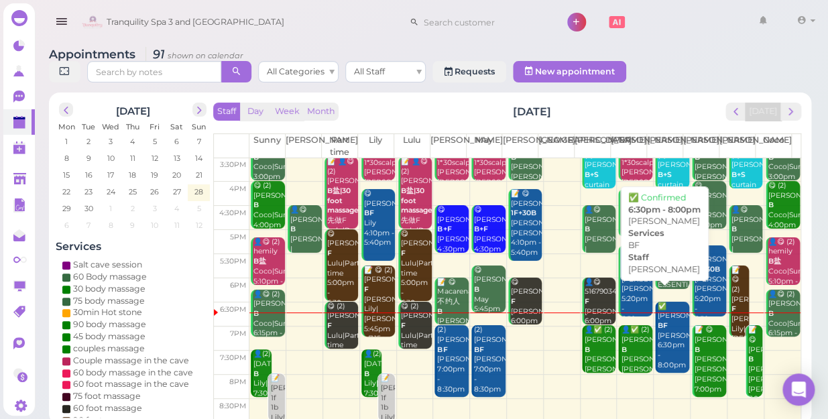
click at [663, 333] on div "✅ Billy BF Emily 6:30pm - 8:00pm" at bounding box center [673, 336] width 32 height 69
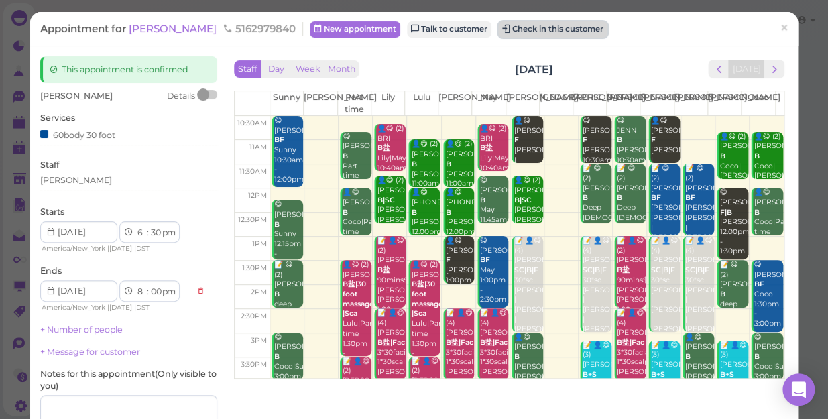
click at [510, 27] on button "Check in this customer" at bounding box center [552, 29] width 109 height 16
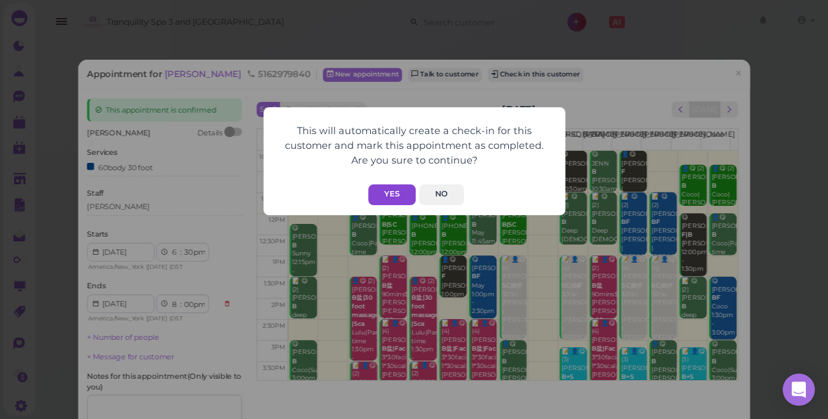
click at [392, 197] on button "Yes" at bounding box center [392, 194] width 48 height 21
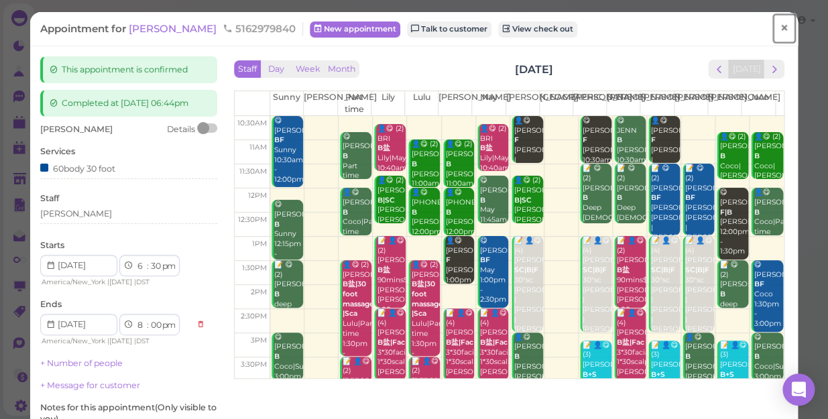
click at [780, 26] on span "×" at bounding box center [784, 28] width 9 height 19
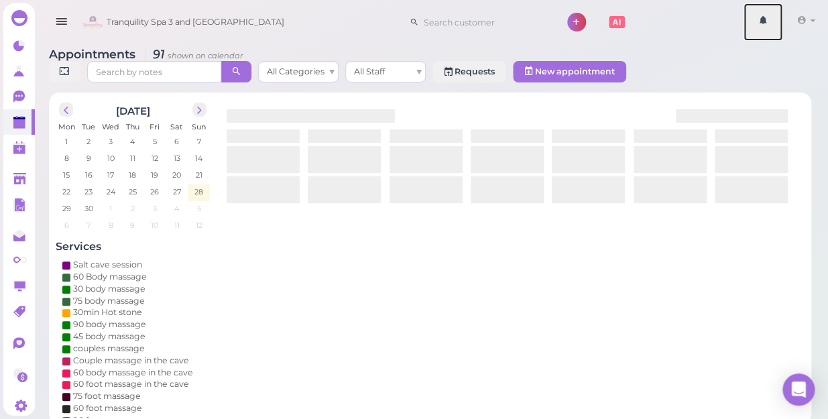
click at [772, 26] on link at bounding box center [763, 22] width 39 height 38
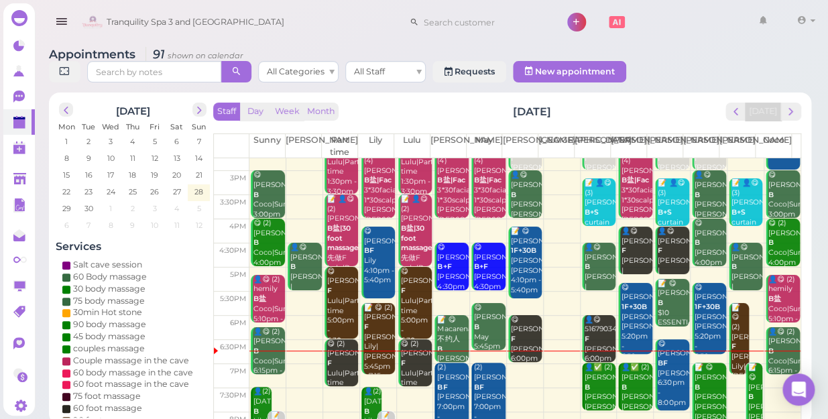
scroll to position [242, 0]
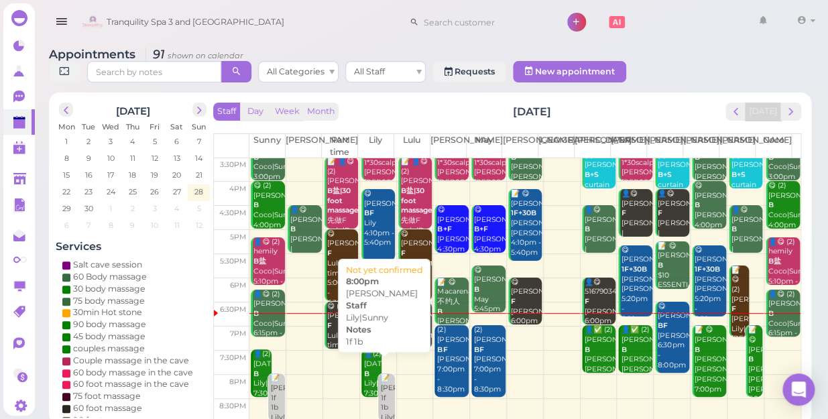
click at [382, 396] on div "📝 Elizabeth webber 1f 1b Lily|Sunny 8:00pm" at bounding box center [387, 403] width 15 height 59
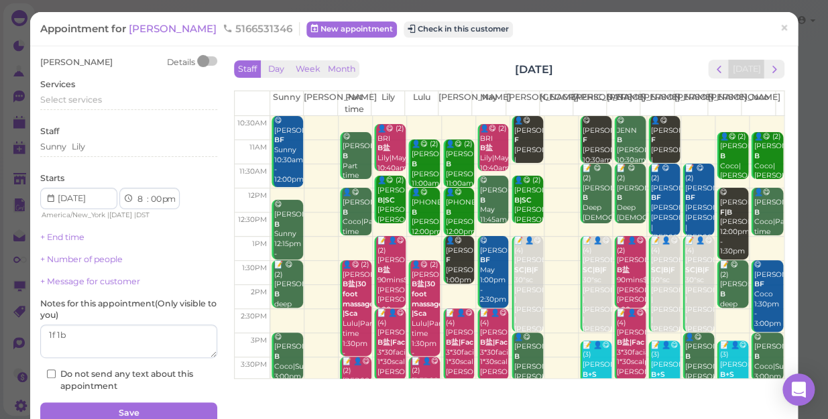
click at [101, 138] on div "Staff Sunny Lily" at bounding box center [128, 143] width 177 height 37
click at [105, 147] on div "Sunny Lily" at bounding box center [128, 147] width 177 height 12
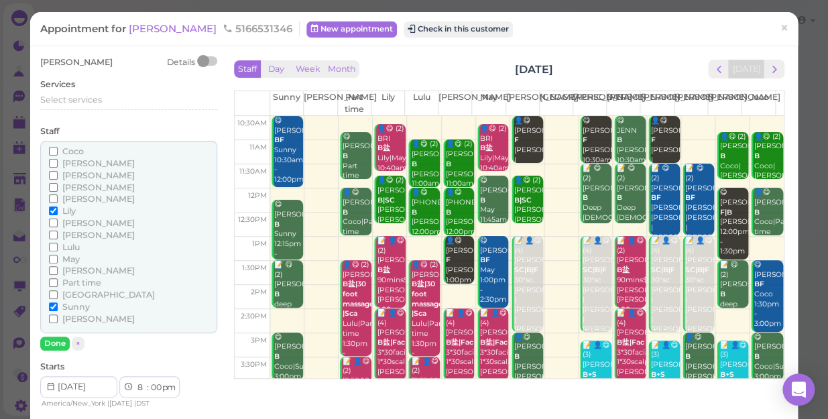
click at [80, 176] on span "[PERSON_NAME]" at bounding box center [98, 175] width 72 height 10
click at [58, 176] on input "[PERSON_NAME]" at bounding box center [53, 175] width 9 height 9
click at [73, 221] on span "[PERSON_NAME]" at bounding box center [98, 223] width 72 height 10
click at [58, 221] on input "[PERSON_NAME]" at bounding box center [53, 223] width 9 height 9
click at [67, 209] on span "Lily" at bounding box center [68, 211] width 13 height 10
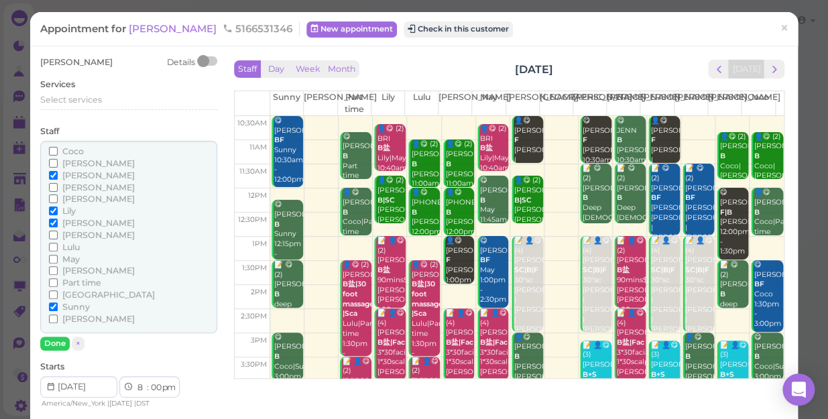
click at [58, 209] on input "Lily" at bounding box center [53, 211] width 9 height 9
click at [54, 304] on input "Sunny" at bounding box center [53, 306] width 9 height 9
click at [55, 340] on button "Done" at bounding box center [55, 344] width 30 height 14
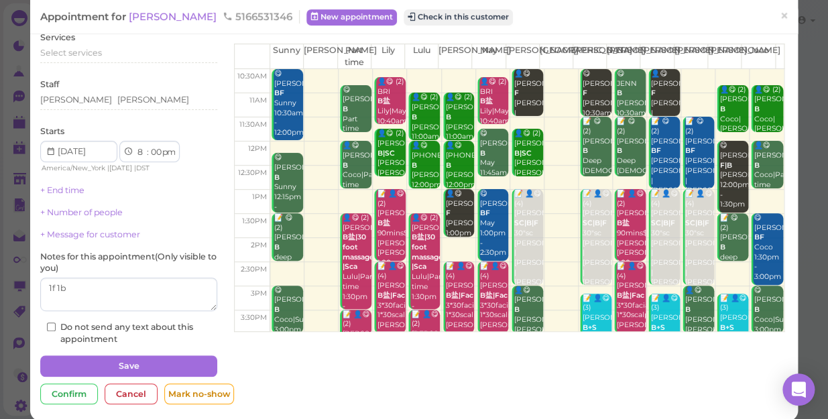
scroll to position [60, 0]
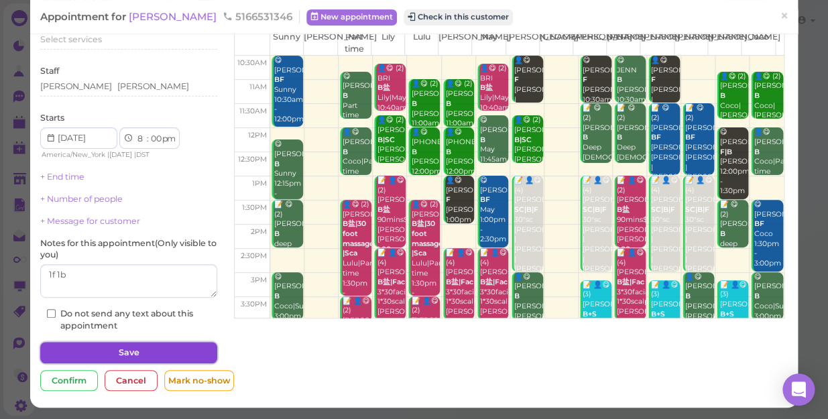
click at [105, 350] on button "Save" at bounding box center [128, 352] width 177 height 21
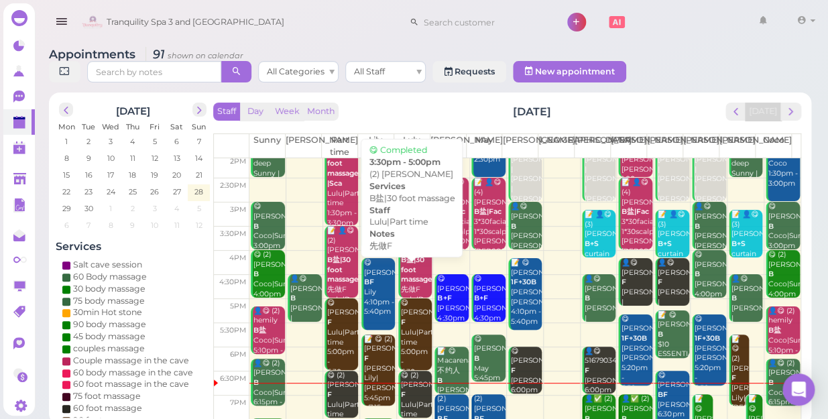
scroll to position [242, 0]
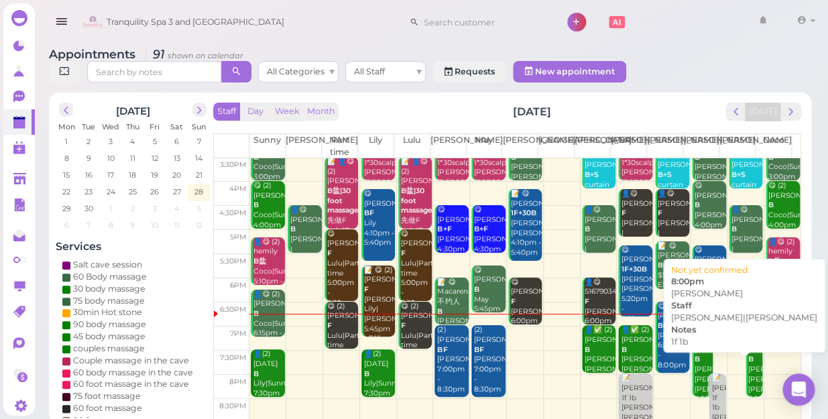
click at [711, 391] on div "📝 Elizabeth webber 1f 1b Helen|Linda 8:00pm" at bounding box center [718, 408] width 15 height 69
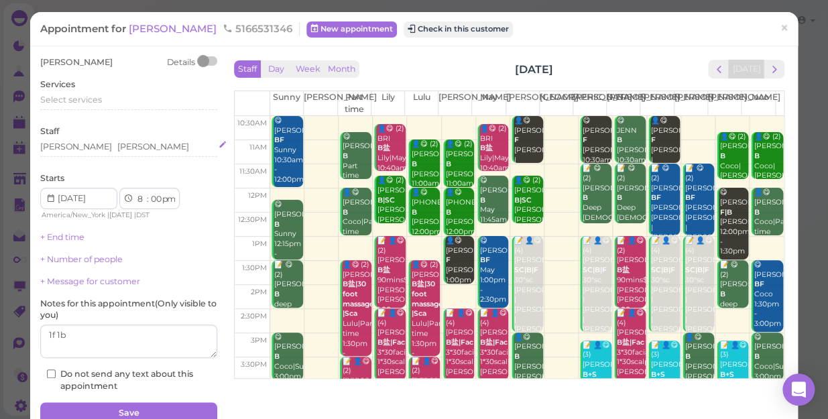
click at [127, 150] on div "Helen Linda" at bounding box center [128, 147] width 177 height 12
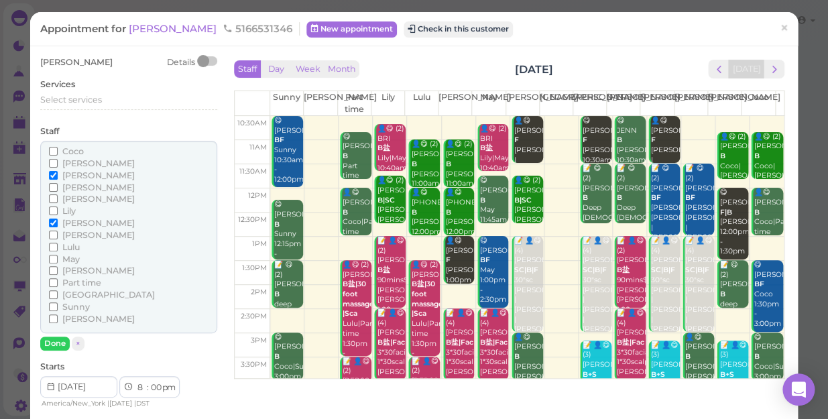
click at [82, 188] on span "[PERSON_NAME]" at bounding box center [98, 187] width 72 height 10
click at [58, 188] on input "[PERSON_NAME]" at bounding box center [53, 187] width 9 height 9
click at [76, 221] on span "[PERSON_NAME]" at bounding box center [98, 223] width 72 height 10
click at [58, 221] on input "[PERSON_NAME]" at bounding box center [53, 223] width 9 height 9
click at [60, 340] on button "Done" at bounding box center [55, 344] width 30 height 14
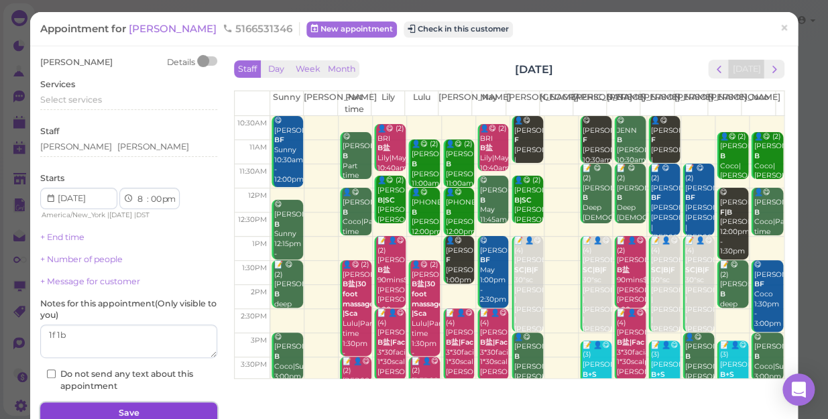
click at [129, 412] on button "Save" at bounding box center [128, 412] width 177 height 21
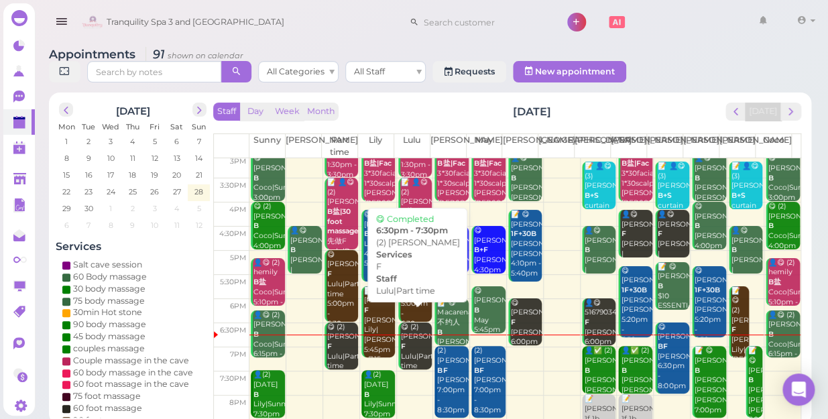
scroll to position [242, 0]
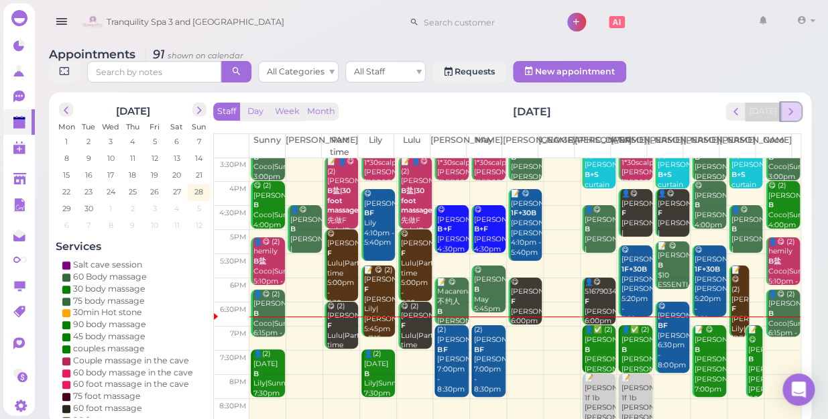
click at [793, 105] on span "next" at bounding box center [791, 111] width 13 height 13
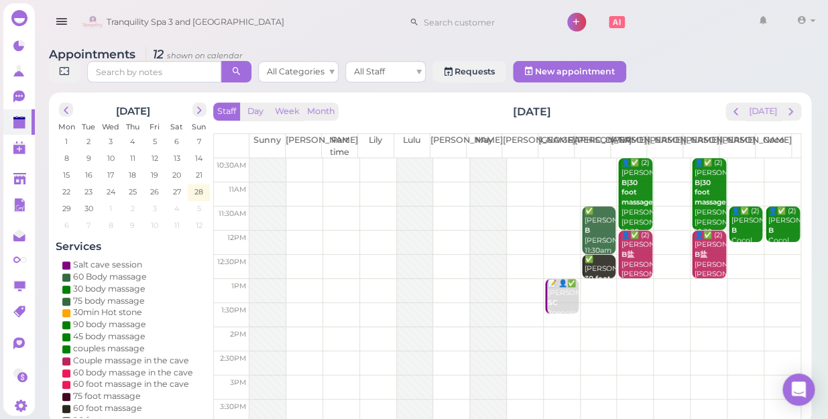
click at [362, 376] on td at bounding box center [524, 388] width 551 height 24
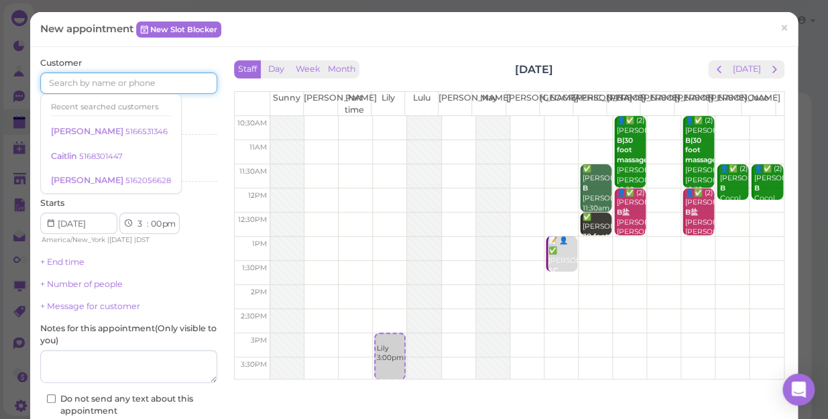
click at [124, 80] on input at bounding box center [128, 82] width 177 height 21
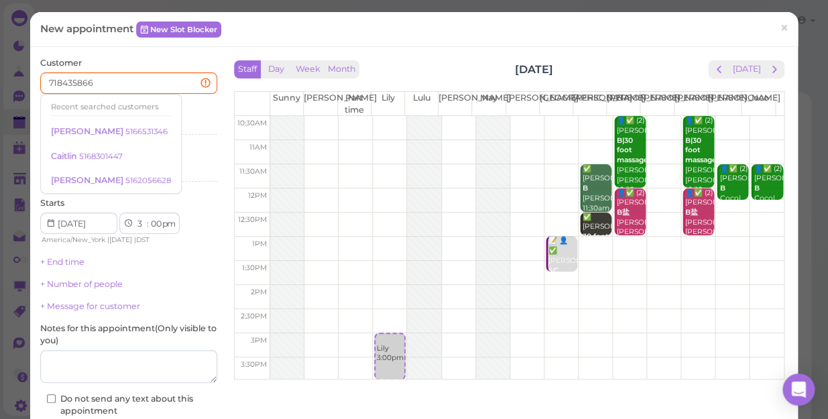
click at [201, 117] on div "Services Select services" at bounding box center [128, 122] width 177 height 37
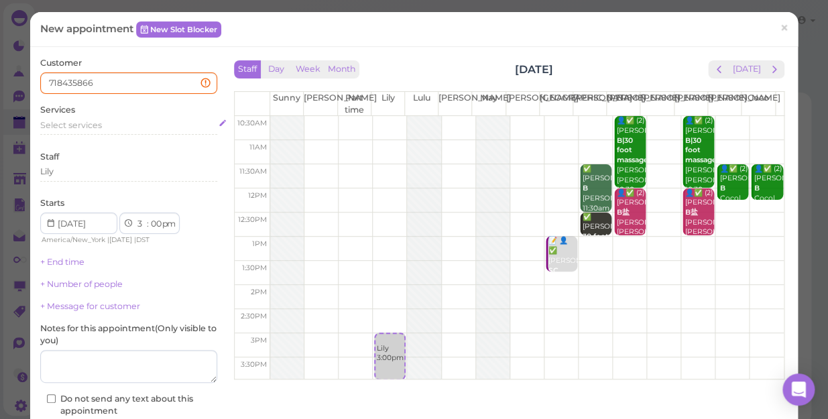
click at [110, 126] on div "Select services" at bounding box center [128, 125] width 177 height 12
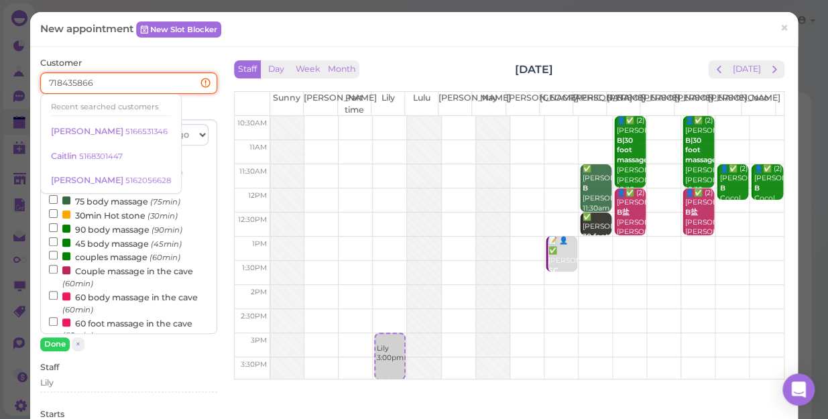
click at [68, 79] on input "718435866" at bounding box center [128, 82] width 177 height 21
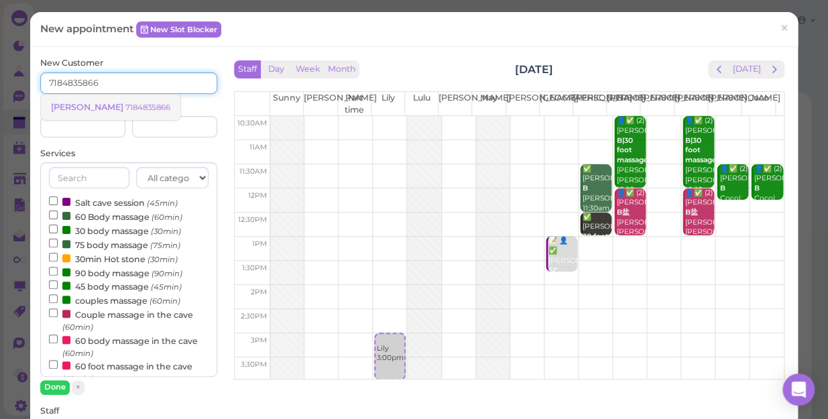
type input "7184835866"
click at [125, 109] on small "7184835866" at bounding box center [147, 107] width 45 height 9
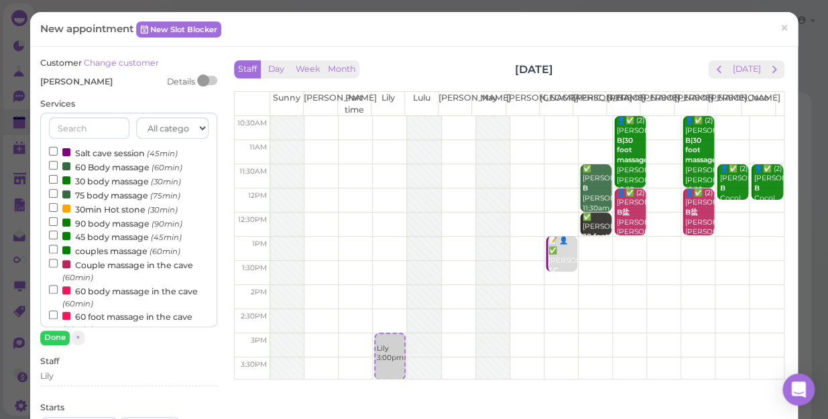
click at [110, 225] on label "90 body massage (90min)" at bounding box center [115, 223] width 133 height 14
click at [58, 225] on input "90 body massage (90min)" at bounding box center [53, 221] width 9 height 9
click at [100, 181] on label "30 body massage (30min)" at bounding box center [115, 181] width 132 height 14
click at [58, 181] on input "30 body massage (30min)" at bounding box center [53, 179] width 9 height 9
select select "5"
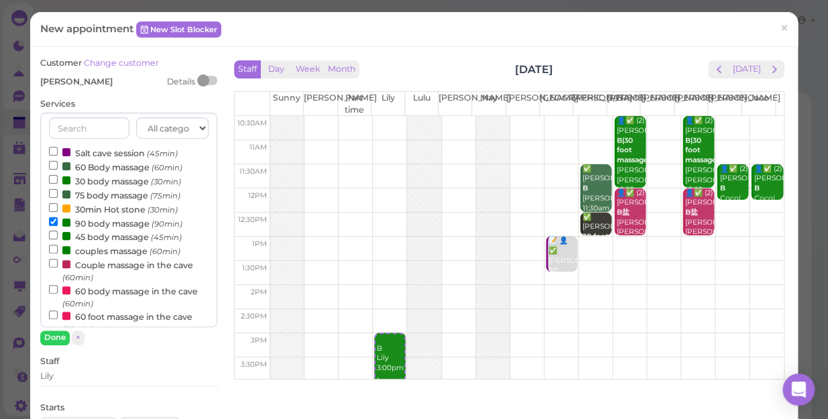
select select "00"
click at [55, 336] on button "Done" at bounding box center [55, 338] width 30 height 14
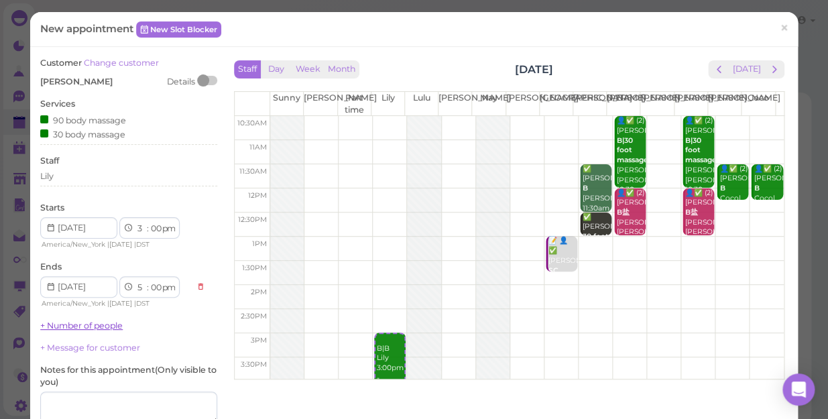
click at [92, 329] on link "+ Number of people" at bounding box center [81, 326] width 82 height 10
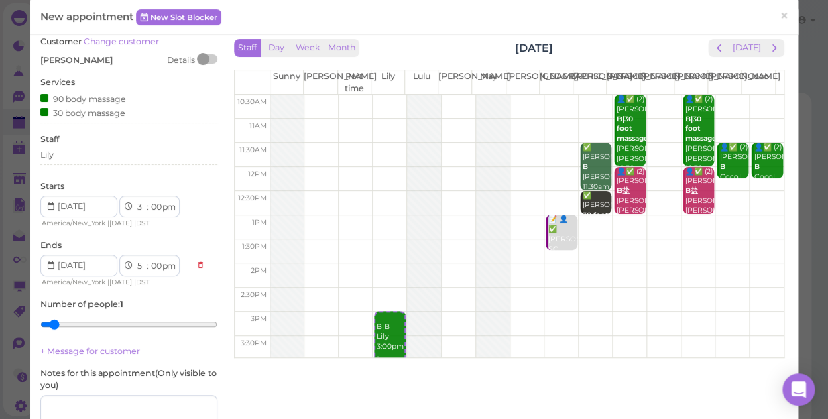
scroll to position [60, 0]
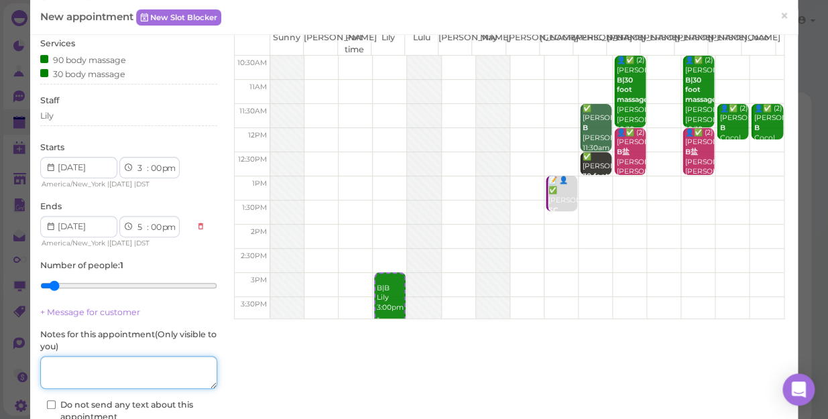
click at [119, 363] on textarea at bounding box center [128, 373] width 177 height 34
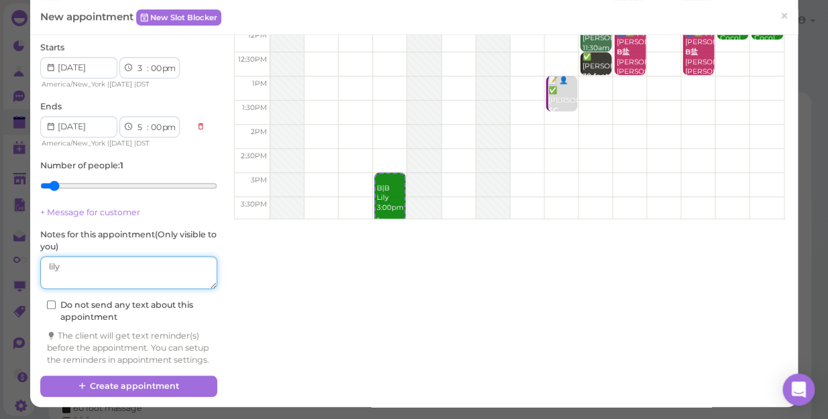
scroll to position [172, 0]
type textarea "lily"
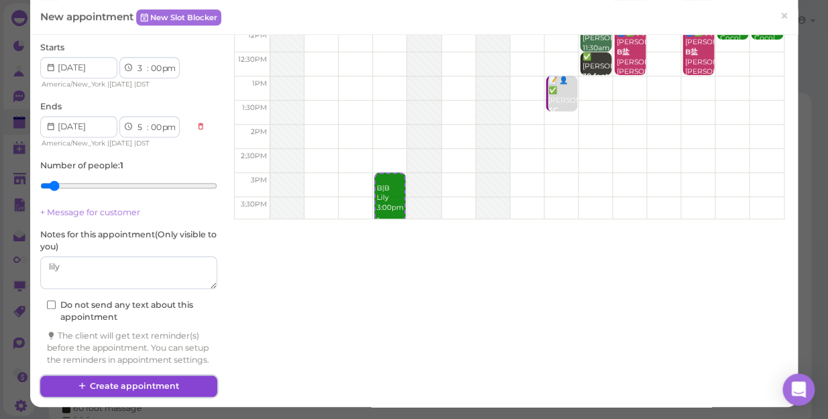
click at [121, 388] on button "Create appointment" at bounding box center [128, 386] width 177 height 21
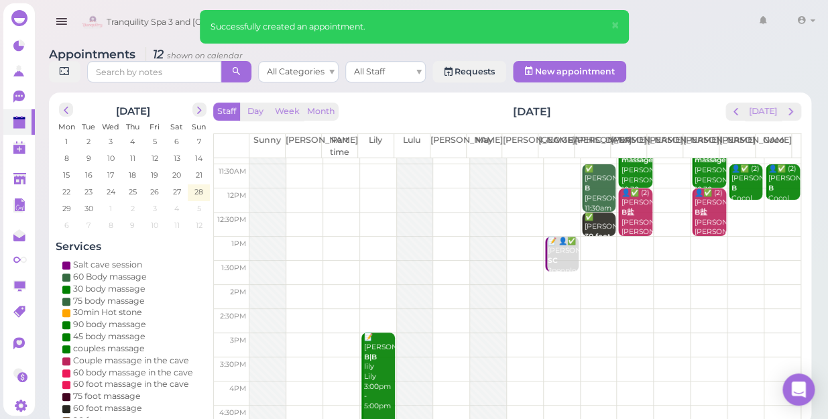
scroll to position [182, 0]
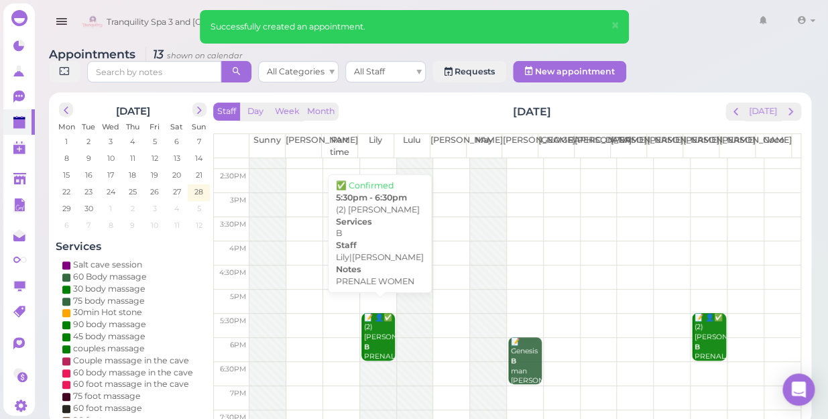
click at [368, 336] on div "📝 👤✅ (2) SHUNN B PRENALE WOMEN Lily|Linda 5:30pm - 6:30pm" at bounding box center [380, 367] width 32 height 109
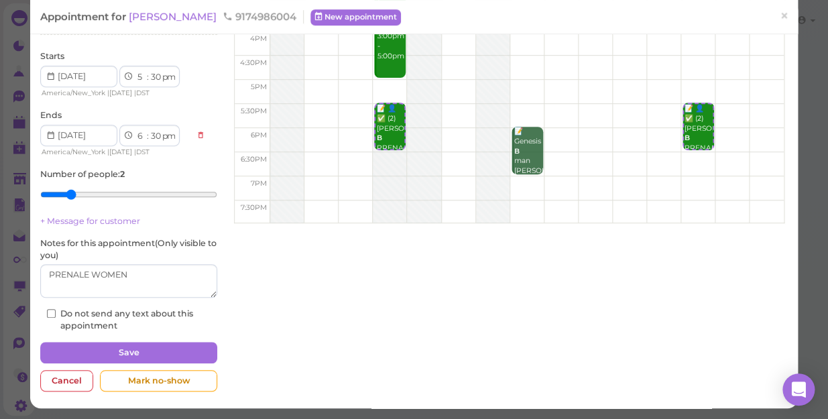
scroll to position [235, 0]
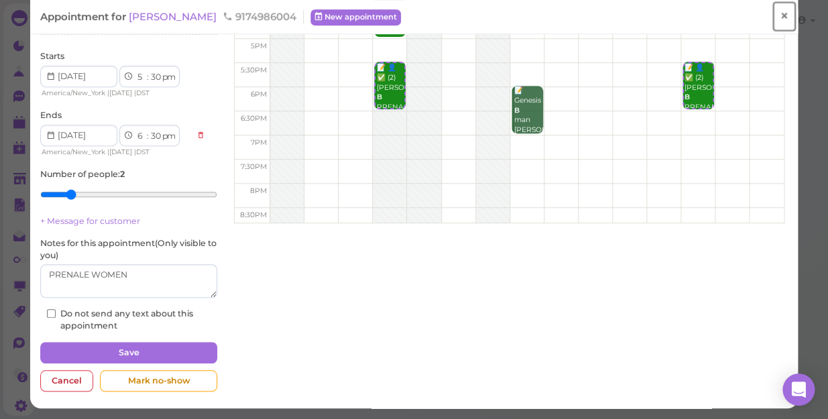
click at [780, 13] on span "×" at bounding box center [784, 16] width 9 height 19
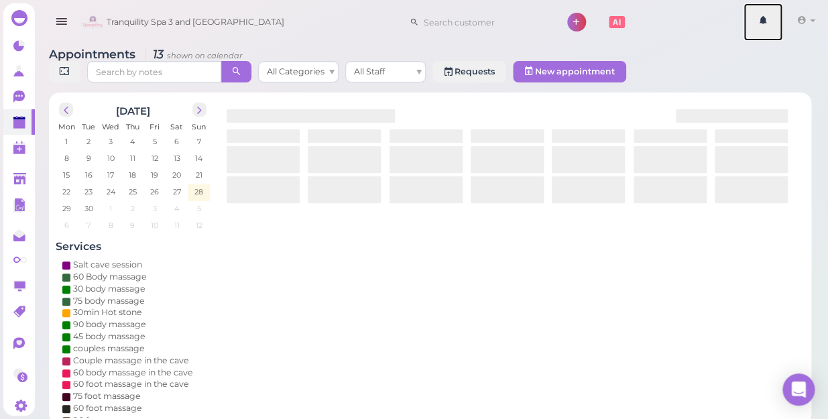
click at [773, 13] on link at bounding box center [763, 22] width 39 height 38
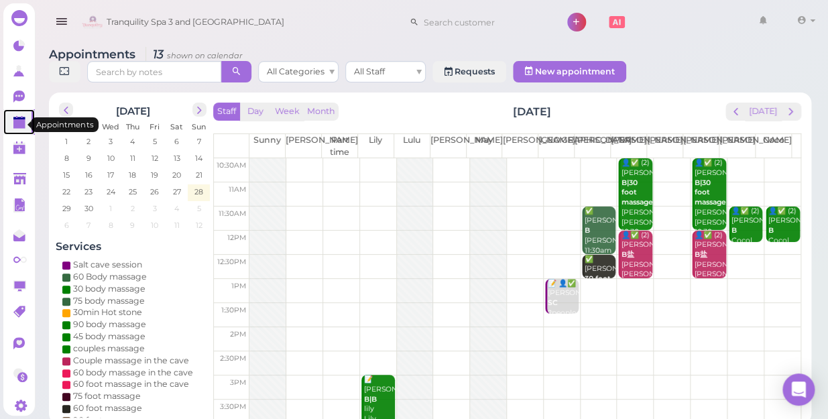
click at [19, 123] on polygon at bounding box center [19, 123] width 12 height 9
click at [19, 127] on polygon at bounding box center [19, 123] width 12 height 9
click at [20, 124] on polygon at bounding box center [19, 123] width 12 height 9
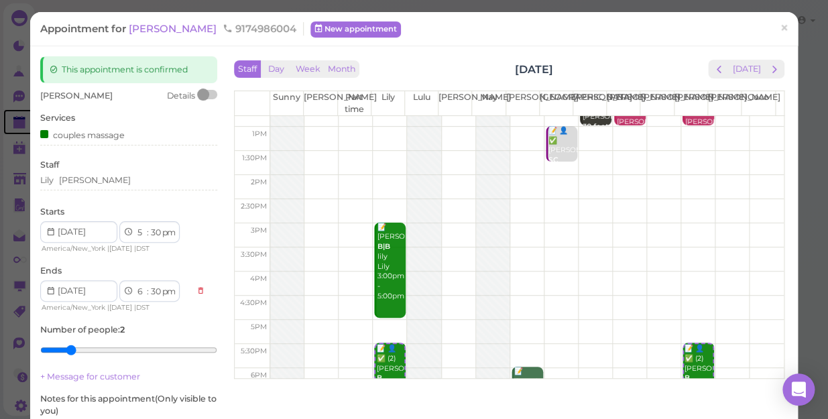
scroll to position [242, 0]
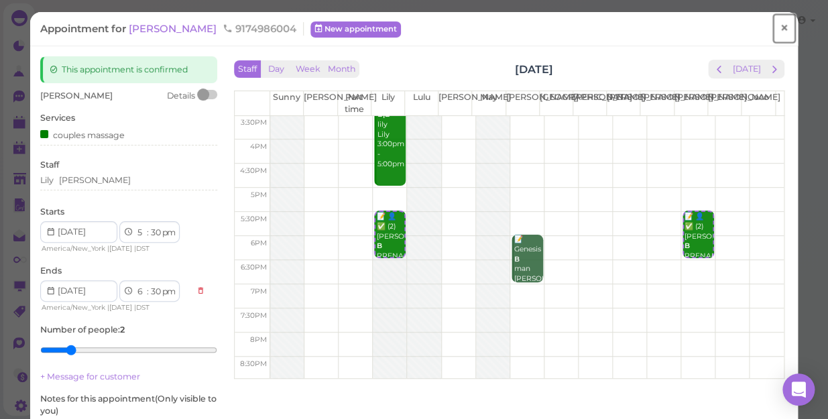
click at [780, 25] on span "×" at bounding box center [784, 28] width 9 height 19
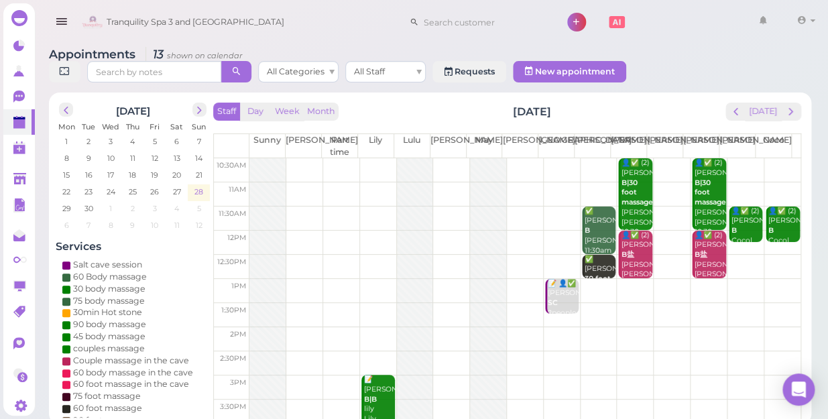
click at [201, 186] on span "28" at bounding box center [198, 192] width 11 height 12
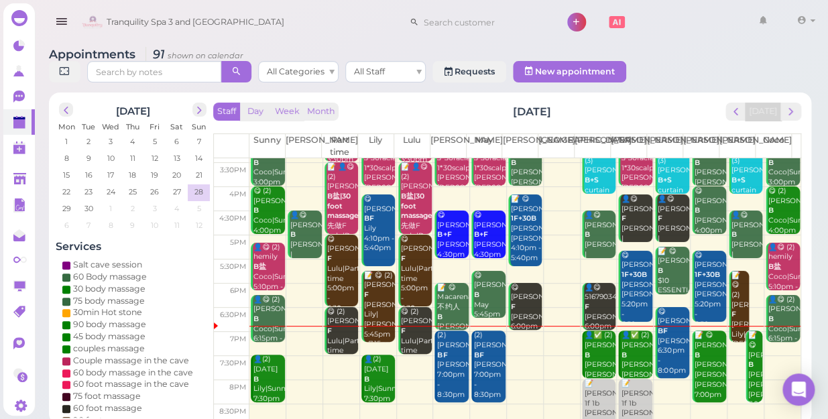
scroll to position [242, 0]
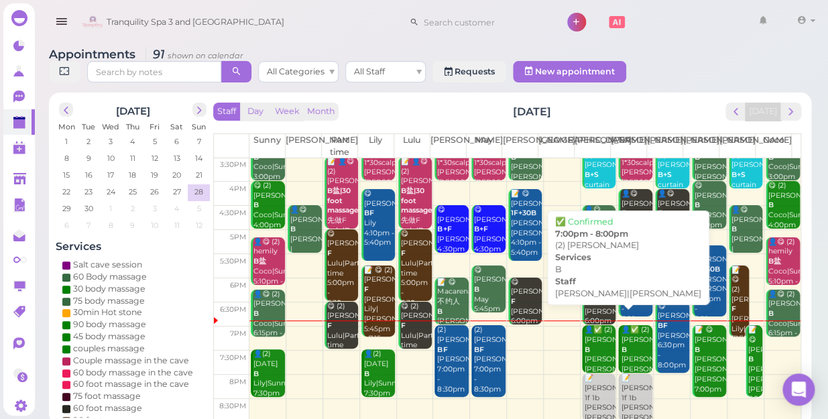
click at [592, 341] on div "👤✅ (2) Nicole LoVerde B Helen|Jessica 7:00pm - 8:00pm" at bounding box center [600, 364] width 32 height 79
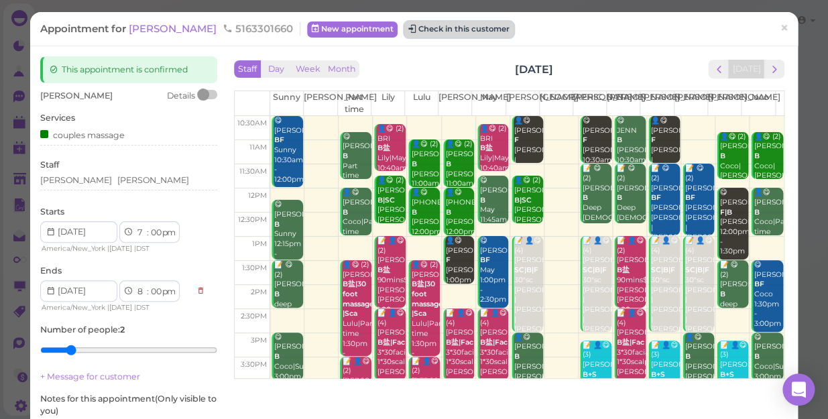
click at [447, 32] on button "Check in this customer" at bounding box center [458, 29] width 109 height 16
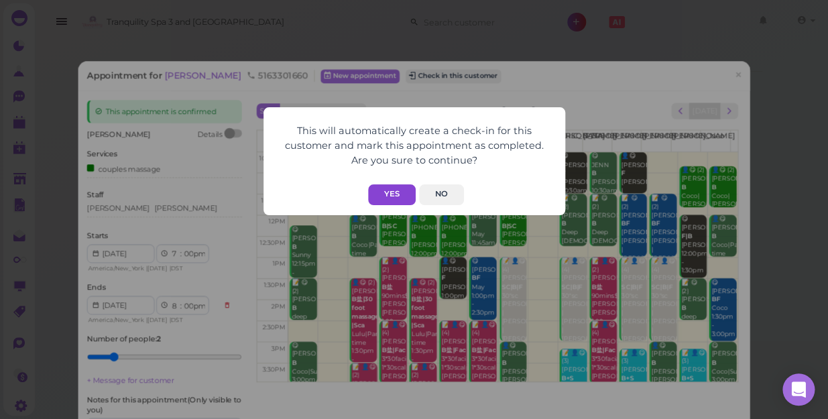
click at [401, 194] on button "Yes" at bounding box center [392, 194] width 48 height 21
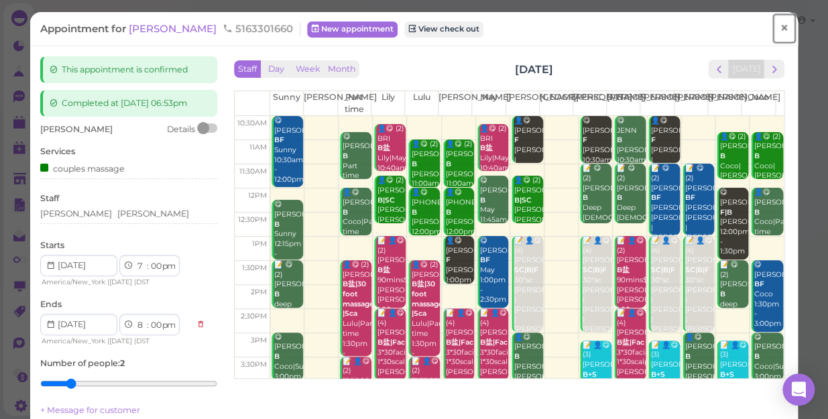
click at [780, 29] on span "×" at bounding box center [784, 28] width 9 height 19
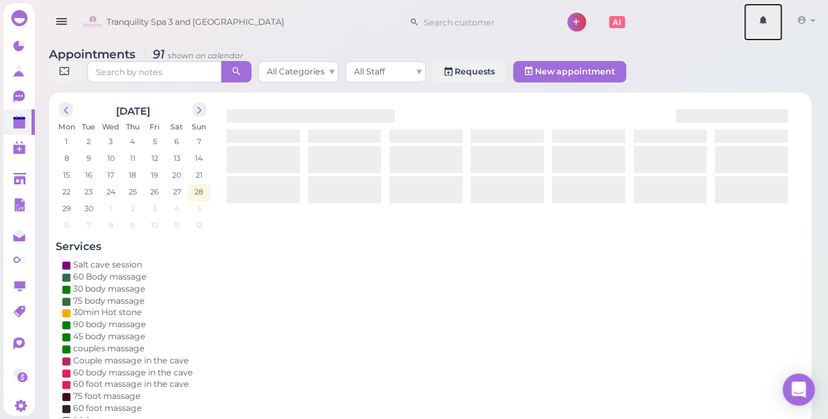
click at [777, 29] on link at bounding box center [763, 22] width 39 height 38
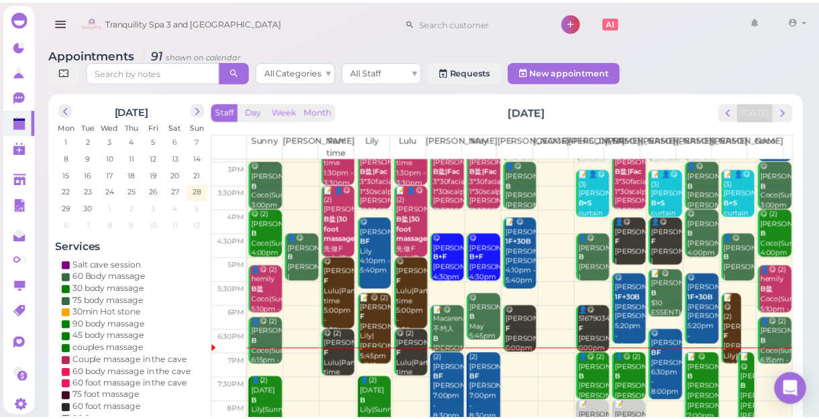
scroll to position [242, 0]
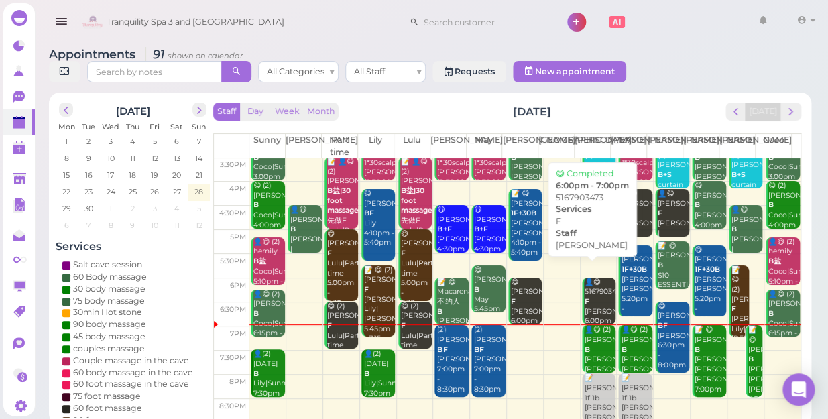
click at [591, 297] on div "👤😋 5167903473 F Jessica 6:00pm - 7:00pm" at bounding box center [600, 312] width 32 height 69
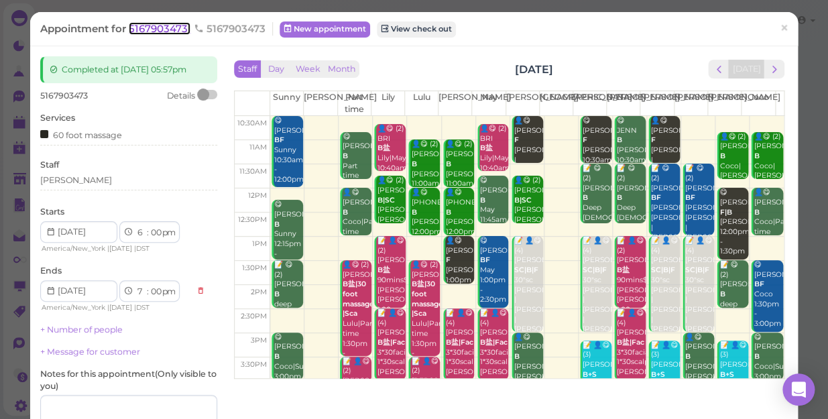
click at [166, 30] on span "5167903473" at bounding box center [160, 28] width 62 height 13
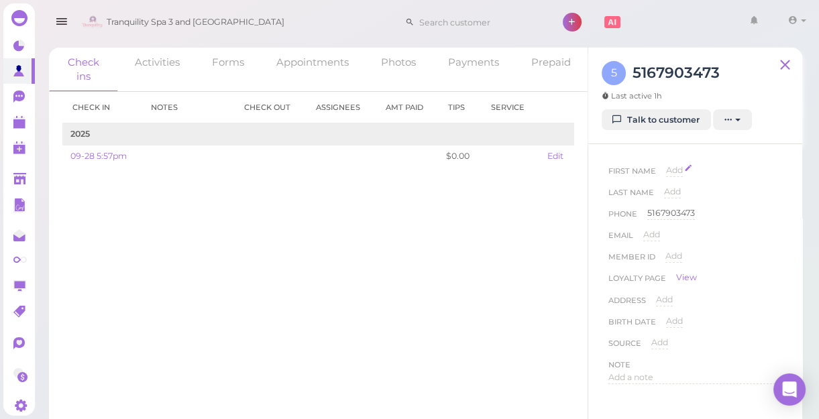
click at [675, 167] on span "Add" at bounding box center [674, 170] width 17 height 10
type input "laura"
click at [685, 191] on button "Done" at bounding box center [682, 194] width 30 height 14
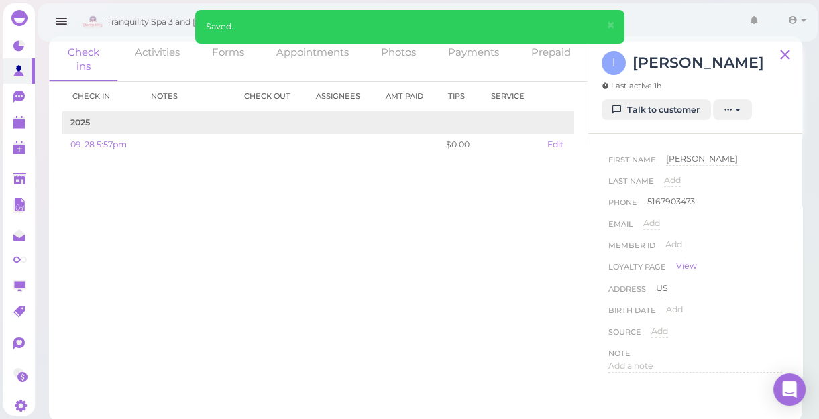
scroll to position [14, 0]
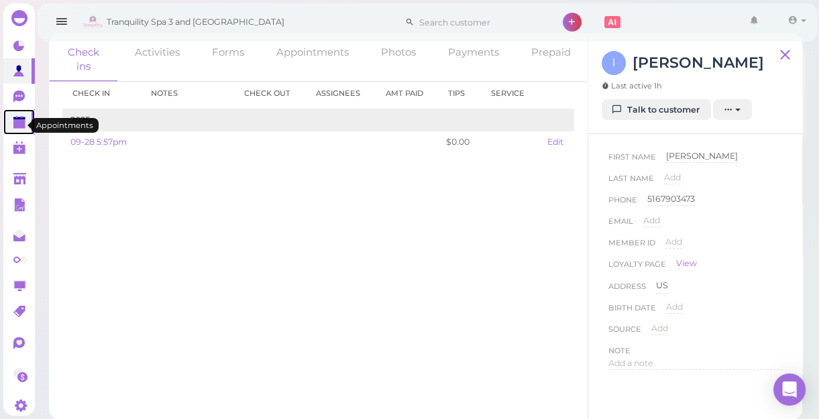
click at [16, 123] on polygon at bounding box center [19, 123] width 12 height 9
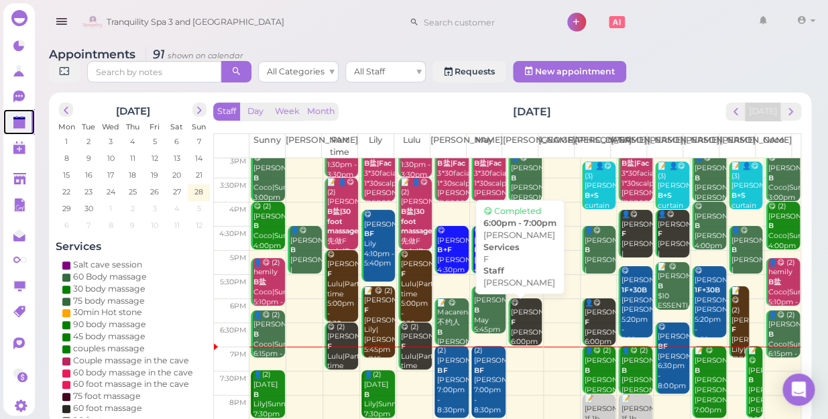
scroll to position [242, 0]
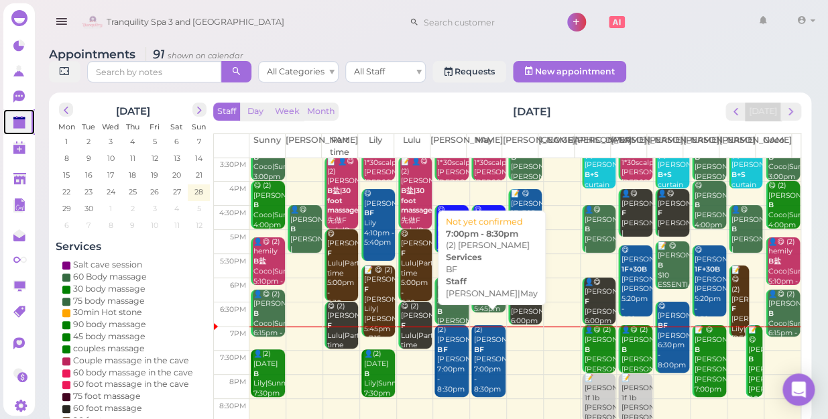
click at [484, 347] on div "(2) Caitlin BF Lisa|May 7:00pm - 8:30pm" at bounding box center [489, 359] width 32 height 69
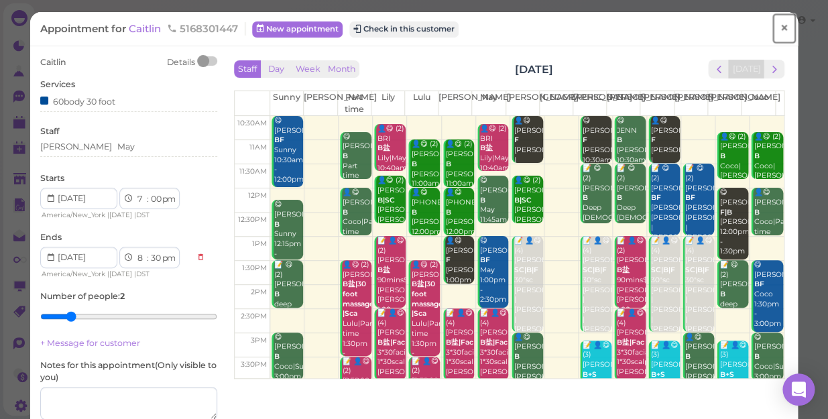
click at [780, 26] on span "×" at bounding box center [784, 28] width 9 height 19
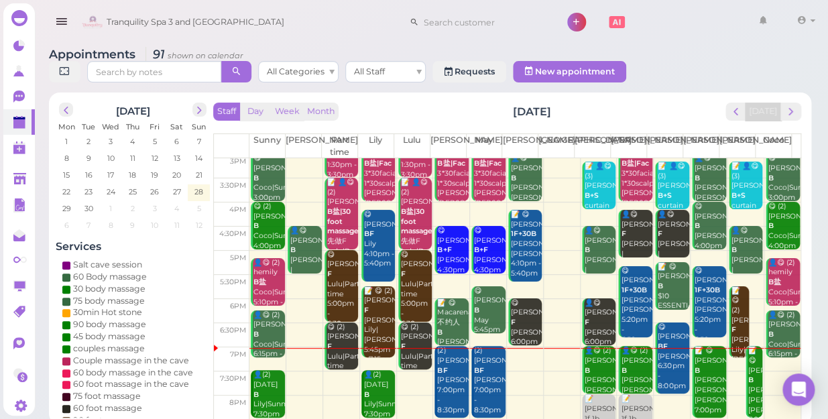
scroll to position [242, 0]
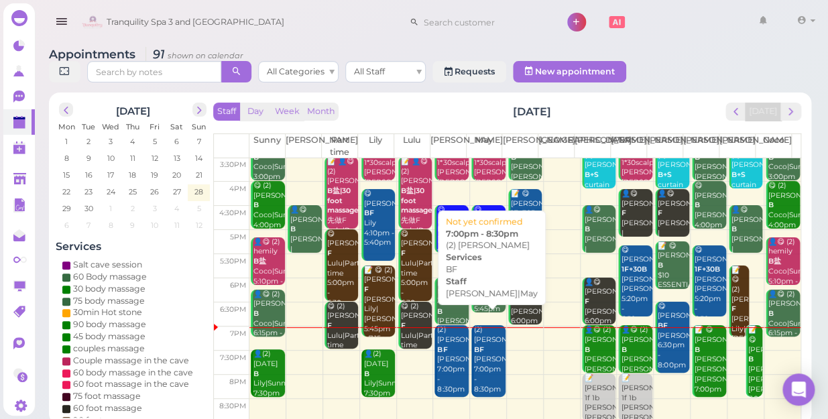
click at [477, 349] on div "(2) Caitlin BF Lisa|May 7:00pm - 8:30pm" at bounding box center [489, 359] width 32 height 69
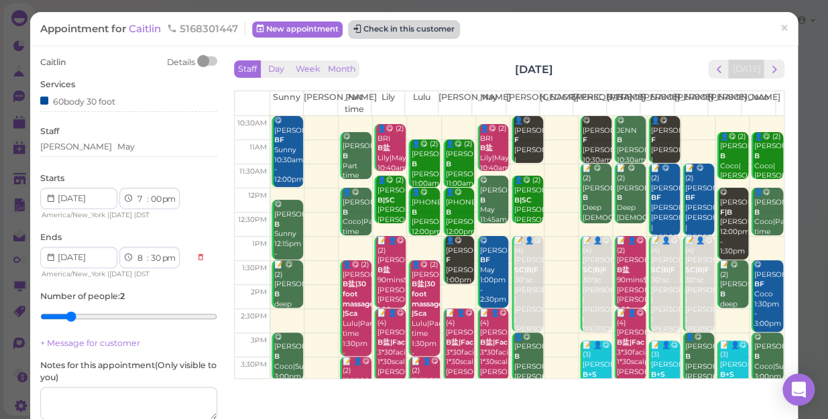
click at [412, 31] on button "Check in this customer" at bounding box center [403, 29] width 109 height 16
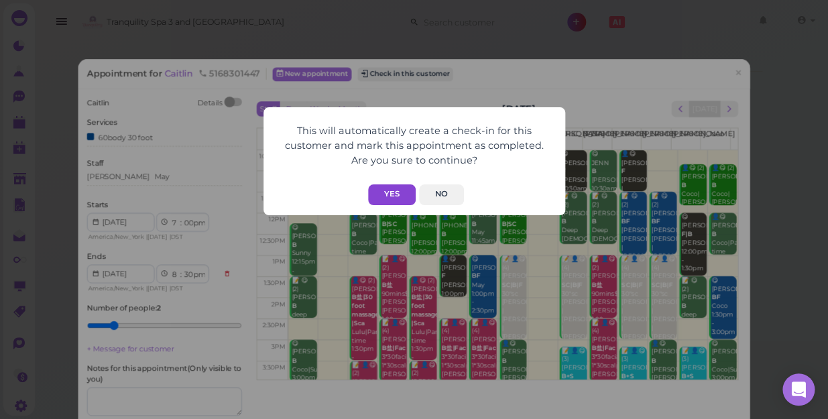
click at [396, 194] on button "Yes" at bounding box center [392, 194] width 48 height 21
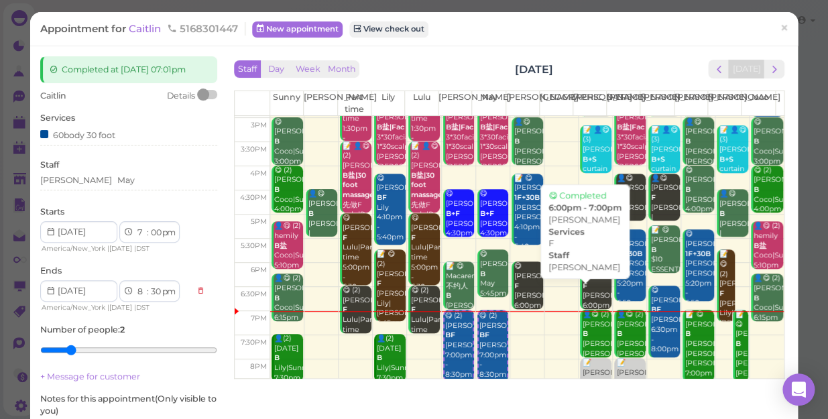
scroll to position [242, 0]
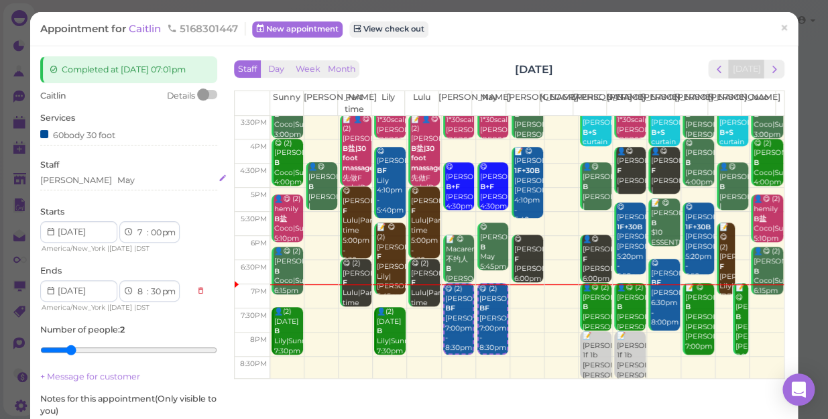
click at [103, 183] on div "Lisa May" at bounding box center [128, 180] width 177 height 12
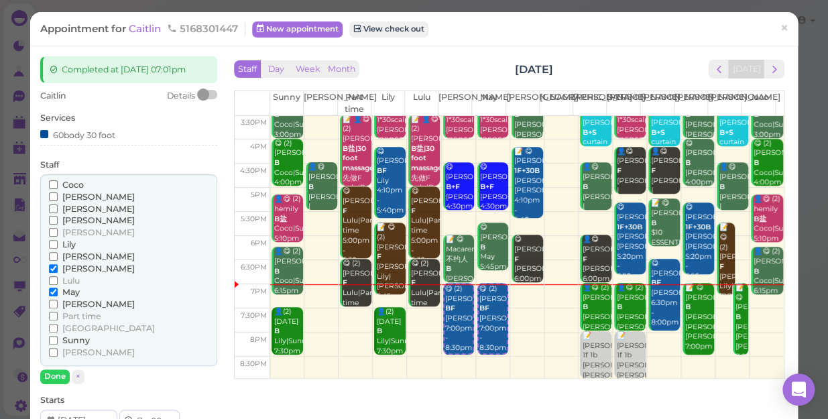
click at [73, 268] on span "[PERSON_NAME]" at bounding box center [98, 269] width 72 height 10
click at [58, 268] on input "[PERSON_NAME]" at bounding box center [53, 268] width 9 height 9
click at [48, 376] on button "Done" at bounding box center [55, 377] width 30 height 14
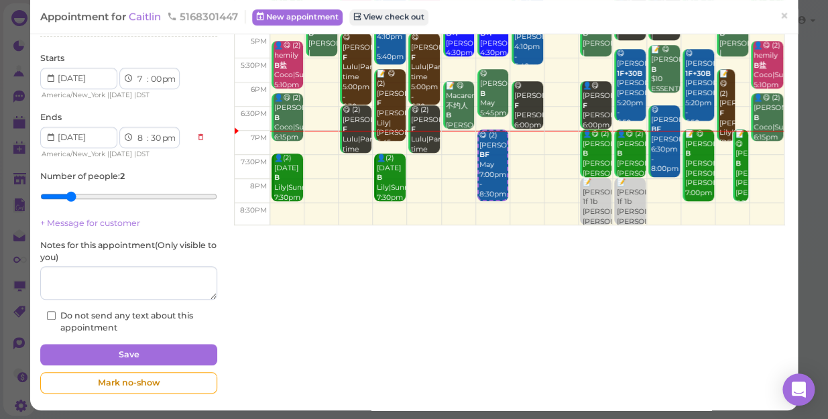
scroll to position [156, 0]
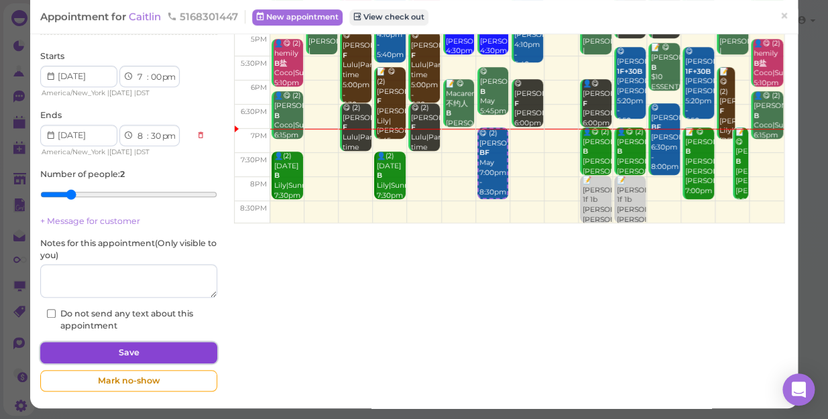
click at [152, 353] on button "Save" at bounding box center [128, 352] width 177 height 21
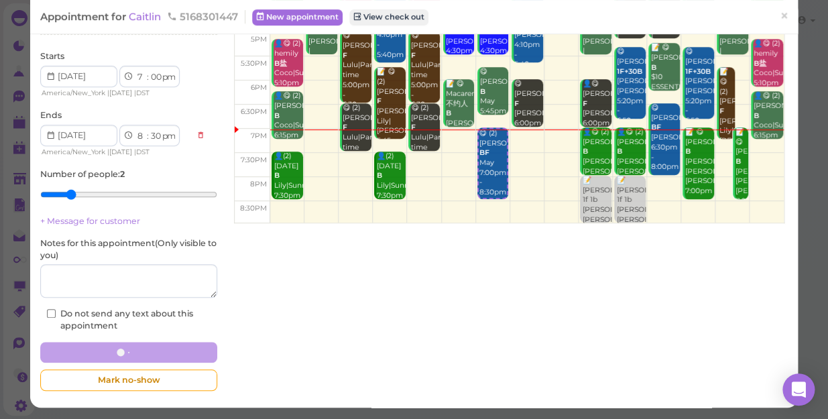
scroll to position [155, 0]
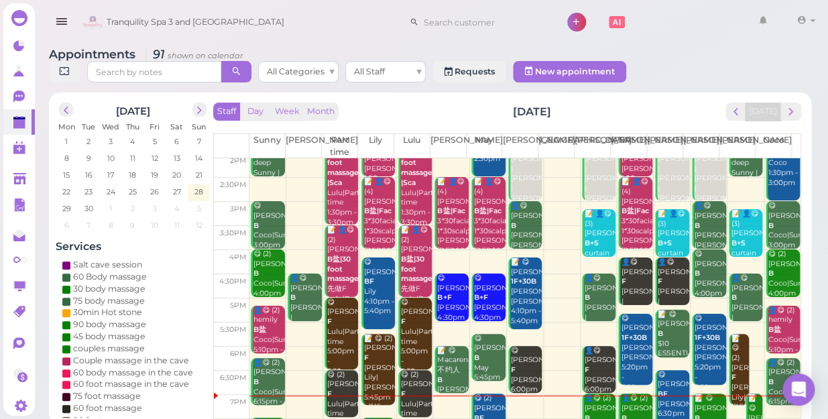
scroll to position [242, 0]
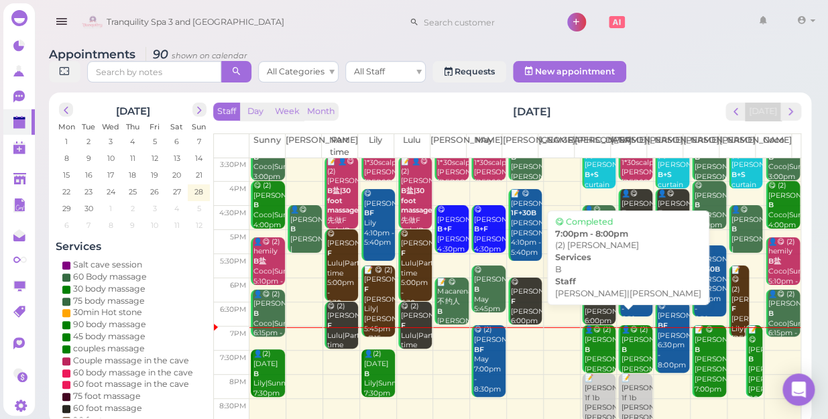
click at [596, 339] on div "👤😋 (2) Nicole LoVerde B Helen|Jessica 7:00pm - 8:00pm" at bounding box center [600, 364] width 32 height 79
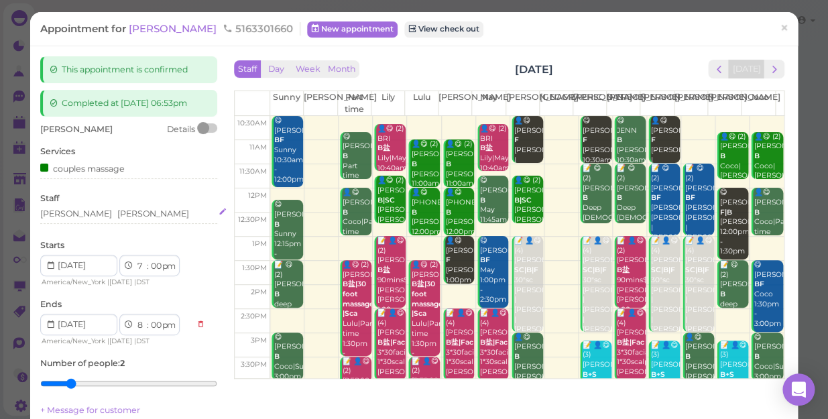
click at [129, 215] on div "Jessica Helen" at bounding box center [128, 214] width 177 height 12
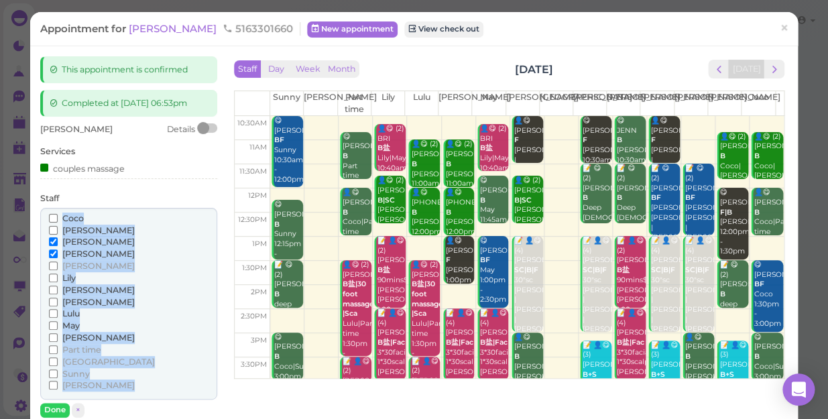
click at [129, 215] on div "Coco" at bounding box center [129, 219] width 160 height 12
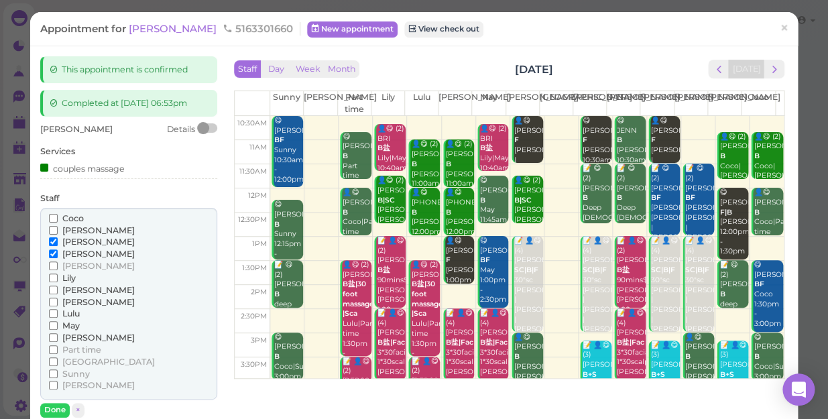
click at [78, 288] on span "[PERSON_NAME]" at bounding box center [98, 290] width 72 height 10
click at [58, 288] on input "[PERSON_NAME]" at bounding box center [53, 290] width 9 height 9
click at [77, 242] on span "[PERSON_NAME]" at bounding box center [98, 242] width 72 height 10
click at [58, 242] on input "[PERSON_NAME]" at bounding box center [53, 241] width 9 height 9
click at [60, 404] on button "Done" at bounding box center [55, 410] width 30 height 14
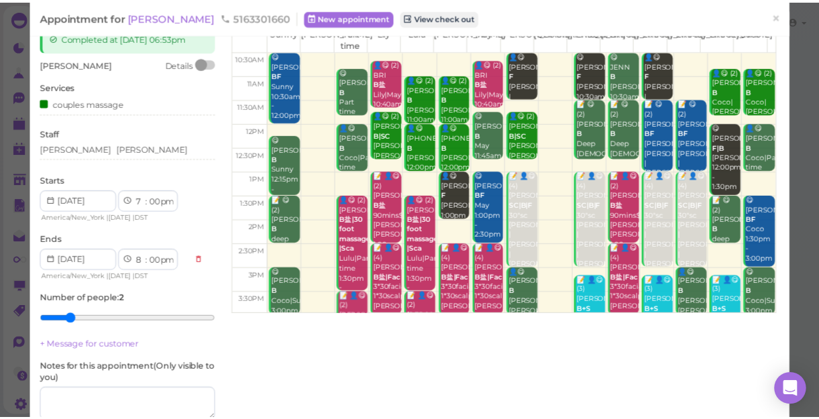
scroll to position [121, 0]
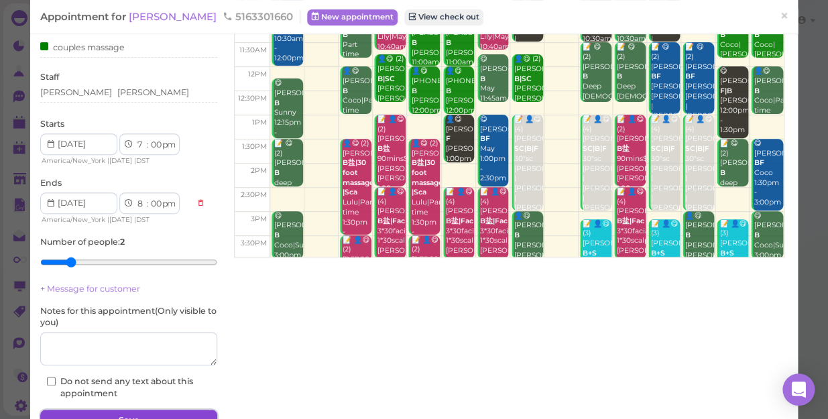
click at [136, 416] on button "Save" at bounding box center [128, 420] width 177 height 21
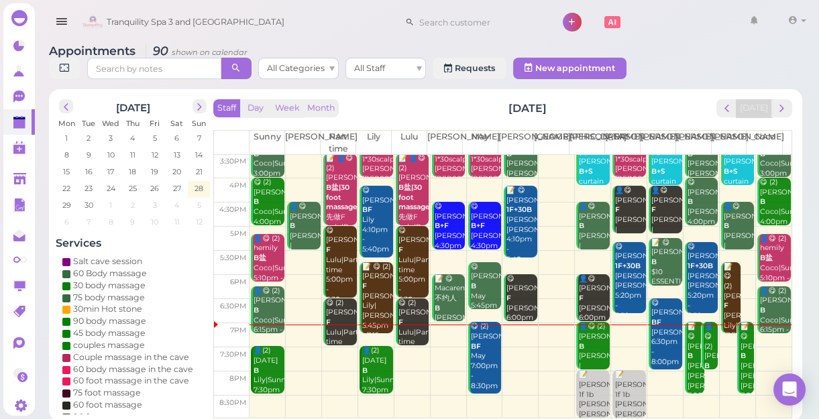
scroll to position [5, 0]
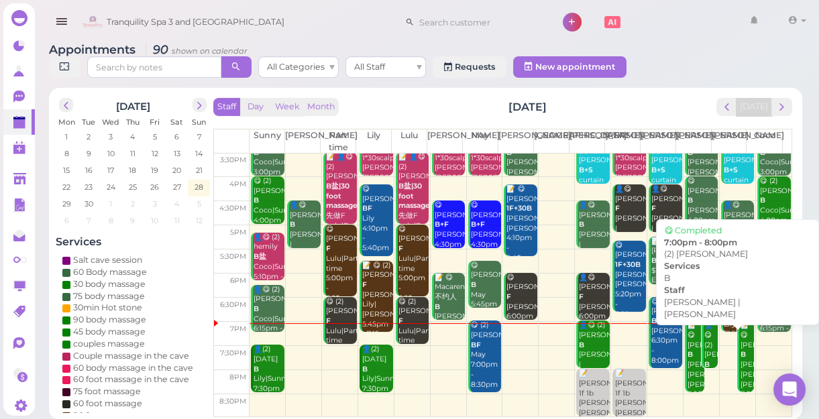
click at [704, 357] on div "👤😋 (2) Nicole LoVerde B Jessica |Linda 7:00pm - 8:00pm" at bounding box center [711, 375] width 15 height 109
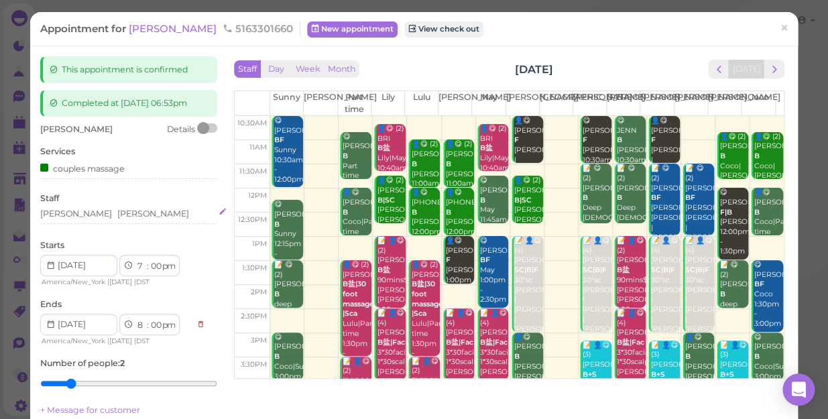
click at [124, 211] on div "Jessica Linda" at bounding box center [128, 214] width 177 height 12
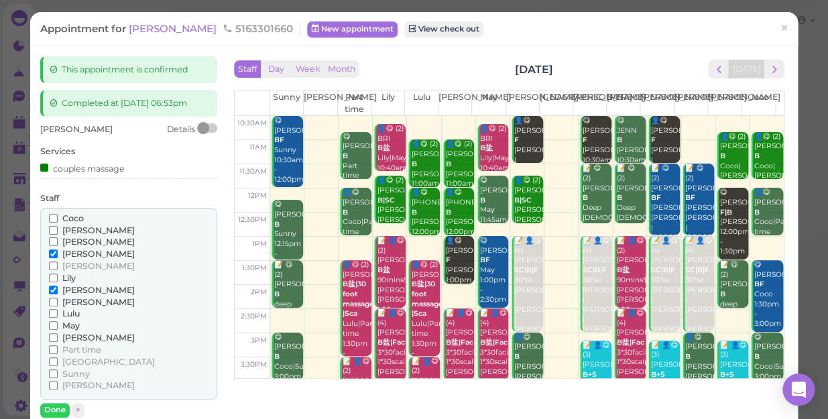
click at [79, 237] on span "[PERSON_NAME]" at bounding box center [98, 242] width 72 height 10
click at [58, 237] on input "[PERSON_NAME]" at bounding box center [53, 241] width 9 height 9
click at [79, 251] on span "[PERSON_NAME]" at bounding box center [98, 254] width 72 height 10
click at [58, 251] on input "[PERSON_NAME]" at bounding box center [53, 253] width 9 height 9
click at [51, 406] on button "Done" at bounding box center [55, 410] width 30 height 14
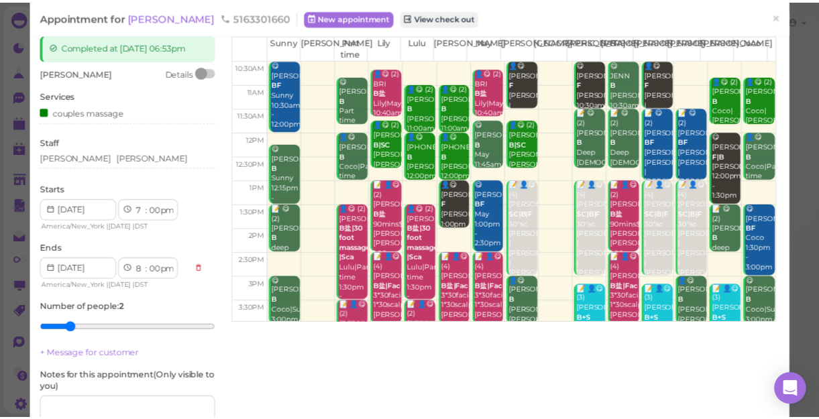
scroll to position [121, 0]
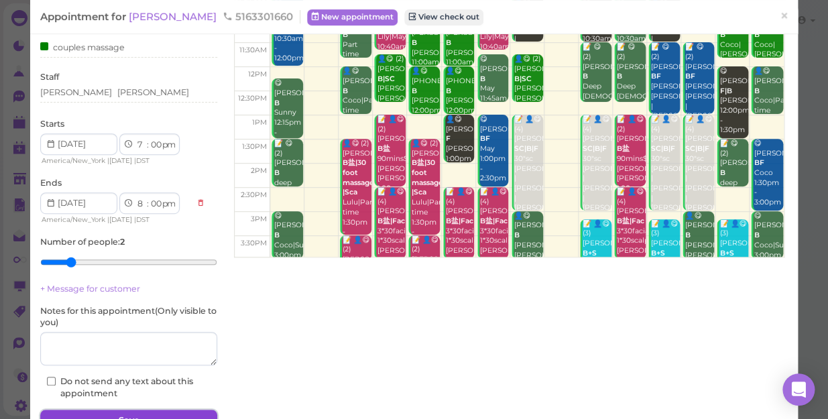
click at [94, 413] on button "Save" at bounding box center [128, 420] width 177 height 21
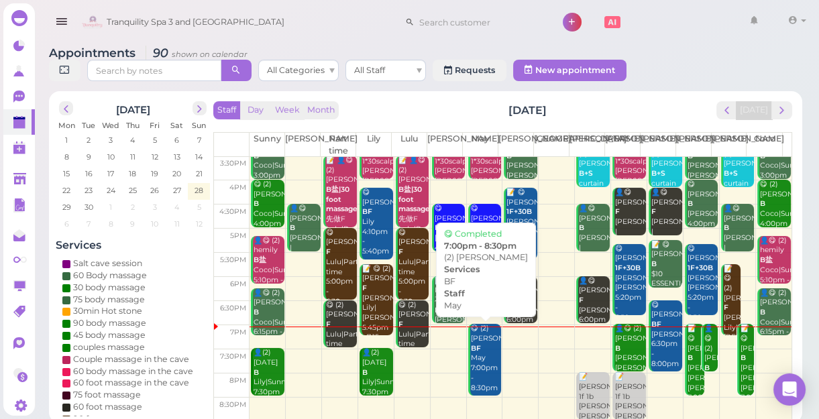
scroll to position [5, 0]
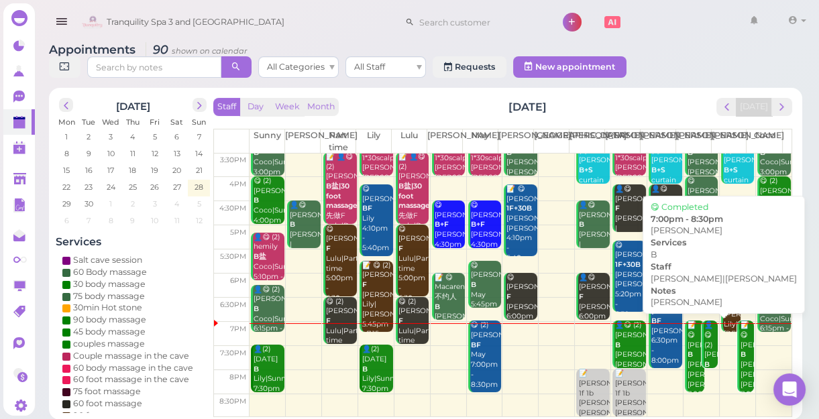
click at [687, 378] on div "📝 😋 [PERSON_NAME] B [PERSON_NAME] [PERSON_NAME]|[PERSON_NAME] 7:00pm - 8:30pm" at bounding box center [696, 370] width 18 height 99
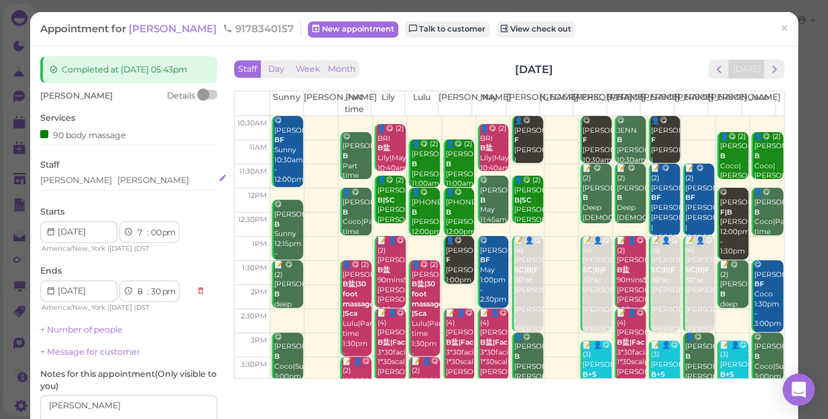
click at [123, 182] on div "Tina Linda" at bounding box center [128, 180] width 177 height 12
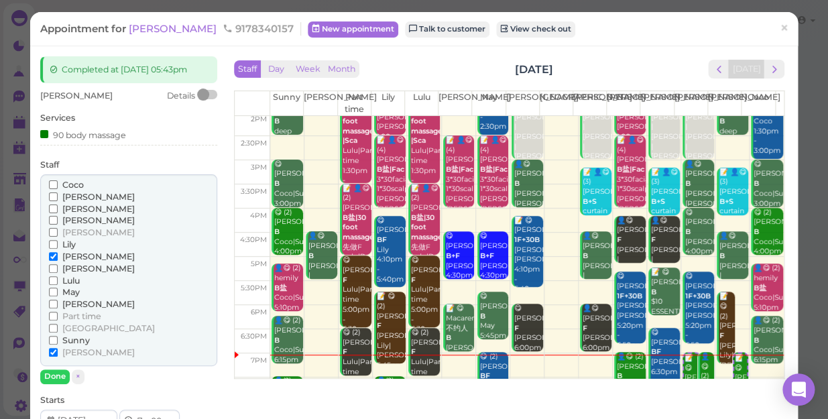
scroll to position [242, 0]
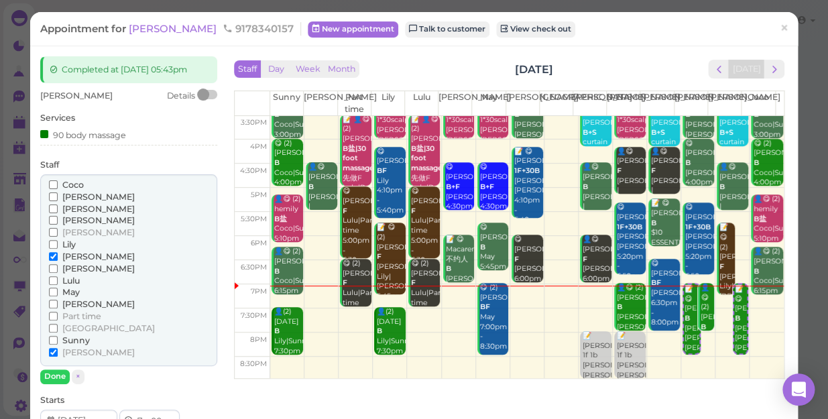
click at [70, 268] on span "[PERSON_NAME]" at bounding box center [98, 269] width 72 height 10
click at [58, 268] on input "[PERSON_NAME]" at bounding box center [53, 268] width 9 height 9
click at [70, 244] on span "Lily" at bounding box center [68, 244] width 13 height 10
click at [58, 244] on input "Lily" at bounding box center [53, 244] width 9 height 9
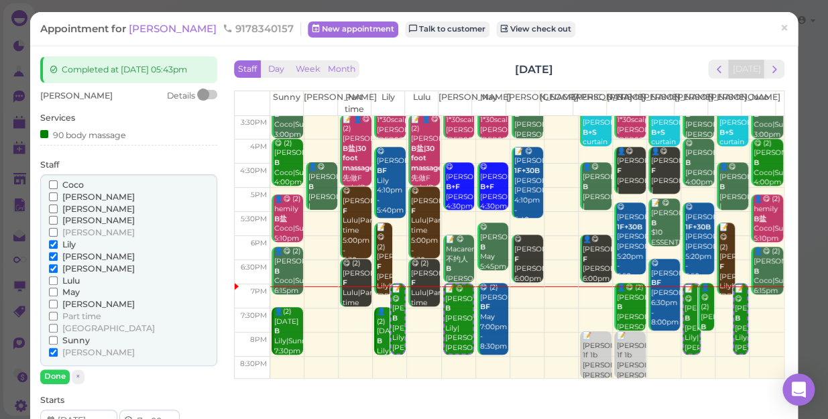
click at [72, 269] on span "[PERSON_NAME]" at bounding box center [98, 269] width 72 height 10
click at [58, 269] on input "[PERSON_NAME]" at bounding box center [53, 268] width 9 height 9
click at [79, 256] on span "[PERSON_NAME]" at bounding box center [98, 257] width 72 height 10
click at [58, 256] on input "[PERSON_NAME]" at bounding box center [53, 256] width 9 height 9
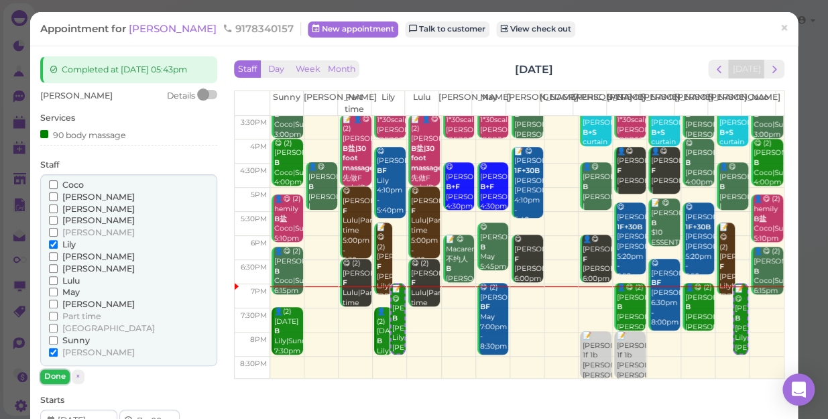
click at [49, 378] on button "Done" at bounding box center [55, 377] width 30 height 14
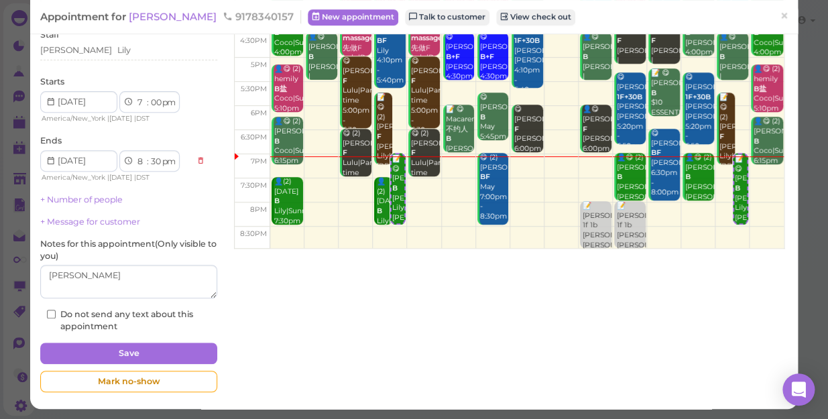
scroll to position [131, 0]
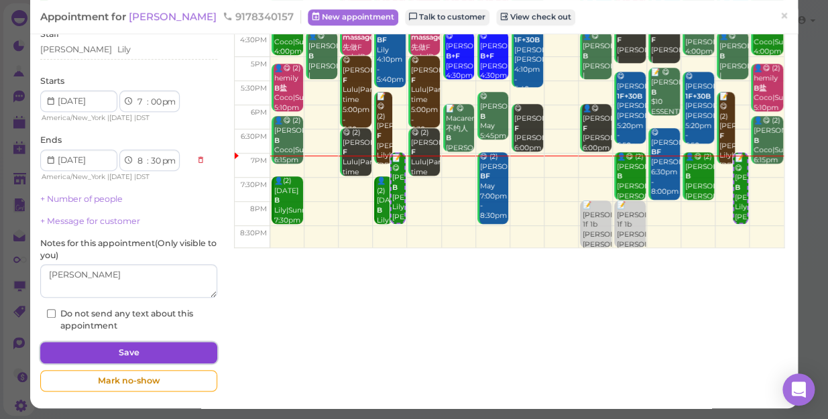
click at [152, 351] on button "Save" at bounding box center [128, 352] width 177 height 21
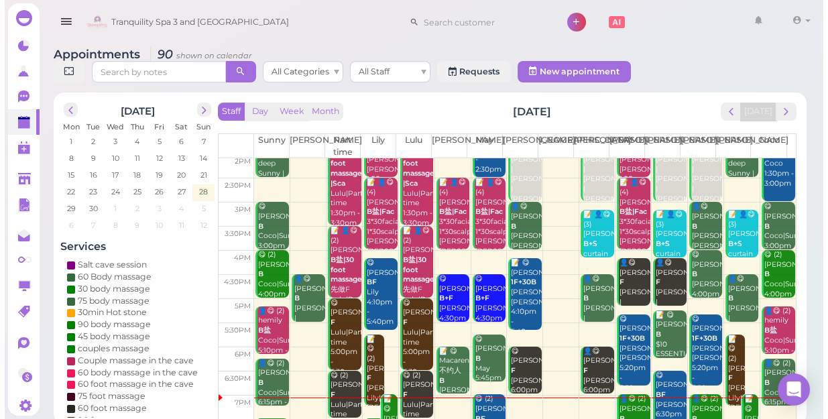
scroll to position [242, 0]
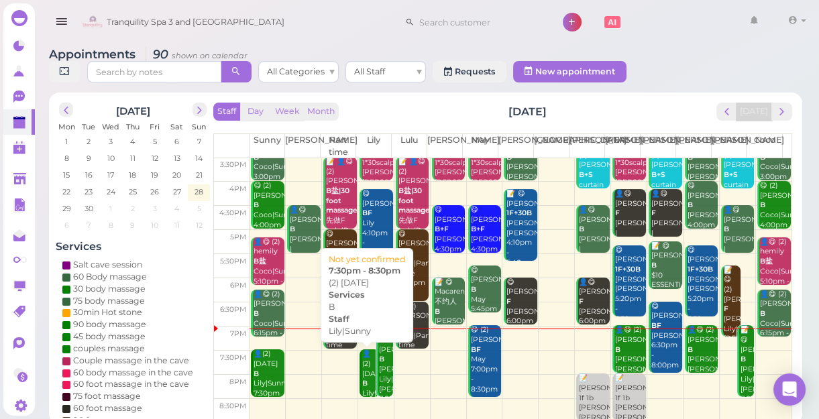
click at [363, 382] on b "B" at bounding box center [364, 383] width 5 height 9
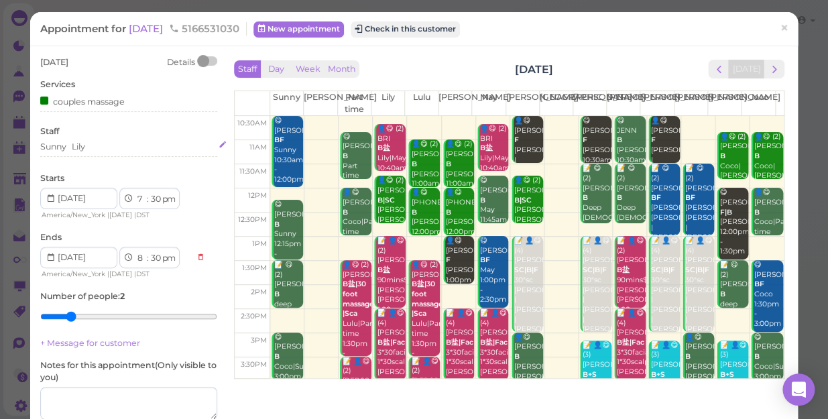
click at [97, 150] on div "Sunny Lily" at bounding box center [128, 147] width 177 height 12
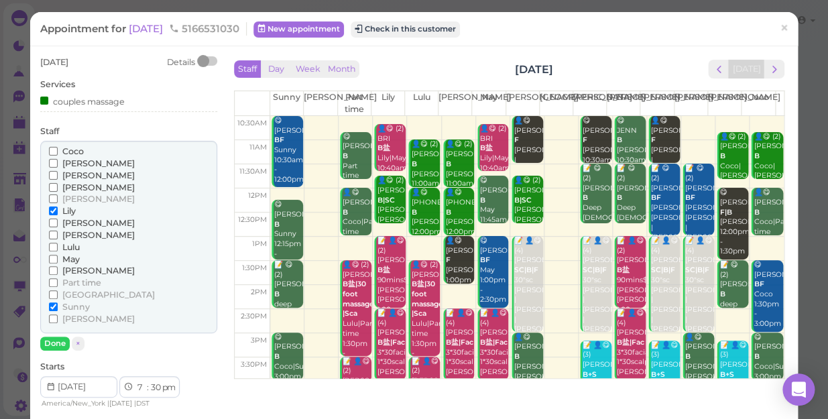
click at [86, 182] on span "[PERSON_NAME]" at bounding box center [98, 187] width 72 height 10
click at [58, 183] on input "[PERSON_NAME]" at bounding box center [53, 187] width 9 height 9
click at [68, 306] on span "Sunny" at bounding box center [75, 307] width 27 height 10
click at [58, 306] on input "Sunny" at bounding box center [53, 306] width 9 height 9
drag, startPoint x: 54, startPoint y: 343, endPoint x: 184, endPoint y: 368, distance: 132.3
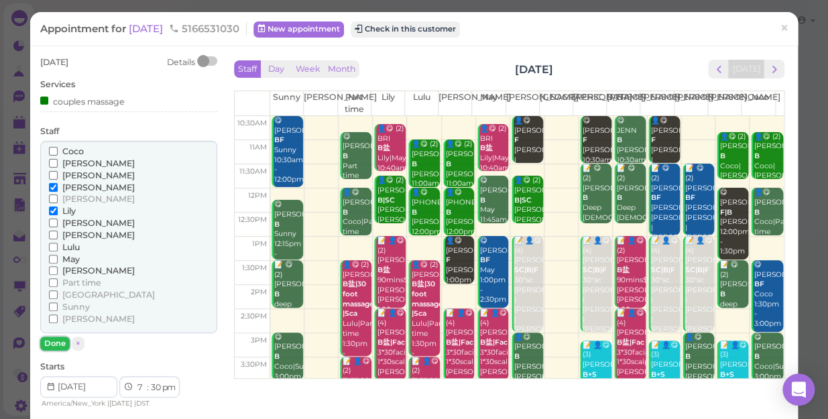
click at [55, 343] on button "Done" at bounding box center [55, 344] width 30 height 14
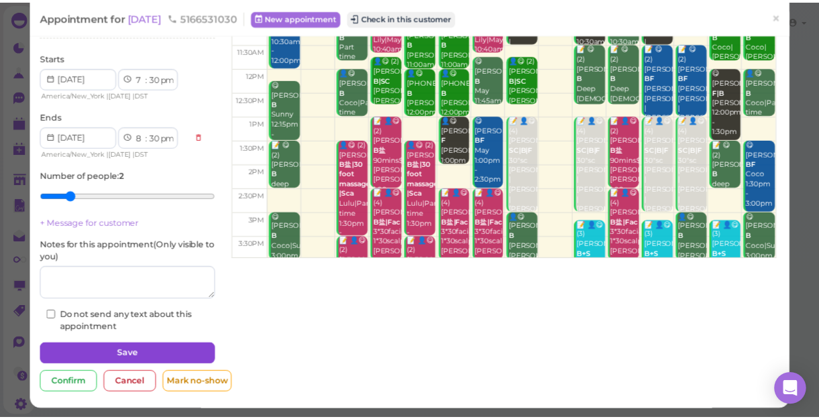
scroll to position [122, 0]
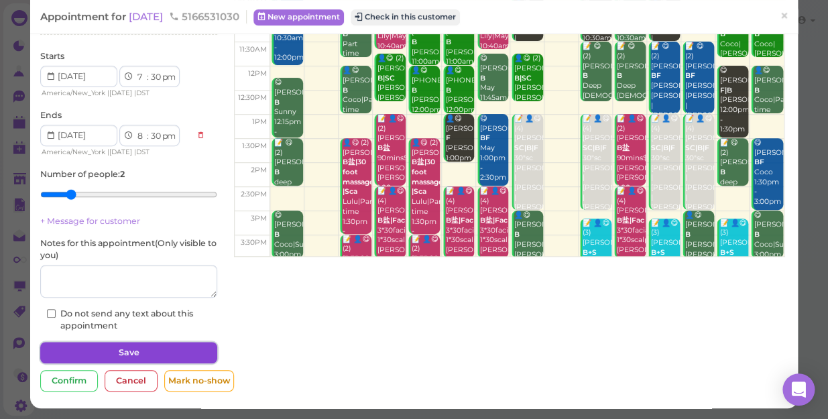
click at [166, 349] on button "Save" at bounding box center [128, 352] width 177 height 21
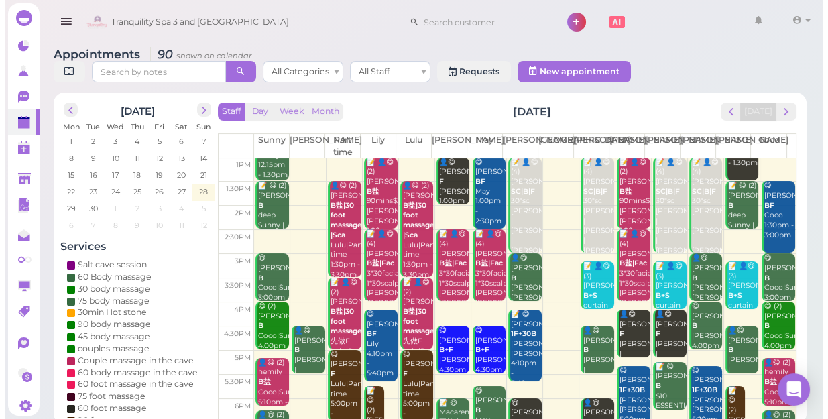
scroll to position [242, 0]
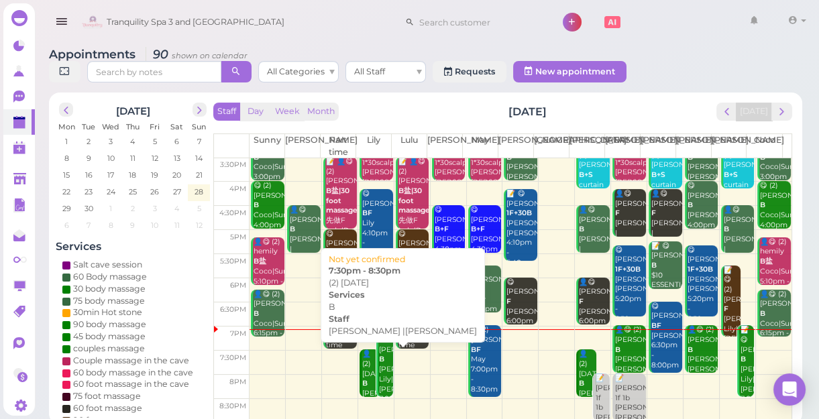
click at [366, 384] on div "👤(2) karma B Jessica |Lily 7:30pm - 8:30pm" at bounding box center [370, 398] width 18 height 99
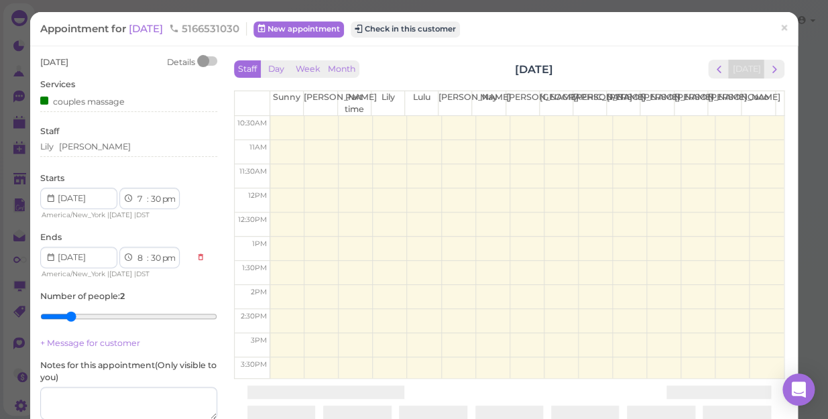
click at [366, 384] on div "karma Details Services couples massage Staff Lily Jessica Starts 1 2 3 4 5 6 7 …" at bounding box center [414, 287] width 761 height 463
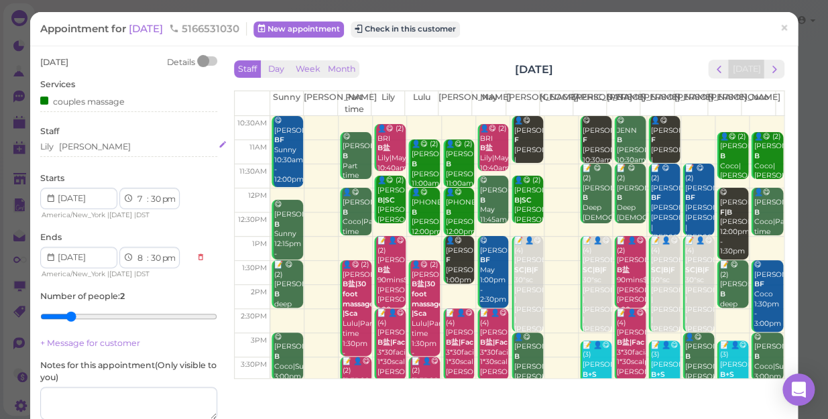
click at [104, 147] on div "Lily Jessica" at bounding box center [128, 147] width 177 height 12
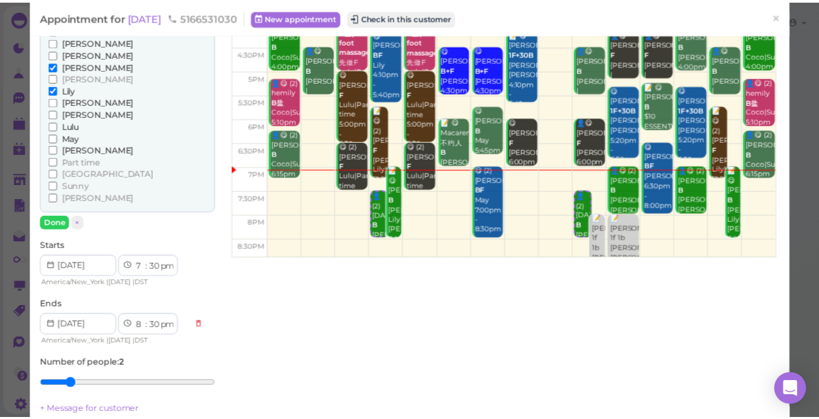
scroll to position [242, 0]
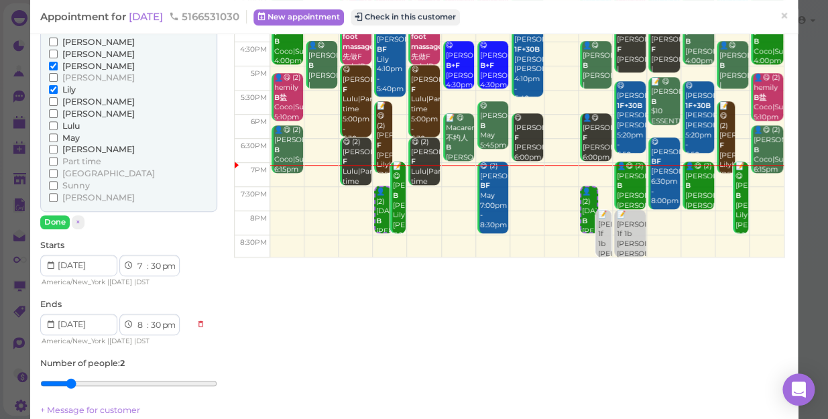
click at [72, 111] on span "[PERSON_NAME]" at bounding box center [98, 114] width 72 height 10
click at [58, 111] on input "[PERSON_NAME]" at bounding box center [53, 113] width 9 height 9
click at [70, 87] on span "Lily" at bounding box center [68, 90] width 13 height 10
click at [68, 85] on span "Lily" at bounding box center [68, 90] width 13 height 10
click at [58, 85] on input "Lily" at bounding box center [53, 89] width 9 height 9
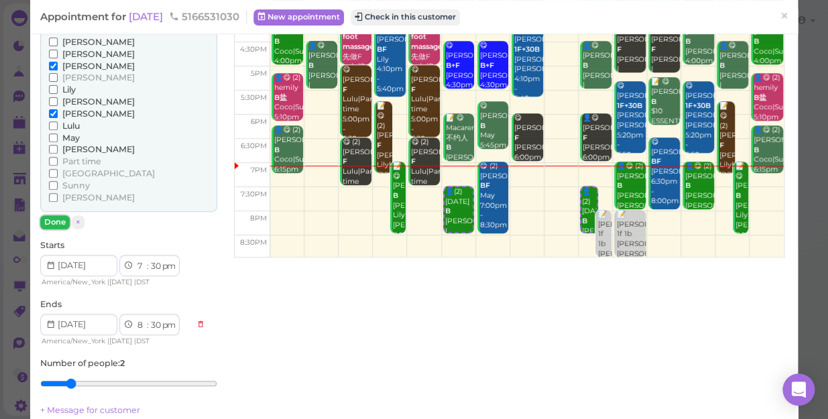
click at [52, 219] on button "Done" at bounding box center [55, 222] width 30 height 14
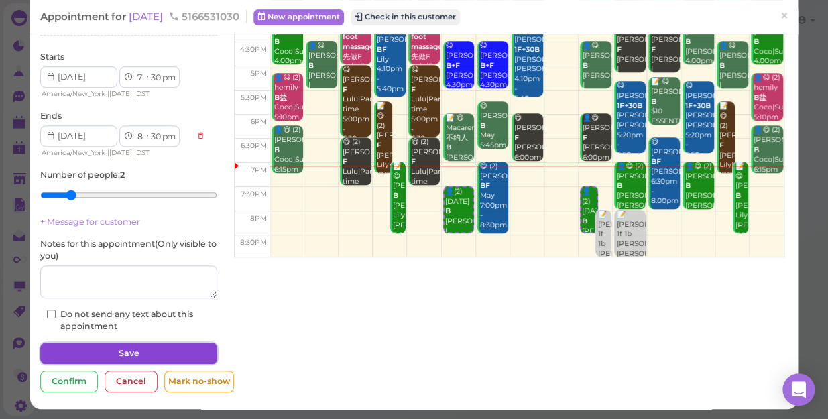
click at [78, 348] on button "Save" at bounding box center [128, 353] width 177 height 21
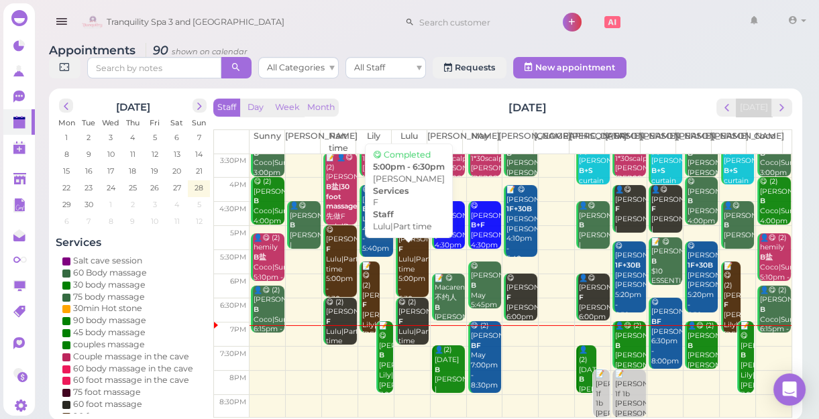
scroll to position [5, 0]
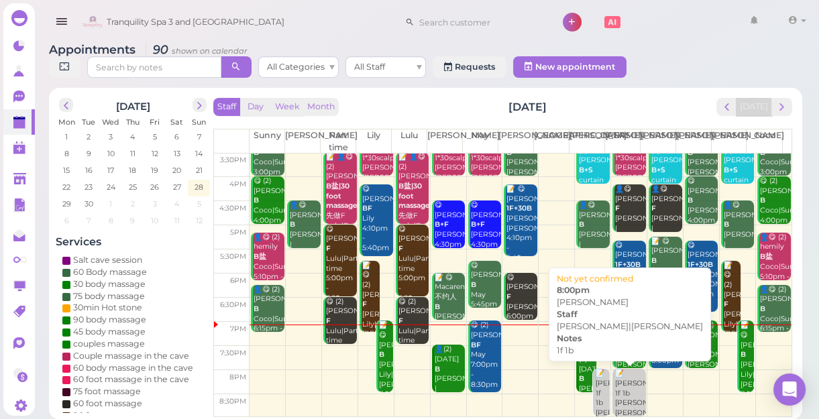
click at [595, 397] on div "📝 Elizabeth webber 1f 1b Helen|Jessica 8:00pm" at bounding box center [602, 403] width 15 height 69
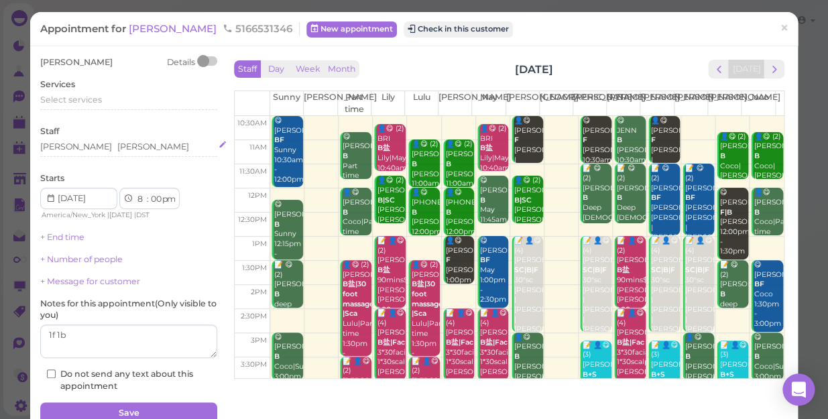
click at [123, 147] on div "Helen Jessica" at bounding box center [128, 147] width 177 height 12
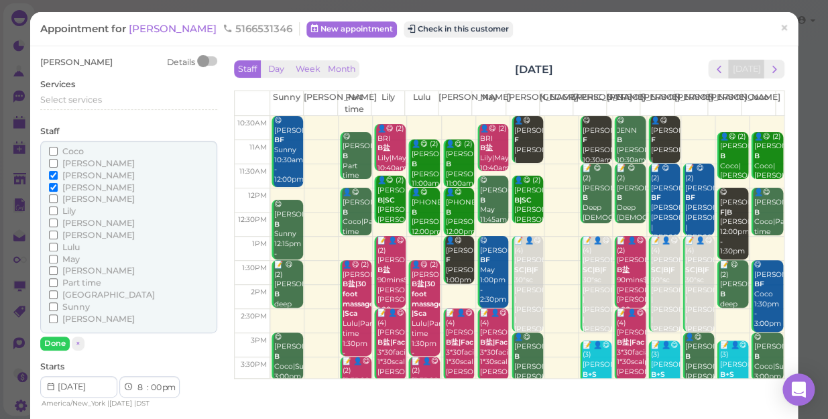
click at [79, 187] on span "[PERSON_NAME]" at bounding box center [98, 187] width 72 height 10
click at [58, 187] on input "[PERSON_NAME]" at bounding box center [53, 187] width 9 height 9
click at [67, 241] on label "Lulu" at bounding box center [64, 247] width 31 height 12
click at [58, 243] on input "Lulu" at bounding box center [53, 247] width 9 height 9
click at [50, 338] on button "Done" at bounding box center [55, 344] width 30 height 14
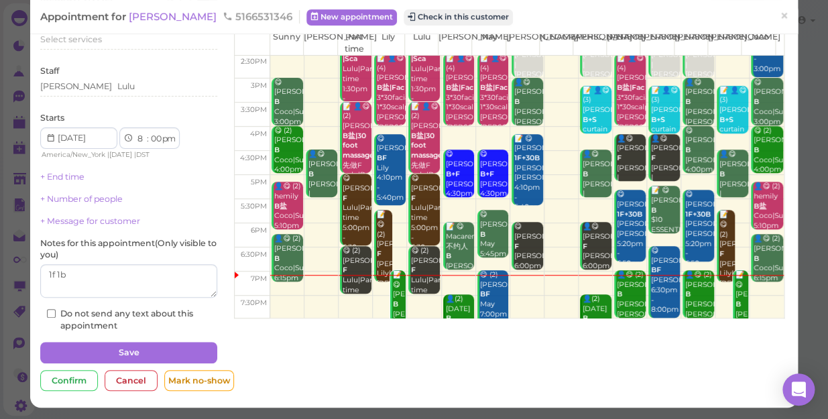
scroll to position [242, 0]
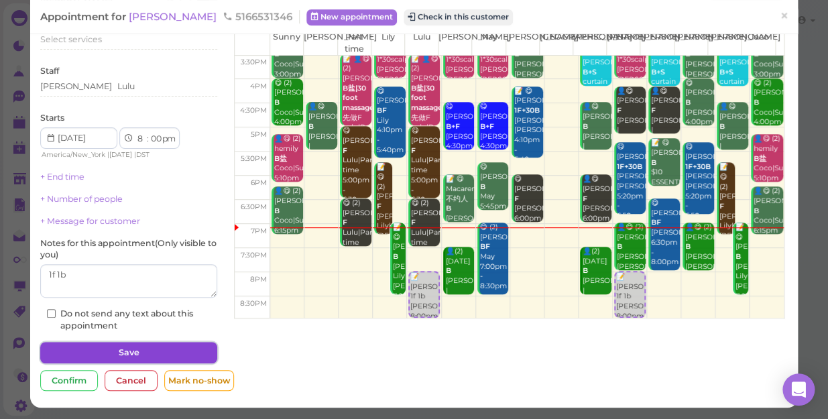
click at [189, 353] on button "Save" at bounding box center [128, 352] width 177 height 21
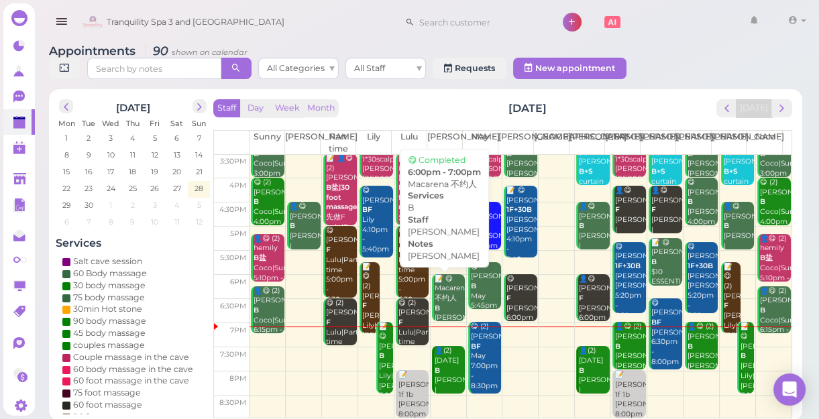
scroll to position [5, 0]
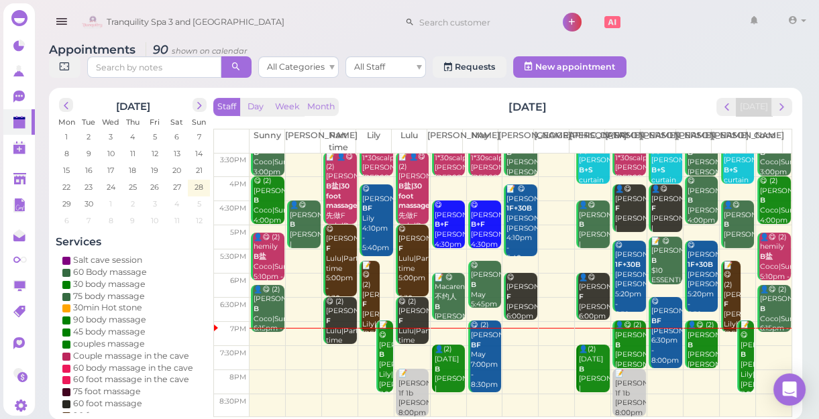
click at [258, 359] on td at bounding box center [520, 358] width 542 height 24
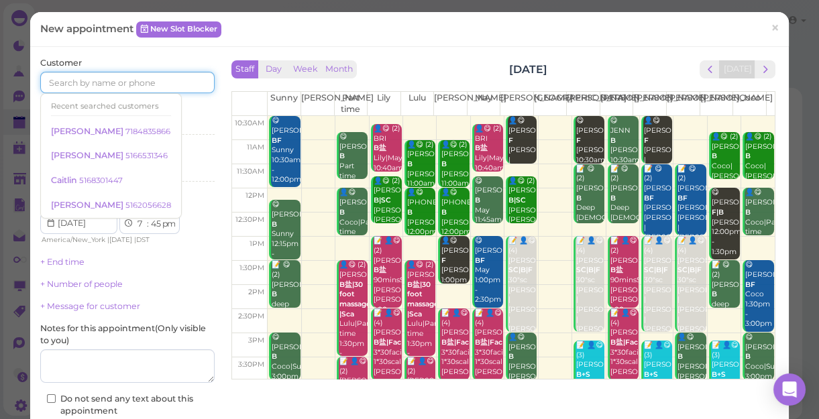
click at [110, 76] on input at bounding box center [127, 82] width 174 height 21
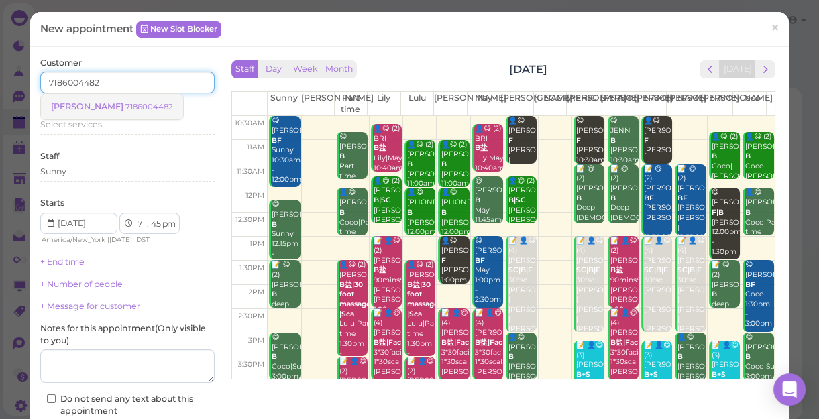
type input "7186004482"
click at [70, 103] on span "Chris" at bounding box center [88, 106] width 74 height 10
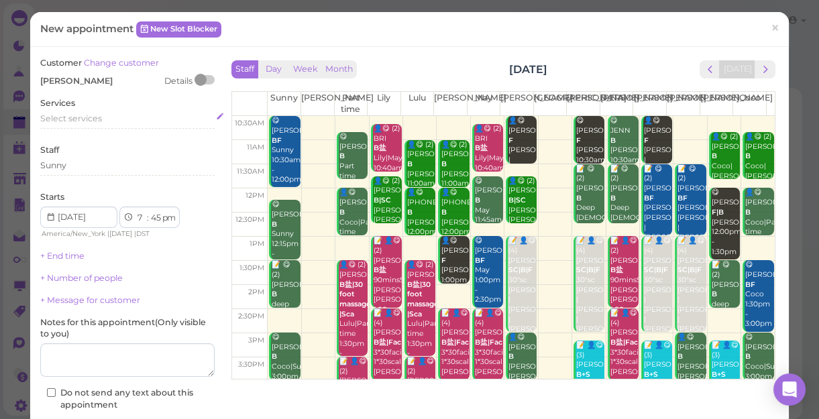
click at [70, 115] on span "Select services" at bounding box center [71, 118] width 62 height 10
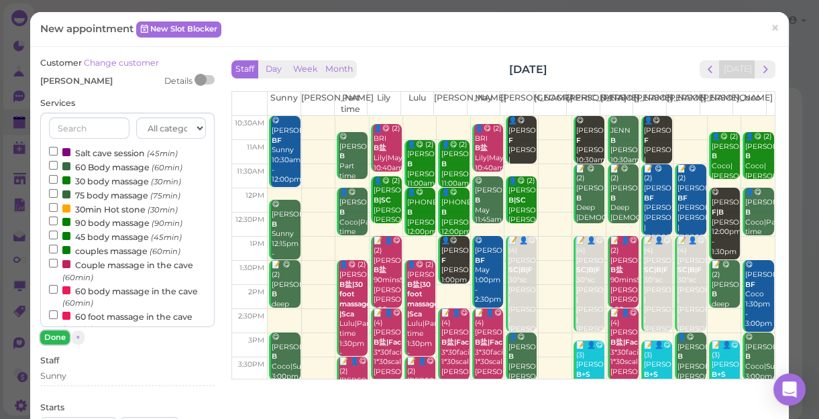
click at [46, 337] on button "Done" at bounding box center [55, 338] width 30 height 14
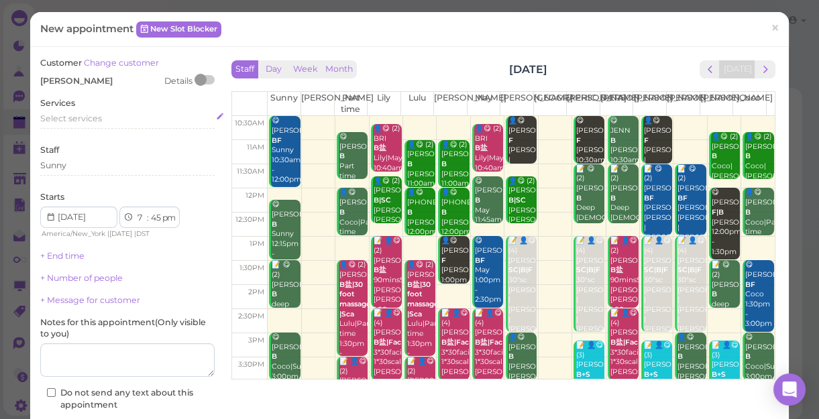
click at [91, 116] on span "Select services" at bounding box center [71, 118] width 62 height 10
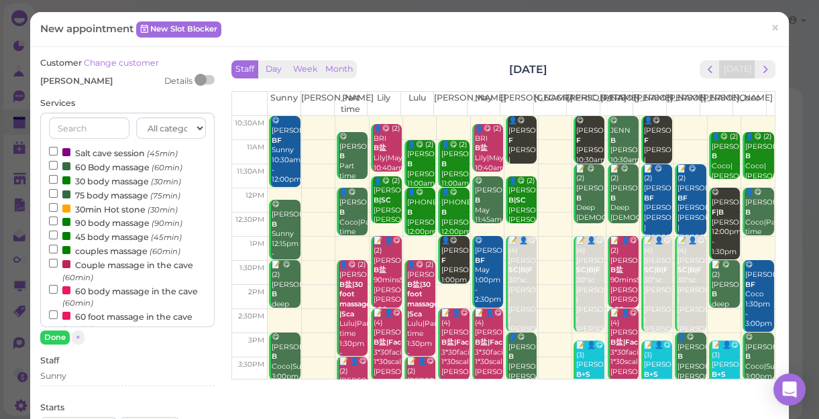
click at [115, 168] on label "60 Body massage (60min)" at bounding box center [115, 167] width 133 height 14
click at [58, 168] on input "60 Body massage (60min)" at bounding box center [53, 165] width 9 height 9
click at [55, 336] on button "Done" at bounding box center [55, 338] width 30 height 14
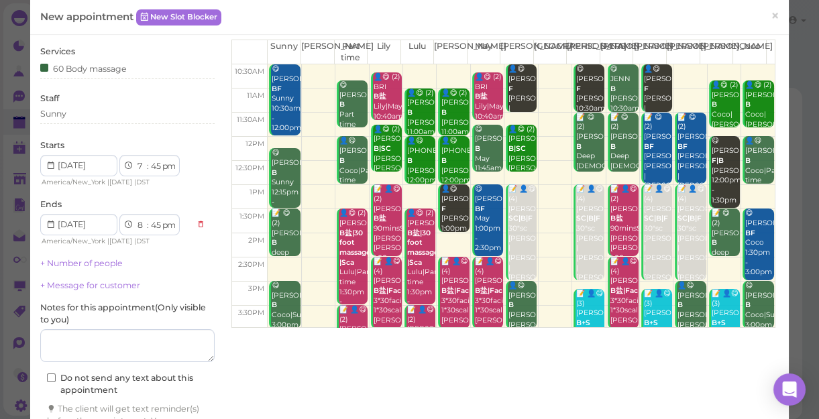
scroll to position [121, 0]
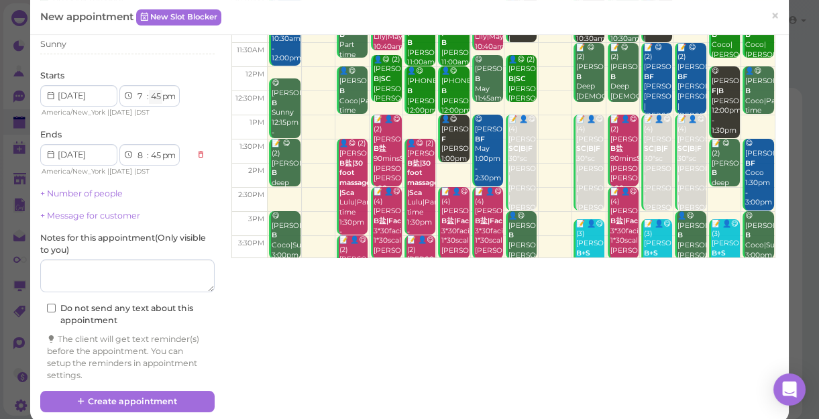
click at [159, 92] on select "00 05 10 15 20 25 30 35 40 45 50 55" at bounding box center [155, 97] width 13 height 14
select select "30"
click at [149, 90] on select "00 05 10 15 20 25 30 35 40 45 50 55" at bounding box center [155, 97] width 13 height 14
select select "30"
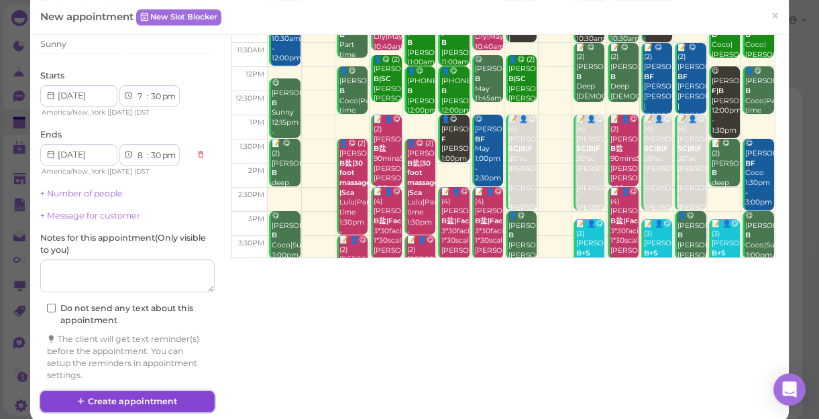
click at [80, 399] on icon at bounding box center [81, 401] width 9 height 10
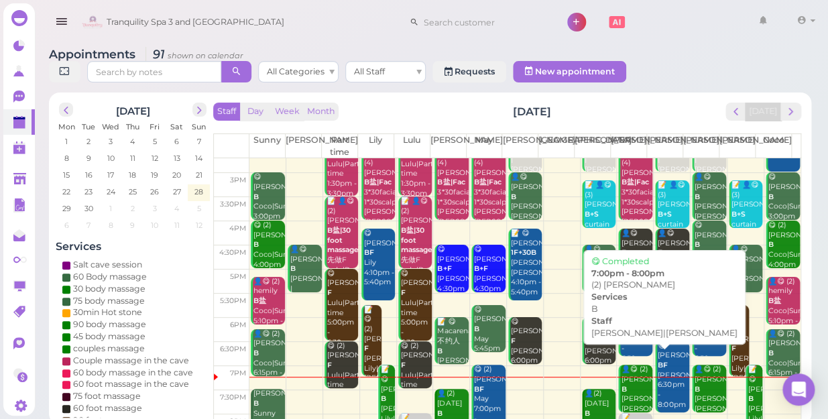
scroll to position [242, 0]
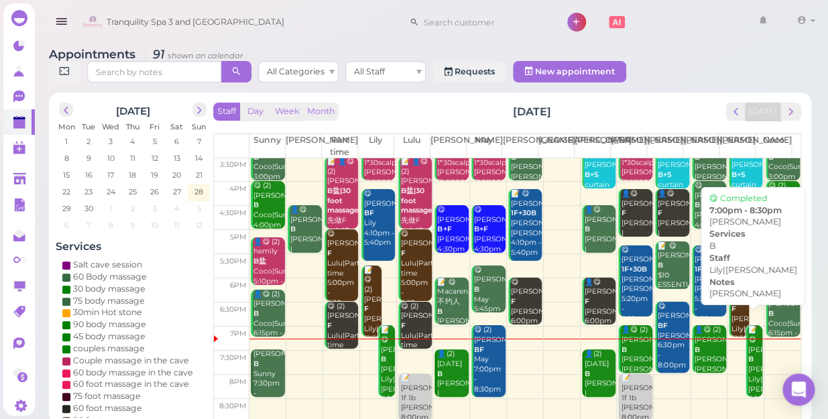
click at [748, 355] on div "📝 😋 Jackie B TINA Lily|Tina 7:00pm - 8:30pm" at bounding box center [755, 374] width 15 height 99
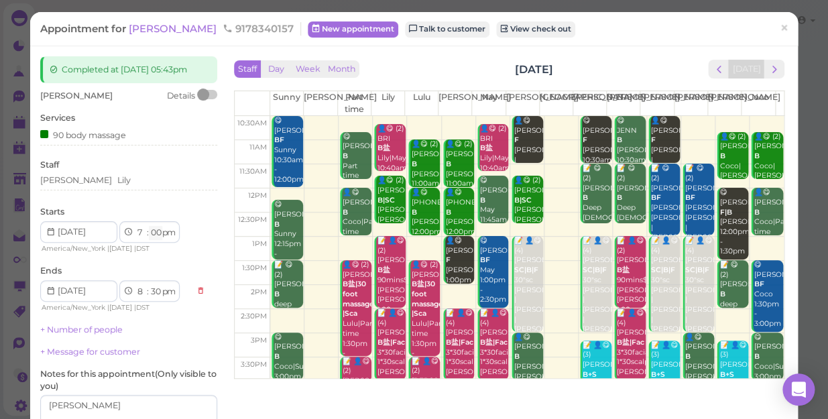
click at [154, 233] on select "00 05 10 15 20 25 30 35 40 45 50 55" at bounding box center [155, 233] width 13 height 14
select select "30"
click at [149, 226] on select "00 05 10 15 20 25 30 35 40 45 50 55" at bounding box center [155, 233] width 13 height 14
select select "9"
select select "00"
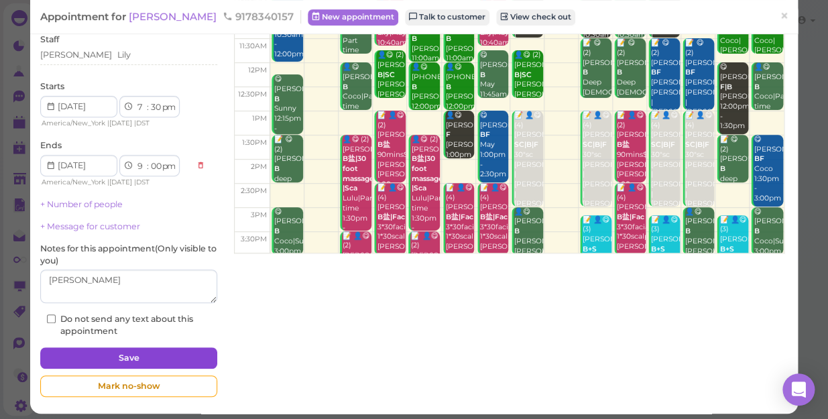
scroll to position [131, 0]
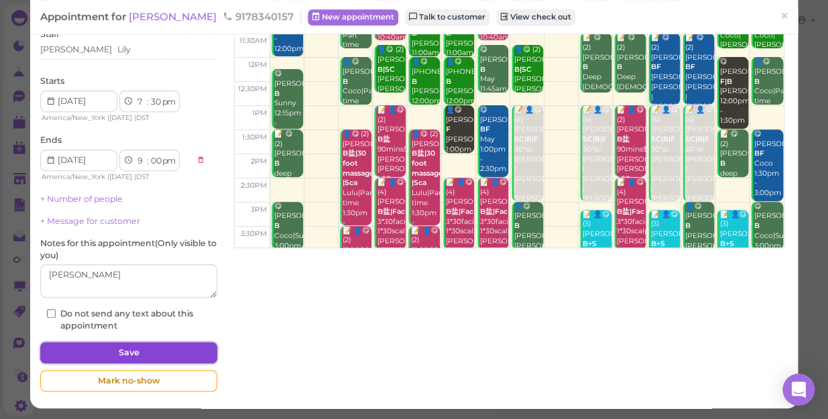
click at [164, 349] on button "Save" at bounding box center [128, 352] width 177 height 21
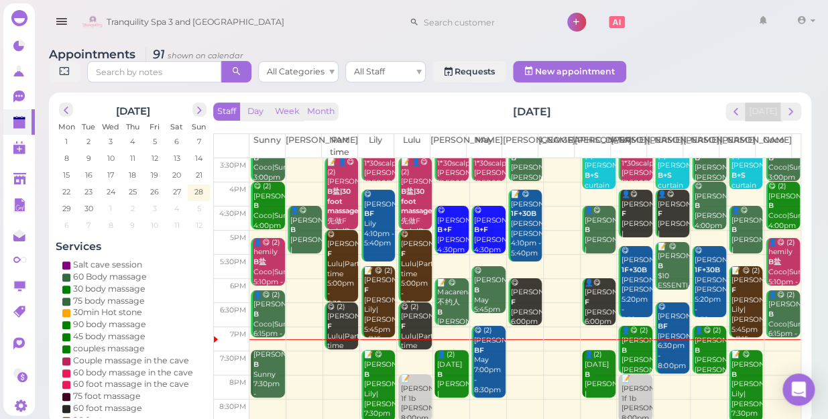
scroll to position [242, 0]
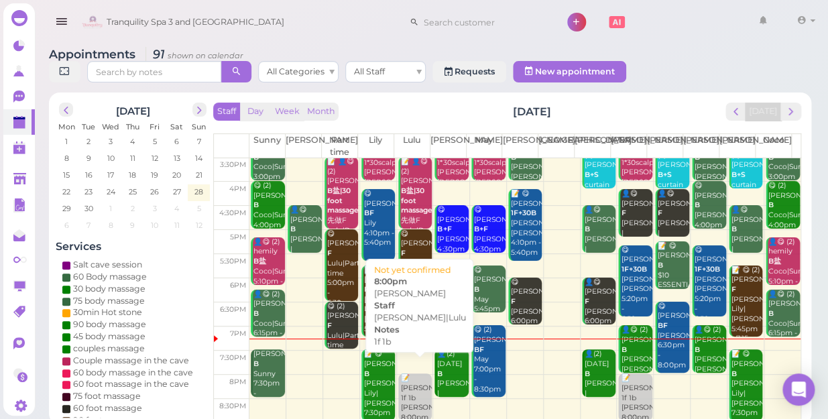
click at [411, 392] on div "📝 Elizabeth webber 1f 1b Helen|Lulu 8:00pm" at bounding box center [416, 398] width 32 height 49
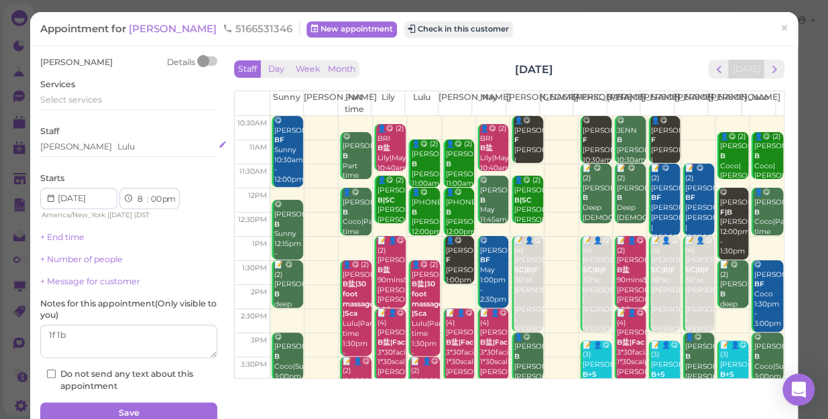
click at [110, 150] on div "Helen Lulu" at bounding box center [128, 147] width 177 height 12
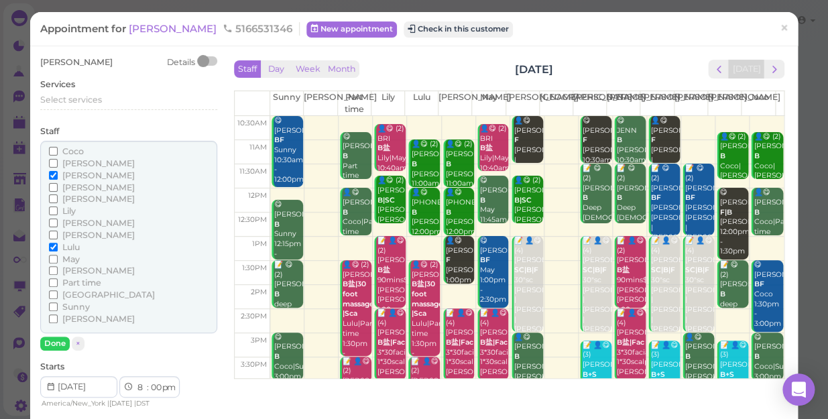
click at [78, 221] on span "[PERSON_NAME]" at bounding box center [98, 223] width 72 height 10
click at [58, 221] on input "[PERSON_NAME]" at bounding box center [53, 223] width 9 height 9
click at [62, 247] on span "Lulu" at bounding box center [70, 247] width 17 height 10
click at [58, 247] on input "Lulu" at bounding box center [53, 247] width 9 height 9
click at [50, 339] on button "Done" at bounding box center [55, 344] width 30 height 14
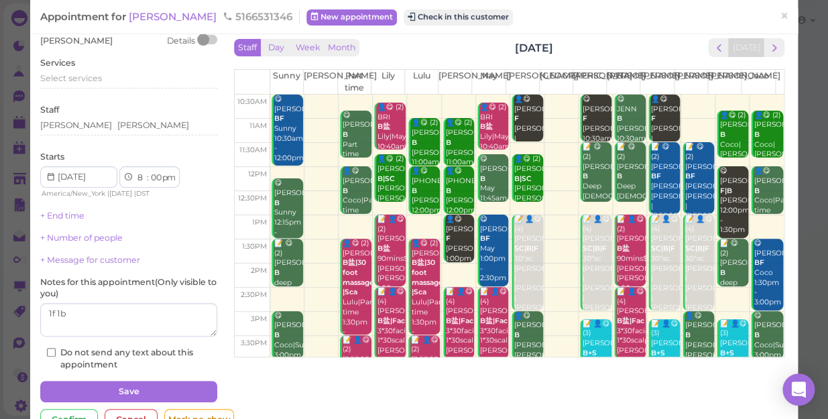
scroll to position [60, 0]
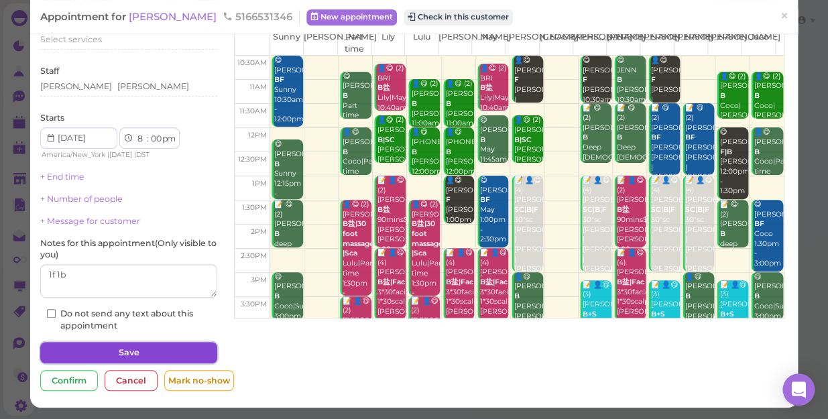
click at [95, 347] on button "Save" at bounding box center [128, 352] width 177 height 21
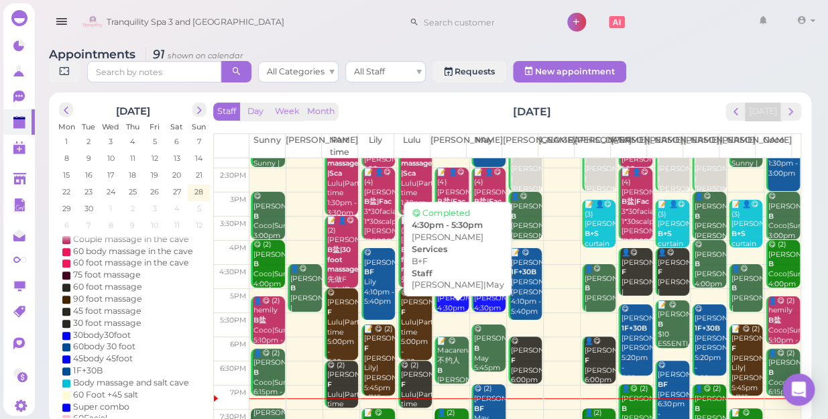
scroll to position [242, 0]
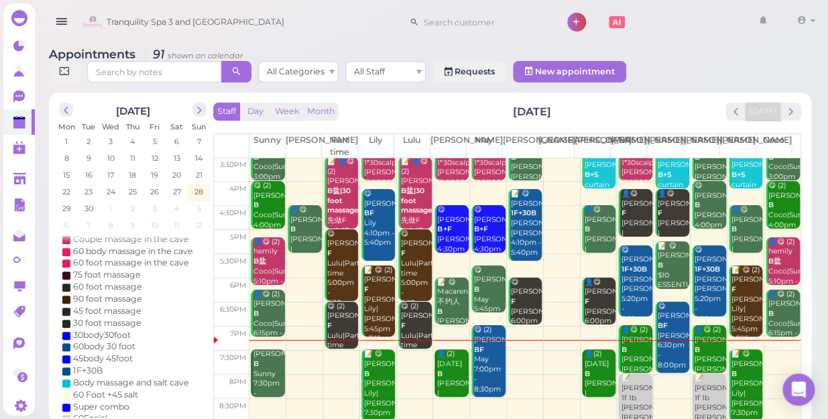
click at [109, 203] on span "1" at bounding box center [110, 209] width 5 height 12
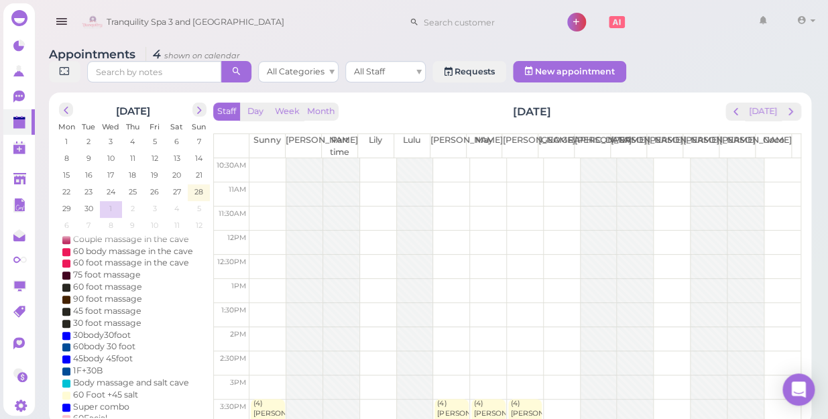
click at [268, 182] on td at bounding box center [524, 194] width 551 height 24
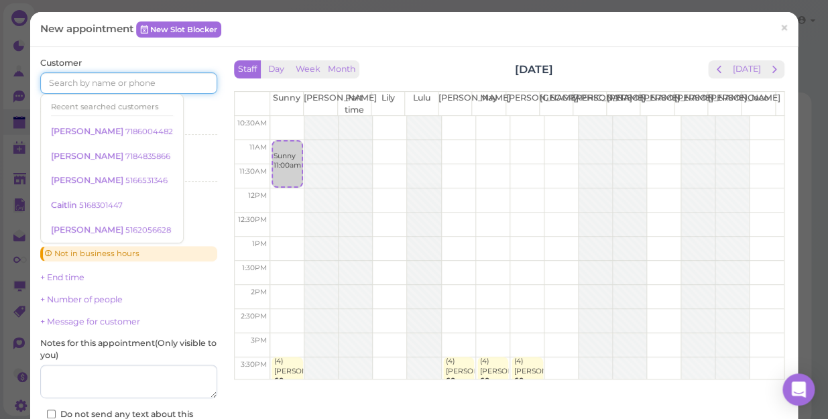
click at [174, 87] on input at bounding box center [128, 82] width 177 height 21
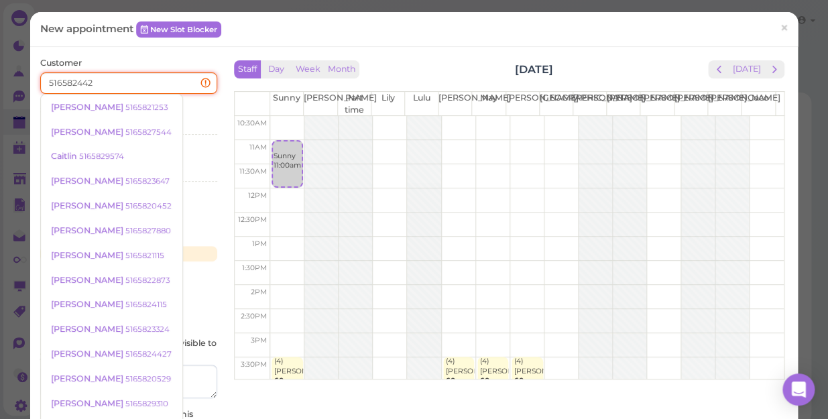
type input "5165824427"
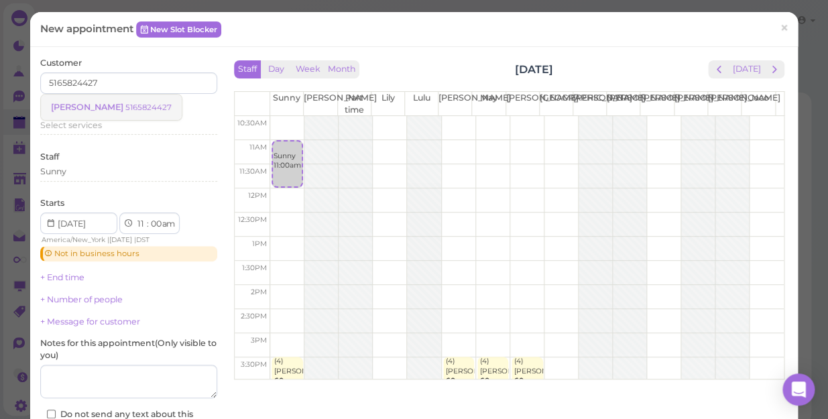
click at [125, 104] on small "5165824427" at bounding box center [148, 107] width 46 height 9
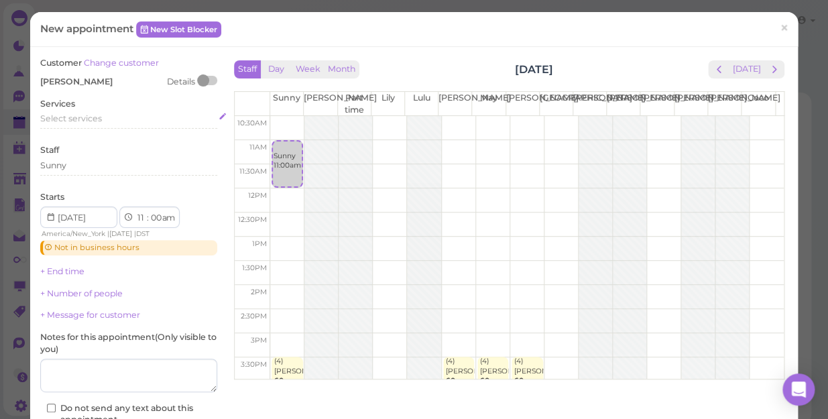
click at [101, 118] on div "Select services" at bounding box center [128, 119] width 177 height 12
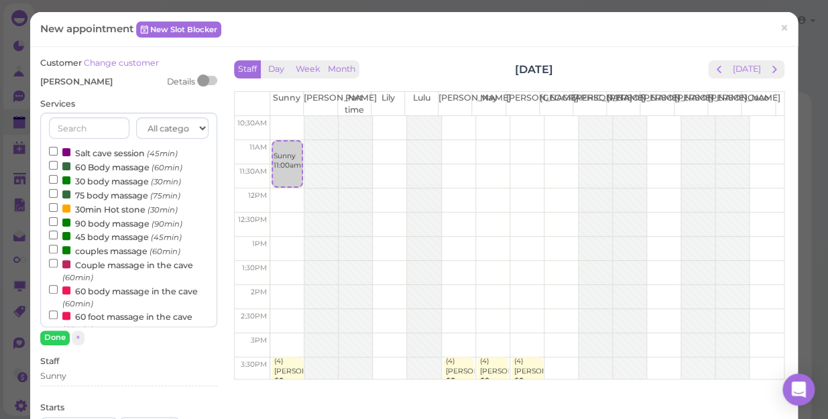
click at [97, 165] on label "60 Body massage (60min)" at bounding box center [115, 167] width 133 height 14
click at [58, 165] on input "60 Body massage (60min)" at bounding box center [53, 165] width 9 height 9
click at [54, 335] on button "Done" at bounding box center [55, 338] width 30 height 14
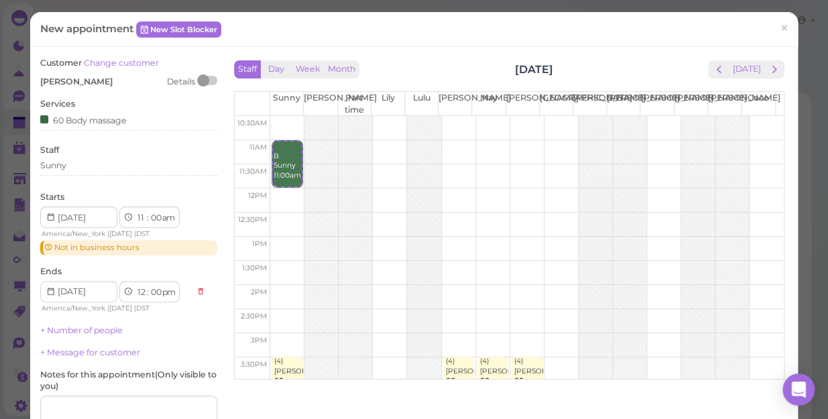
click at [54, 335] on div "+ Number of people" at bounding box center [128, 331] width 177 height 12
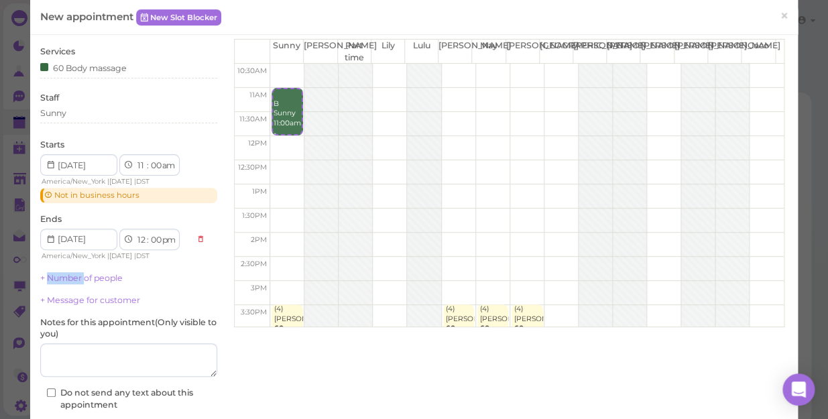
scroll to position [151, 0]
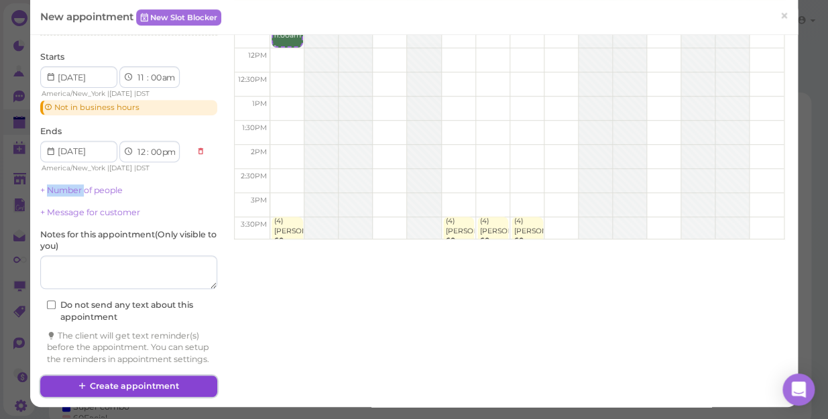
click at [185, 388] on button "Create appointment" at bounding box center [128, 386] width 177 height 21
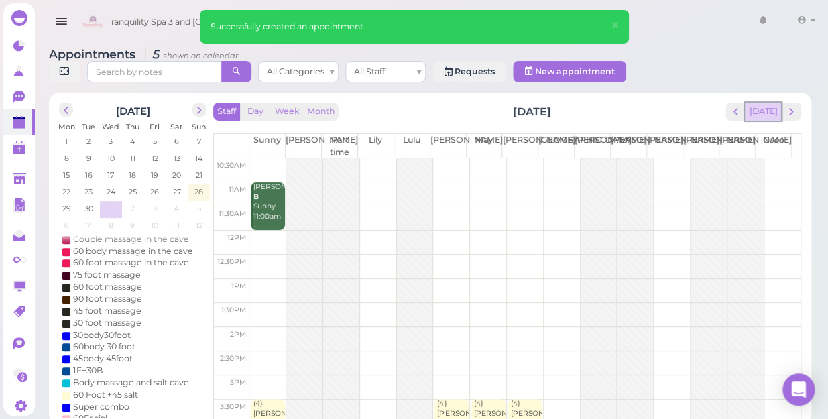
click at [768, 103] on button "[DATE]" at bounding box center [763, 112] width 36 height 18
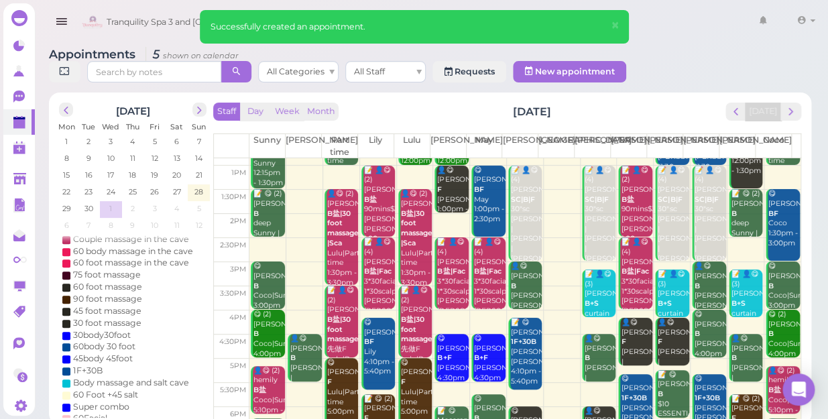
scroll to position [242, 0]
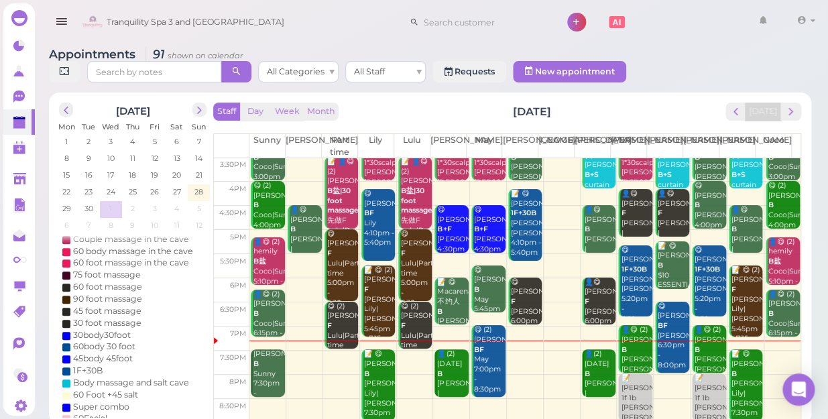
click at [107, 201] on td "1" at bounding box center [111, 207] width 22 height 13
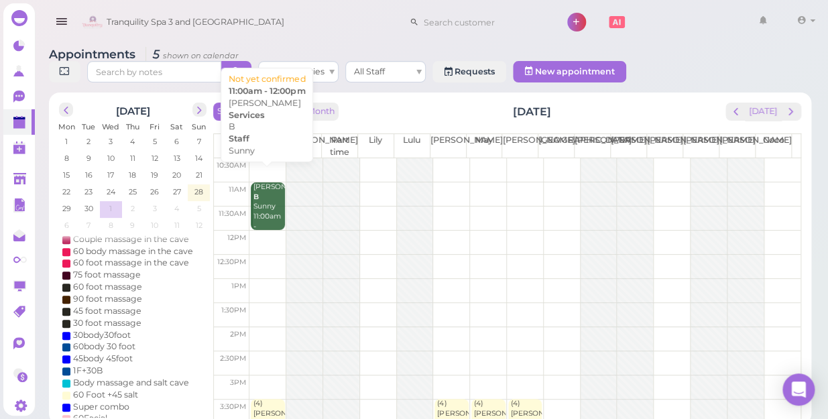
click at [256, 197] on div "Wanda B Sunny 11:00am - 12:00pm" at bounding box center [269, 211] width 32 height 59
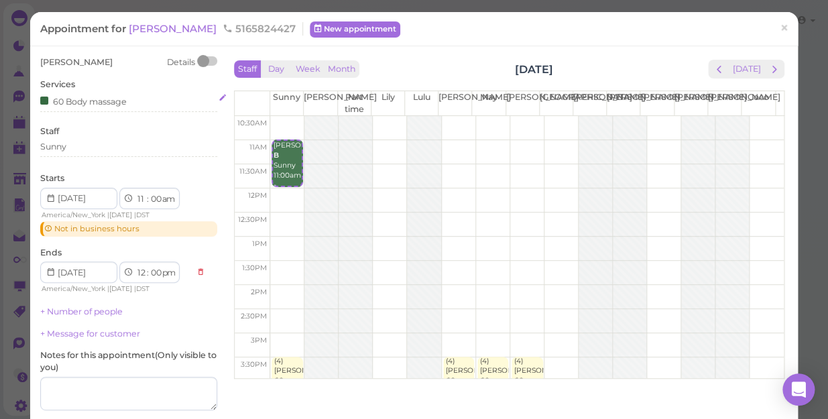
click at [127, 94] on div "60 Body massage" at bounding box center [83, 101] width 87 height 14
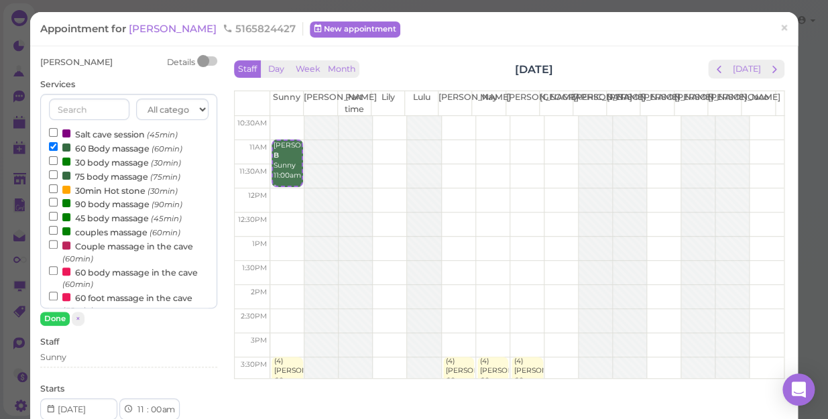
drag, startPoint x: 127, startPoint y: 94, endPoint x: 85, endPoint y: 147, distance: 67.8
click at [85, 147] on label "60 Body massage (60min)" at bounding box center [115, 148] width 133 height 14
click at [58, 147] on input "60 Body massage (60min)" at bounding box center [53, 146] width 9 height 9
click at [53, 147] on input "60 Body massage (60min)" at bounding box center [53, 146] width 9 height 9
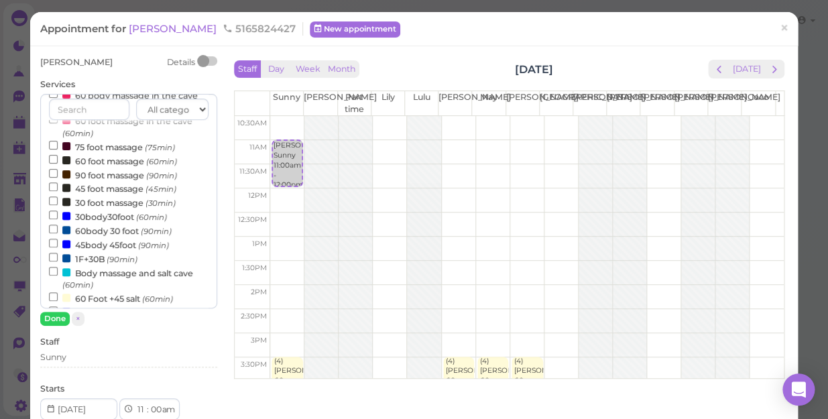
scroll to position [182, 0]
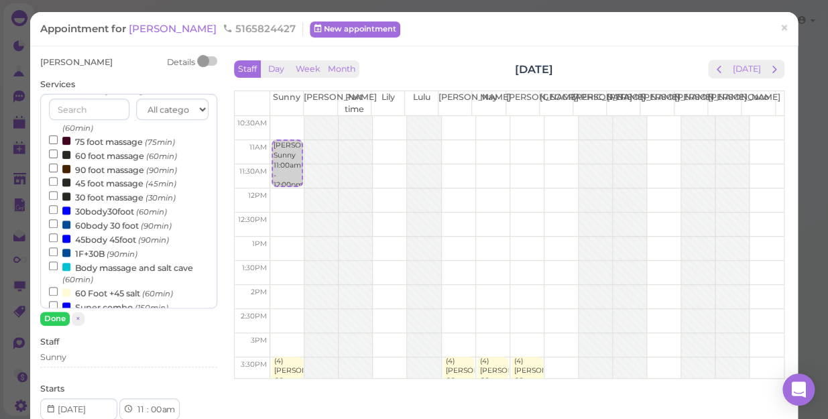
click at [134, 269] on label "Body massage and salt cave (60min)" at bounding box center [129, 273] width 160 height 26
click at [58, 269] on input "Body massage and salt cave (60min)" at bounding box center [53, 266] width 9 height 9
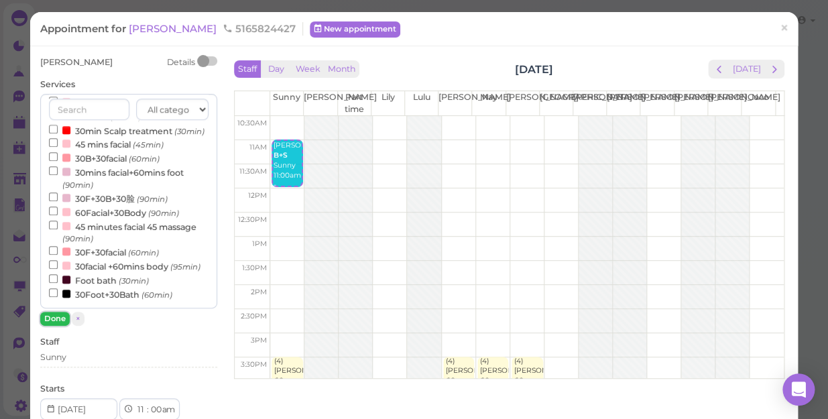
click at [54, 317] on button "Done" at bounding box center [55, 319] width 30 height 14
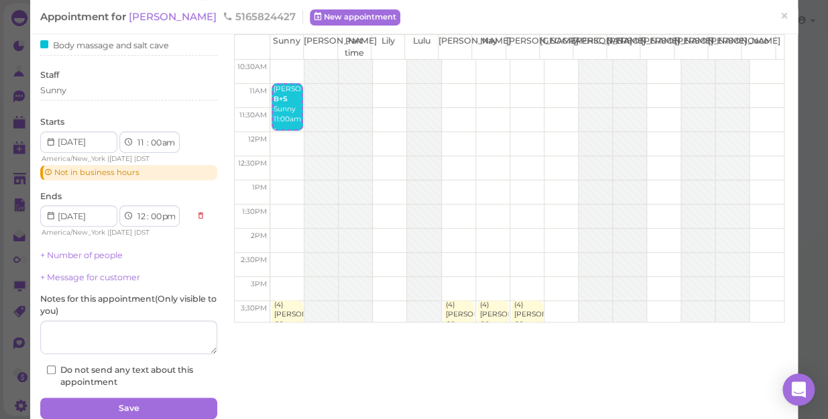
scroll to position [113, 0]
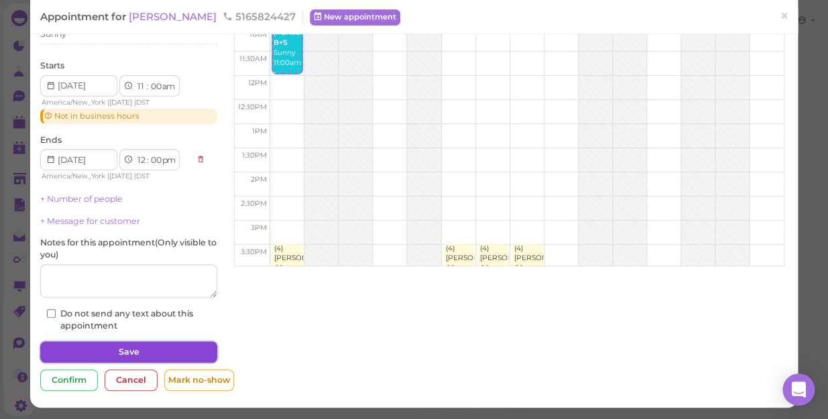
click at [197, 347] on button "Save" at bounding box center [128, 351] width 177 height 21
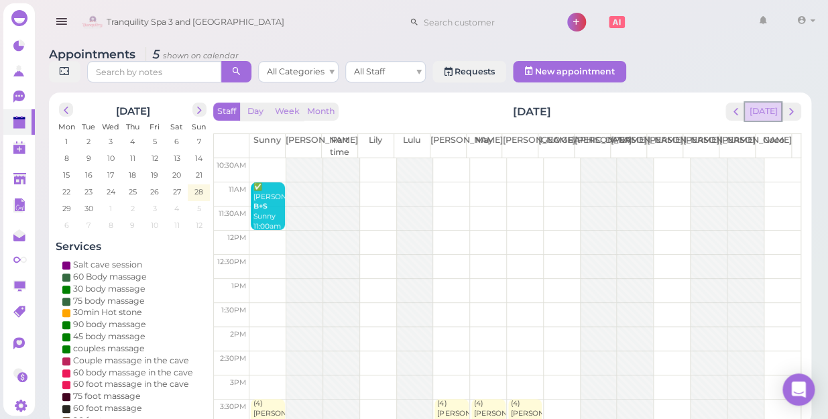
click at [758, 103] on button "[DATE]" at bounding box center [763, 112] width 36 height 18
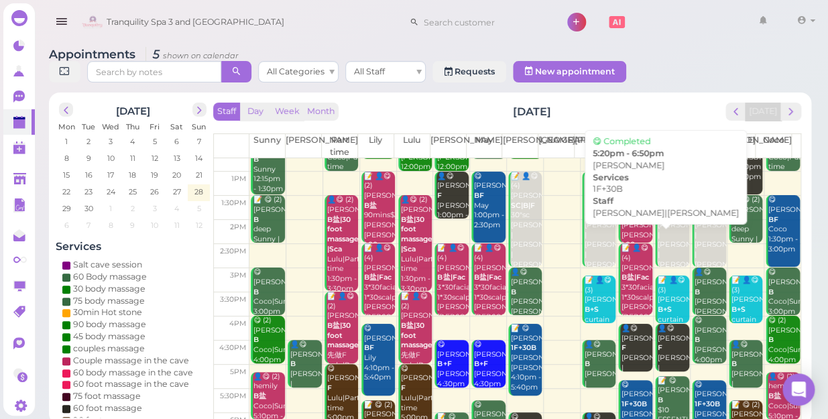
scroll to position [242, 0]
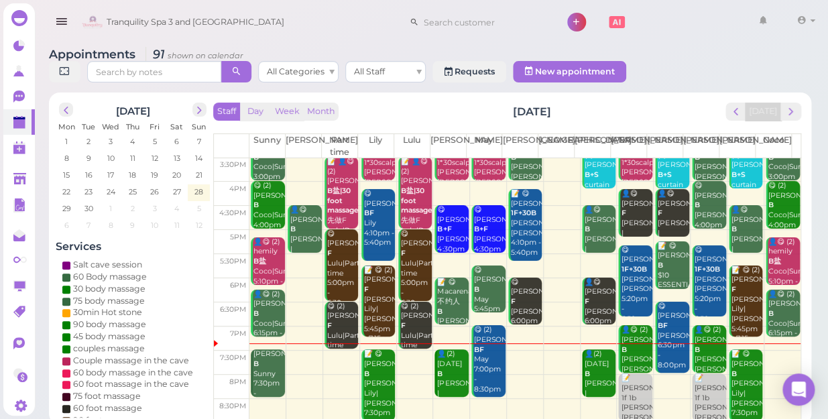
click at [376, 333] on td at bounding box center [524, 339] width 551 height 24
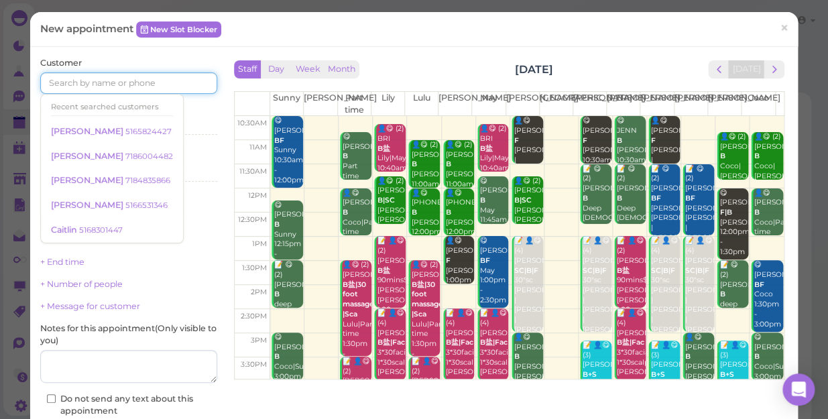
click at [72, 82] on input at bounding box center [128, 82] width 177 height 21
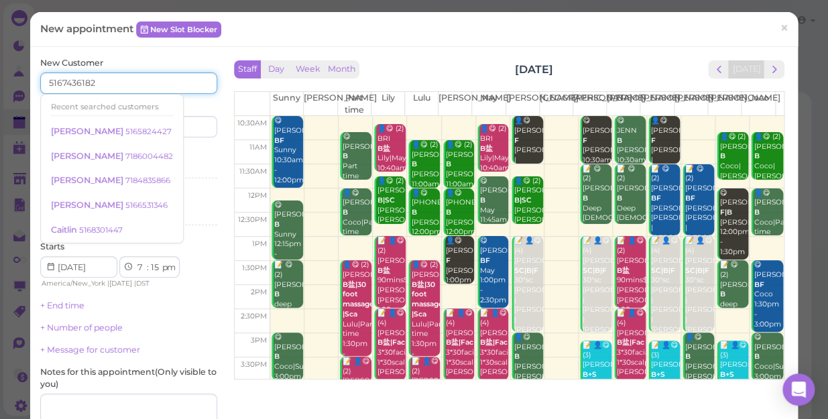
type input "5167436182"
click at [187, 129] on input at bounding box center [174, 126] width 85 height 21
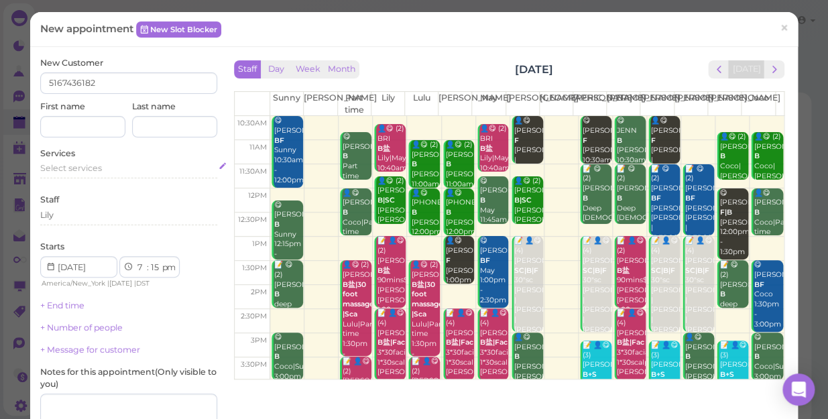
click at [73, 167] on span "Select services" at bounding box center [71, 168] width 62 height 10
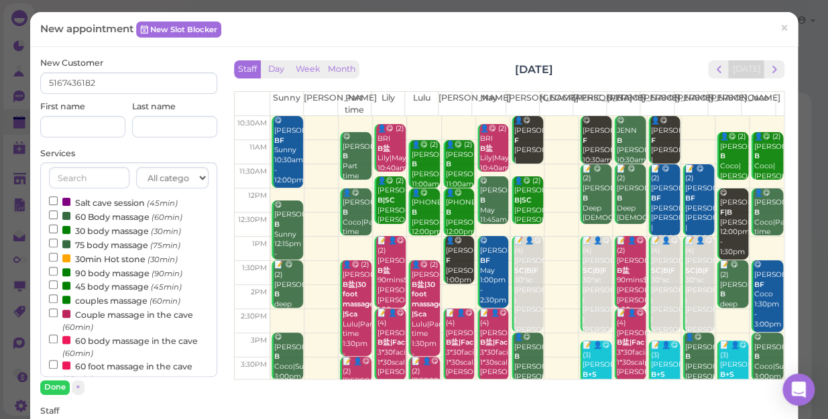
click at [107, 301] on label "couples massage (60min)" at bounding box center [114, 300] width 131 height 14
click at [58, 301] on input "couples massage (60min)" at bounding box center [53, 298] width 9 height 9
click at [59, 385] on button "Done" at bounding box center [55, 387] width 30 height 14
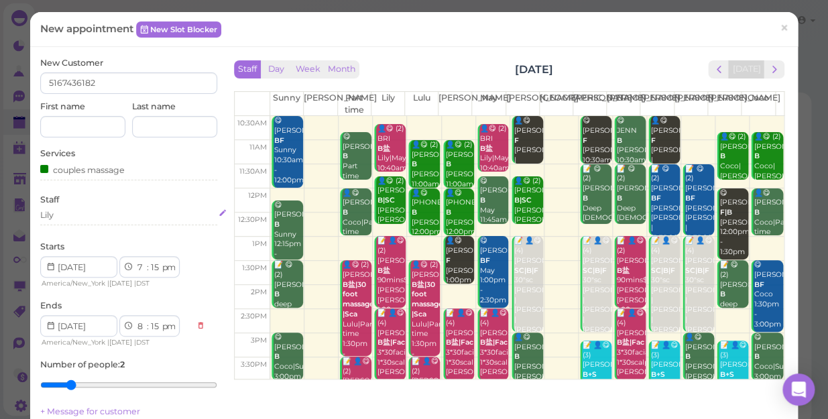
click at [72, 217] on div "Lily" at bounding box center [128, 215] width 177 height 12
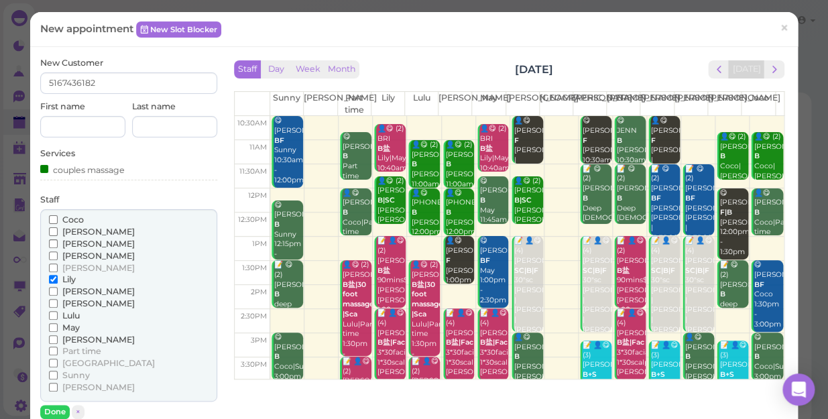
click at [77, 339] on span "[PERSON_NAME]" at bounding box center [98, 340] width 72 height 10
click at [58, 339] on input "[PERSON_NAME]" at bounding box center [53, 339] width 9 height 9
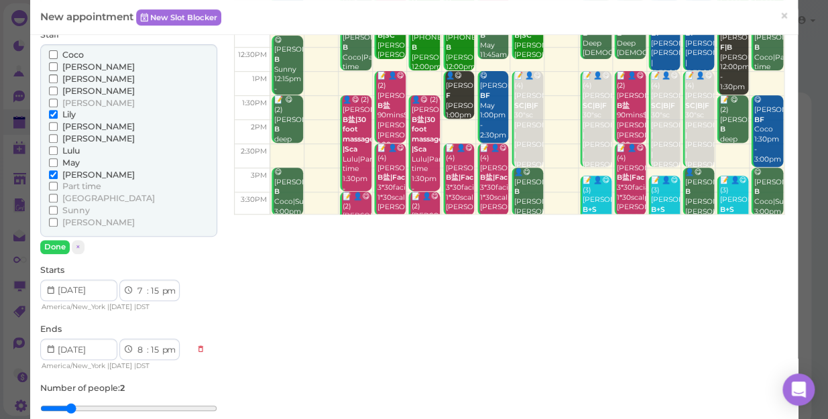
scroll to position [182, 0]
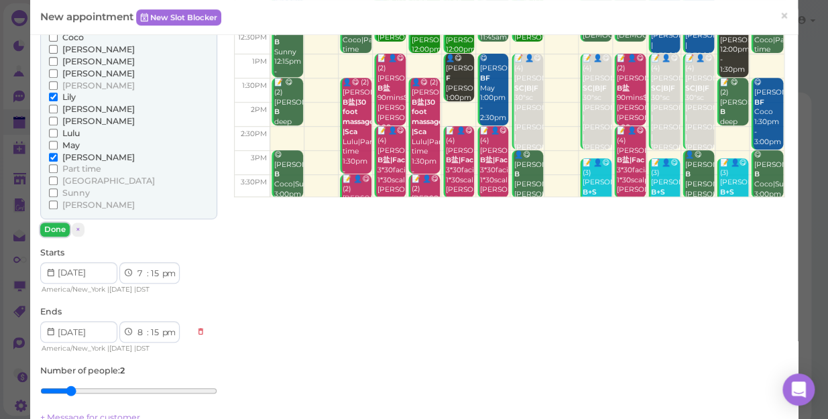
click at [50, 228] on button "Done" at bounding box center [55, 230] width 30 height 14
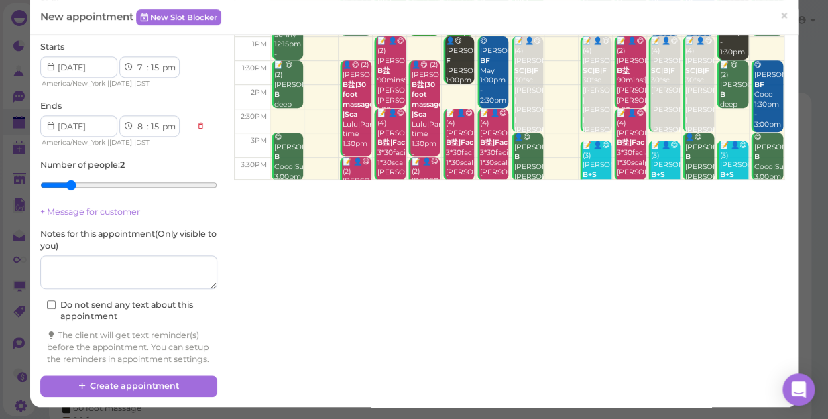
scroll to position [211, 0]
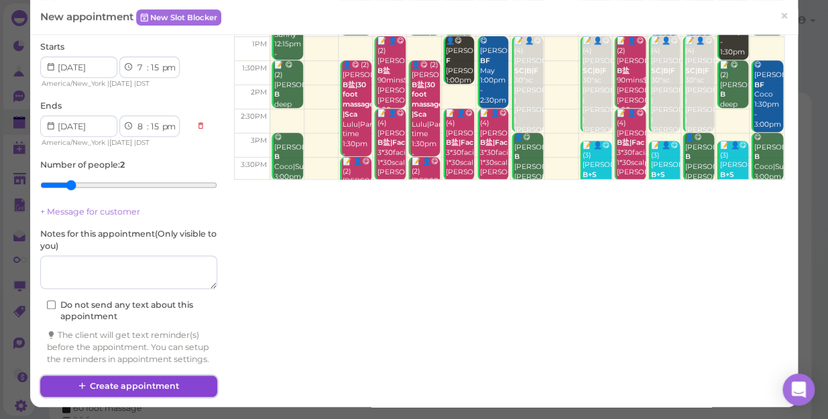
click at [116, 386] on button "Create appointment" at bounding box center [128, 386] width 177 height 21
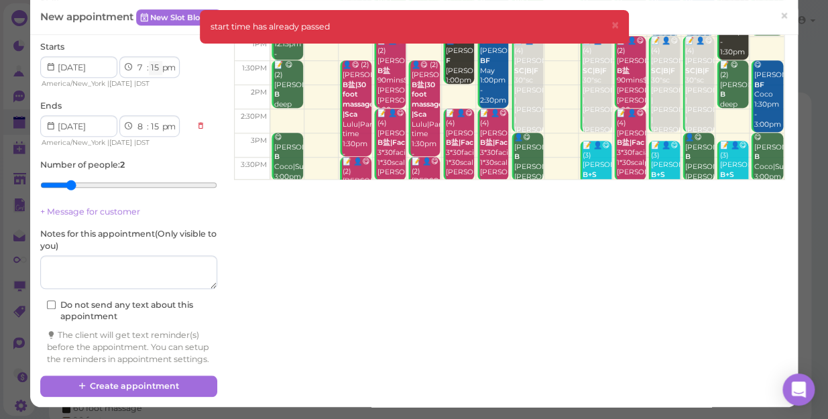
click at [154, 61] on select "00 05 10 15 20 25 30 35 40 45 50 55" at bounding box center [155, 68] width 13 height 14
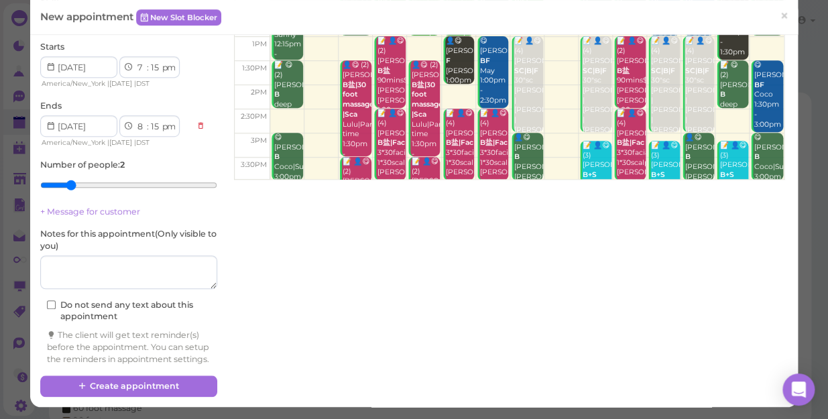
select select "30"
click at [149, 61] on select "00 05 10 15 20 25 30 35 40 45 50 55" at bounding box center [155, 68] width 13 height 14
select select "30"
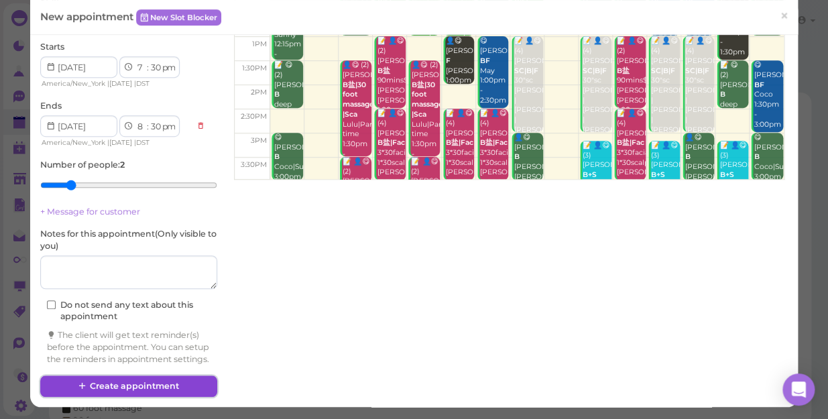
click at [135, 382] on button "Create appointment" at bounding box center [128, 386] width 177 height 21
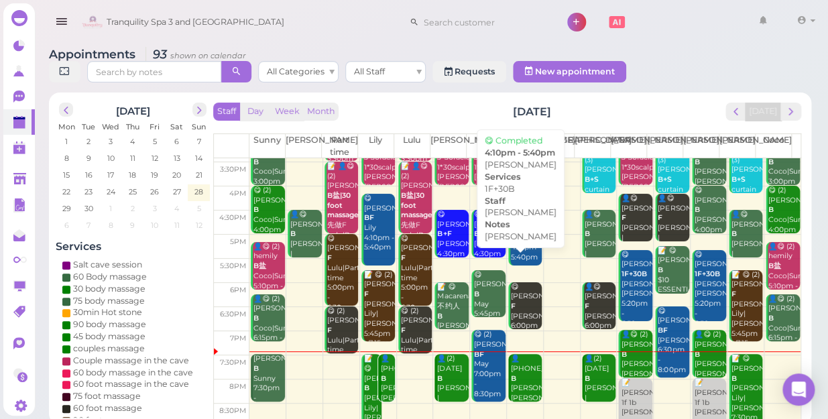
scroll to position [242, 0]
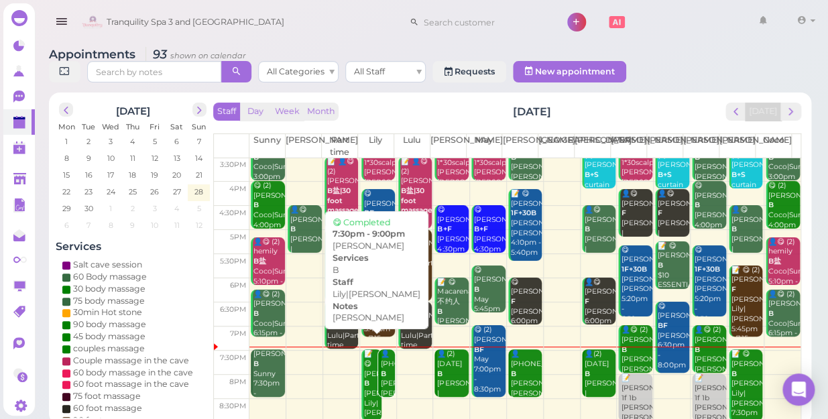
click at [364, 382] on div "📝 😋 Jackie B TINA Lily|Tina 7:30pm - 9:00pm" at bounding box center [373, 398] width 18 height 99
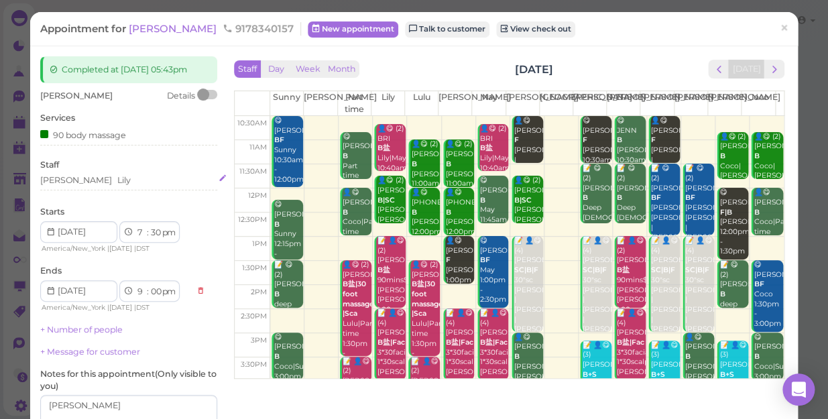
click at [101, 182] on div "Tina Lily" at bounding box center [128, 180] width 177 height 12
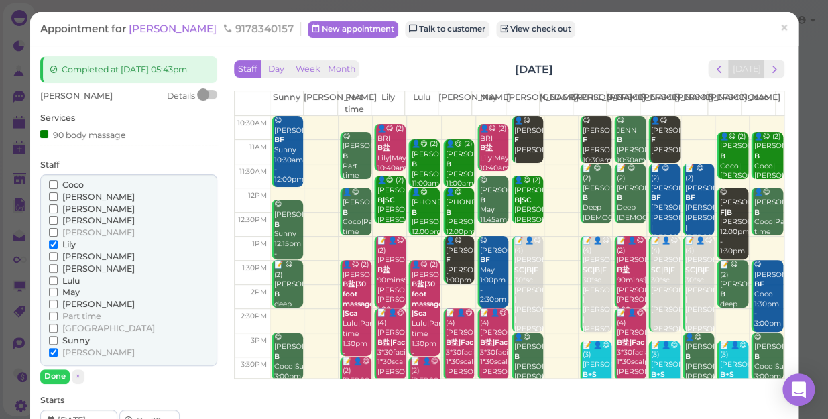
click at [70, 268] on span "[PERSON_NAME]" at bounding box center [98, 269] width 72 height 10
click at [58, 268] on input "[PERSON_NAME]" at bounding box center [53, 268] width 9 height 9
click at [68, 243] on span "Lily" at bounding box center [68, 244] width 13 height 10
click at [58, 243] on input "Lily" at bounding box center [53, 244] width 9 height 9
click at [55, 376] on button "Done" at bounding box center [55, 377] width 30 height 14
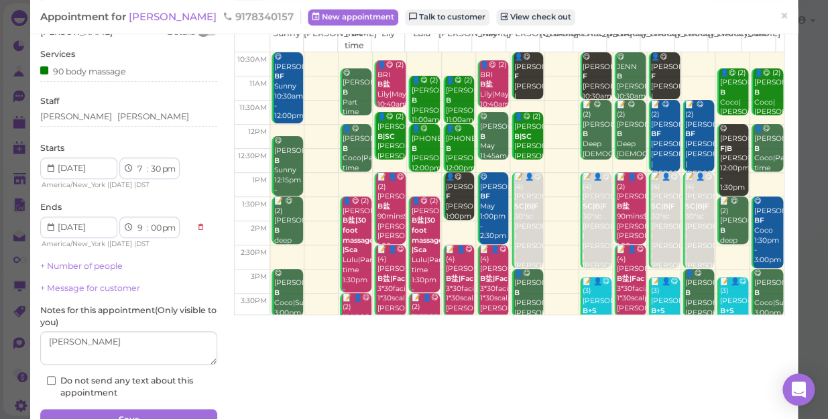
scroll to position [131, 0]
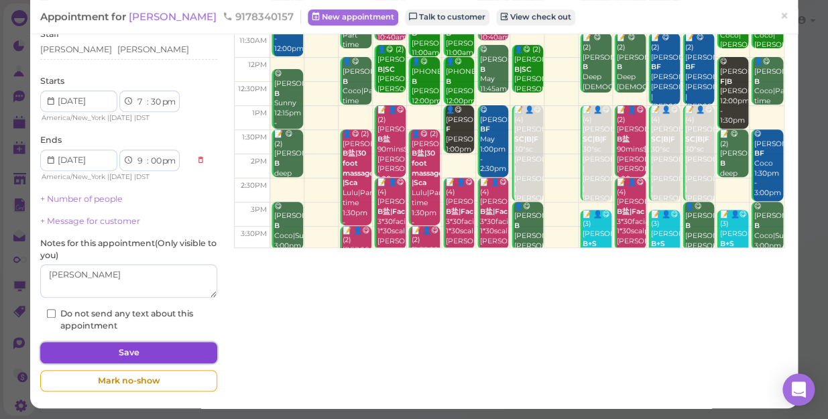
click at [127, 352] on button "Save" at bounding box center [128, 352] width 177 height 21
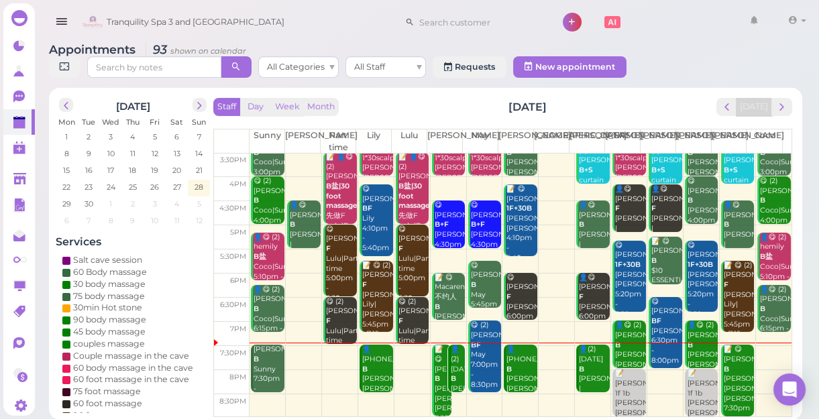
scroll to position [60, 0]
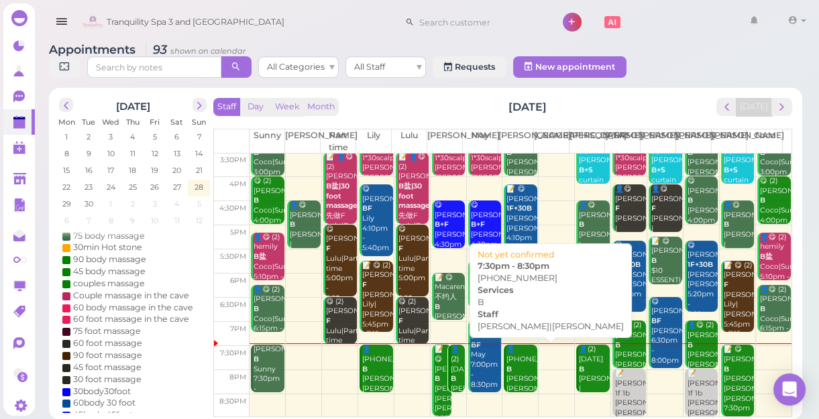
click at [506, 378] on div "👤(2) 5167436182 B Lily|Mike 7:30pm - 8:30pm" at bounding box center [522, 384] width 32 height 79
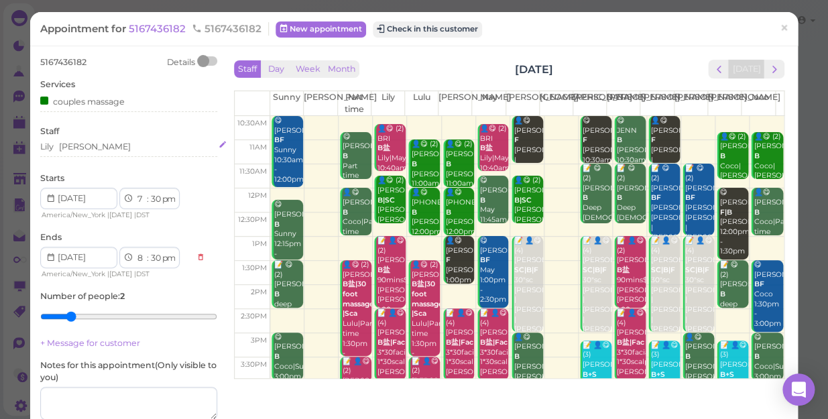
click at [117, 151] on div "Lily Mike" at bounding box center [128, 147] width 177 height 12
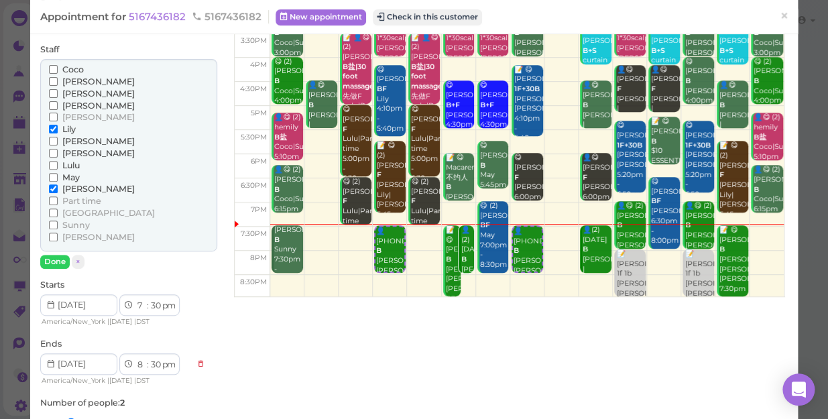
scroll to position [60, 0]
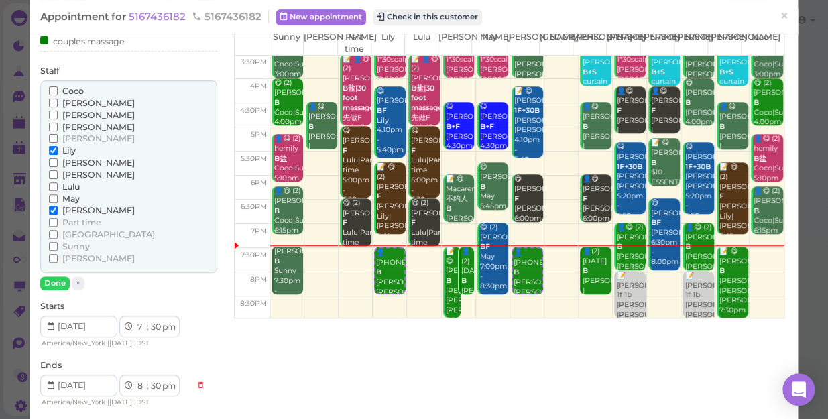
click at [88, 222] on span "Part time" at bounding box center [81, 222] width 39 height 10
click at [58, 222] on input "Part time" at bounding box center [53, 222] width 9 height 9
click at [79, 217] on span "Part time" at bounding box center [81, 222] width 39 height 10
click at [58, 218] on input "Part time" at bounding box center [53, 222] width 9 height 9
click at [57, 280] on button "Done" at bounding box center [55, 283] width 30 height 14
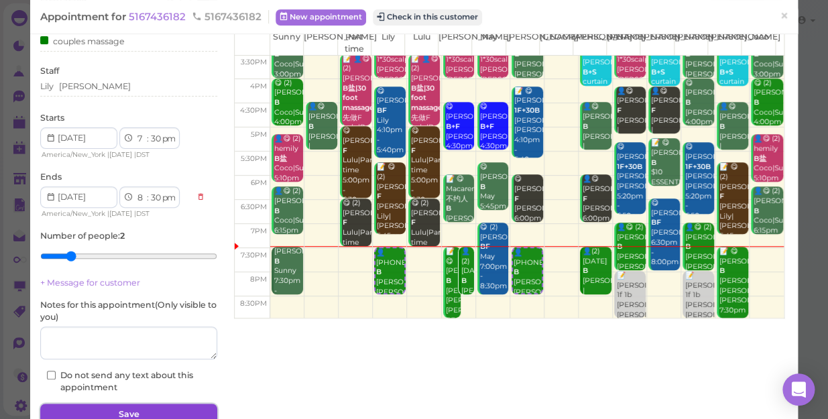
click at [181, 413] on button "Save" at bounding box center [128, 414] width 177 height 21
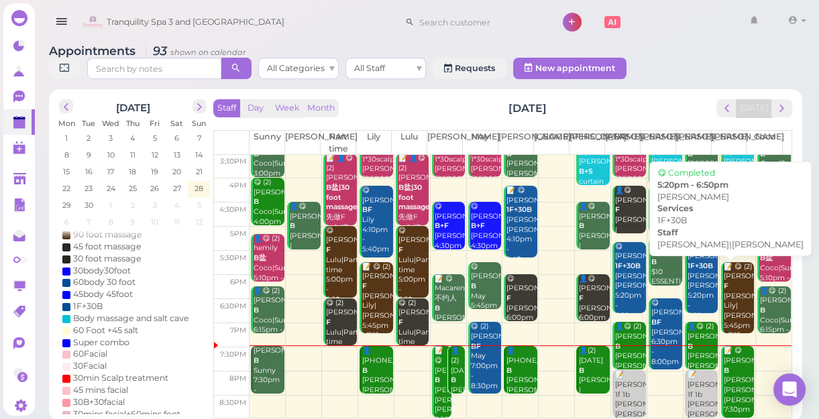
scroll to position [5, 0]
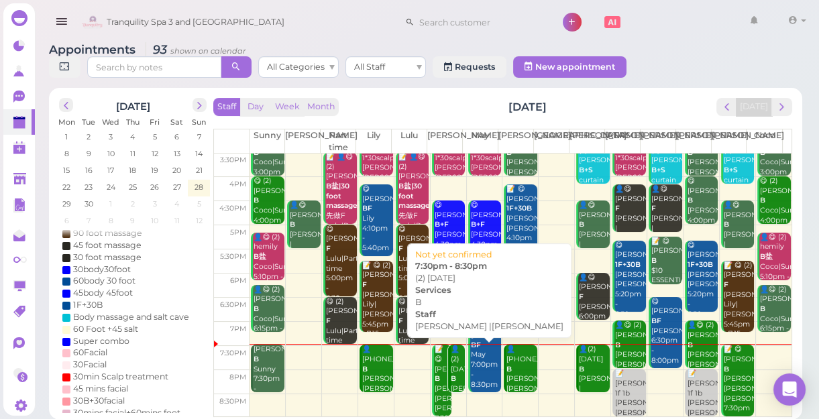
click at [450, 372] on div "👤(2) karma B Jessica |Lisa 7:30pm - 8:30pm" at bounding box center [457, 394] width 15 height 99
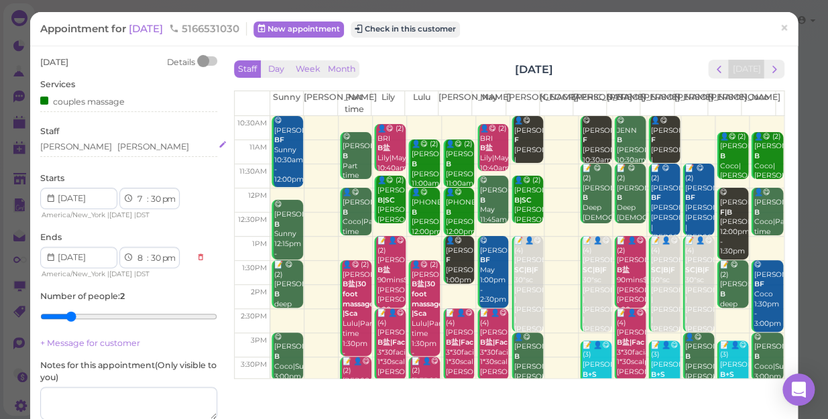
click at [110, 146] on div "Jessica Lisa" at bounding box center [128, 147] width 177 height 12
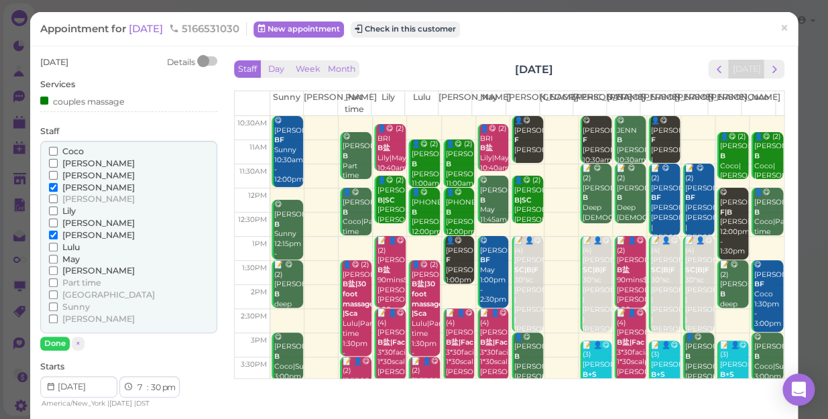
click at [72, 245] on span "Lulu" at bounding box center [70, 247] width 17 height 10
click at [58, 245] on input "Lulu" at bounding box center [53, 247] width 9 height 9
click at [66, 231] on span "[PERSON_NAME]" at bounding box center [98, 235] width 72 height 10
click at [58, 231] on input "[PERSON_NAME]" at bounding box center [53, 235] width 9 height 9
click at [49, 341] on button "Done" at bounding box center [55, 344] width 30 height 14
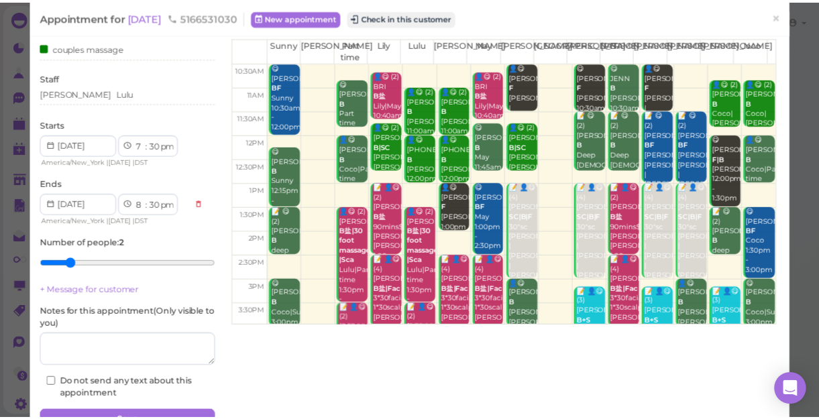
scroll to position [121, 0]
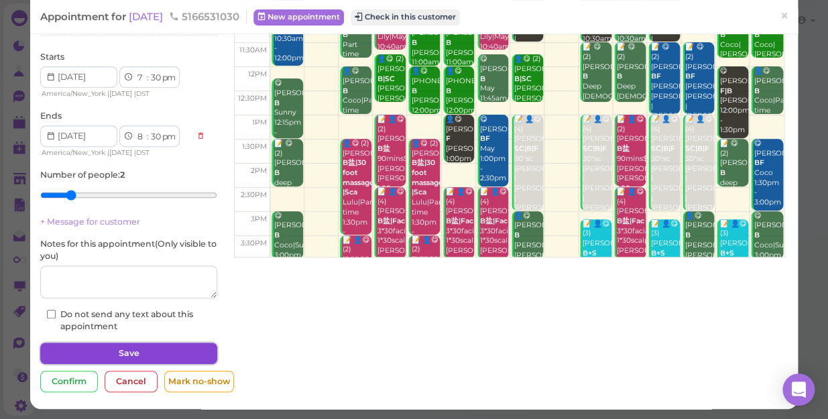
click at [54, 349] on button "Save" at bounding box center [128, 353] width 177 height 21
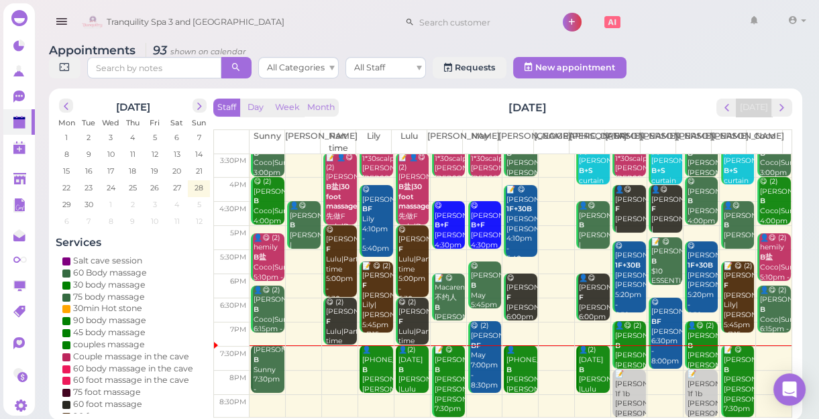
scroll to position [5, 0]
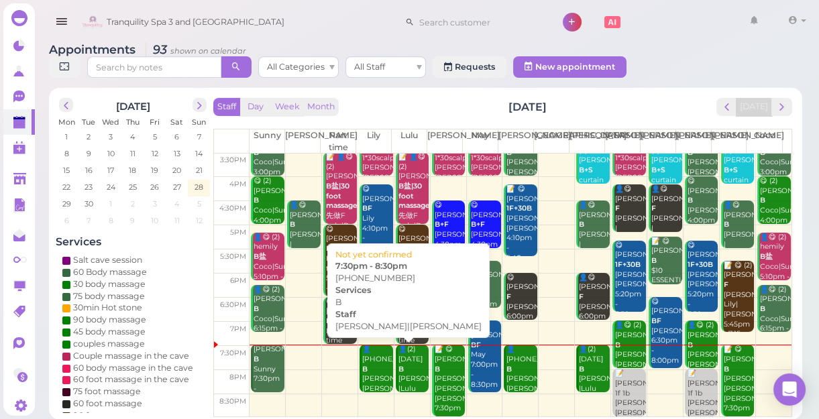
click at [372, 362] on div "👤(2) 5167436182 B Lily|Mike 7:30pm - 8:30pm" at bounding box center [377, 384] width 32 height 79
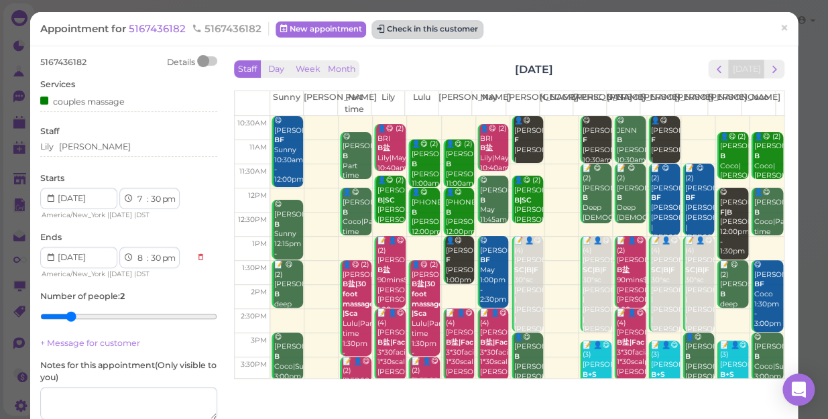
click at [423, 28] on button "Check in this customer" at bounding box center [427, 29] width 109 height 16
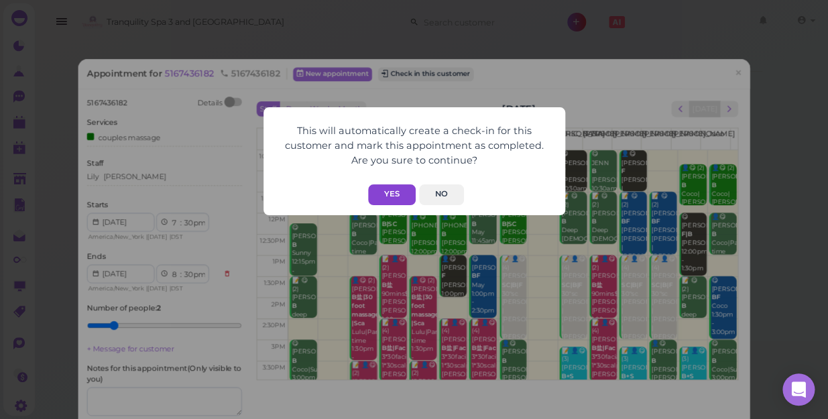
click at [402, 196] on button "Yes" at bounding box center [392, 194] width 48 height 21
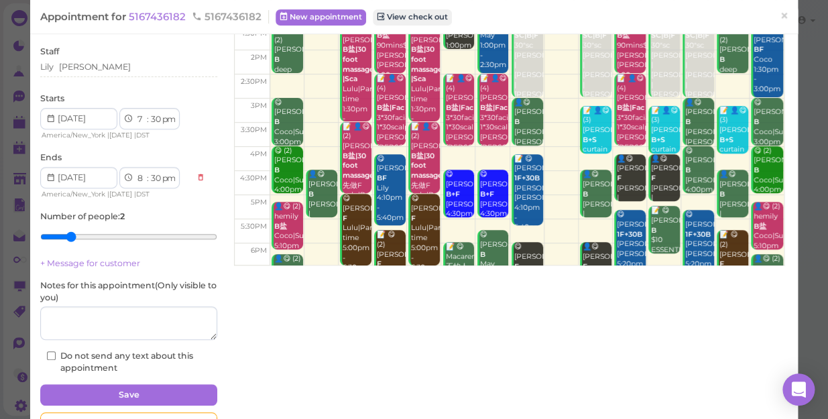
scroll to position [156, 0]
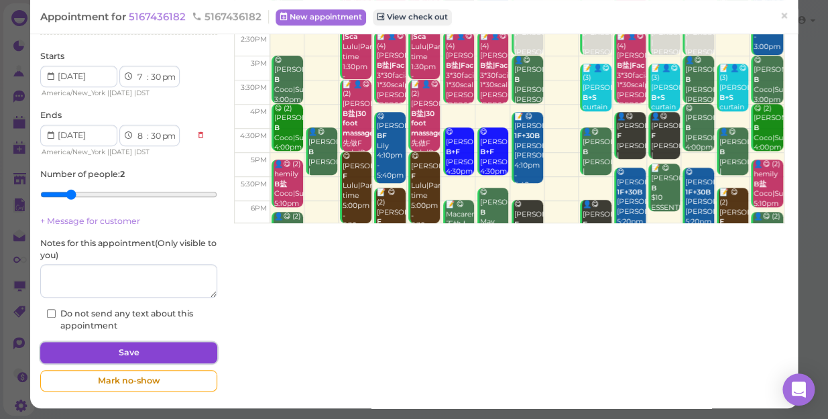
click at [177, 344] on button "Save" at bounding box center [128, 352] width 177 height 21
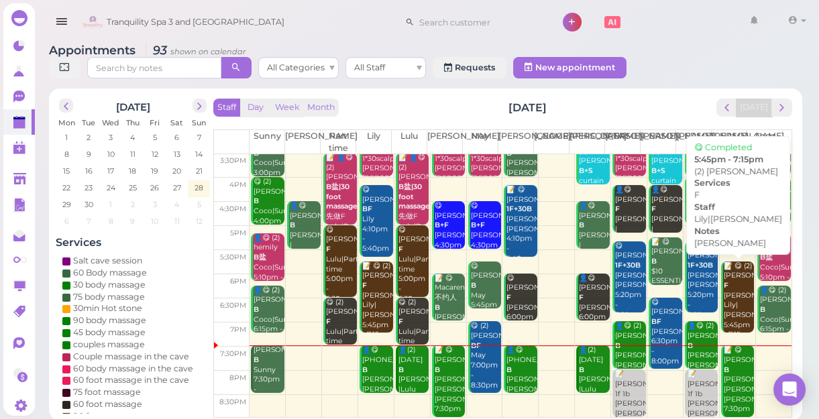
scroll to position [5, 0]
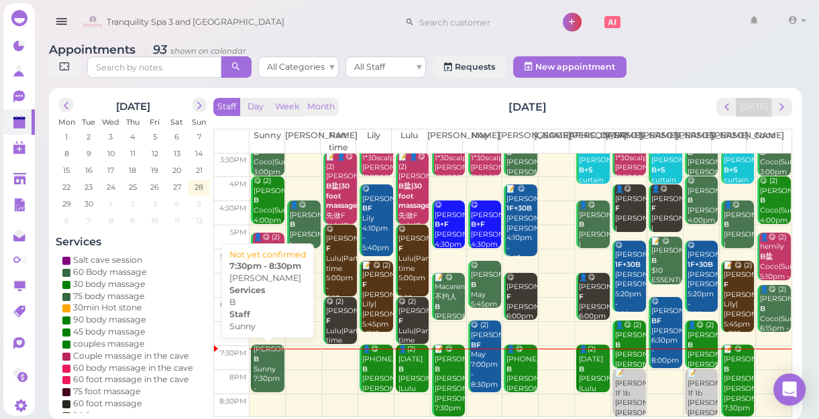
click at [260, 375] on div "Chris B Sunny 7:30pm - 8:30pm" at bounding box center [269, 374] width 32 height 59
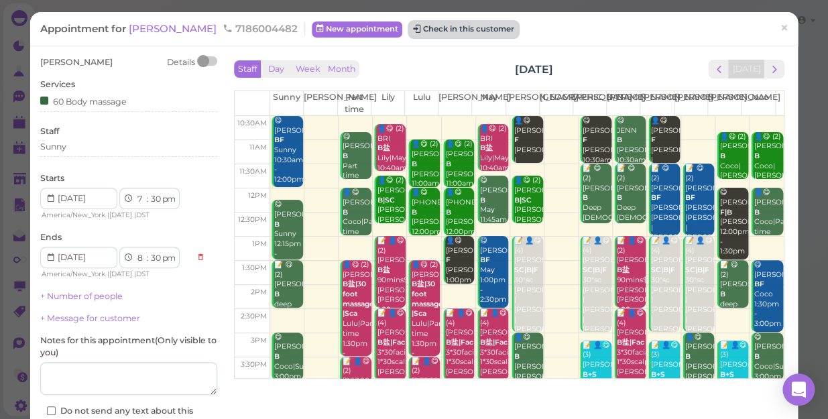
click at [436, 29] on button "Check in this customer" at bounding box center [463, 29] width 109 height 16
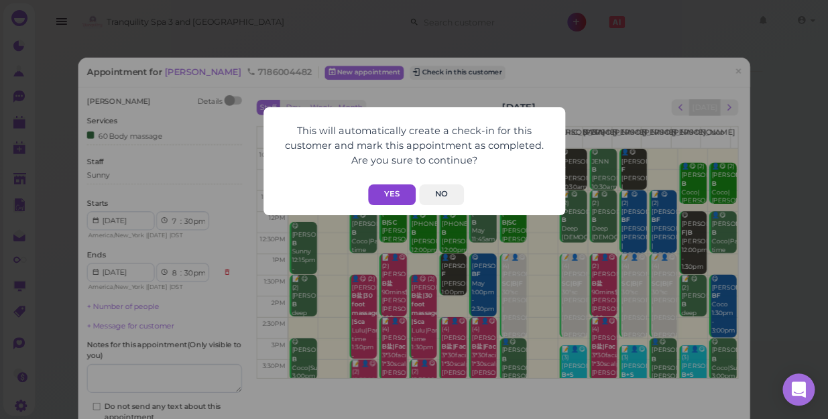
click at [400, 193] on button "Yes" at bounding box center [392, 194] width 48 height 21
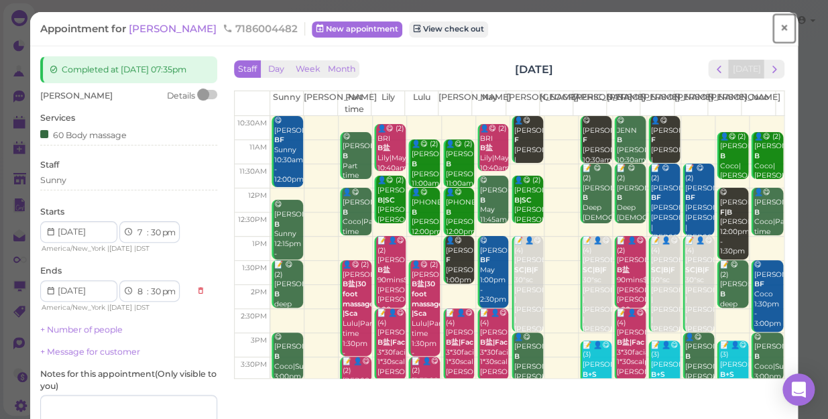
click at [780, 27] on span "×" at bounding box center [784, 28] width 9 height 19
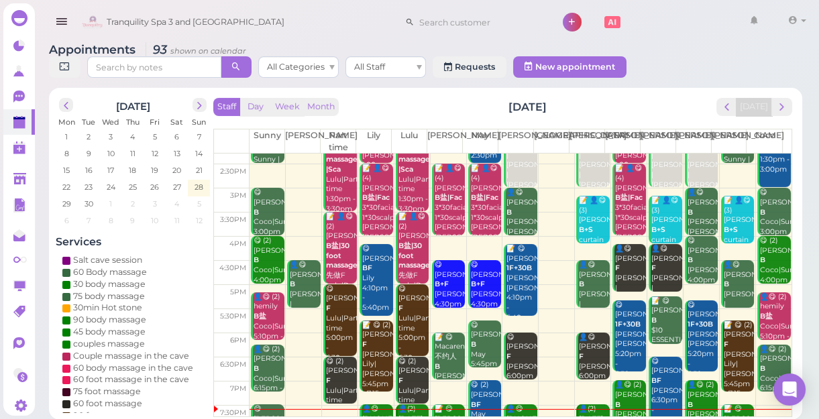
scroll to position [242, 0]
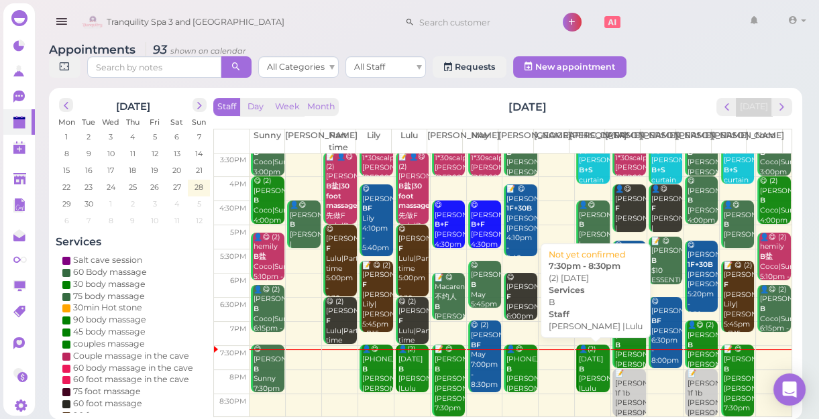
click at [586, 372] on div "👤(2) karma B Jessica |Lulu 7:30pm - 8:30pm" at bounding box center [594, 384] width 32 height 79
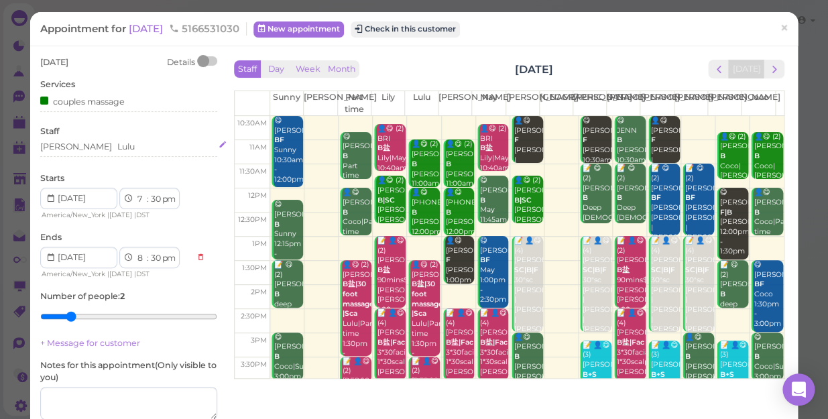
click at [111, 143] on div "Jessica Lulu" at bounding box center [128, 147] width 177 height 12
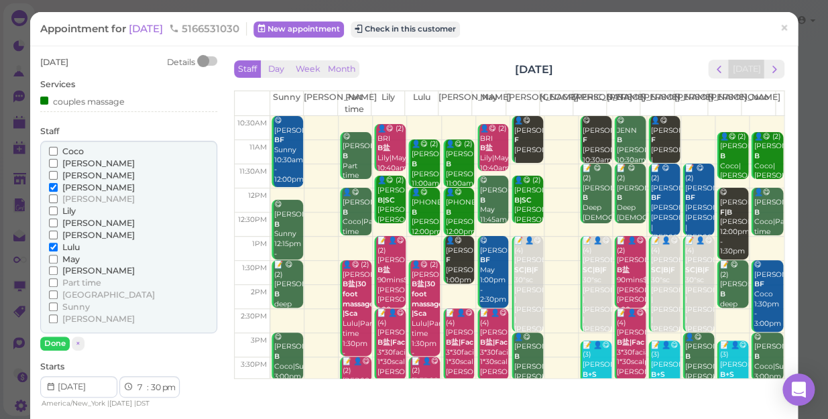
click at [66, 284] on span "Part time" at bounding box center [81, 283] width 39 height 10
click at [58, 284] on input "Part time" at bounding box center [53, 282] width 9 height 9
click at [86, 186] on span "[PERSON_NAME]" at bounding box center [98, 187] width 72 height 10
click at [58, 186] on input "[PERSON_NAME]" at bounding box center [53, 187] width 9 height 9
click at [48, 337] on button "Done" at bounding box center [55, 344] width 30 height 14
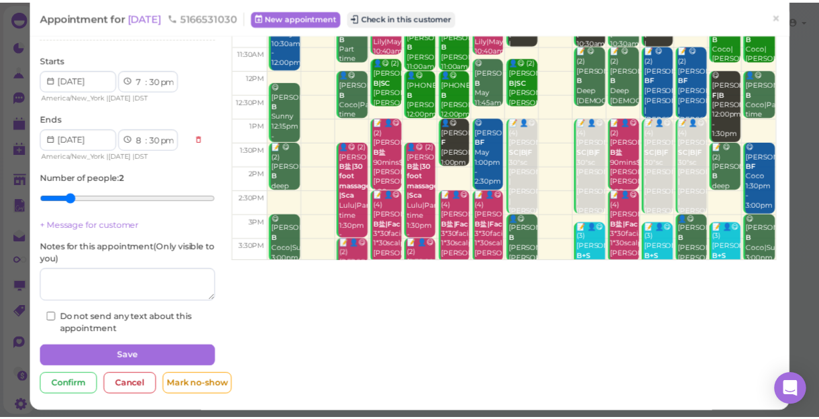
scroll to position [122, 0]
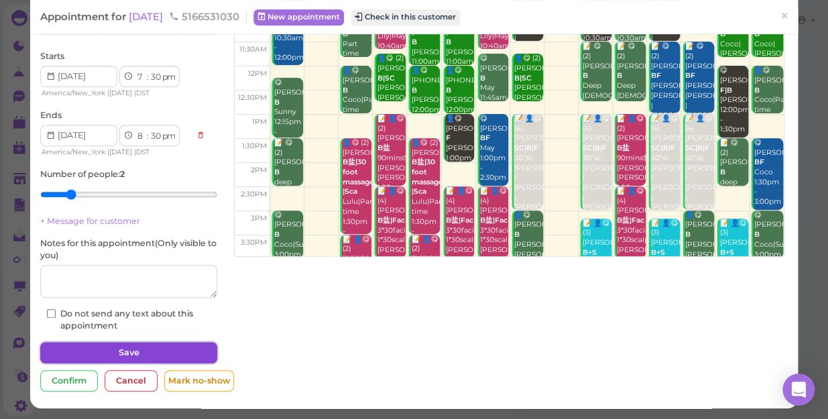
click at [62, 349] on button "Save" at bounding box center [128, 352] width 177 height 21
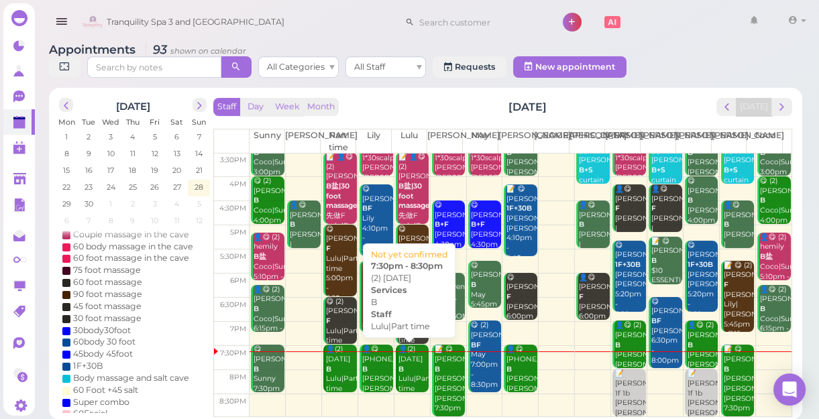
click at [412, 377] on div "👤(2) karma B Lulu|Part time 7:30pm - 8:30pm" at bounding box center [414, 384] width 32 height 79
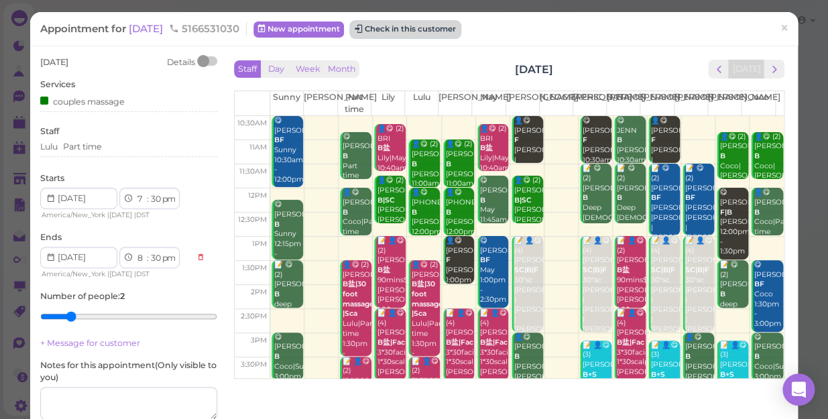
click at [418, 25] on button "Check in this customer" at bounding box center [405, 29] width 109 height 16
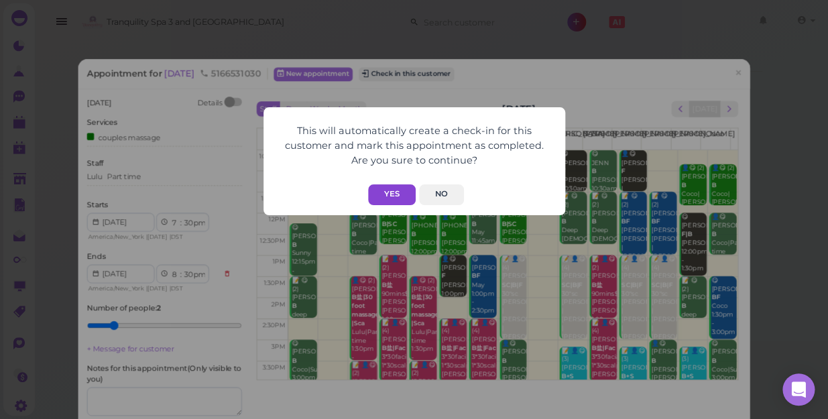
click at [389, 199] on button "Yes" at bounding box center [392, 194] width 48 height 21
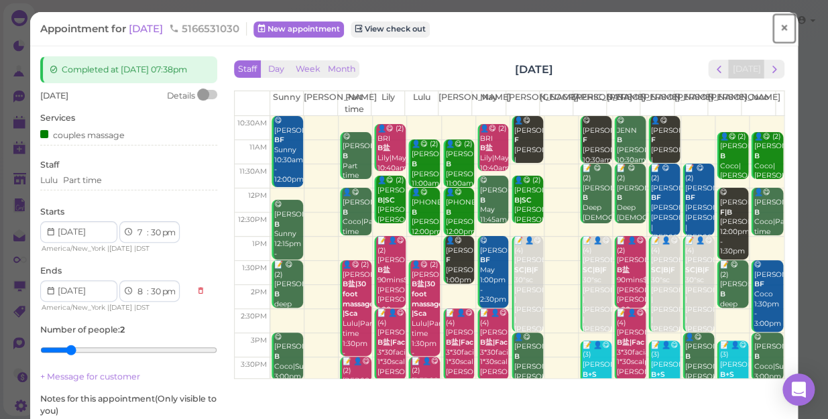
click at [780, 27] on span "×" at bounding box center [784, 28] width 9 height 19
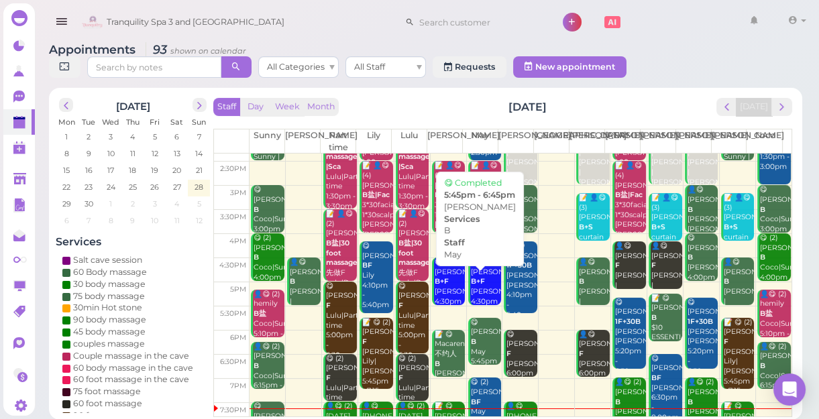
scroll to position [242, 0]
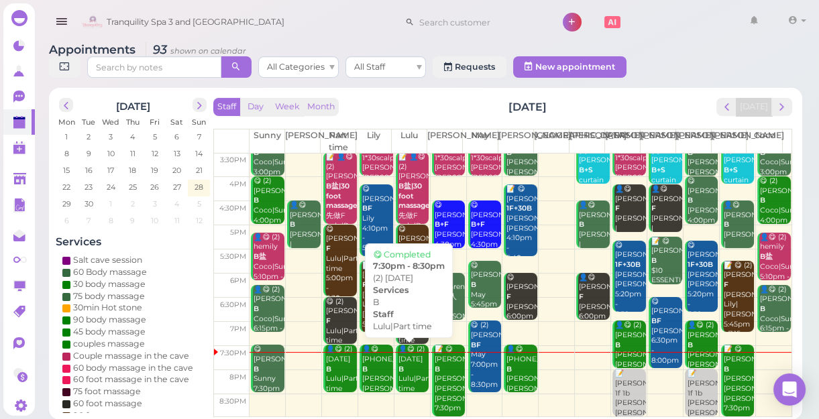
click at [406, 384] on div "👤😋 (2) karma B Lulu|Part time 7:30pm - 8:30pm" at bounding box center [414, 384] width 32 height 79
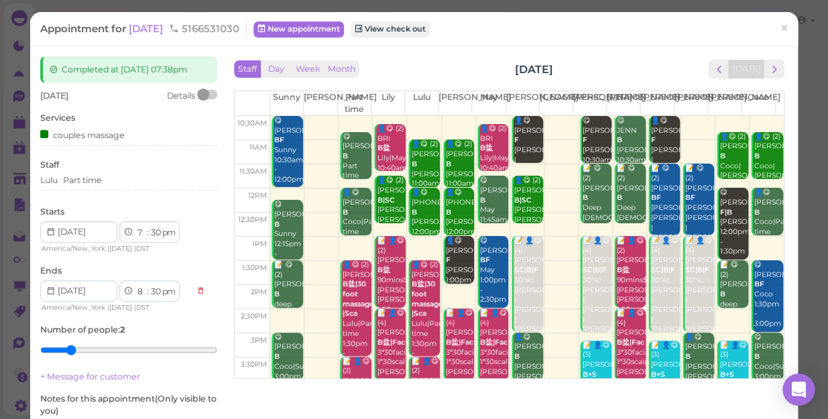
click at [159, 230] on select "00 05 10 15 20 25 30 35 40 45 50 55" at bounding box center [155, 233] width 13 height 14
select select "45"
click at [149, 226] on select "00 05 10 15 20 25 30 35 40 45 50 55" at bounding box center [155, 233] width 13 height 14
select select "45"
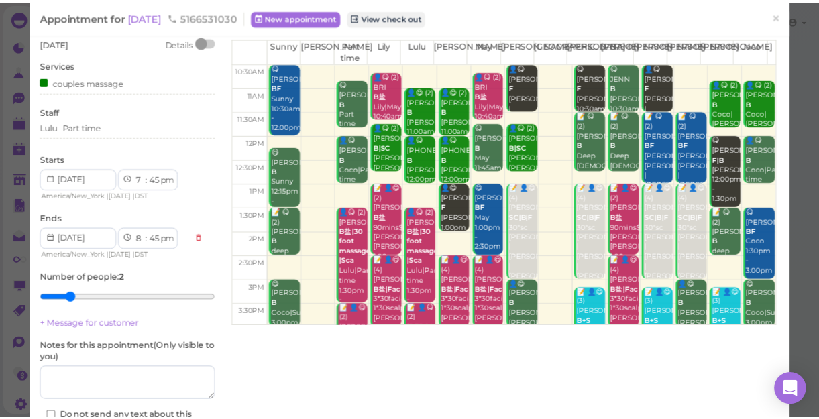
scroll to position [121, 0]
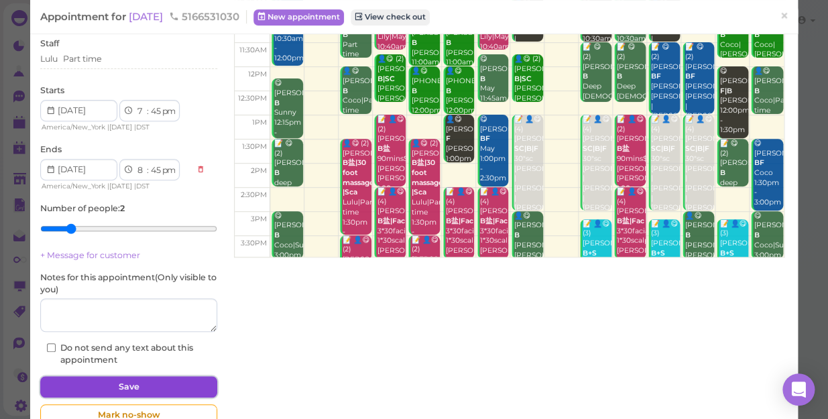
click at [164, 383] on button "Save" at bounding box center [128, 386] width 177 height 21
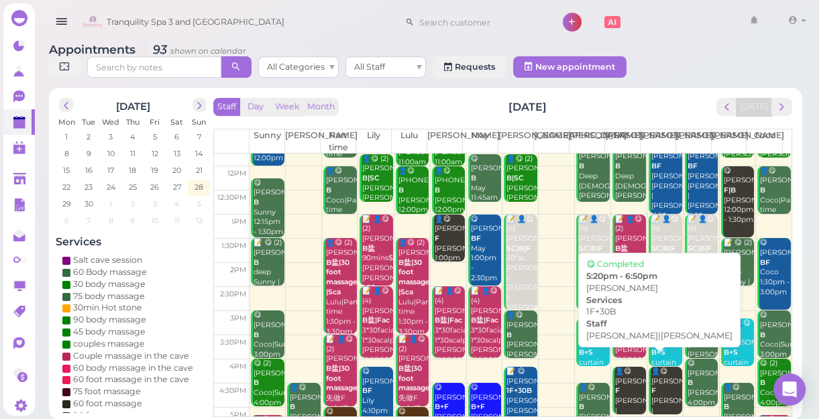
scroll to position [242, 0]
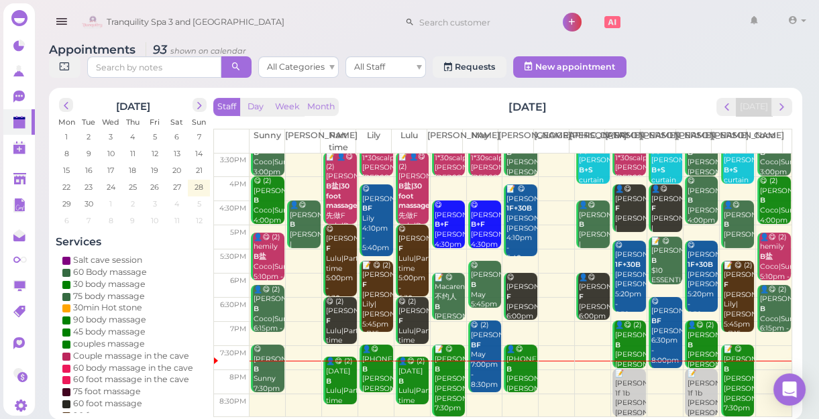
click at [768, 375] on td at bounding box center [520, 382] width 542 height 24
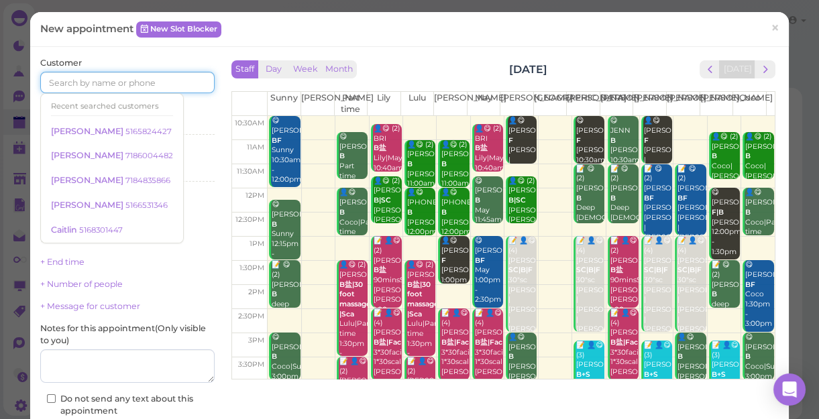
click at [160, 87] on input at bounding box center [127, 82] width 174 height 21
type input "5165287611"
click at [202, 121] on div "Select services" at bounding box center [127, 125] width 174 height 12
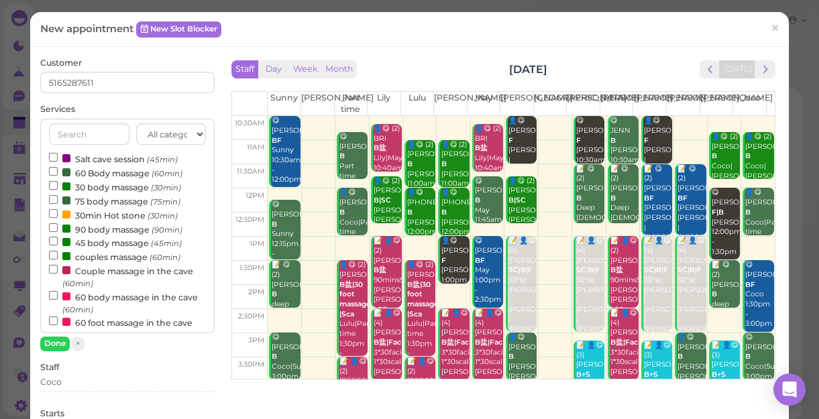
click at [101, 175] on label "60 Body massage (60min)" at bounding box center [115, 173] width 133 height 14
click at [58, 175] on input "60 Body massage (60min)" at bounding box center [53, 171] width 9 height 9
click at [101, 175] on label "60 Body massage (60min)" at bounding box center [115, 173] width 133 height 14
click at [58, 175] on input "60 Body massage (60min)" at bounding box center [53, 171] width 9 height 9
click at [50, 172] on input "60 Body massage (60min)" at bounding box center [53, 171] width 9 height 9
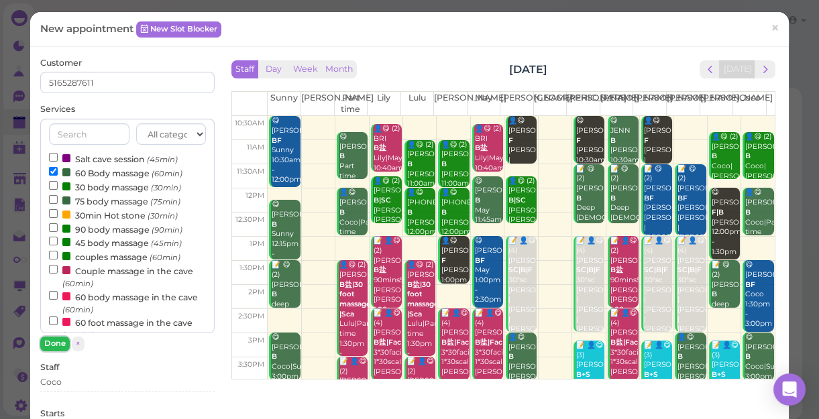
click at [47, 345] on button "Done" at bounding box center [55, 344] width 30 height 14
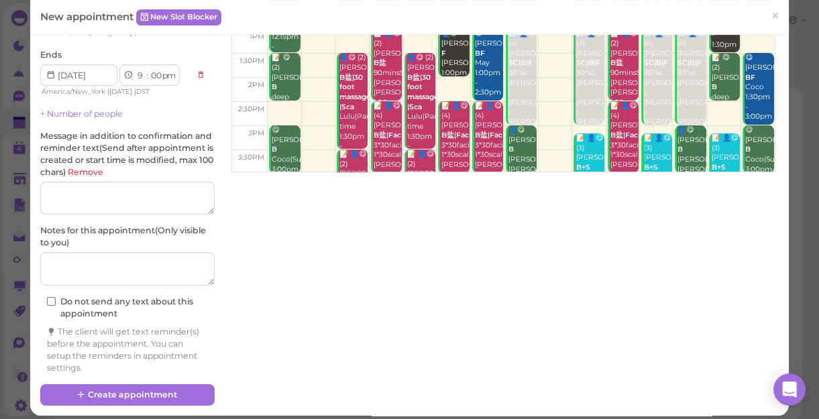
scroll to position [215, 0]
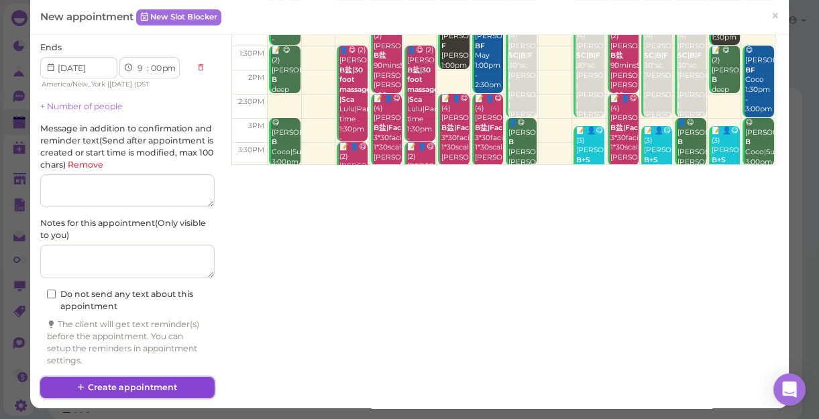
click at [82, 389] on icon at bounding box center [81, 387] width 9 height 10
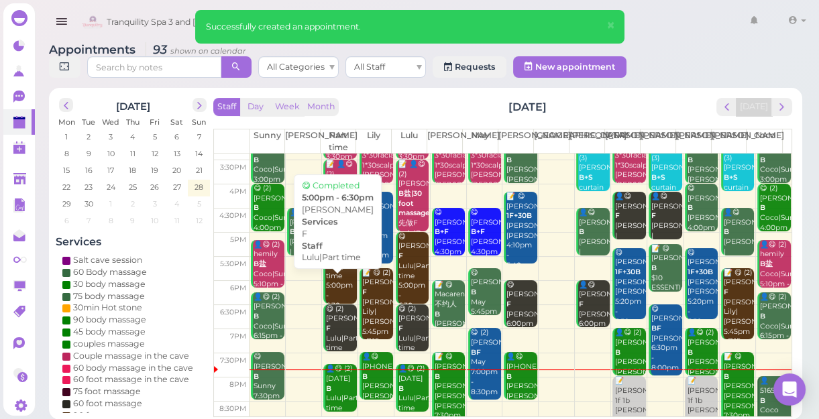
scroll to position [242, 0]
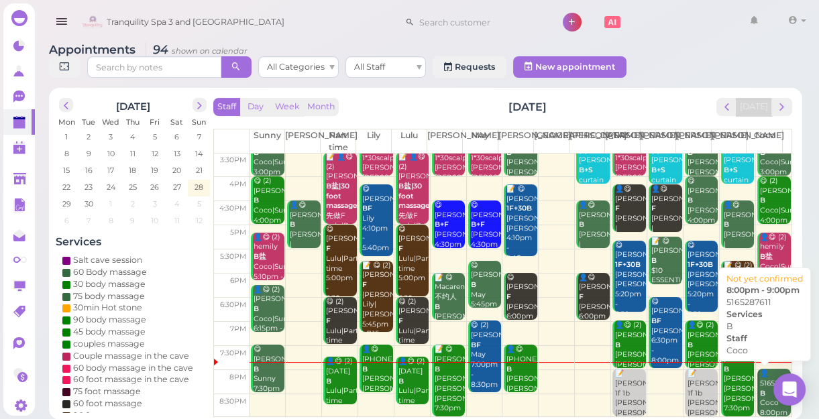
click at [759, 382] on div "👤5165287611 B Coco 8:00pm - 9:00pm" at bounding box center [775, 403] width 32 height 69
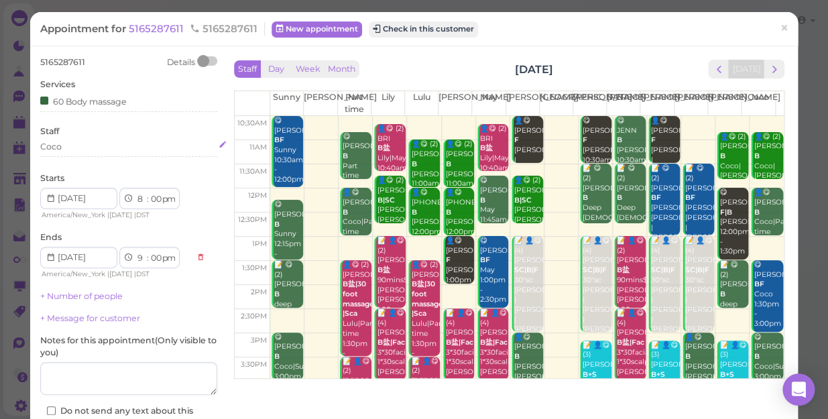
click at [80, 148] on div "Coco" at bounding box center [128, 147] width 177 height 12
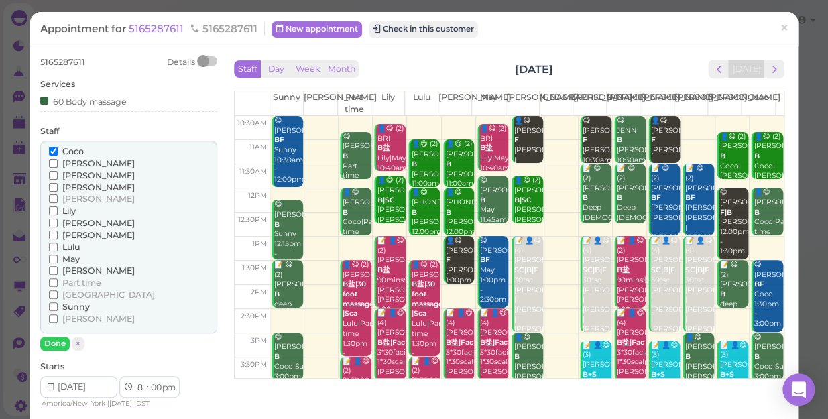
click at [70, 162] on span "[PERSON_NAME]" at bounding box center [98, 163] width 72 height 10
click at [58, 162] on input "[PERSON_NAME]" at bounding box center [53, 163] width 9 height 9
click at [71, 152] on span "Coco" at bounding box center [72, 151] width 21 height 10
click at [58, 152] on input "Coco" at bounding box center [53, 151] width 9 height 9
click at [58, 341] on button "Done" at bounding box center [55, 344] width 30 height 14
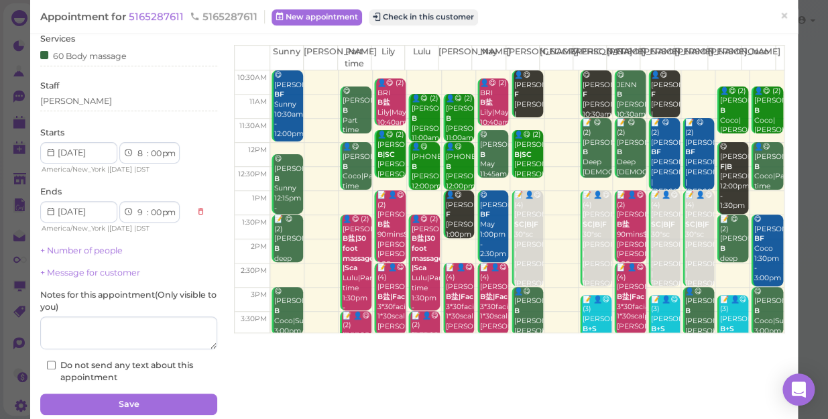
scroll to position [97, 0]
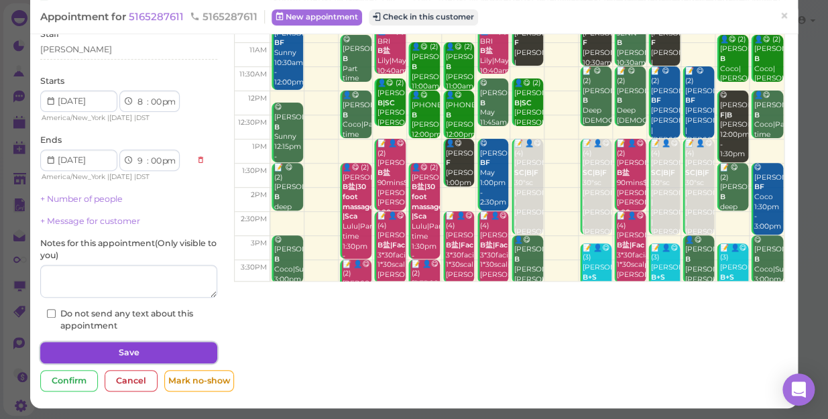
click at [94, 349] on button "Save" at bounding box center [128, 352] width 177 height 21
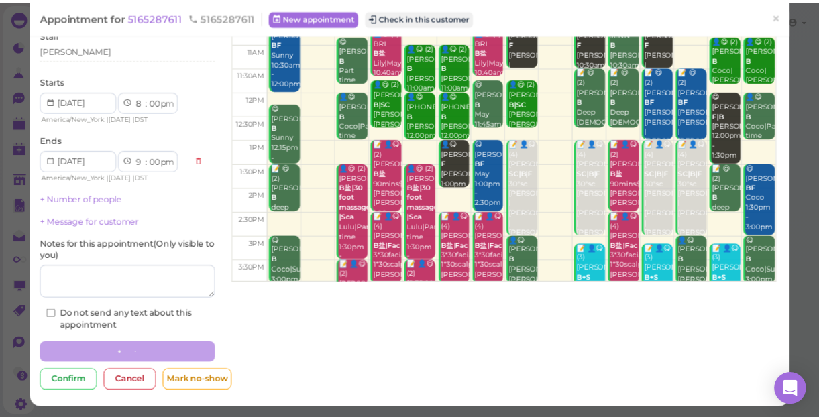
scroll to position [97, 0]
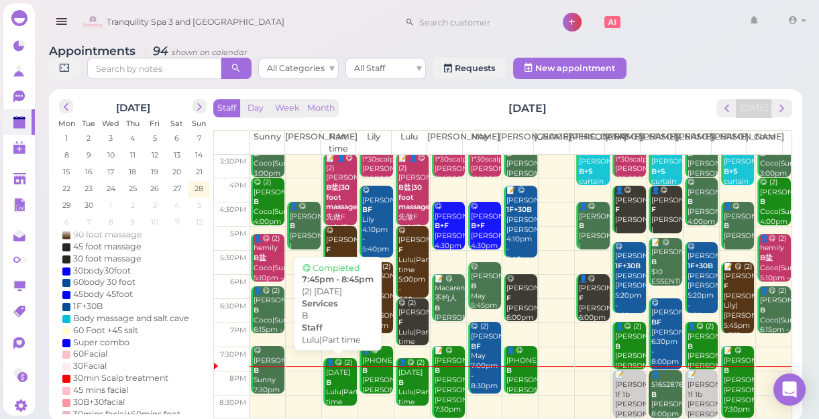
scroll to position [5, 0]
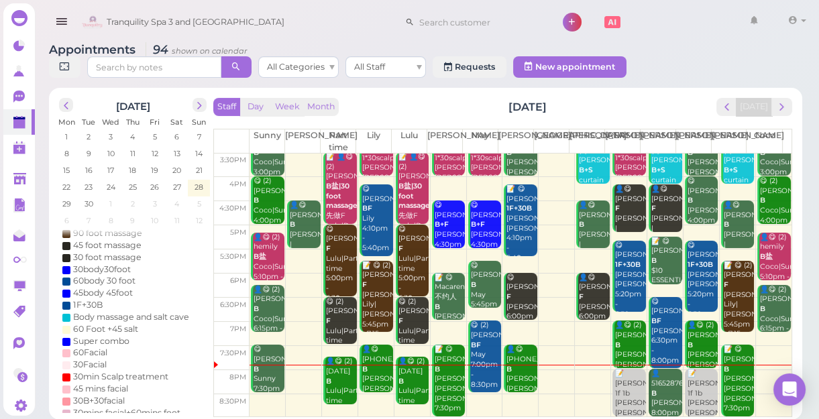
drag, startPoint x: 578, startPoint y: 369, endPoint x: 601, endPoint y: 382, distance: 26.5
click at [597, 380] on td at bounding box center [520, 382] width 542 height 24
click at [601, 381] on td at bounding box center [520, 382] width 542 height 24
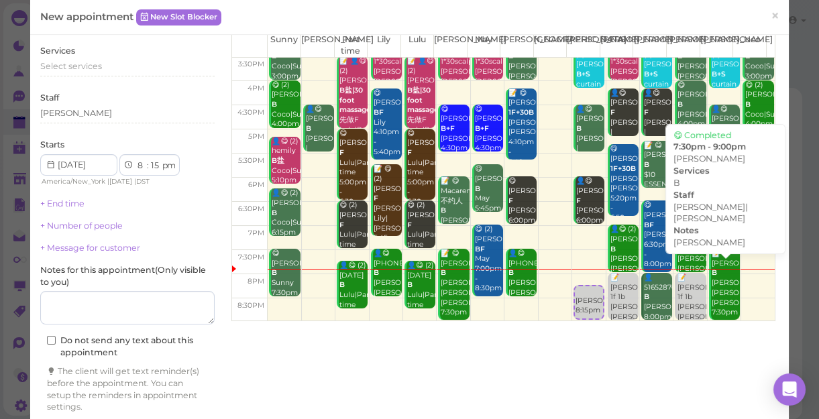
scroll to position [105, 0]
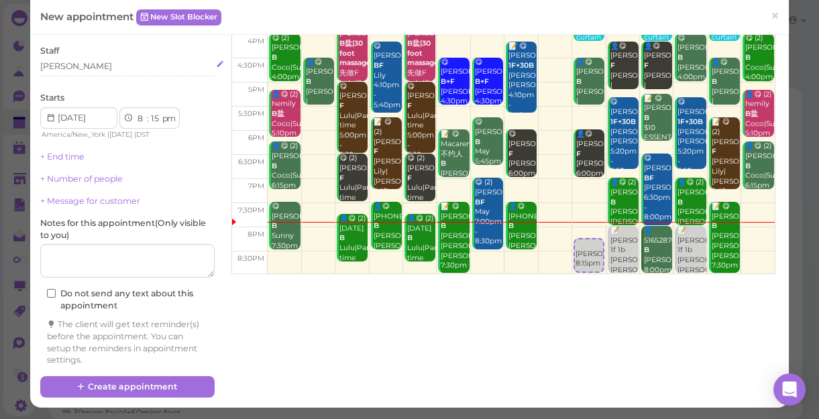
click at [97, 66] on div "[PERSON_NAME]" at bounding box center [127, 66] width 174 height 12
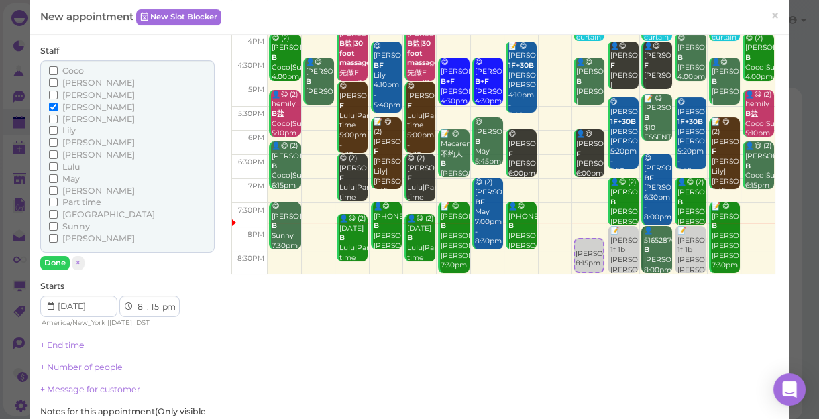
click at [82, 229] on span "Sunny" at bounding box center [75, 226] width 27 height 10
click at [58, 229] on input "Sunny" at bounding box center [53, 226] width 9 height 9
click at [77, 105] on span "[PERSON_NAME]" at bounding box center [98, 107] width 72 height 10
drag, startPoint x: 77, startPoint y: 105, endPoint x: 54, endPoint y: 107, distance: 23.6
click at [54, 107] on input "[PERSON_NAME]" at bounding box center [53, 107] width 9 height 9
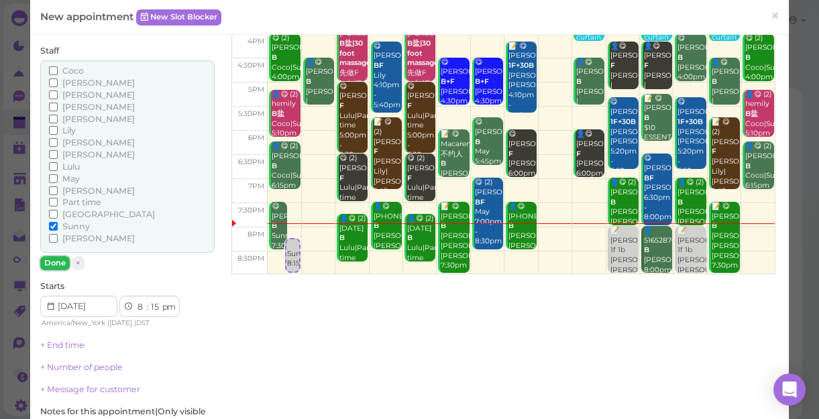
click at [54, 265] on button "Done" at bounding box center [55, 263] width 30 height 14
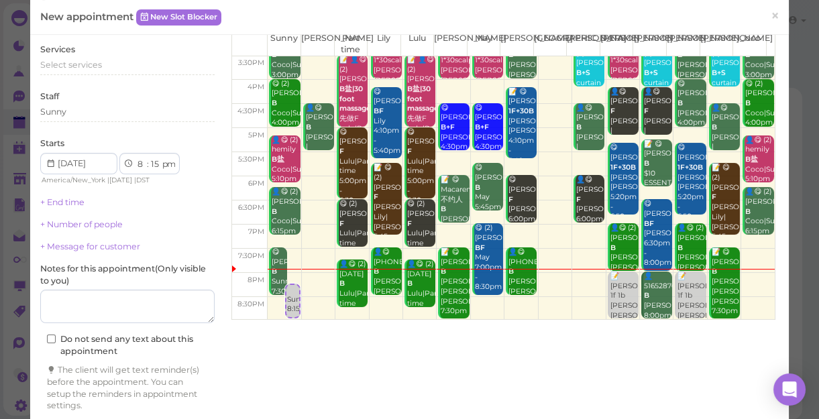
scroll to position [0, 0]
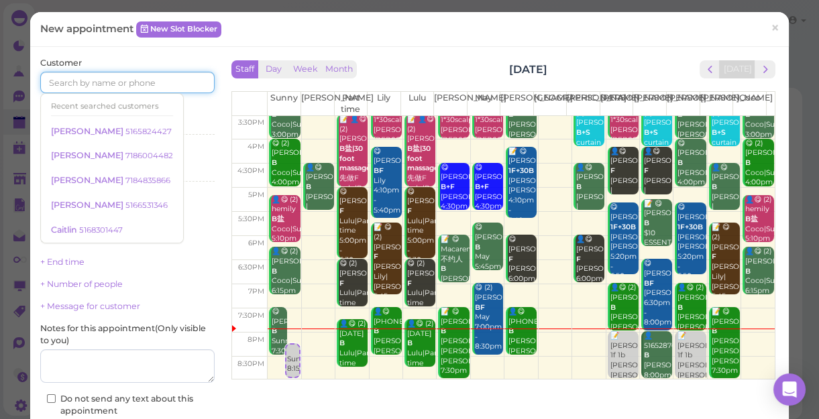
click at [96, 76] on input at bounding box center [127, 82] width 174 height 21
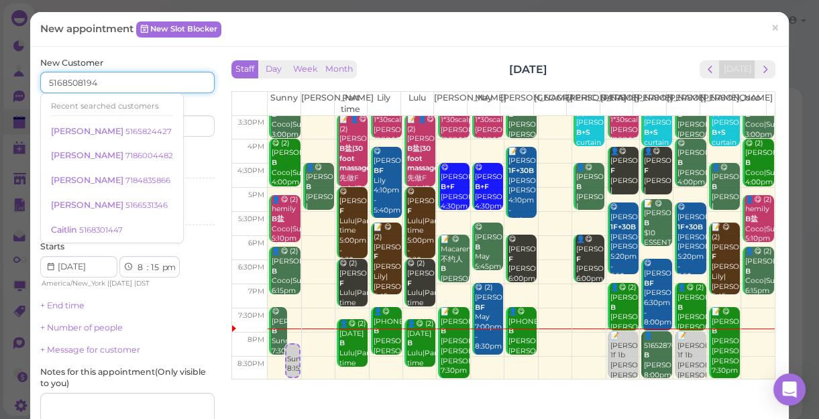
type input "5168508194"
click at [201, 128] on input at bounding box center [173, 125] width 84 height 21
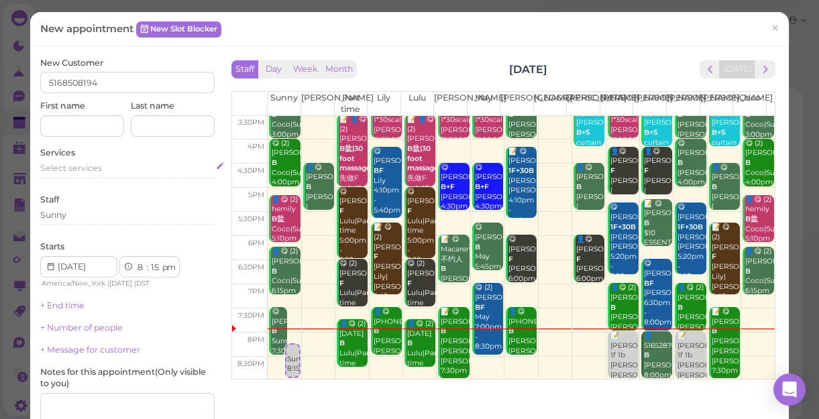
click at [87, 169] on span "Select services" at bounding box center [71, 168] width 62 height 10
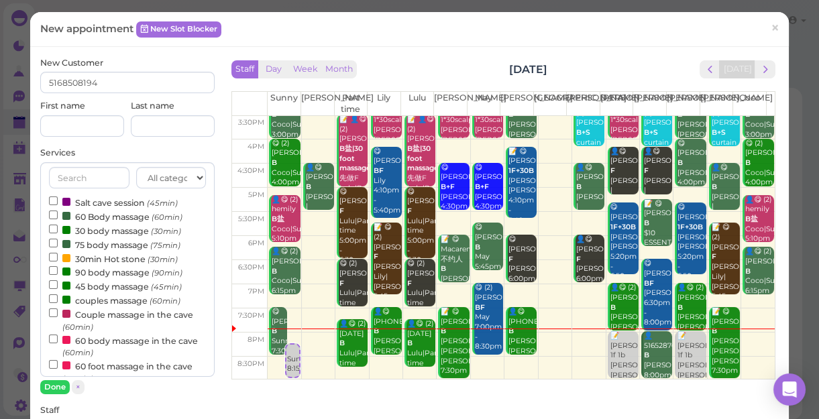
click at [108, 214] on label "60 Body massage (60min)" at bounding box center [115, 216] width 133 height 14
click at [58, 214] on input "60 Body massage (60min)" at bounding box center [53, 215] width 9 height 9
click at [52, 387] on button "Done" at bounding box center [55, 387] width 30 height 14
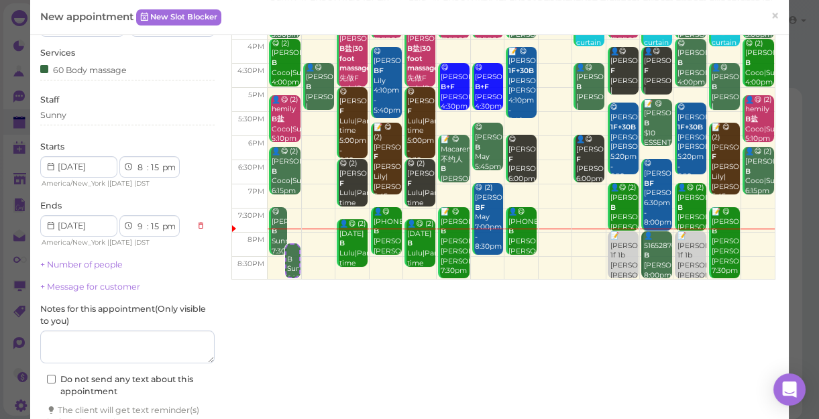
scroll to position [121, 0]
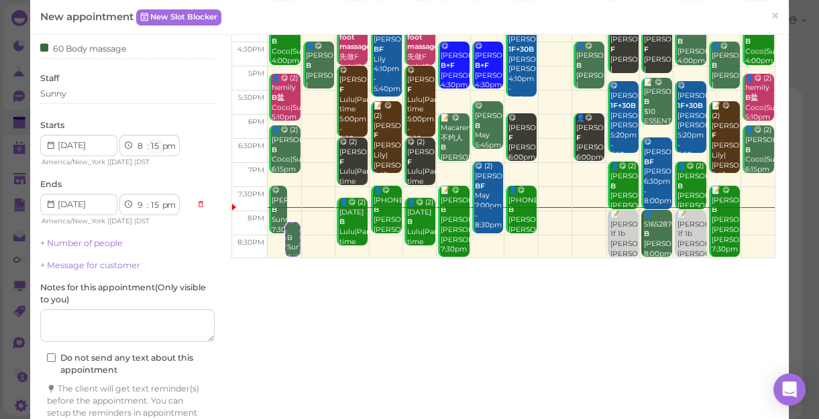
click at [157, 144] on select "00 05 10 15 20 25 30 35 40 45 50 55" at bounding box center [155, 146] width 13 height 14
select select "00"
click at [149, 139] on select "00 05 10 15 20 25 30 35 40 45 50 55" at bounding box center [155, 146] width 13 height 14
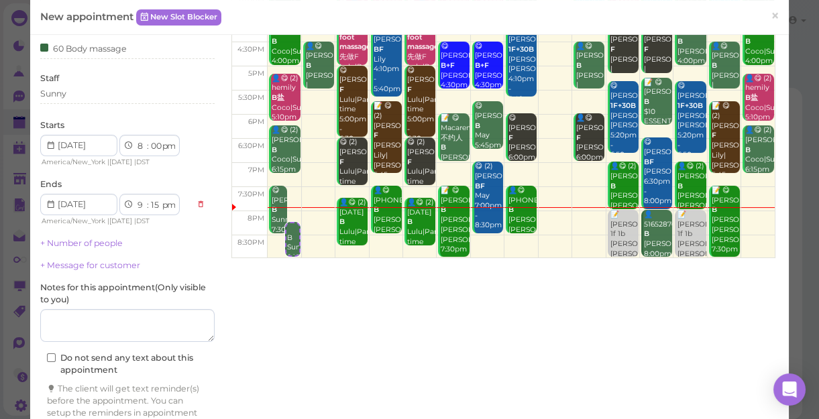
select select "00"
click at [99, 241] on link "+ Number of people" at bounding box center [81, 243] width 82 height 10
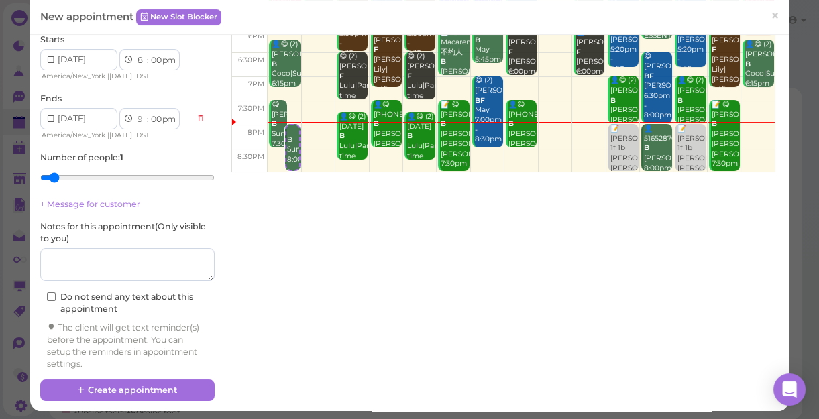
scroll to position [211, 0]
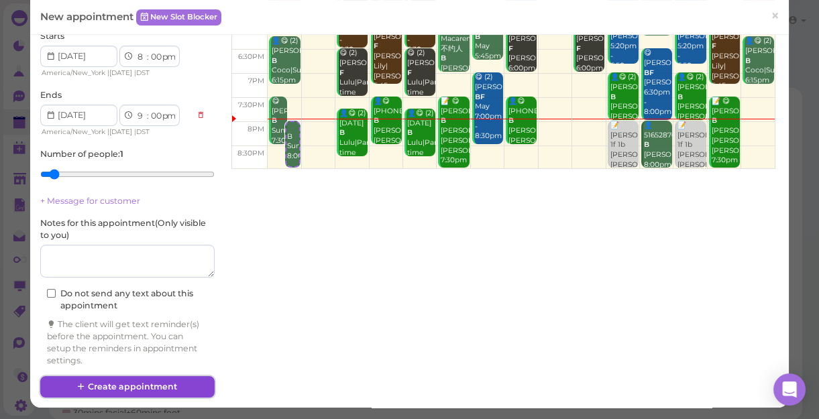
click at [118, 383] on button "Create appointment" at bounding box center [127, 386] width 174 height 21
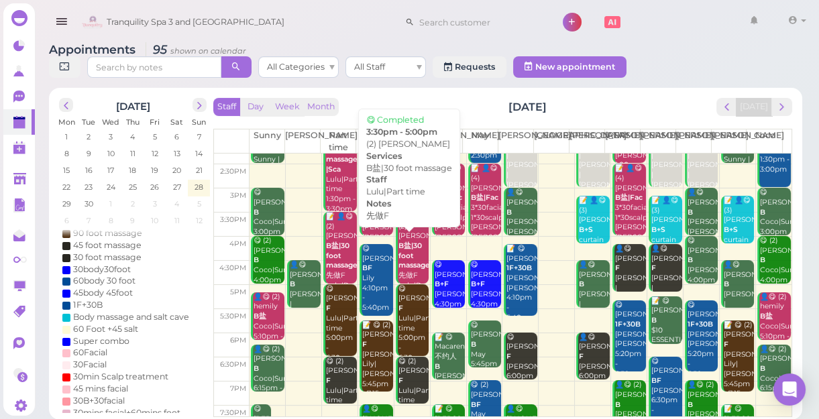
scroll to position [242, 0]
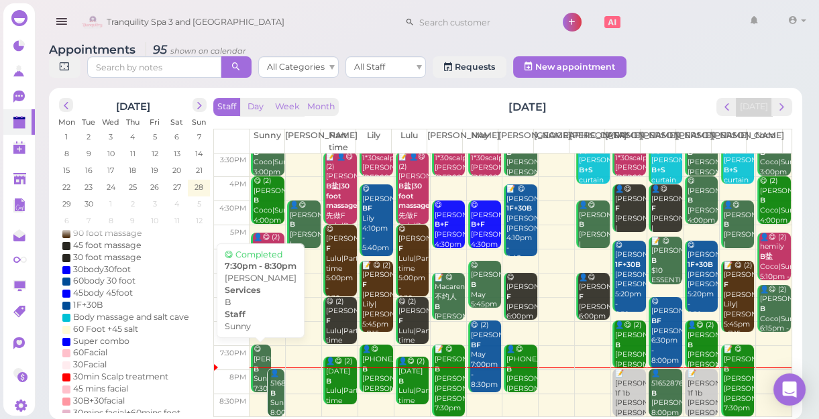
click at [260, 357] on div "😋 Chris B Sunny 7:30pm - 8:30pm" at bounding box center [262, 379] width 18 height 69
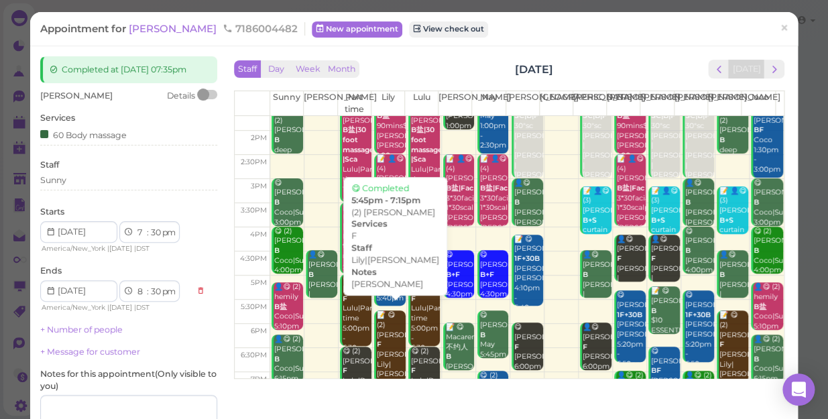
scroll to position [182, 0]
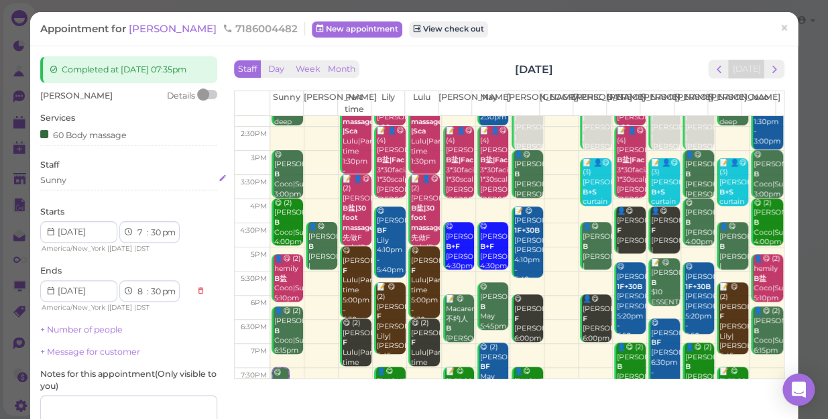
click at [97, 174] on div "Sunny" at bounding box center [128, 180] width 177 height 12
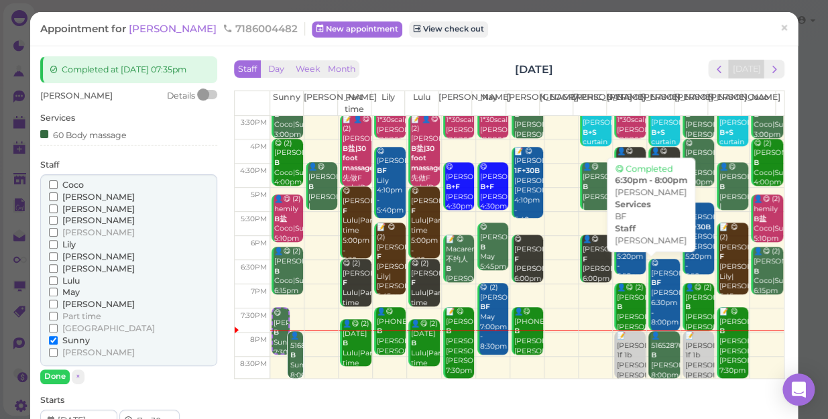
scroll to position [60, 0]
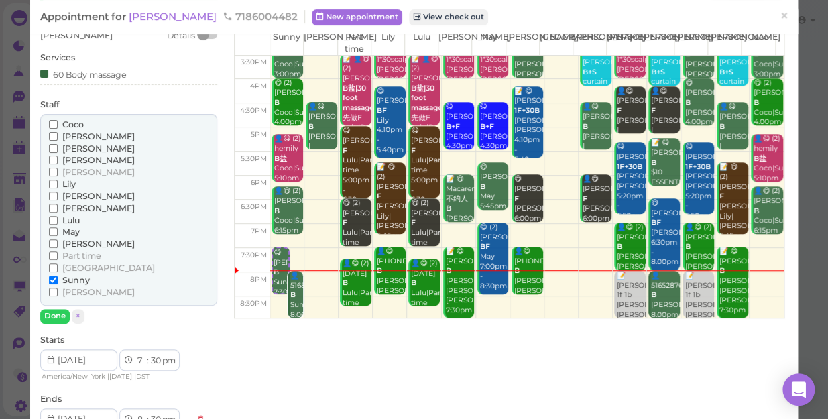
click at [67, 158] on span "[PERSON_NAME]" at bounding box center [98, 160] width 72 height 10
click at [58, 158] on input "[PERSON_NAME]" at bounding box center [53, 160] width 9 height 9
click at [55, 276] on input "Sunny" at bounding box center [53, 280] width 9 height 9
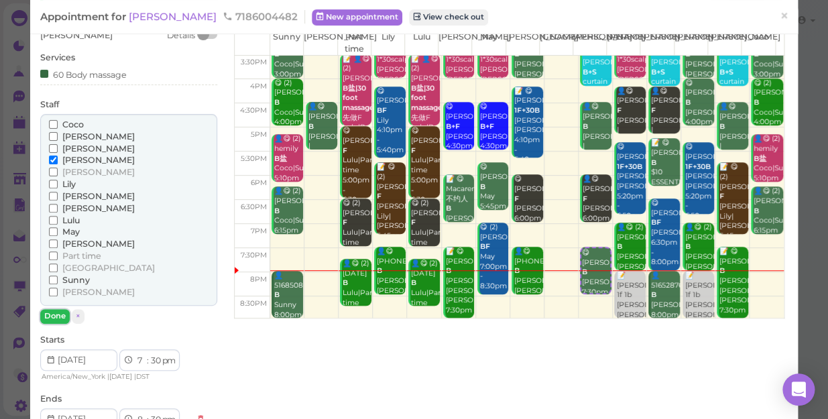
click at [60, 313] on button "Done" at bounding box center [55, 316] width 30 height 14
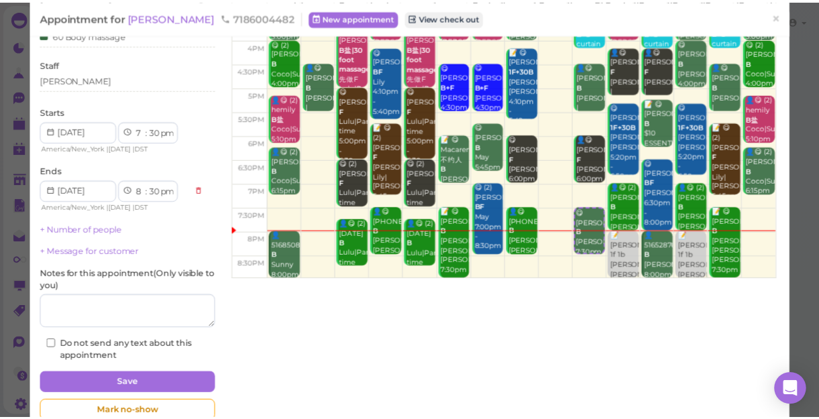
scroll to position [121, 0]
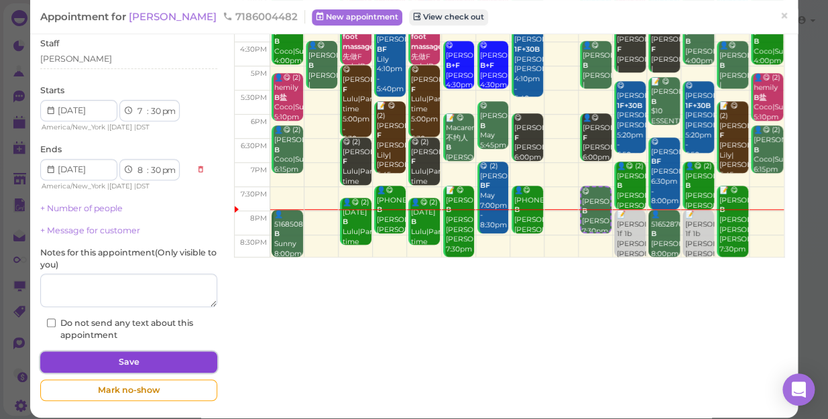
click at [148, 362] on button "Save" at bounding box center [128, 361] width 177 height 21
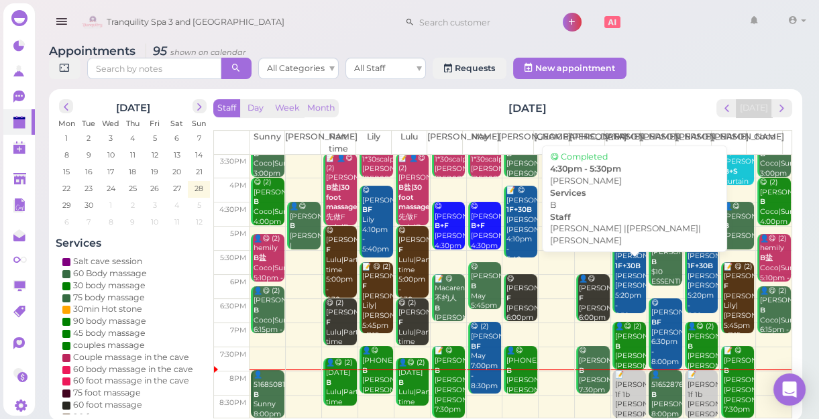
scroll to position [5, 0]
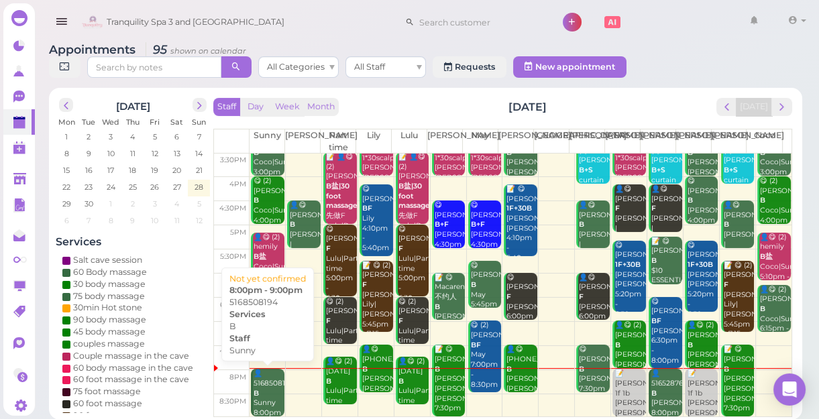
click at [256, 393] on b "B" at bounding box center [256, 393] width 5 height 9
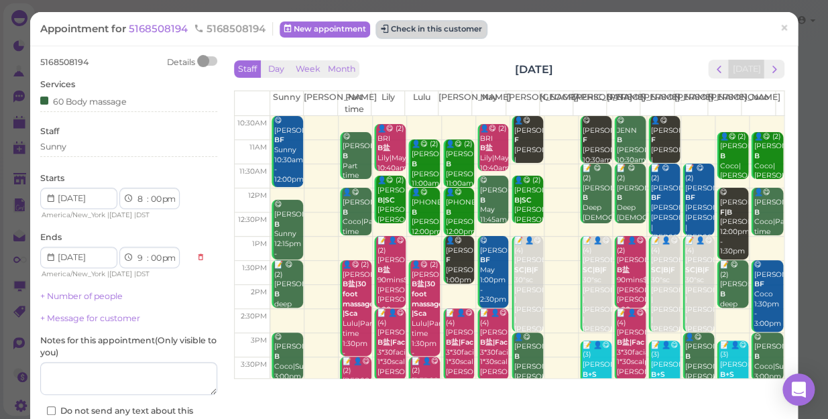
click at [420, 30] on button "Check in this customer" at bounding box center [431, 29] width 109 height 16
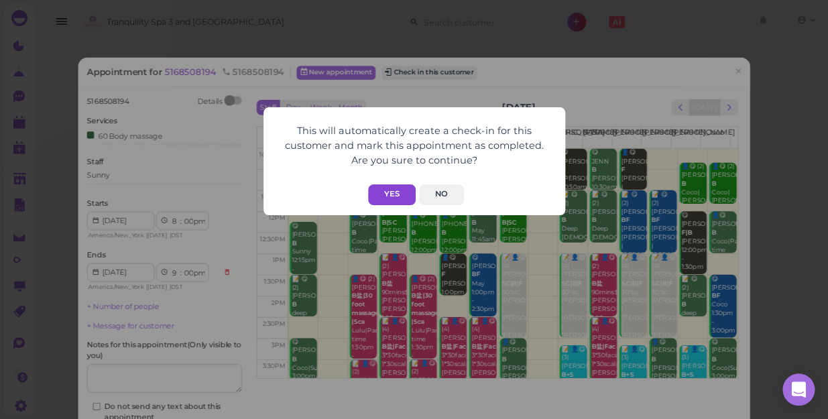
click at [396, 197] on button "Yes" at bounding box center [392, 194] width 48 height 21
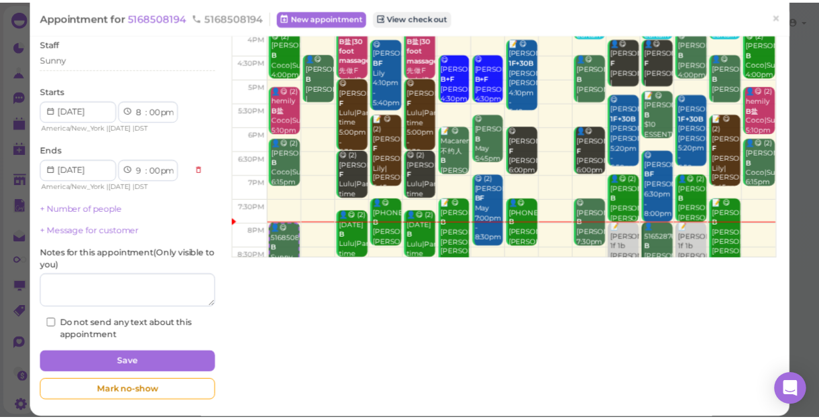
scroll to position [242, 0]
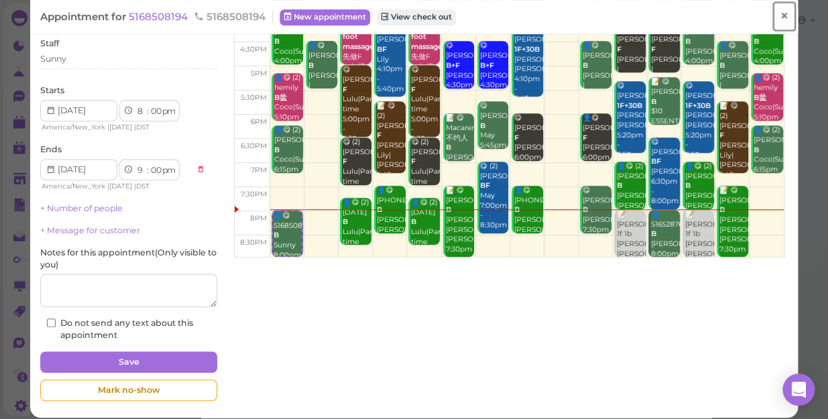
click at [780, 17] on span "×" at bounding box center [784, 16] width 9 height 19
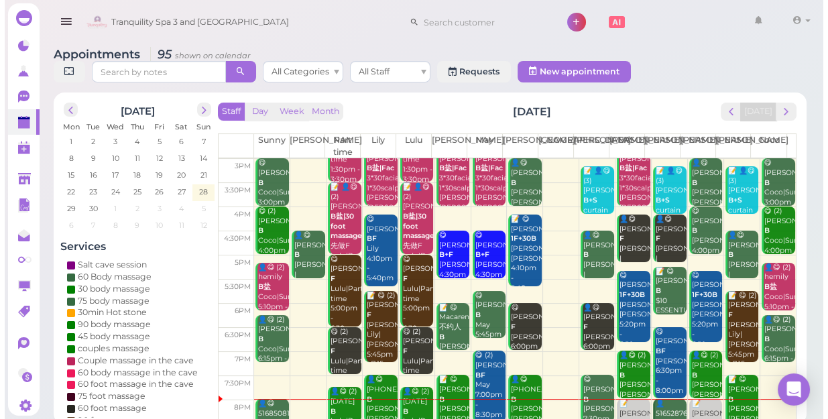
scroll to position [242, 0]
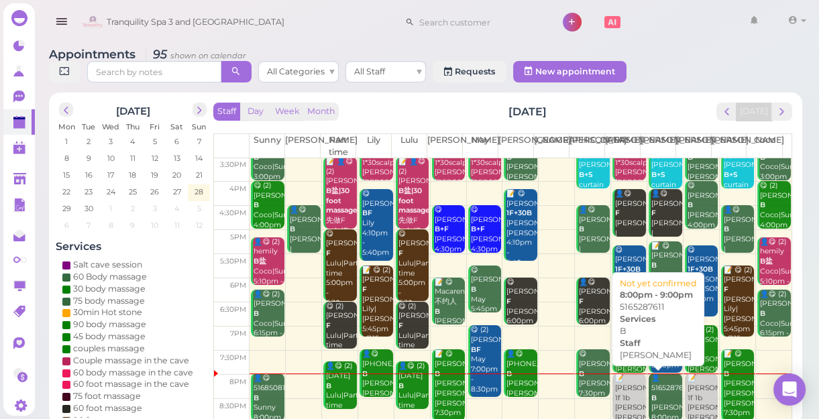
click at [659, 400] on div "👤5165287611 B Emily 8:00pm - 9:00pm" at bounding box center [667, 408] width 32 height 69
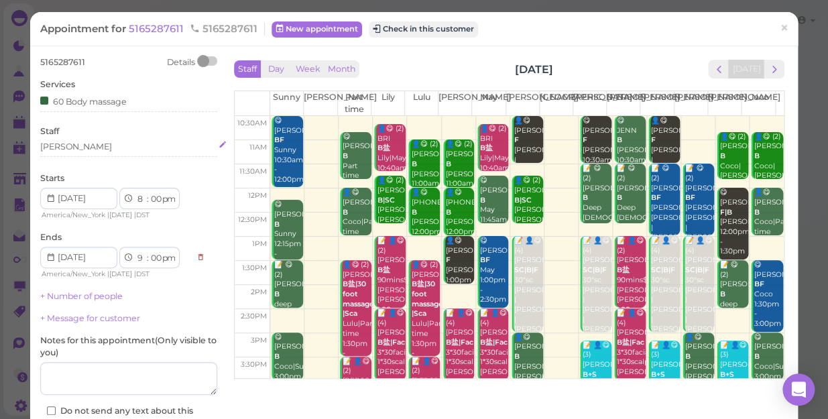
click at [89, 144] on div "[PERSON_NAME]" at bounding box center [128, 147] width 177 height 12
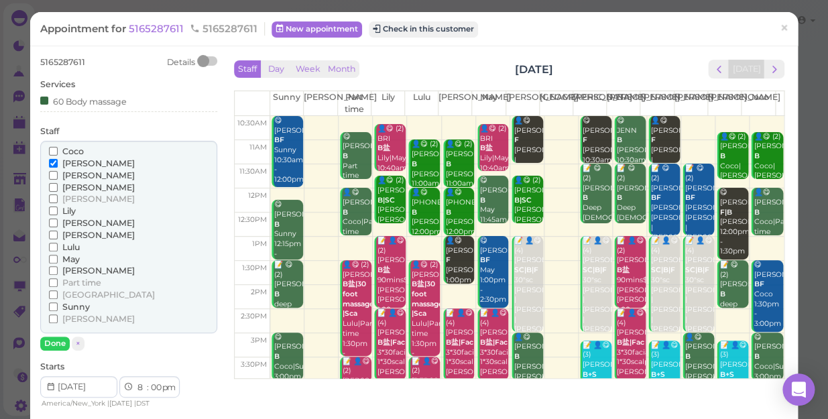
click at [70, 148] on span "Coco" at bounding box center [72, 151] width 21 height 10
click at [58, 148] on input "Coco" at bounding box center [53, 151] width 9 height 9
click at [77, 152] on span "Coco" at bounding box center [72, 151] width 21 height 10
click at [58, 152] on input "Coco" at bounding box center [53, 151] width 9 height 9
click at [78, 165] on span "[PERSON_NAME]" at bounding box center [98, 163] width 72 height 10
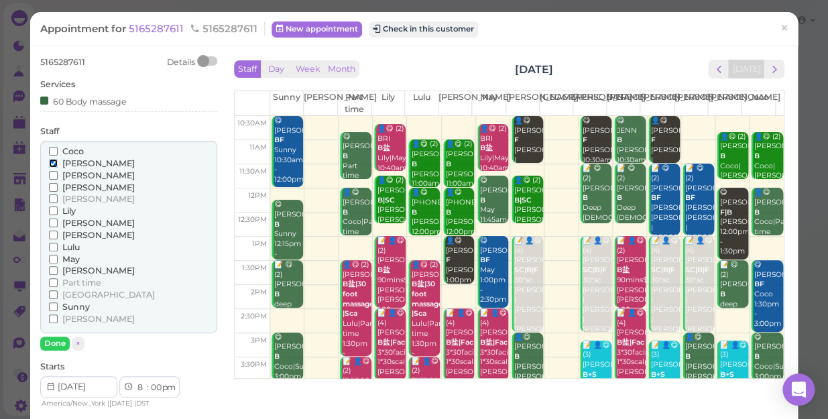
click at [58, 165] on input "[PERSON_NAME]" at bounding box center [53, 163] width 9 height 9
click at [67, 147] on span "Coco" at bounding box center [72, 151] width 21 height 10
click at [58, 147] on input "Coco" at bounding box center [53, 151] width 9 height 9
click at [50, 341] on button "Done" at bounding box center [55, 344] width 30 height 14
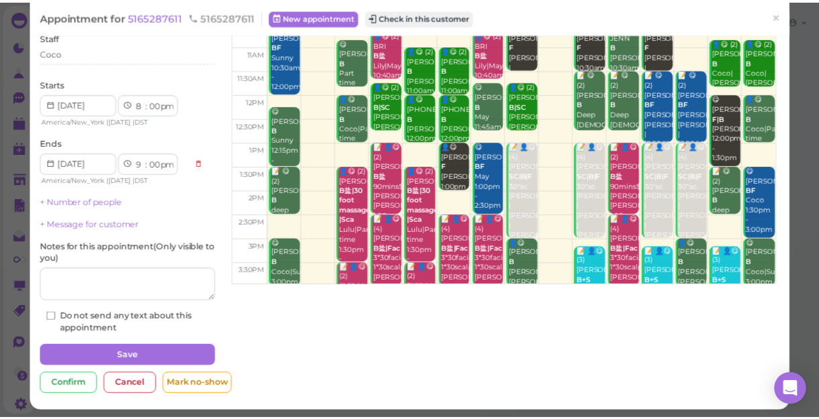
scroll to position [97, 0]
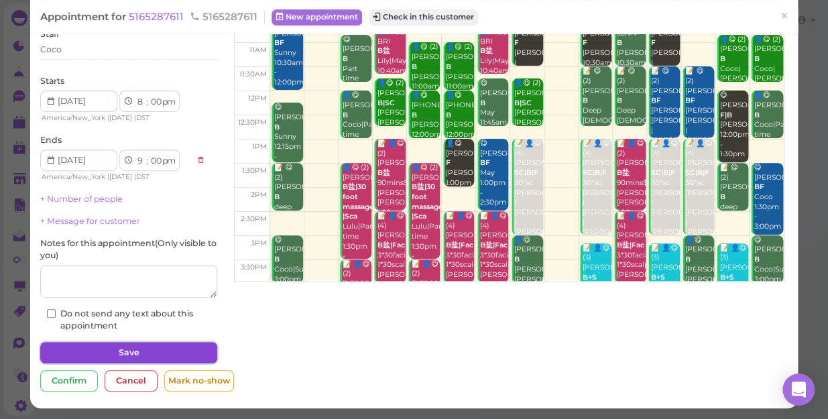
click at [146, 349] on button "Save" at bounding box center [128, 352] width 177 height 21
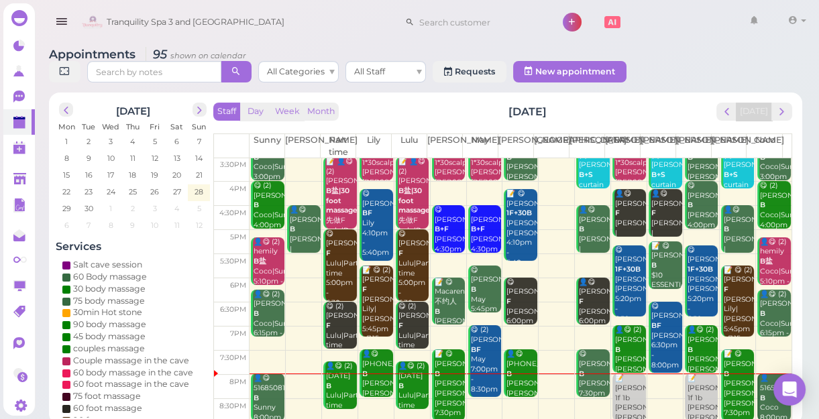
scroll to position [5, 0]
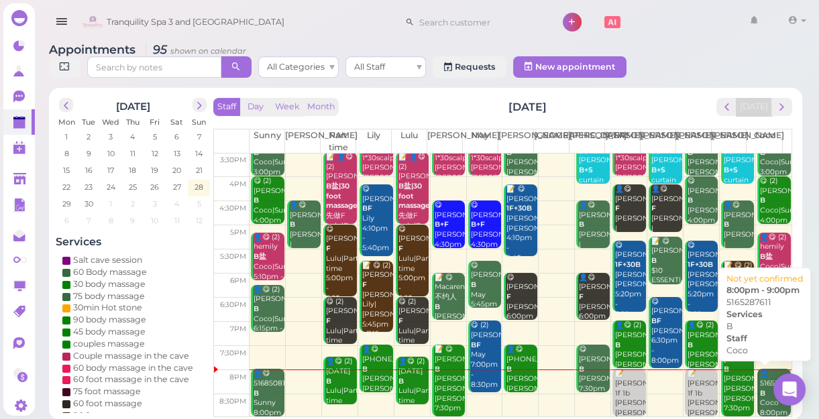
click at [759, 388] on div "👤5165287611 B Coco 8:00pm - 9:00pm" at bounding box center [775, 403] width 32 height 69
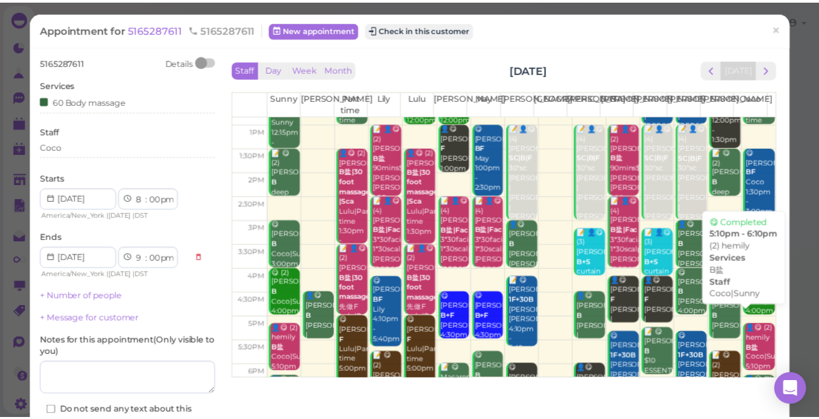
scroll to position [242, 0]
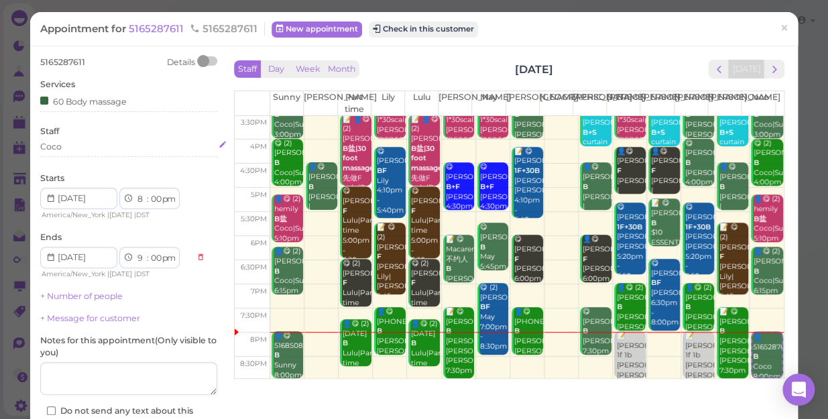
click at [94, 147] on div "Coco" at bounding box center [128, 147] width 177 height 12
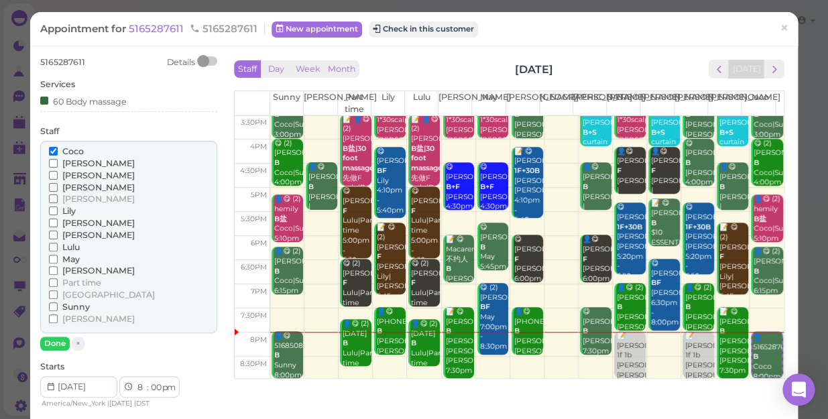
click at [78, 165] on span "[PERSON_NAME]" at bounding box center [98, 163] width 72 height 10
click at [58, 165] on input "[PERSON_NAME]" at bounding box center [53, 163] width 9 height 9
click at [76, 150] on span "Coco" at bounding box center [72, 151] width 21 height 10
click at [58, 150] on input "Coco" at bounding box center [53, 151] width 9 height 9
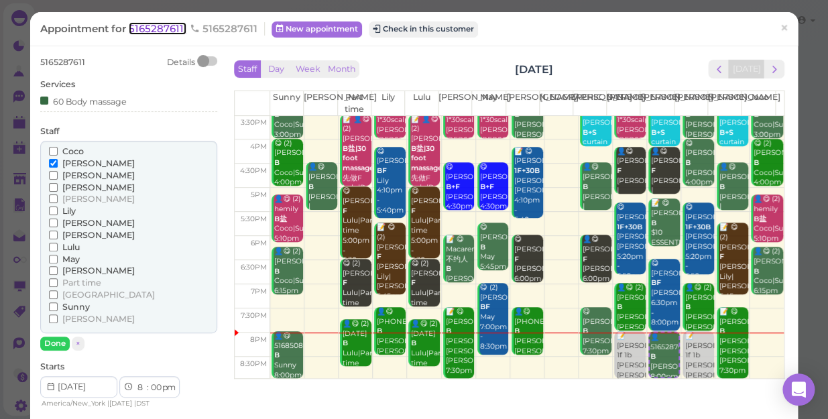
click at [148, 27] on span "5165287611" at bounding box center [158, 28] width 58 height 13
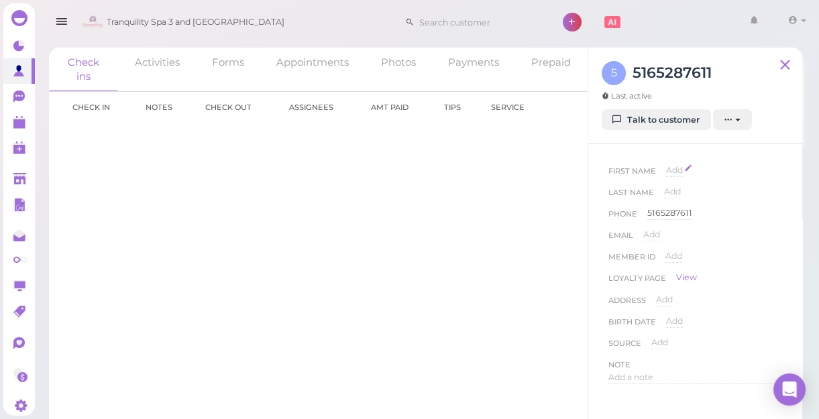
click at [677, 172] on span "Add" at bounding box center [674, 170] width 17 height 10
click at [683, 190] on button "Done" at bounding box center [682, 194] width 30 height 14
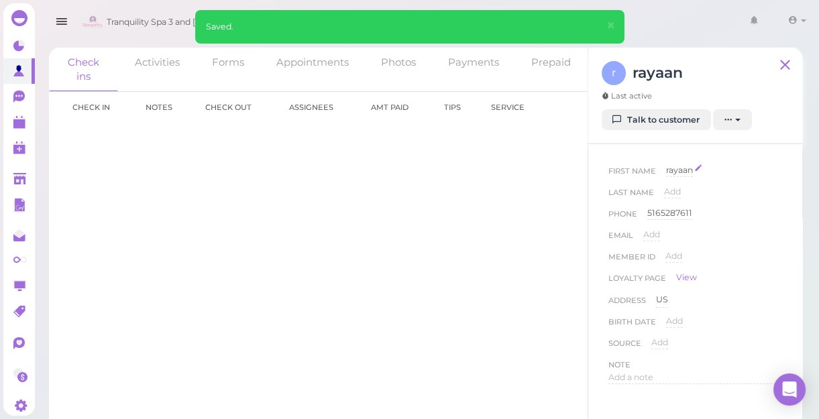
click at [692, 168] on span "rayaan" at bounding box center [679, 170] width 27 height 10
click at [691, 174] on input "rayaan" at bounding box center [724, 174] width 116 height 20
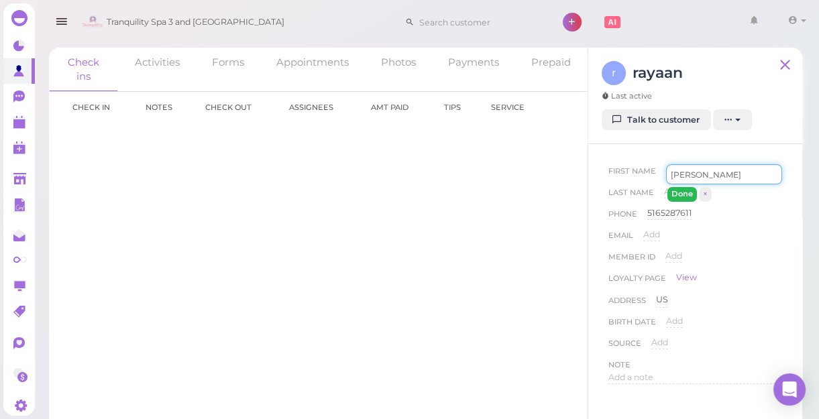
type input "Rayann"
click at [679, 194] on button "Done" at bounding box center [682, 194] width 30 height 14
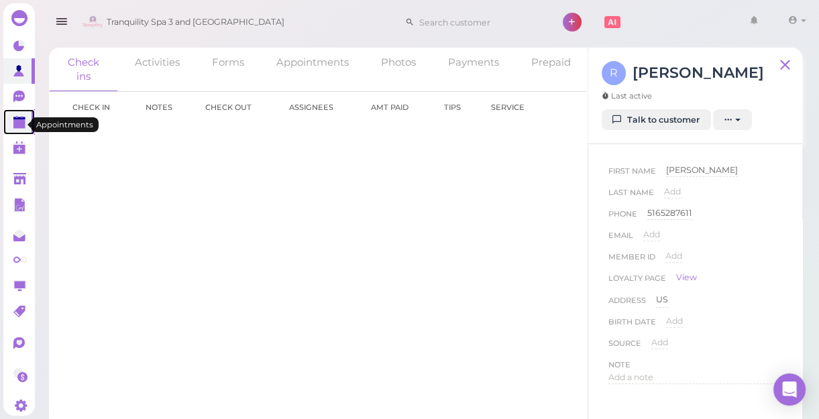
click at [19, 124] on polygon at bounding box center [19, 123] width 12 height 9
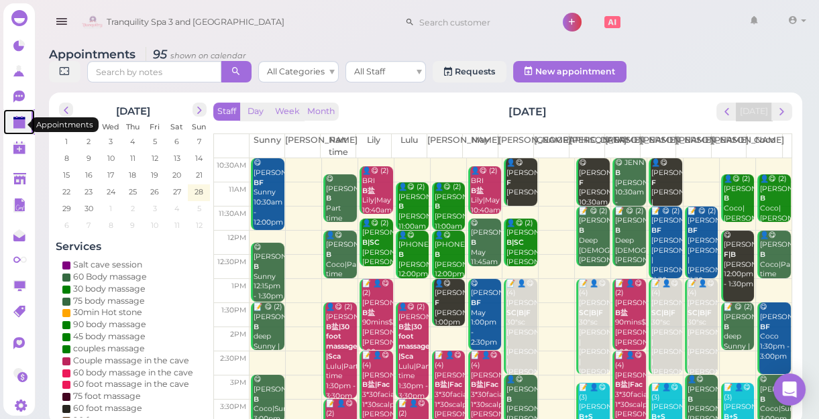
click at [17, 123] on polygon at bounding box center [19, 123] width 12 height 9
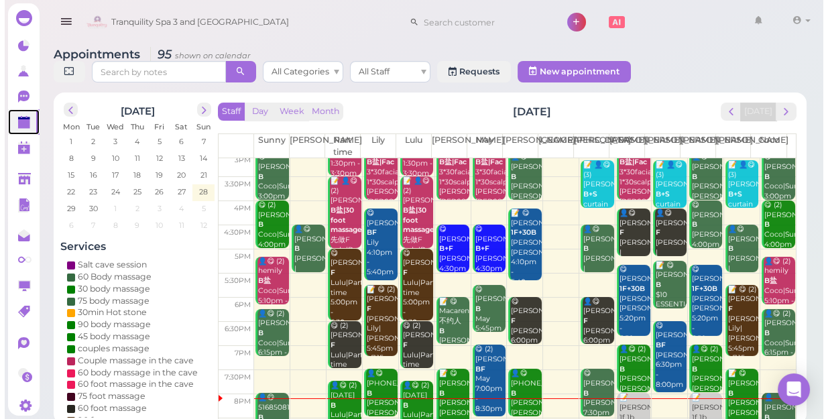
scroll to position [242, 0]
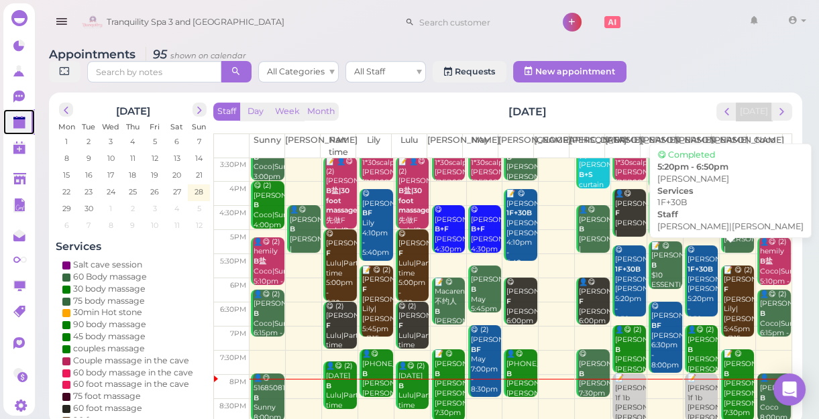
click at [691, 280] on div "😋 patricia 1F+30B Helen|Linda 5:20pm - 6:50pm" at bounding box center [703, 284] width 32 height 79
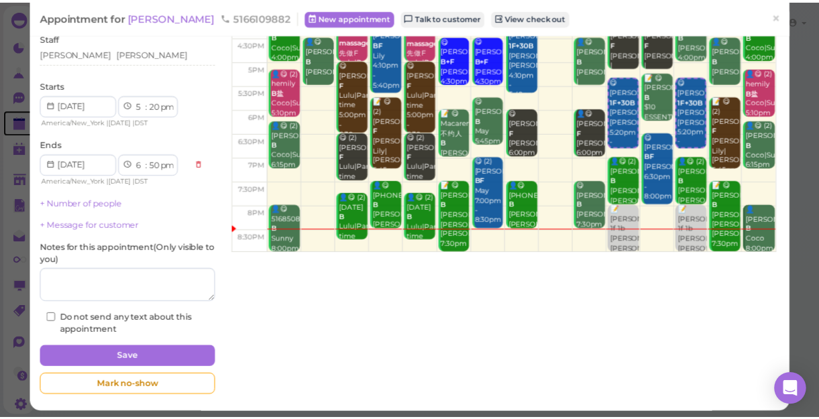
scroll to position [131, 0]
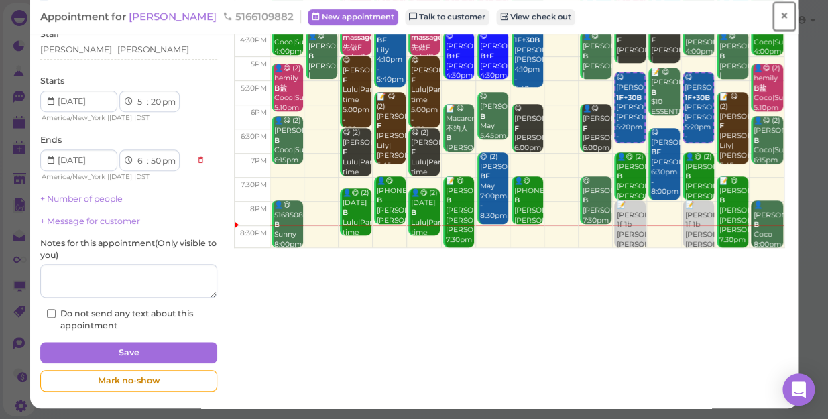
click at [780, 16] on span "×" at bounding box center [784, 16] width 9 height 19
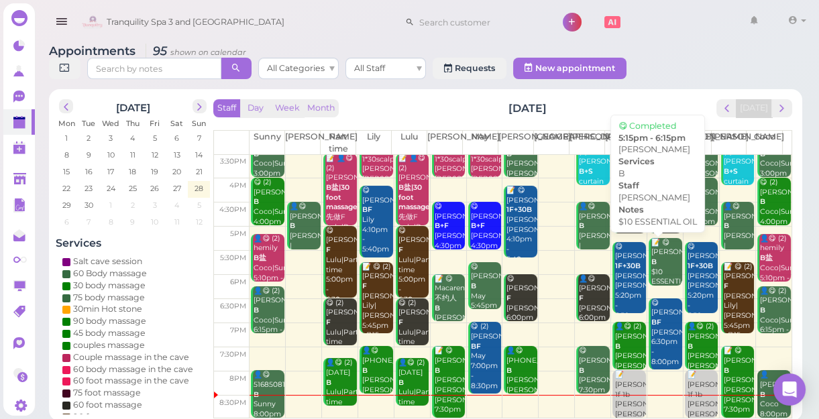
scroll to position [5, 0]
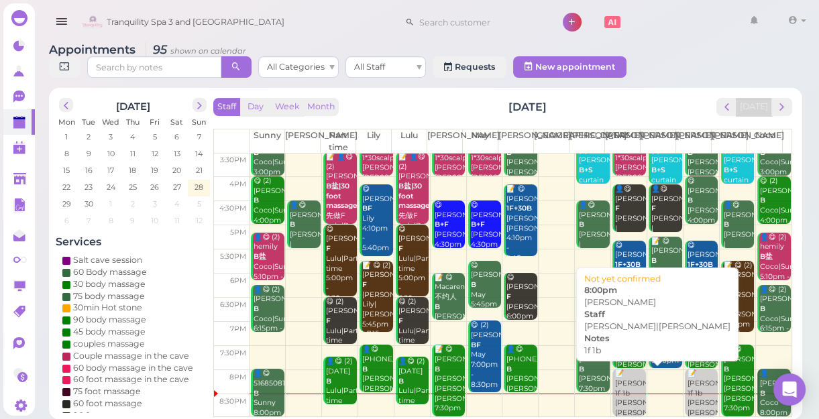
click at [623, 396] on div "📝 Elizabeth webber 1f 1b Helen|Linda 8:00pm" at bounding box center [630, 398] width 32 height 59
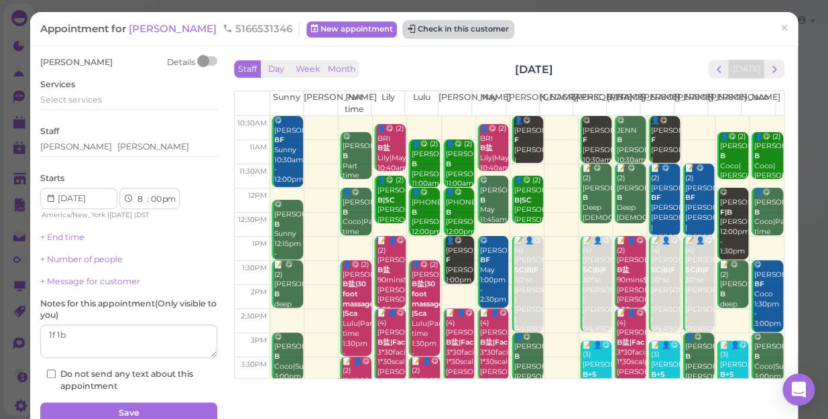
click at [482, 28] on button "Check in this customer" at bounding box center [458, 29] width 109 height 16
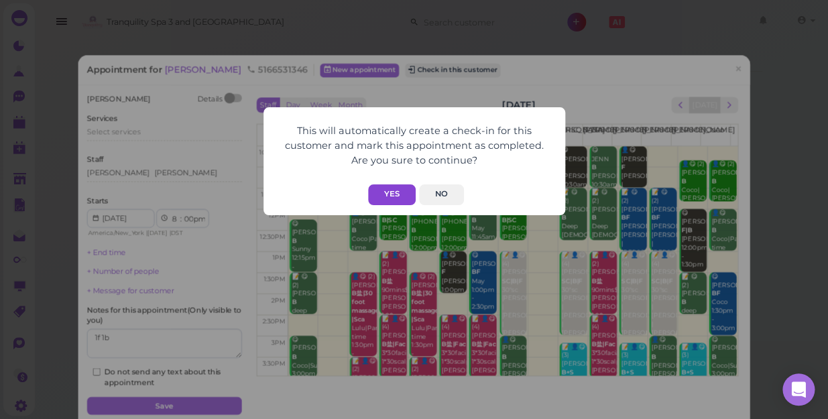
click at [397, 198] on button "Yes" at bounding box center [392, 194] width 48 height 21
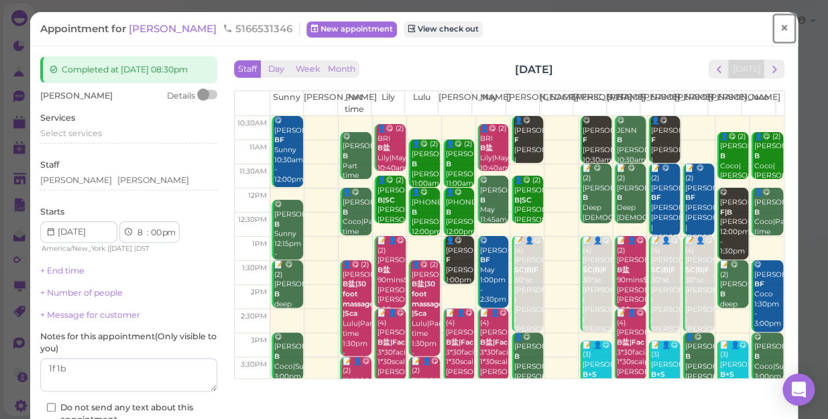
click at [780, 30] on span "×" at bounding box center [784, 28] width 9 height 19
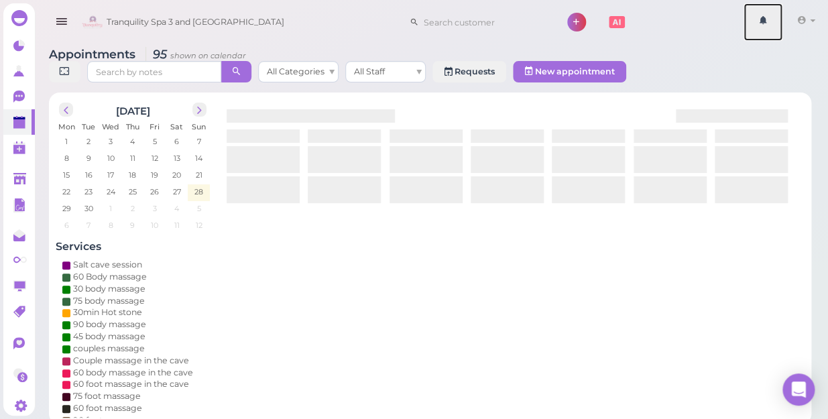
click at [773, 30] on link at bounding box center [763, 22] width 39 height 38
